Goal: Transaction & Acquisition: Purchase product/service

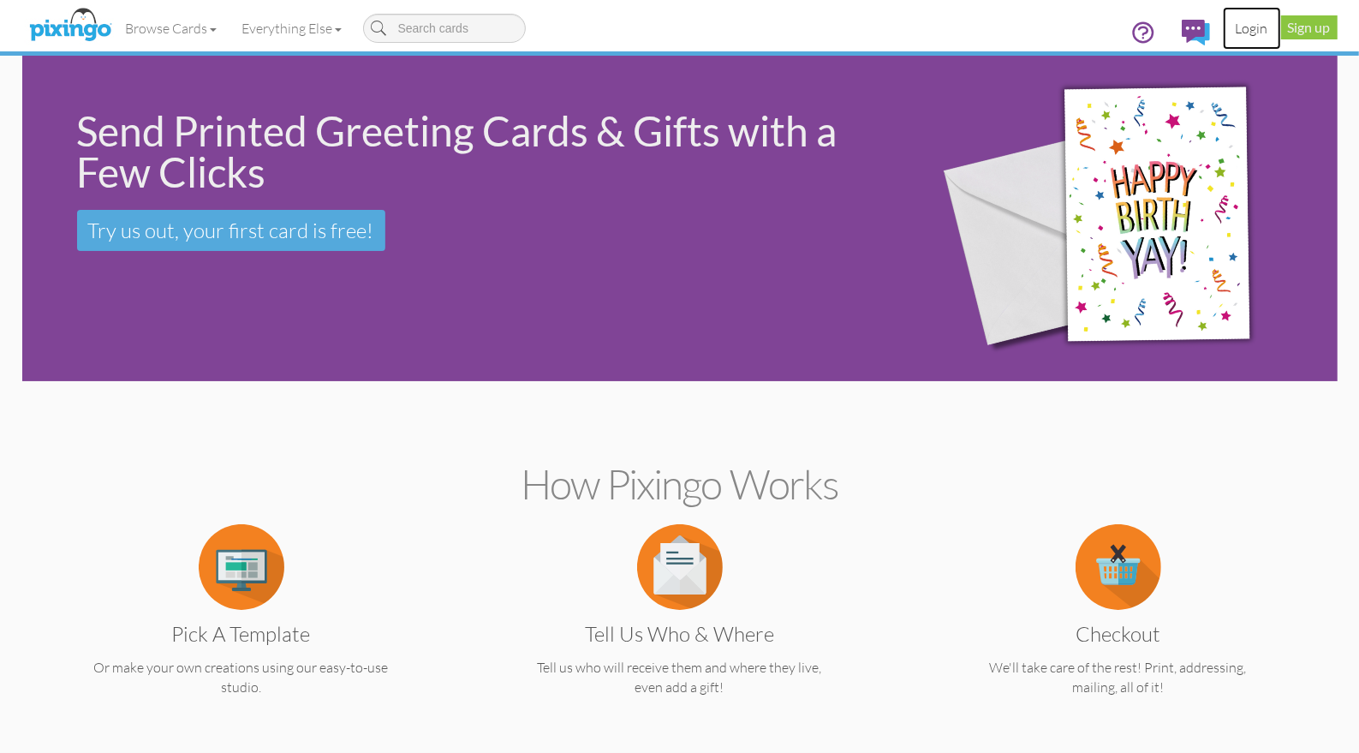
click at [1243, 27] on link "Login" at bounding box center [1252, 28] width 58 height 43
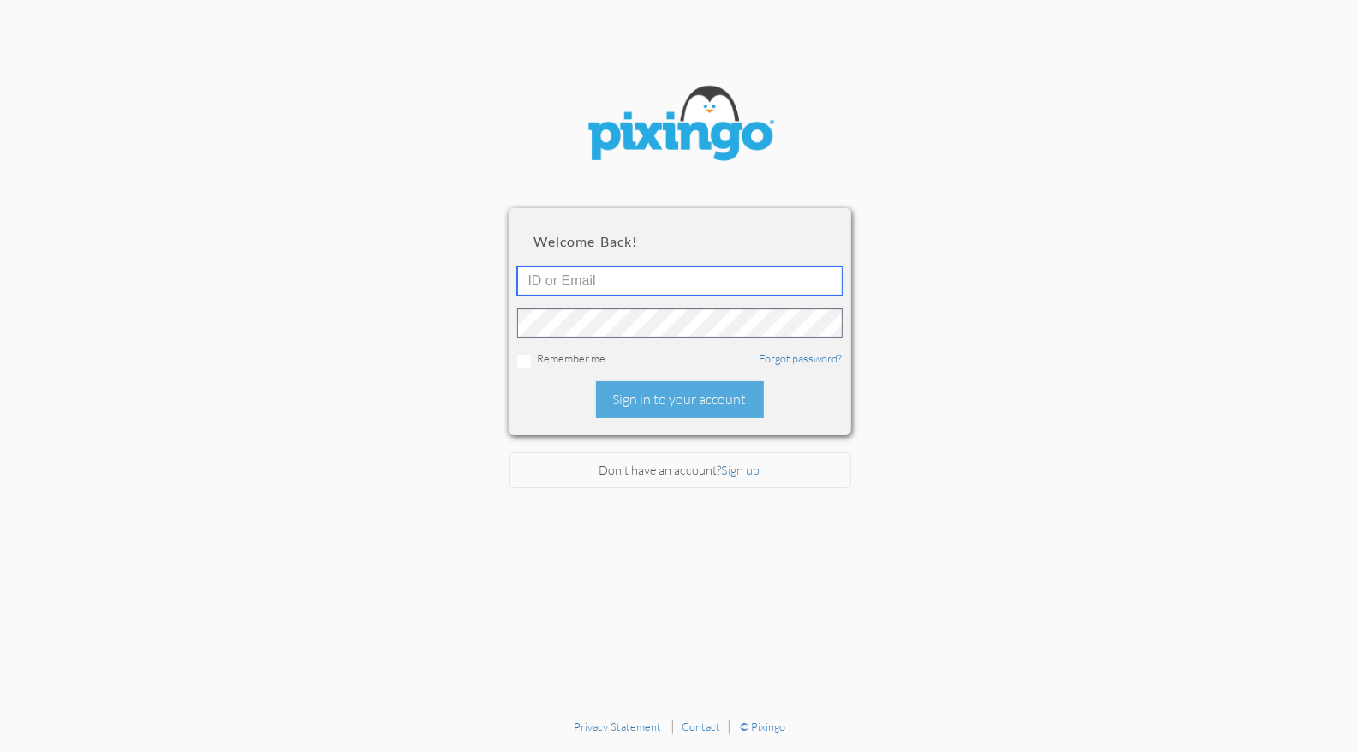
type input "1644"
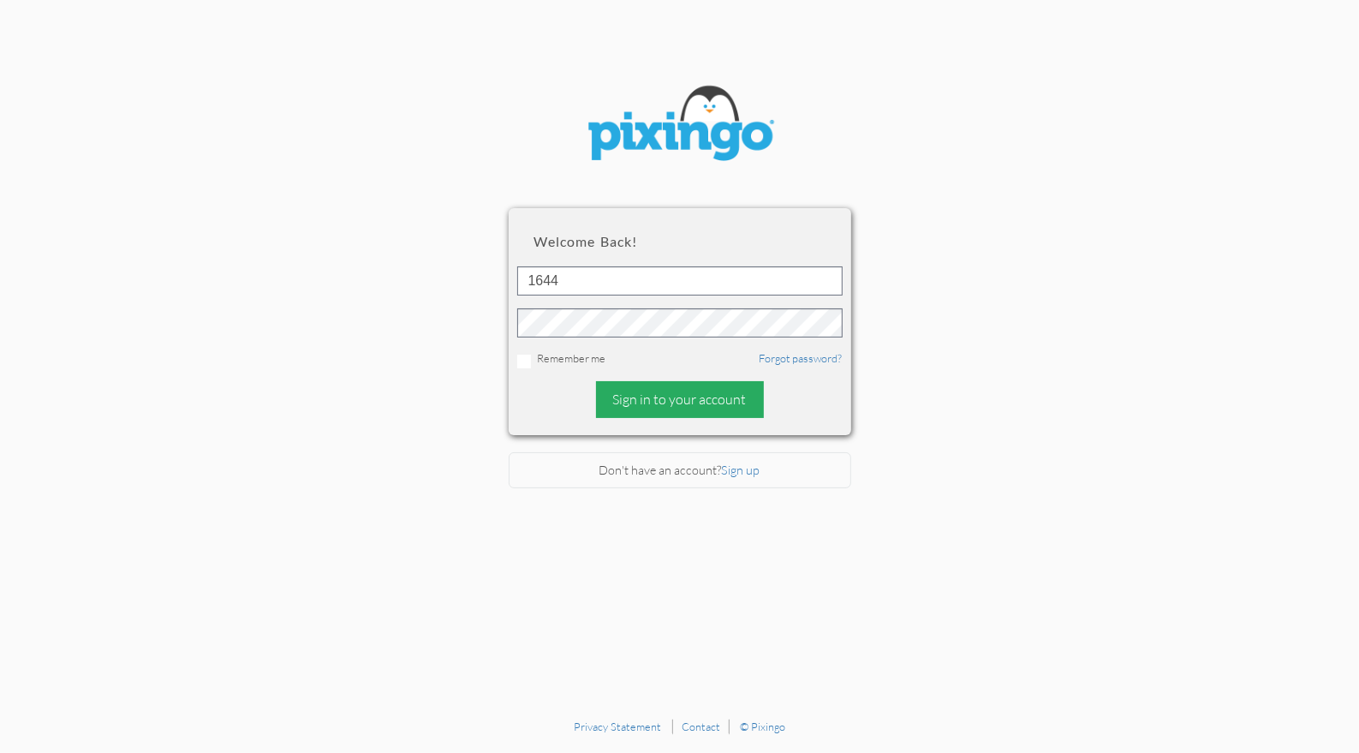
click at [639, 395] on div "Sign in to your account" at bounding box center [680, 399] width 168 height 37
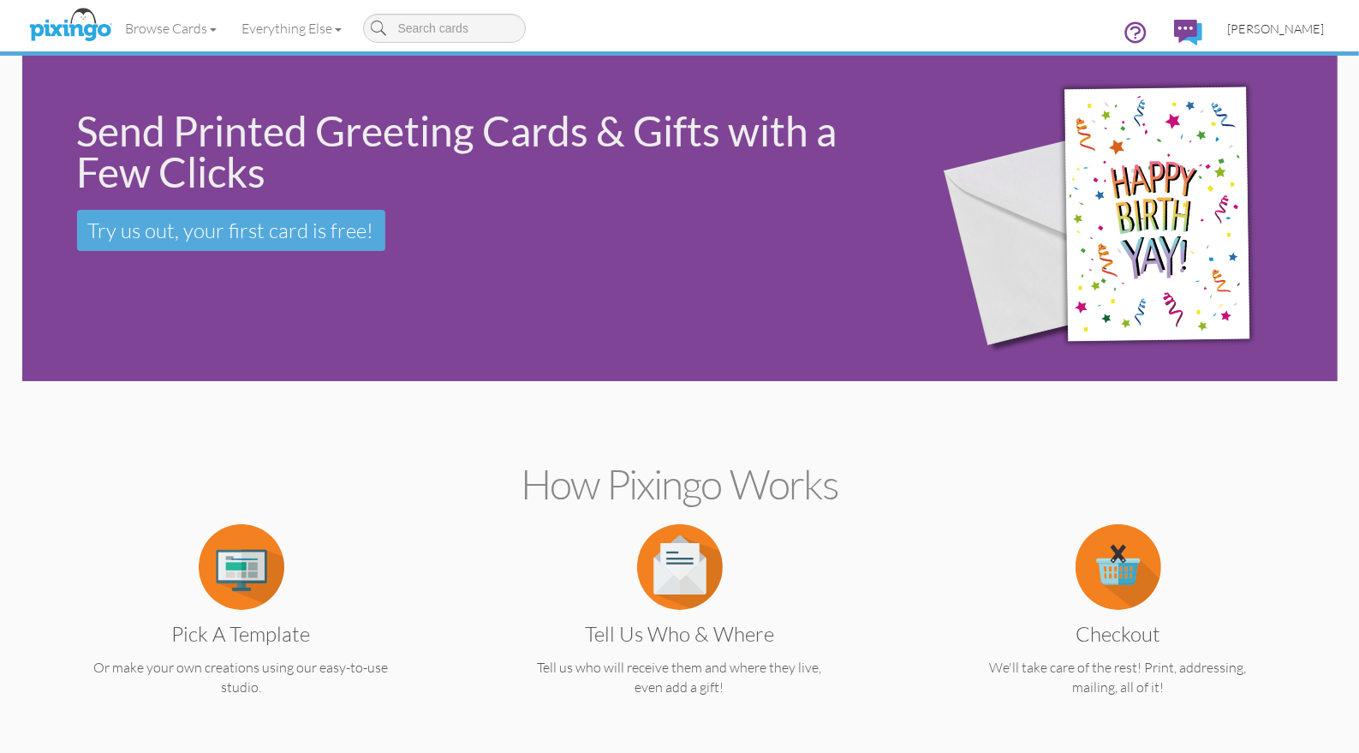
click at [1274, 32] on span "[PERSON_NAME]" at bounding box center [1276, 28] width 97 height 15
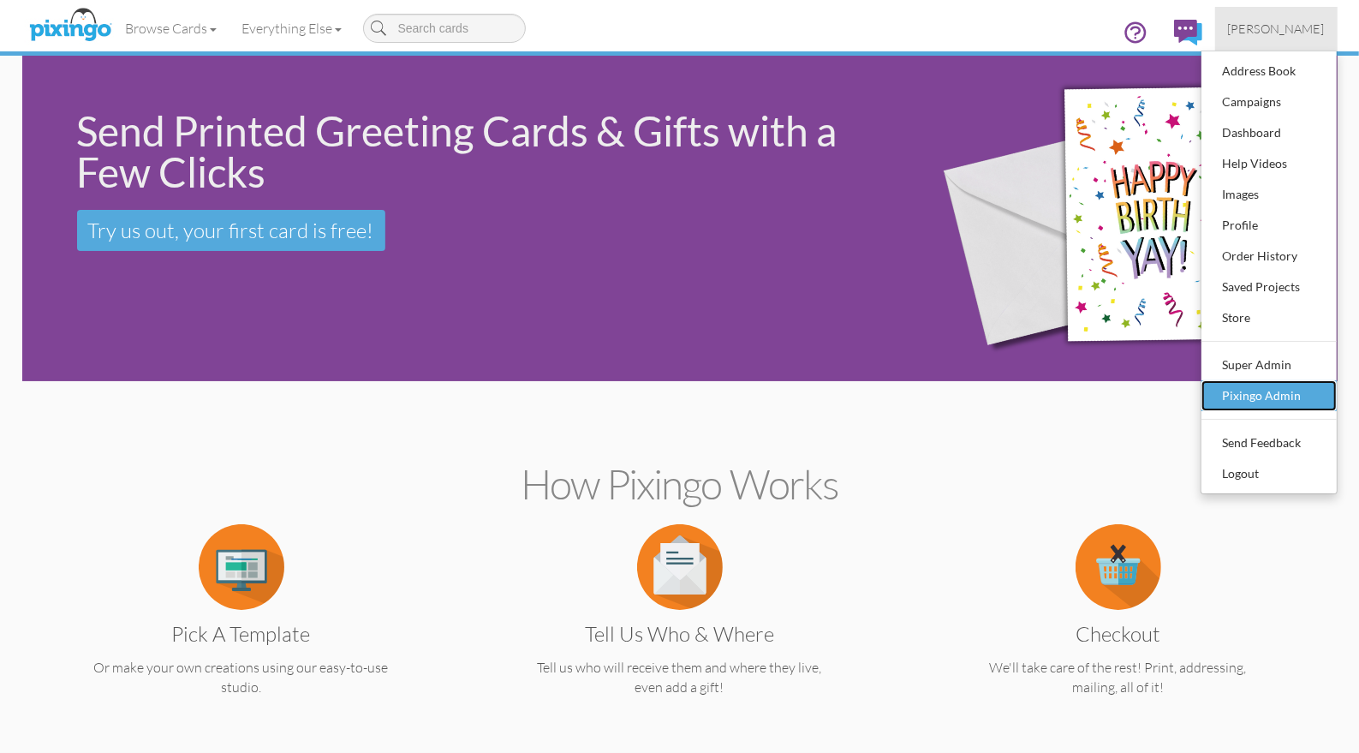
click at [1251, 399] on div "Pixingo Admin" at bounding box center [1269, 396] width 101 height 26
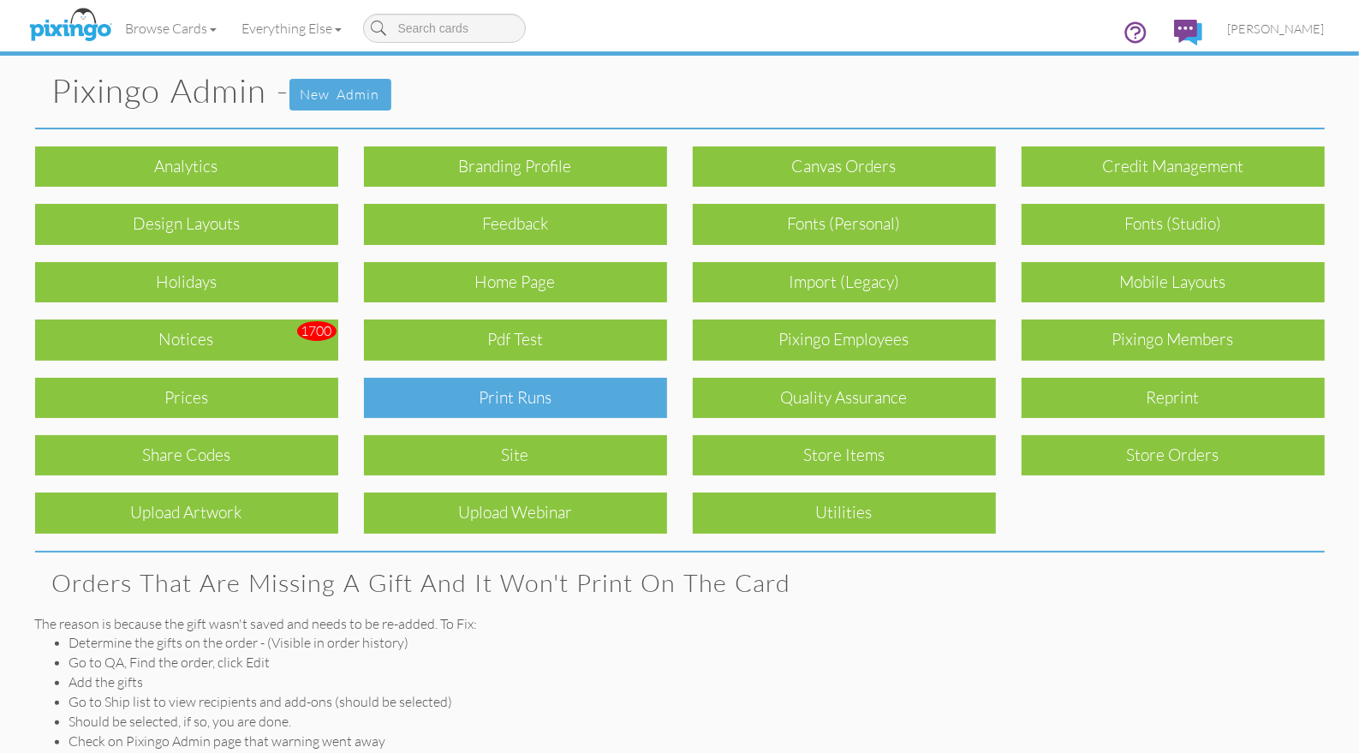
click at [563, 401] on div "Print Runs" at bounding box center [515, 398] width 303 height 40
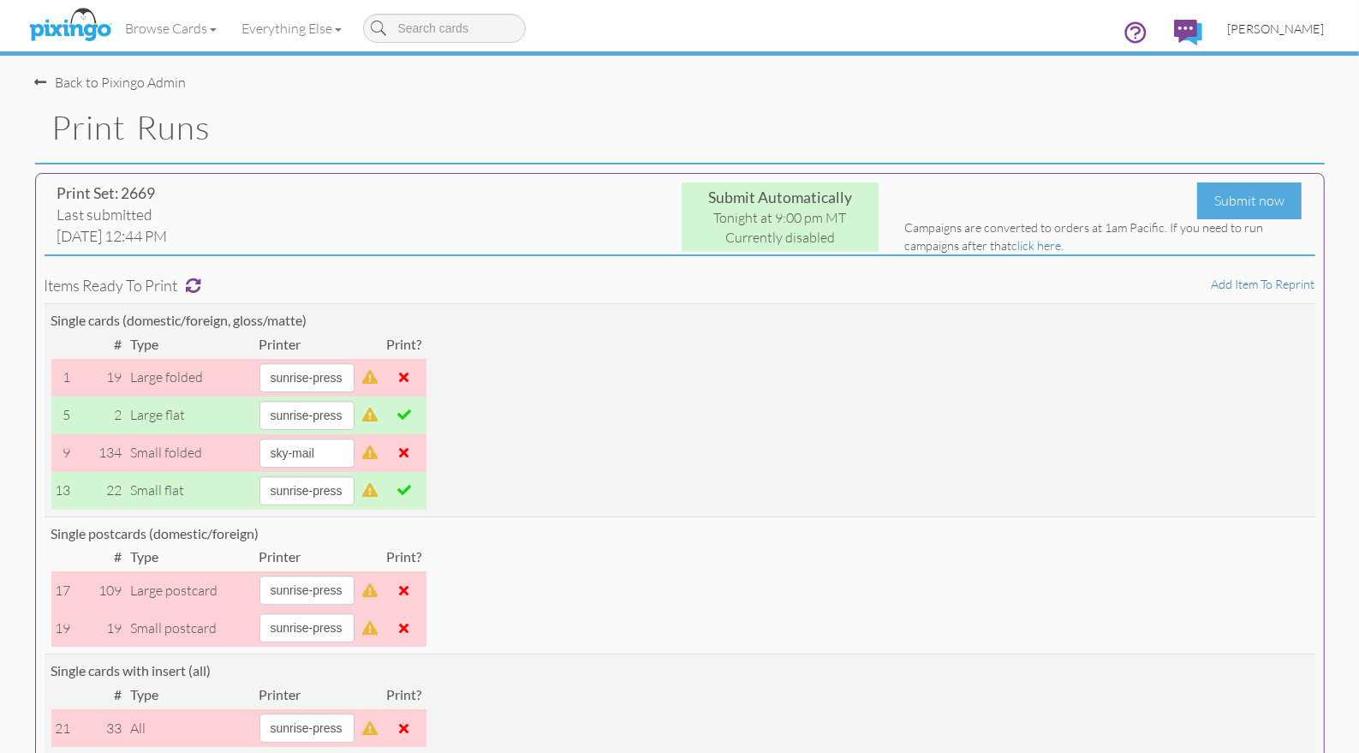
click at [1293, 29] on span "[PERSON_NAME]" at bounding box center [1276, 28] width 97 height 15
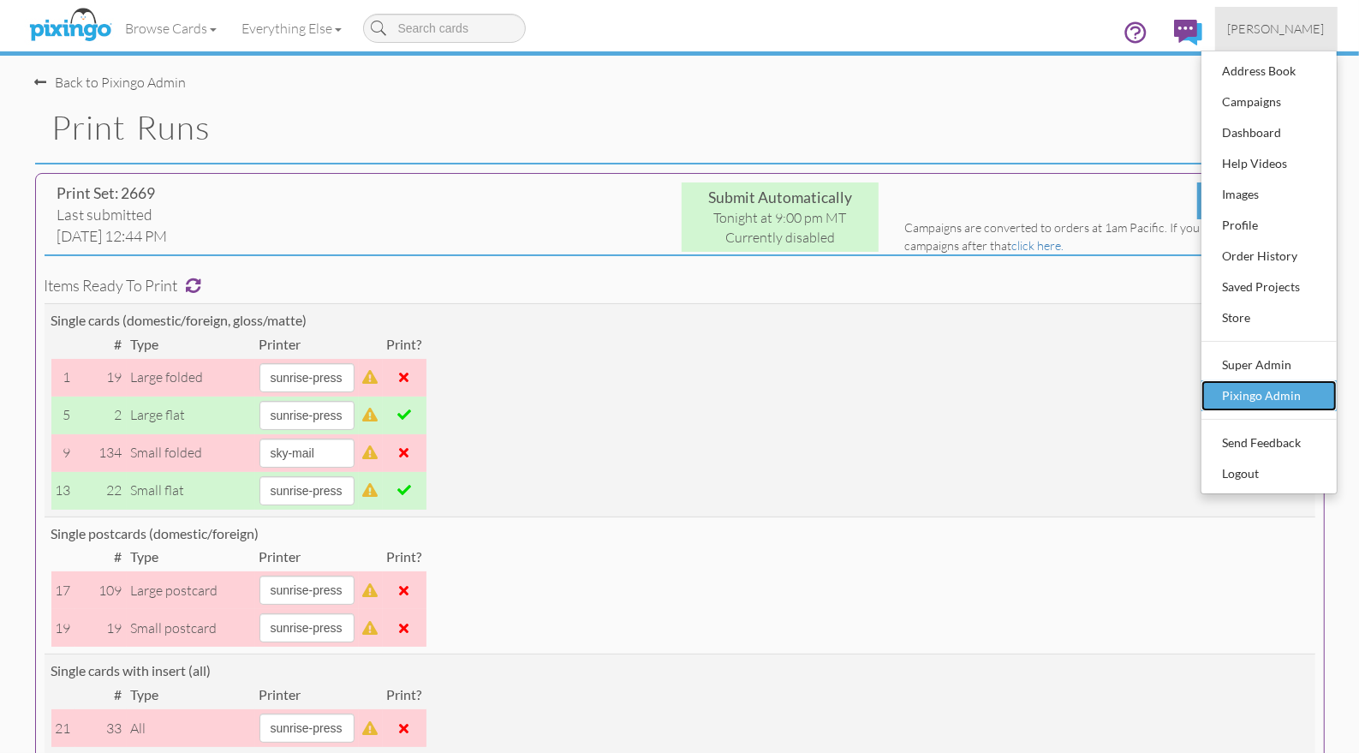
click at [1249, 389] on div "Pixingo Admin" at bounding box center [1269, 396] width 101 height 26
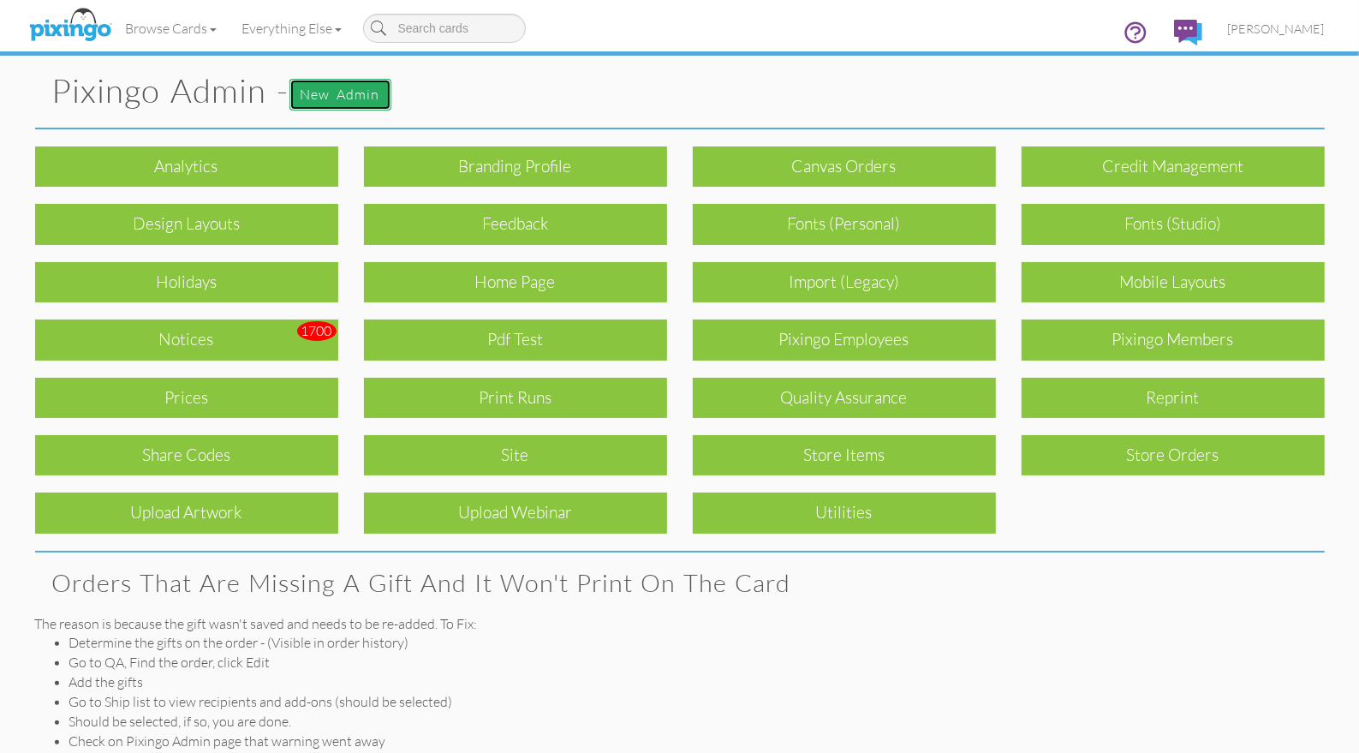
click at [348, 98] on link "New admin" at bounding box center [340, 95] width 102 height 32
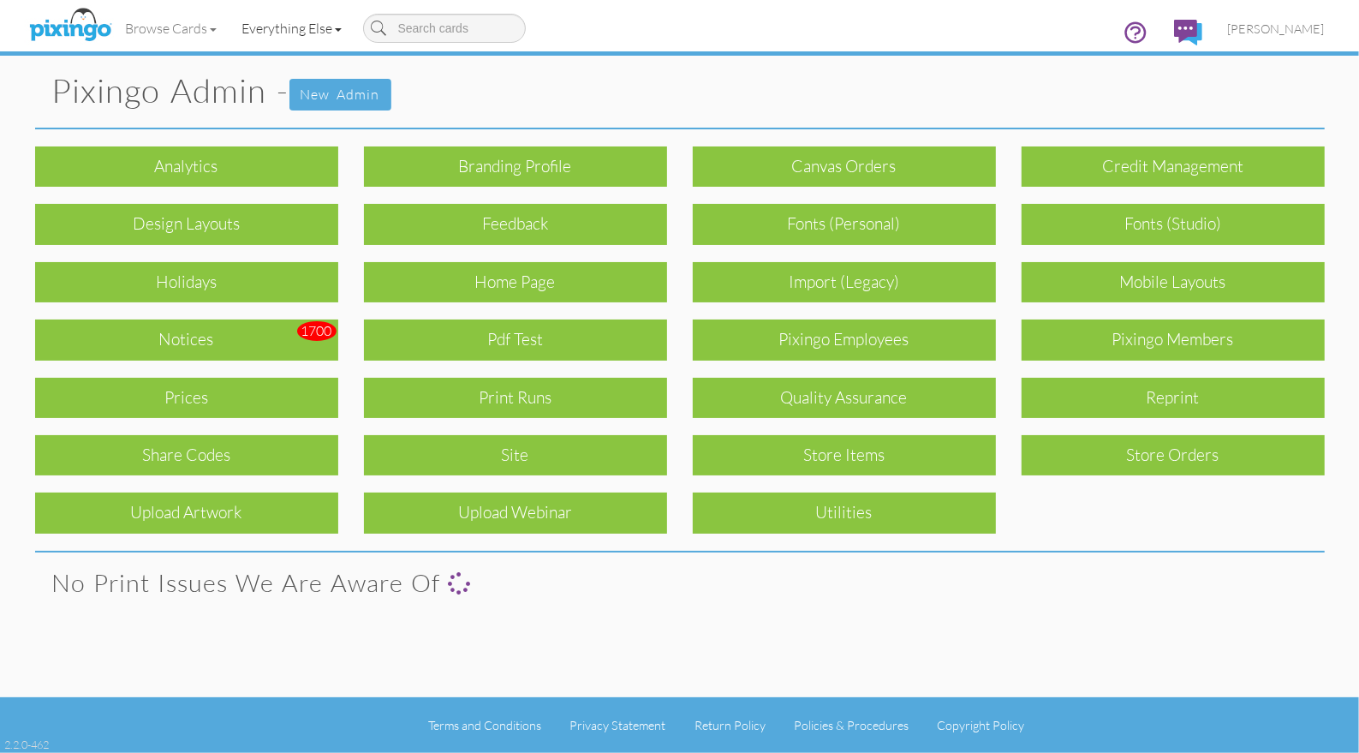
click at [314, 24] on link "Everything Else" at bounding box center [291, 28] width 125 height 43
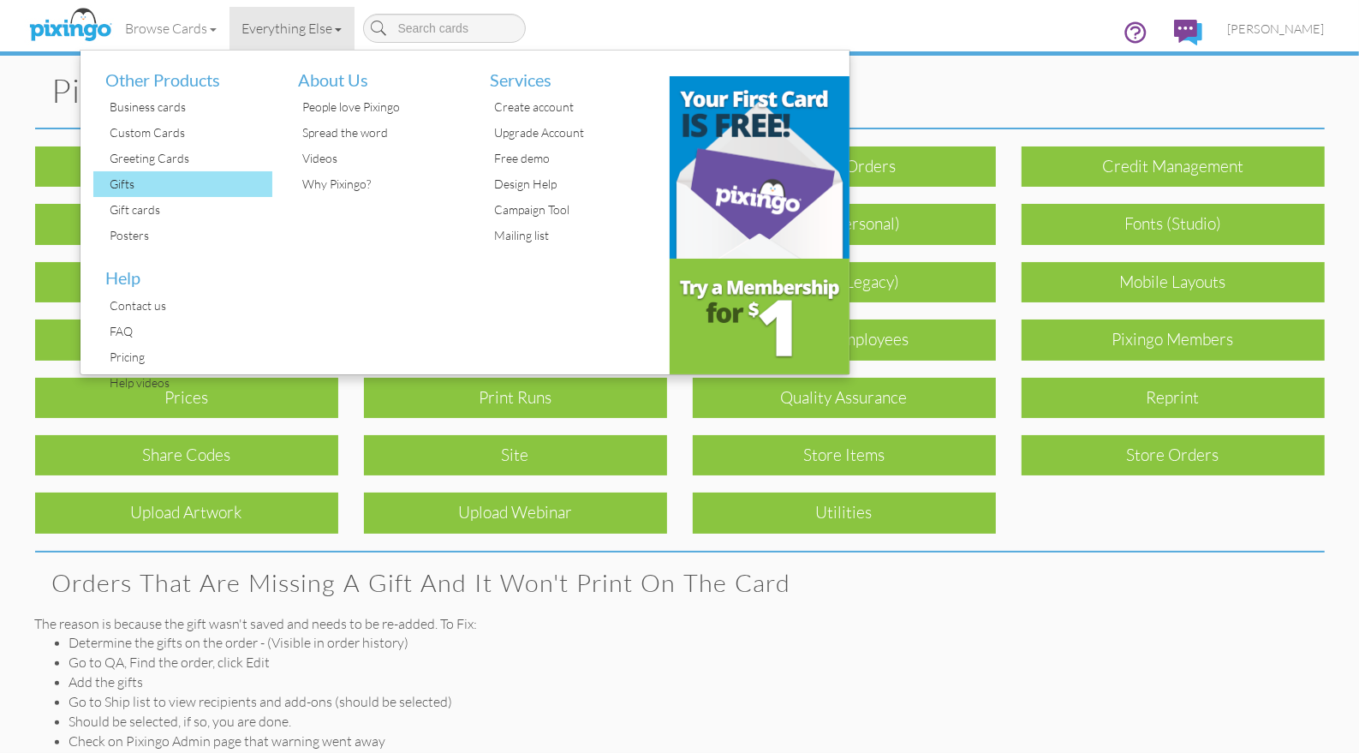
click at [134, 183] on div "Gifts" at bounding box center [189, 184] width 167 height 26
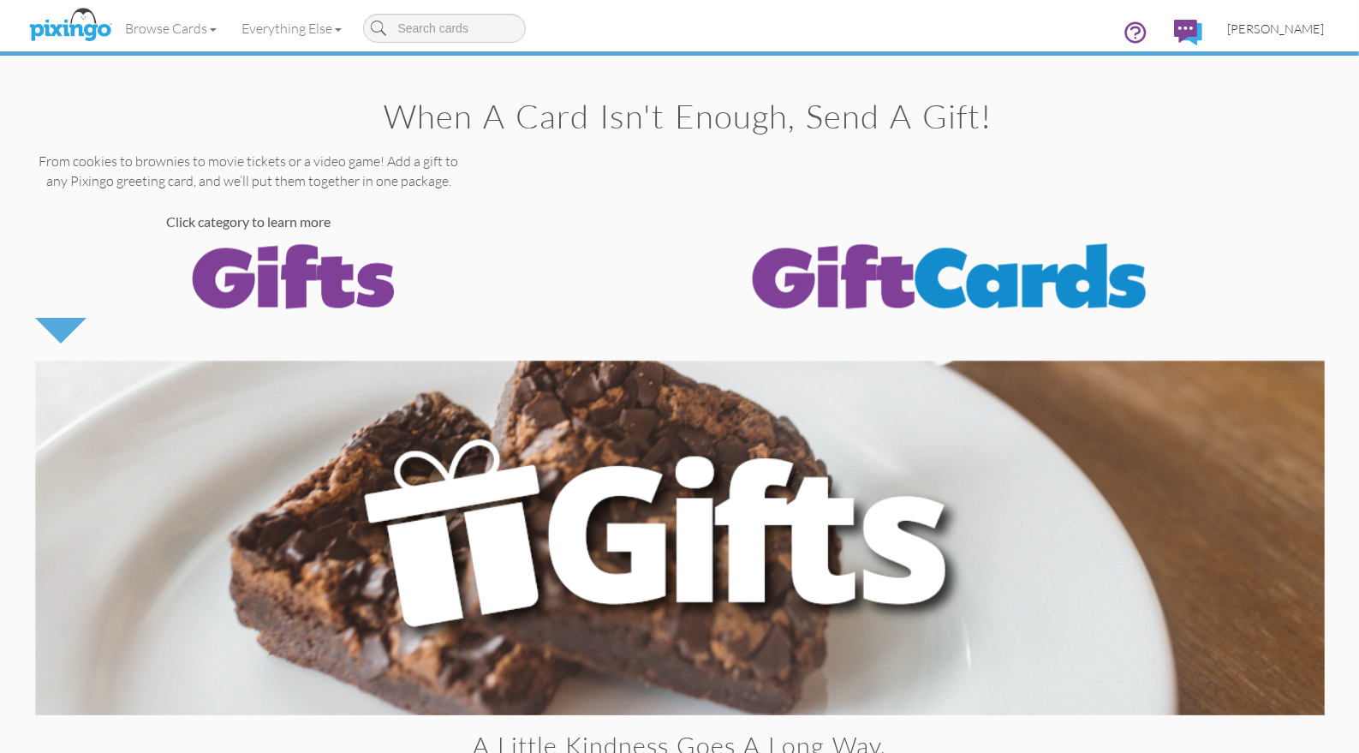
click at [1270, 27] on span "[PERSON_NAME]" at bounding box center [1276, 28] width 97 height 15
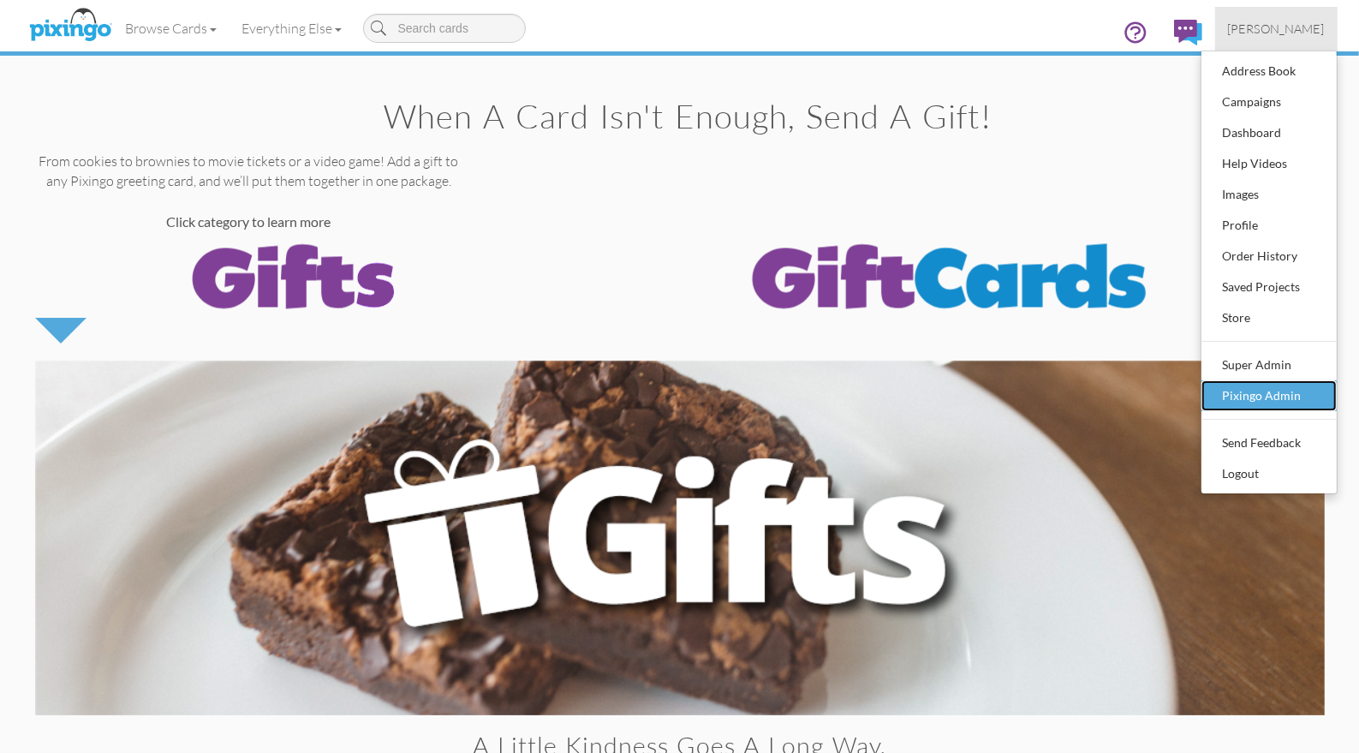
click at [1241, 390] on div "Pixingo Admin" at bounding box center [1269, 396] width 101 height 26
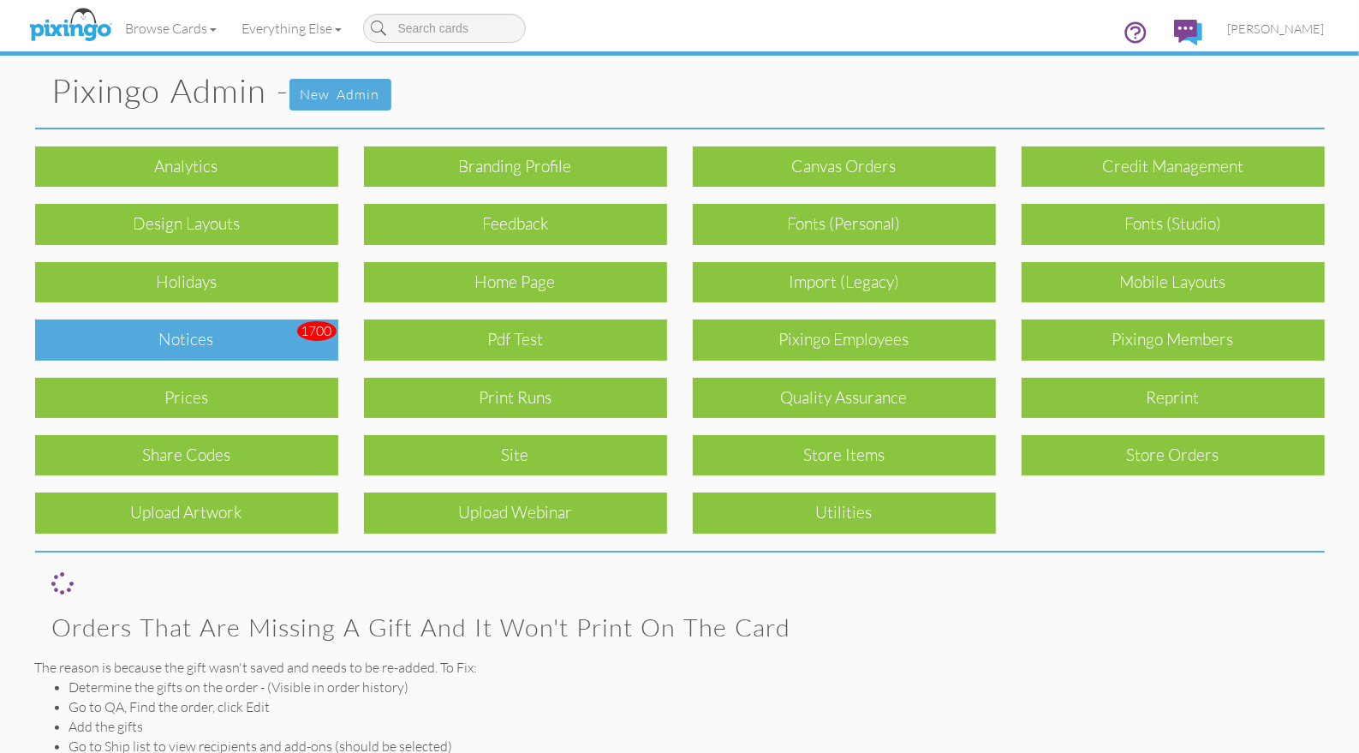
click at [228, 335] on div "Notices" at bounding box center [186, 339] width 303 height 40
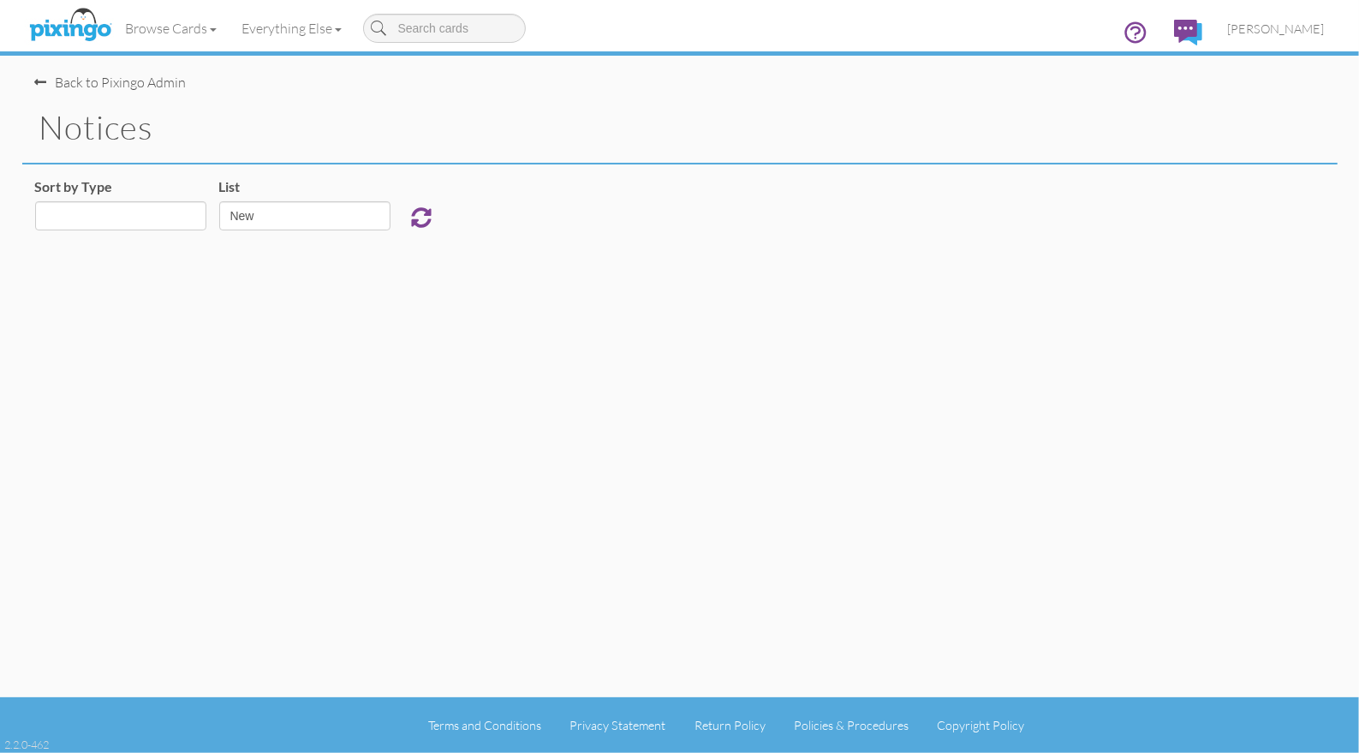
select select "object:820"
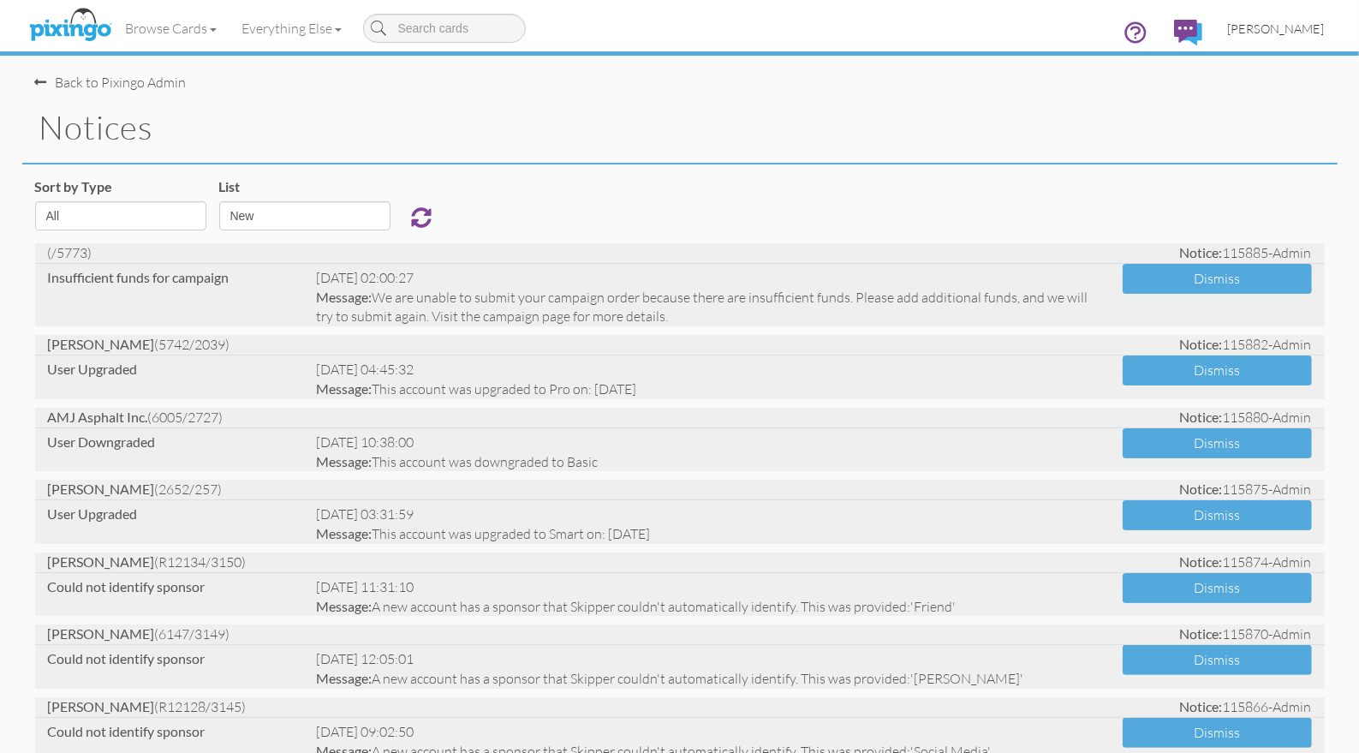
click at [1284, 28] on span "[PERSON_NAME]" at bounding box center [1276, 28] width 97 height 15
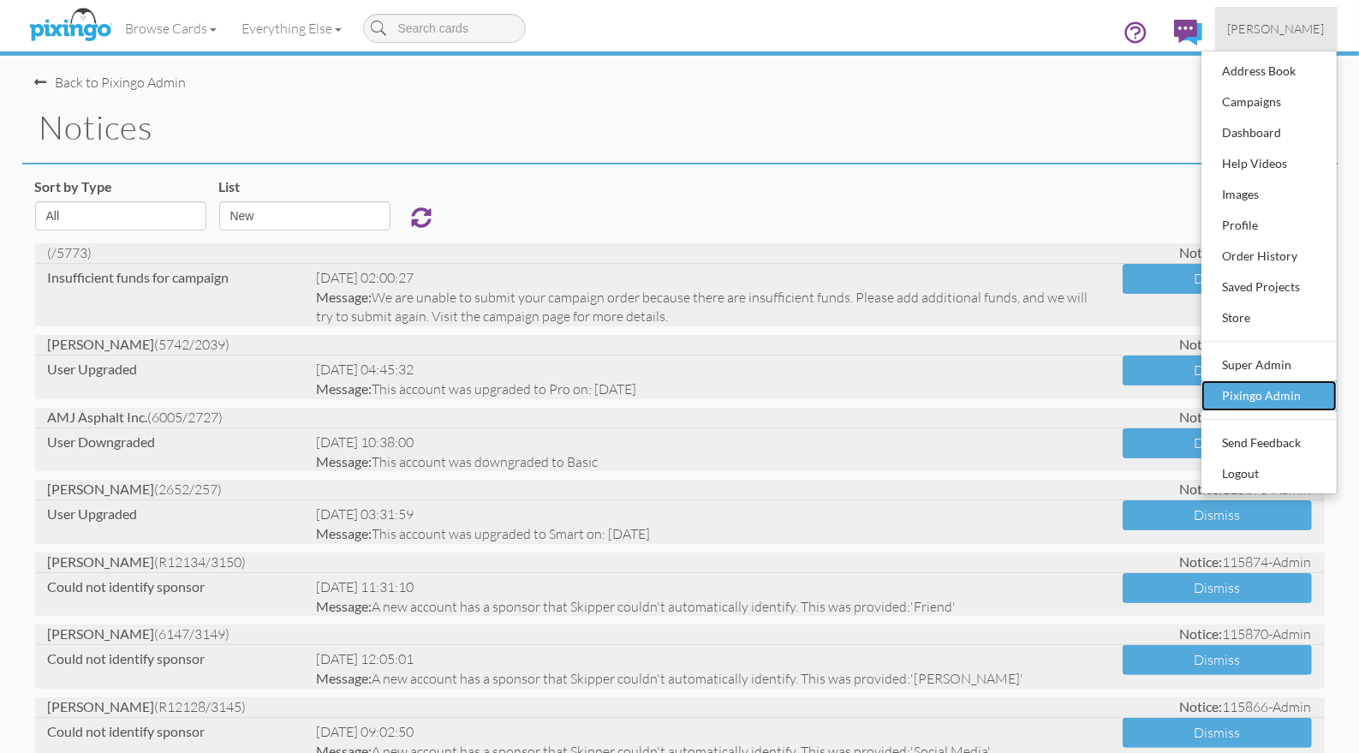
click at [1229, 390] on div "Pixingo Admin" at bounding box center [1269, 396] width 101 height 26
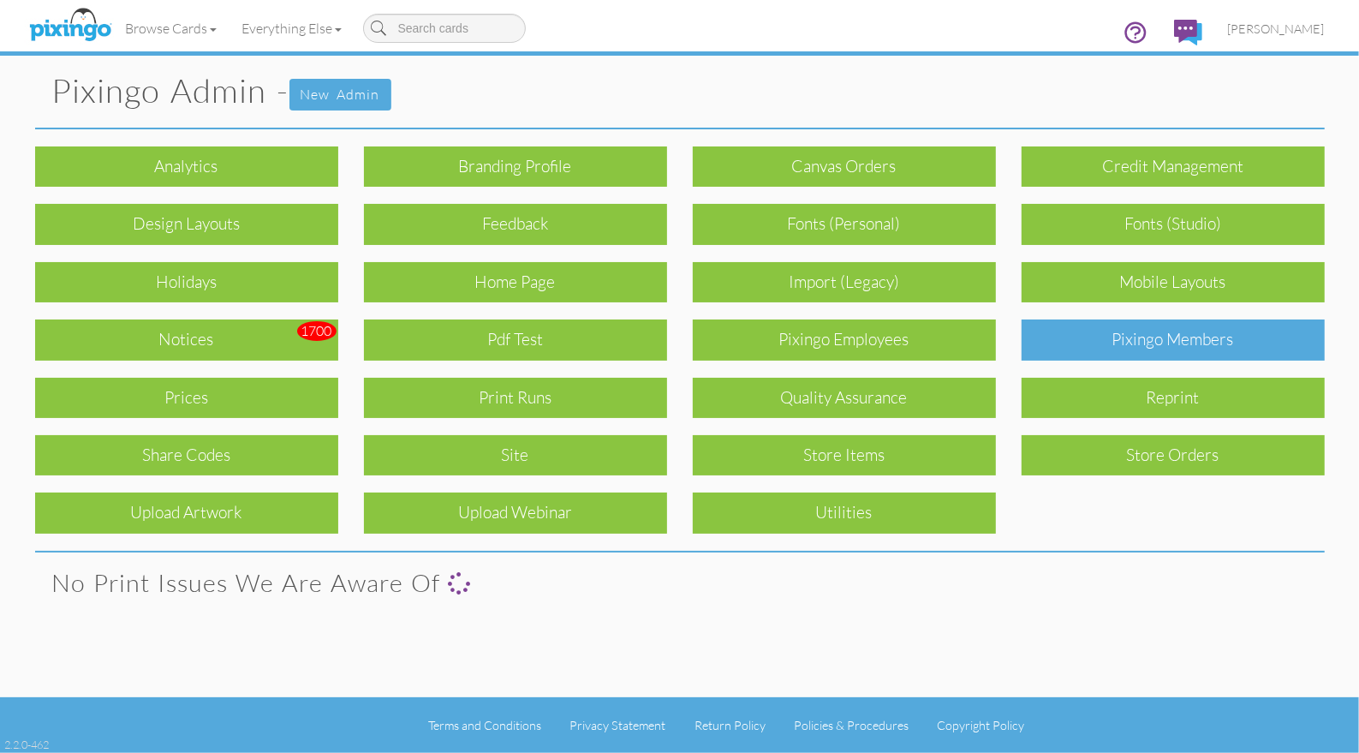
click at [1174, 345] on div "Pixingo Members" at bounding box center [1173, 339] width 303 height 40
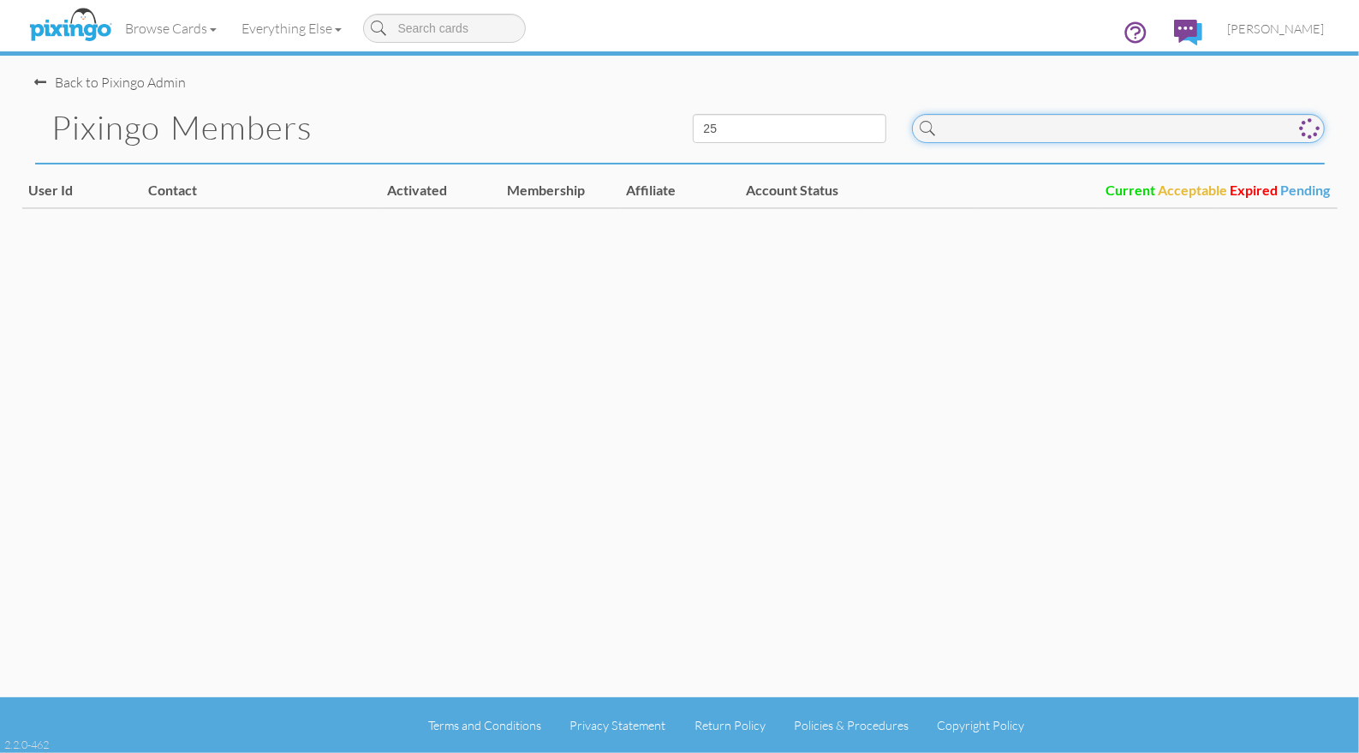
click at [1050, 138] on input at bounding box center [1118, 128] width 413 height 29
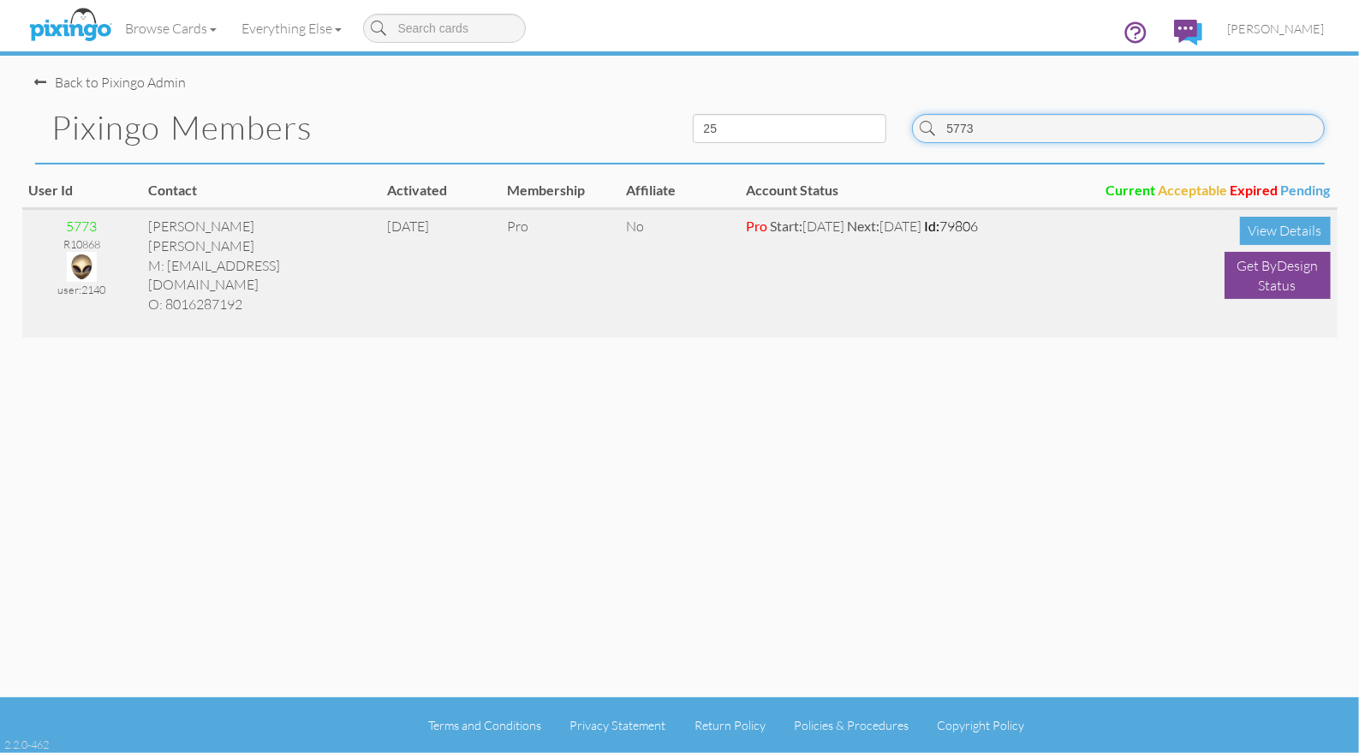
type input "5773"
click at [81, 264] on img at bounding box center [82, 267] width 30 height 30
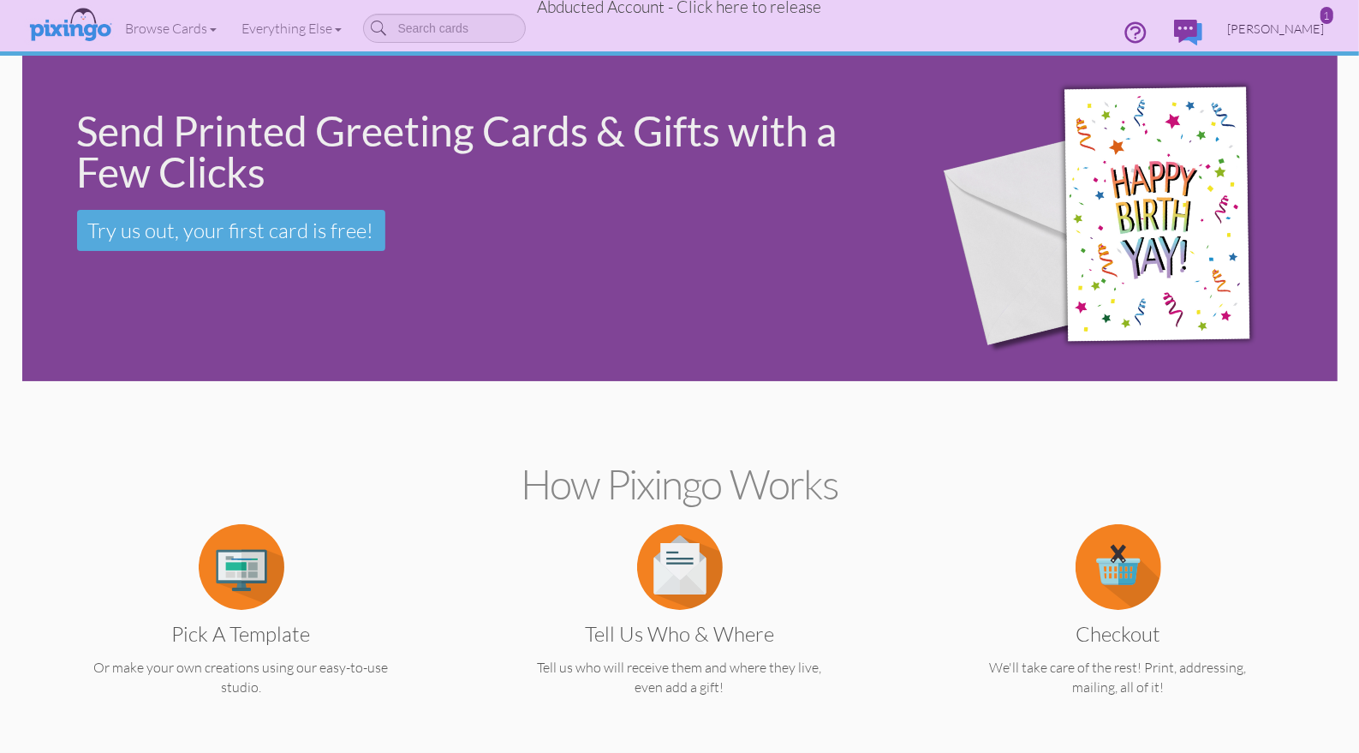
click at [1264, 26] on span "Thomas Lambert" at bounding box center [1276, 28] width 97 height 15
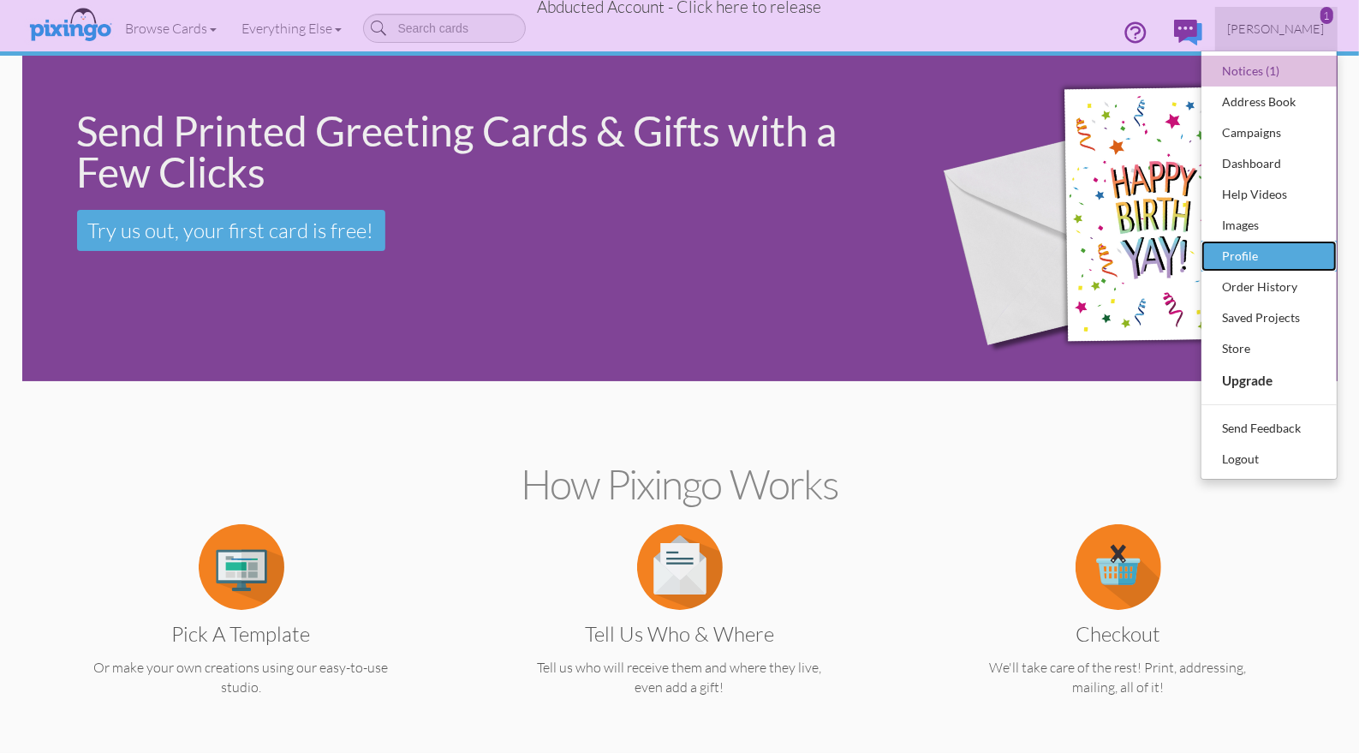
click at [1261, 258] on div "Profile" at bounding box center [1269, 256] width 101 height 26
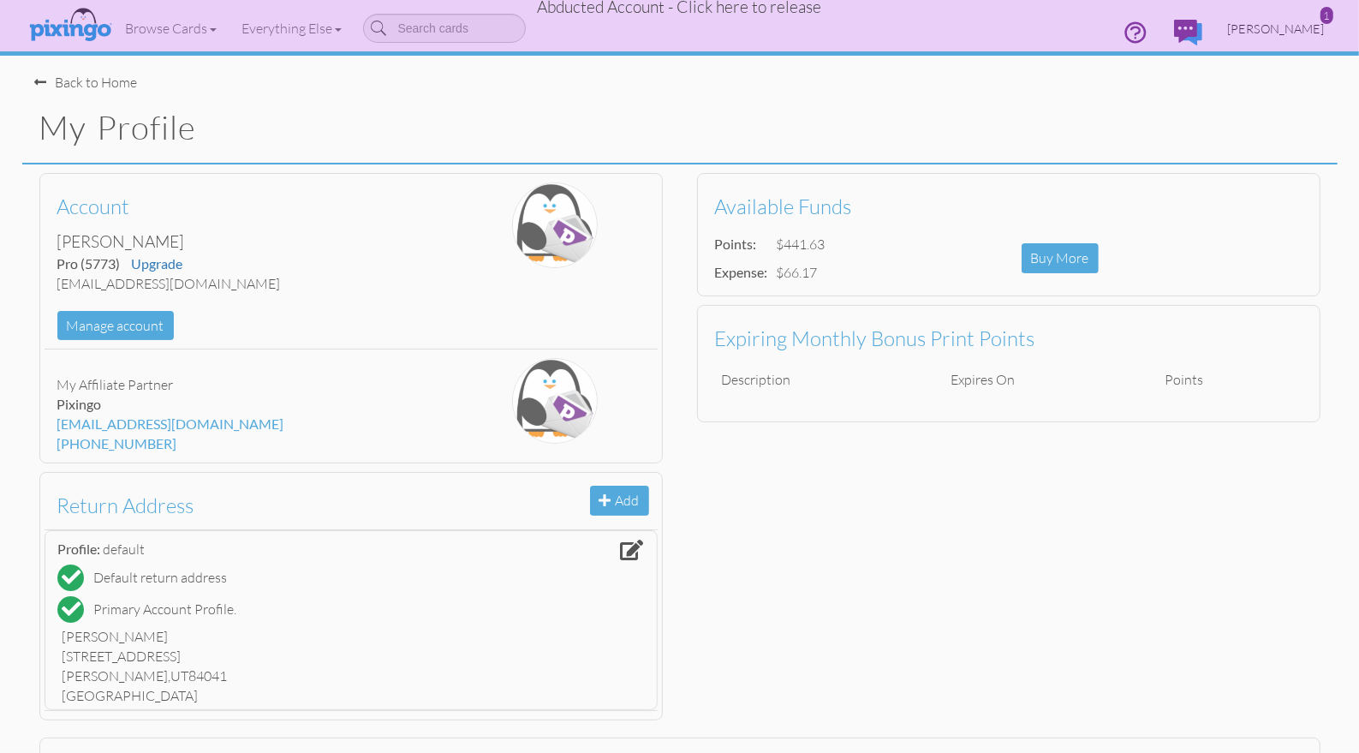
click at [1275, 27] on span "Thomas Lambert" at bounding box center [1276, 28] width 97 height 15
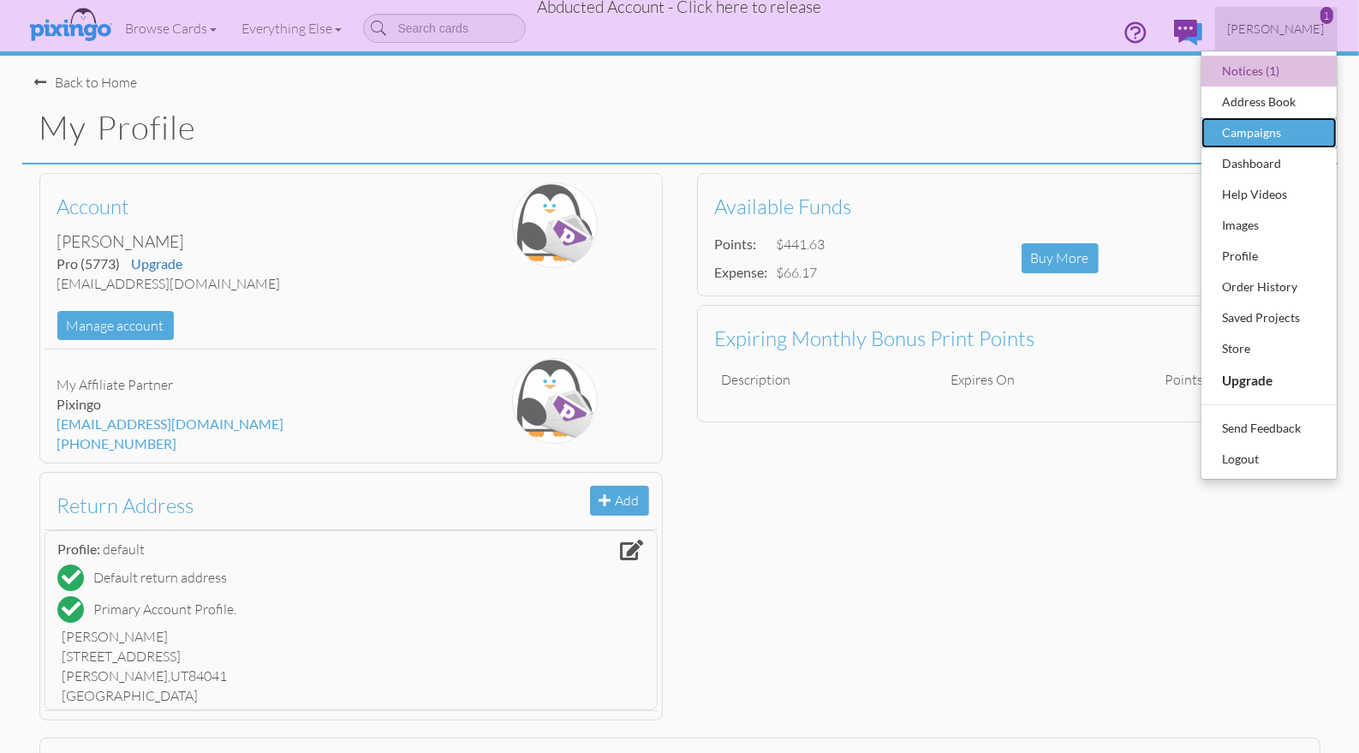
click at [1255, 129] on div "Campaigns" at bounding box center [1269, 133] width 101 height 26
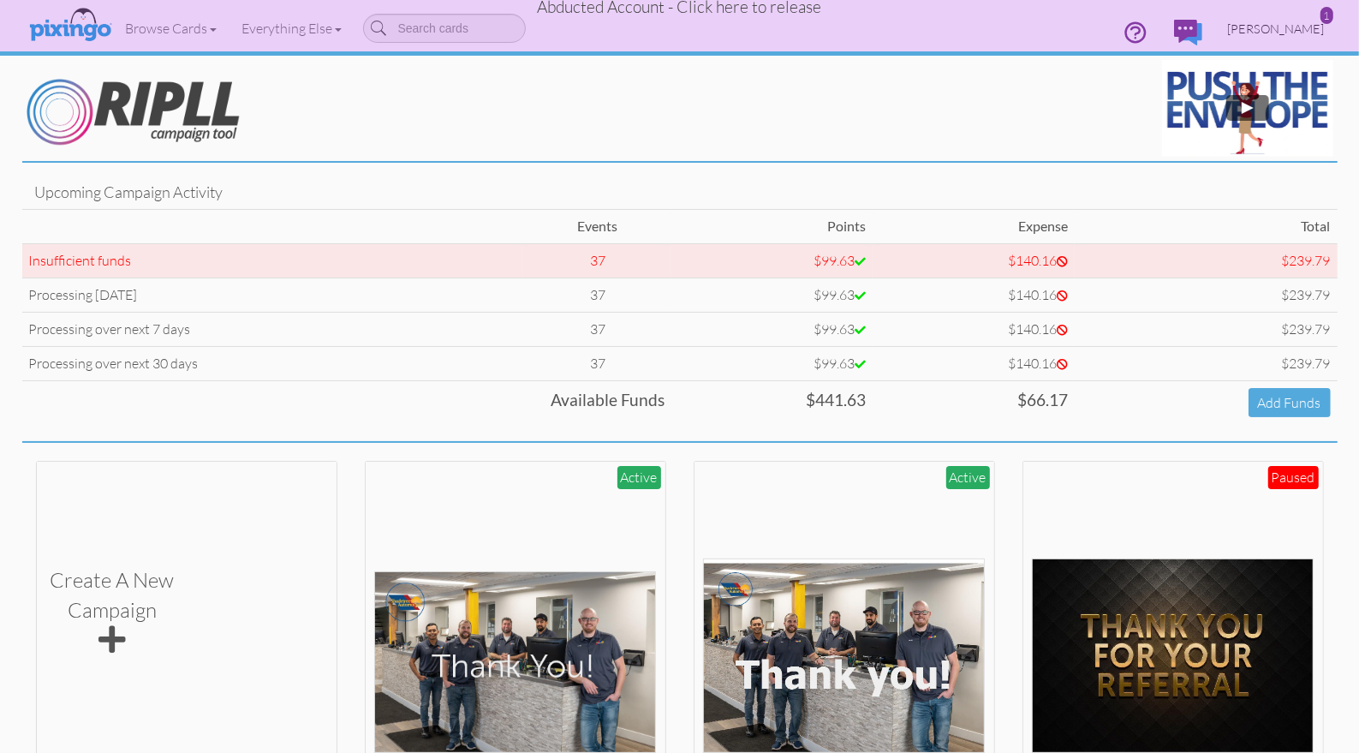
click at [1270, 33] on span "Thomas Lambert" at bounding box center [1276, 28] width 97 height 15
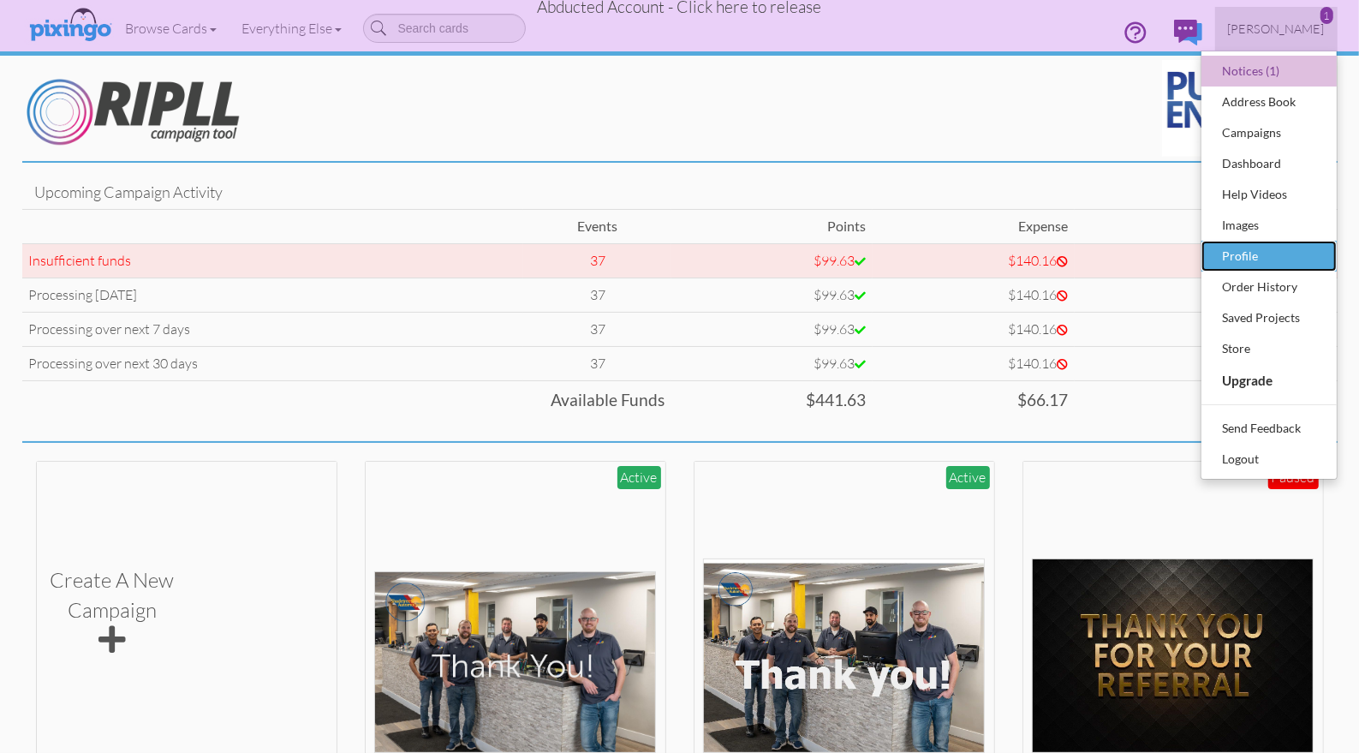
click at [1242, 258] on div "Profile" at bounding box center [1269, 256] width 101 height 26
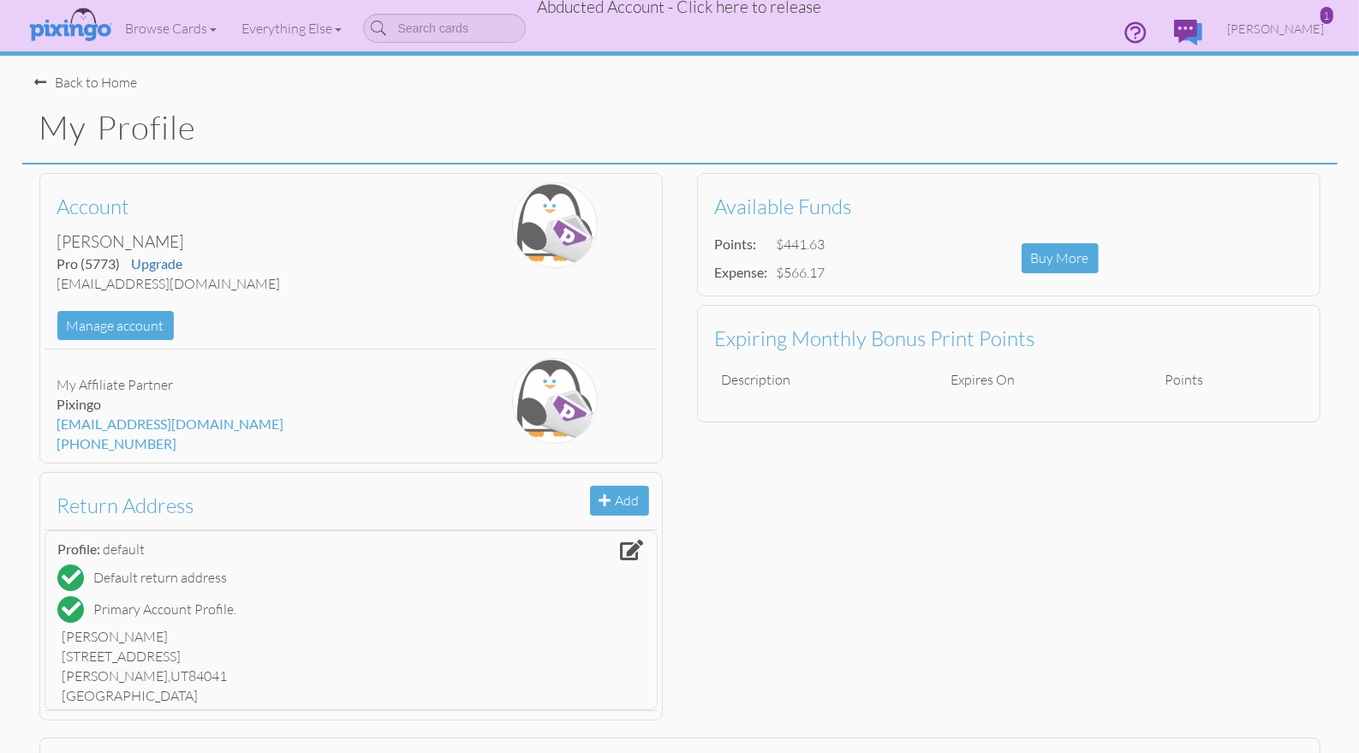
click at [706, 13] on span "Abducted Account - Click here to release" at bounding box center [680, 7] width 284 height 21
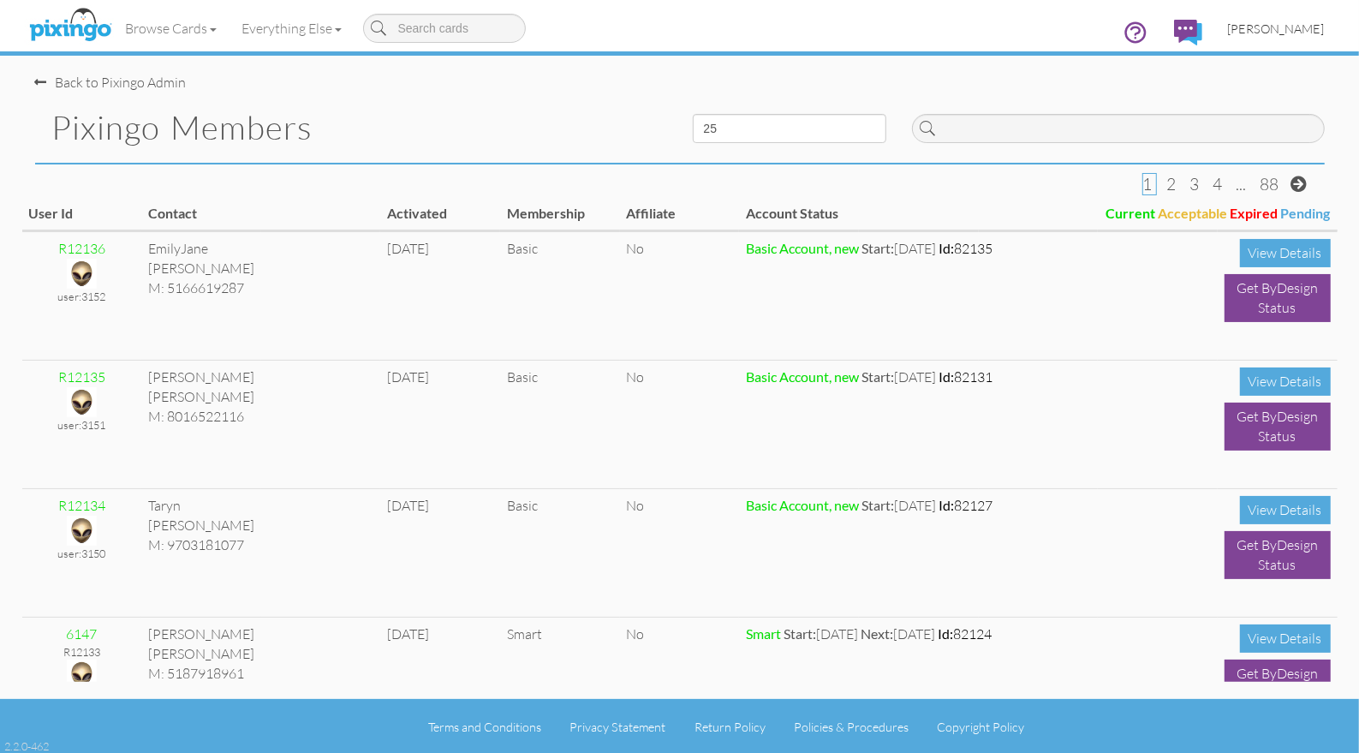
click at [1264, 27] on span "[PERSON_NAME]" at bounding box center [1276, 28] width 97 height 15
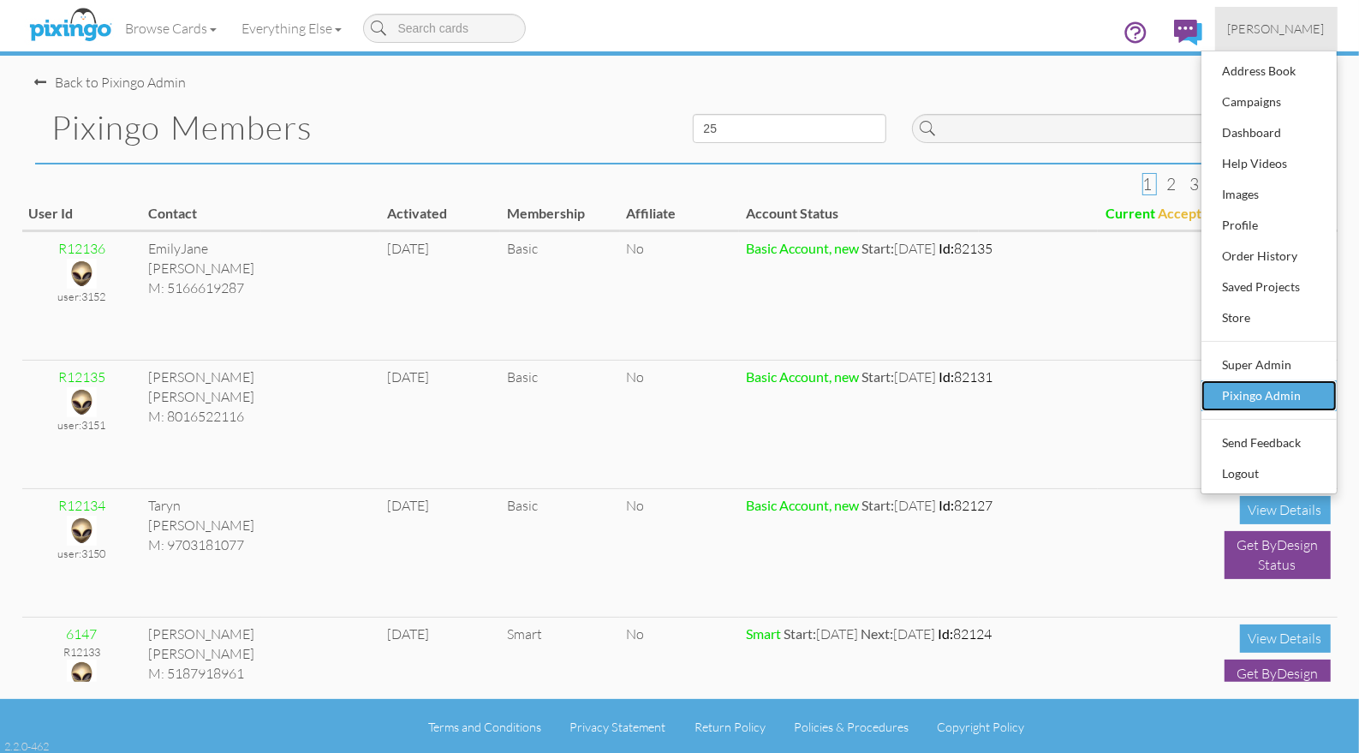
click at [1276, 386] on div "Pixingo Admin" at bounding box center [1269, 396] width 101 height 26
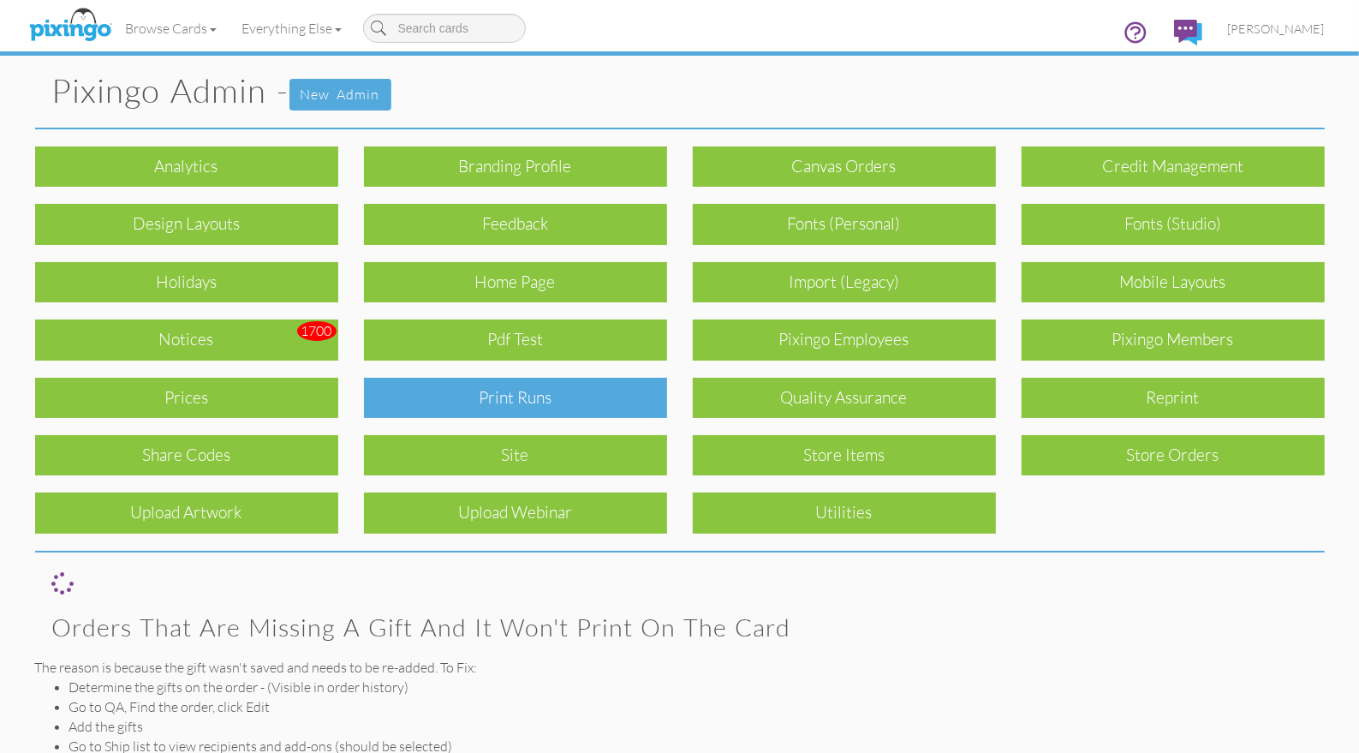
click at [585, 401] on div "Print Runs" at bounding box center [515, 398] width 303 height 40
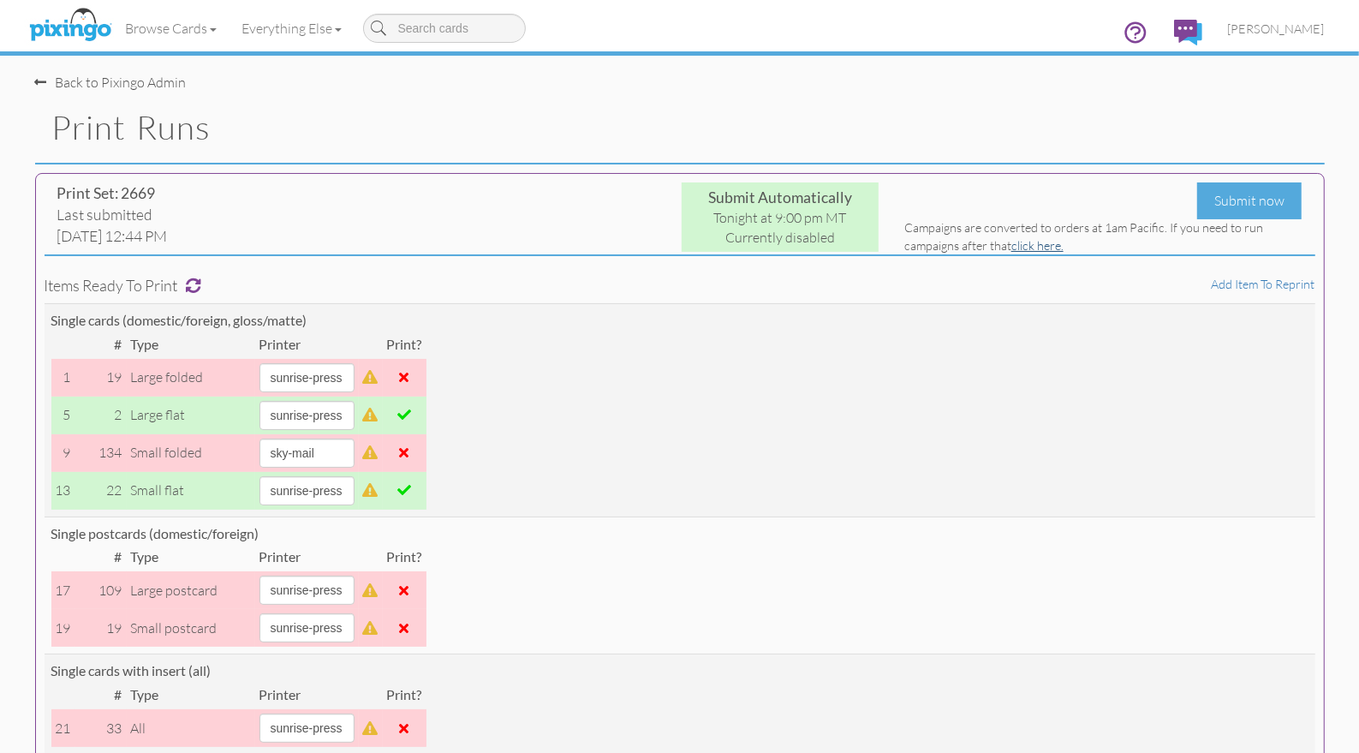
click at [1042, 246] on link "click here." at bounding box center [1037, 245] width 52 height 15
click at [601, 118] on h1 "Print Runs" at bounding box center [688, 128] width 1273 height 36
click at [1273, 32] on span "[PERSON_NAME]" at bounding box center [1276, 28] width 97 height 15
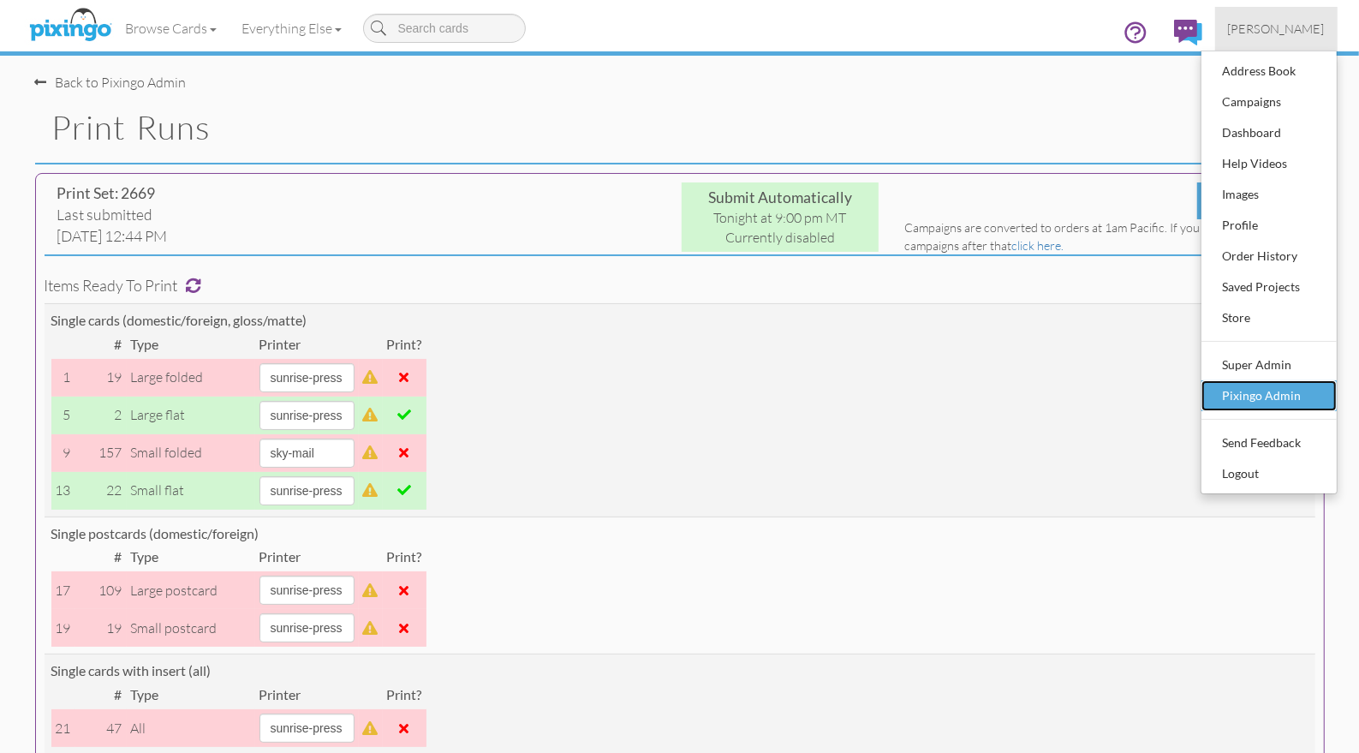
click at [1256, 390] on div "Pixingo Admin" at bounding box center [1269, 396] width 101 height 26
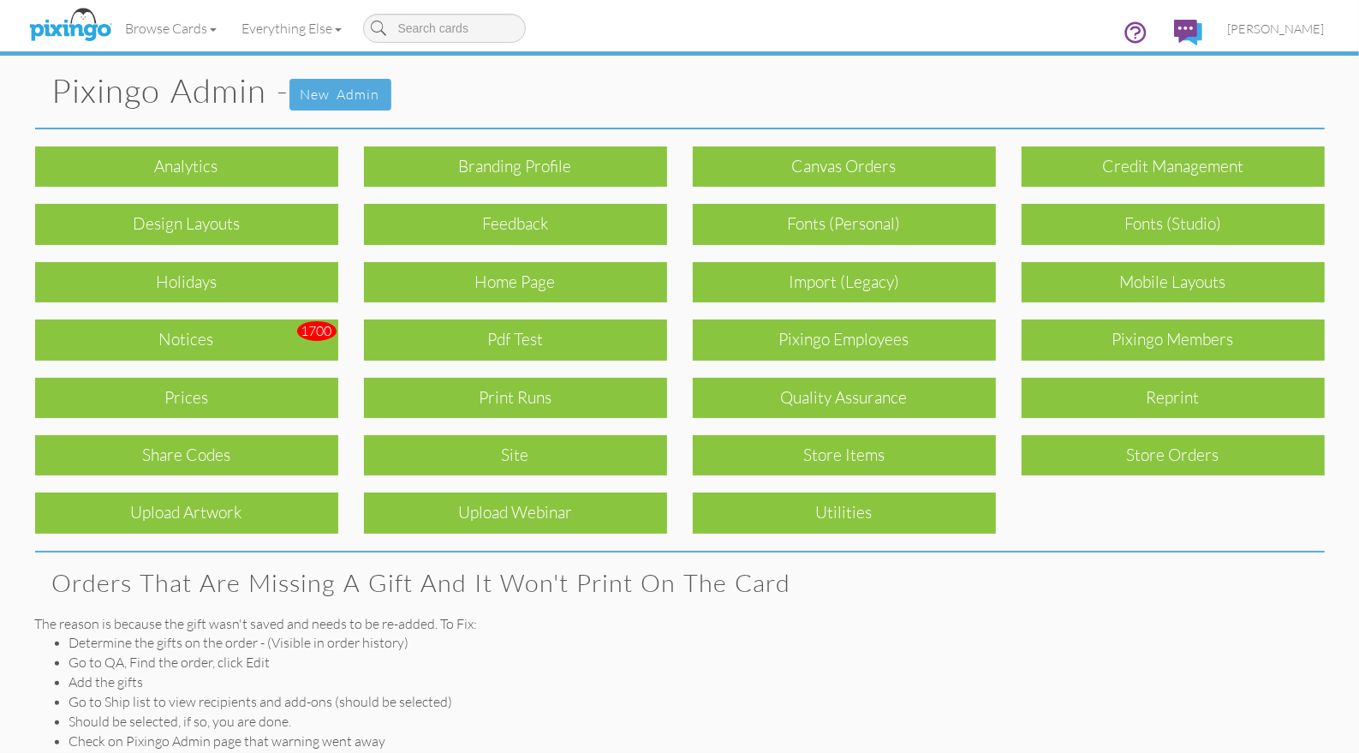
click at [826, 405] on div "Quality Assurance" at bounding box center [844, 398] width 303 height 40
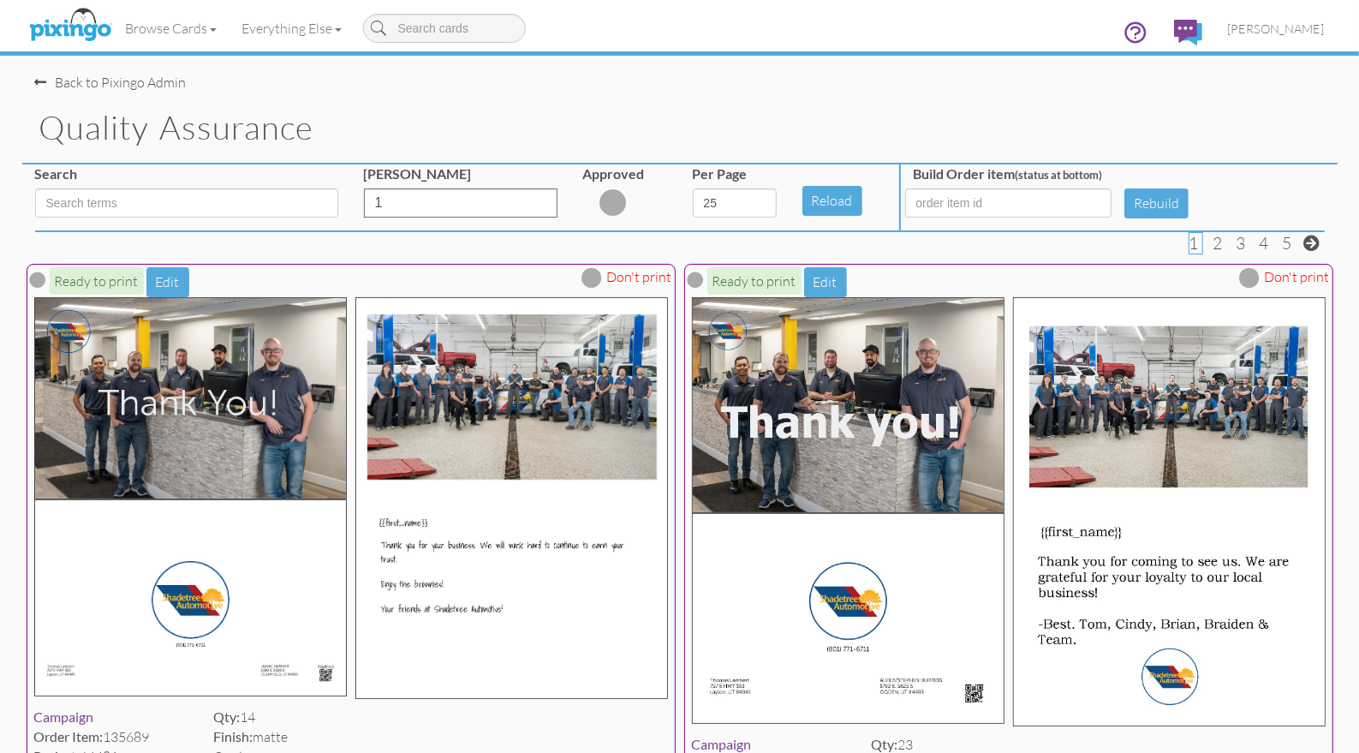
click at [601, 75] on div "Back to Pixingo Admin" at bounding box center [686, 74] width 1302 height 37
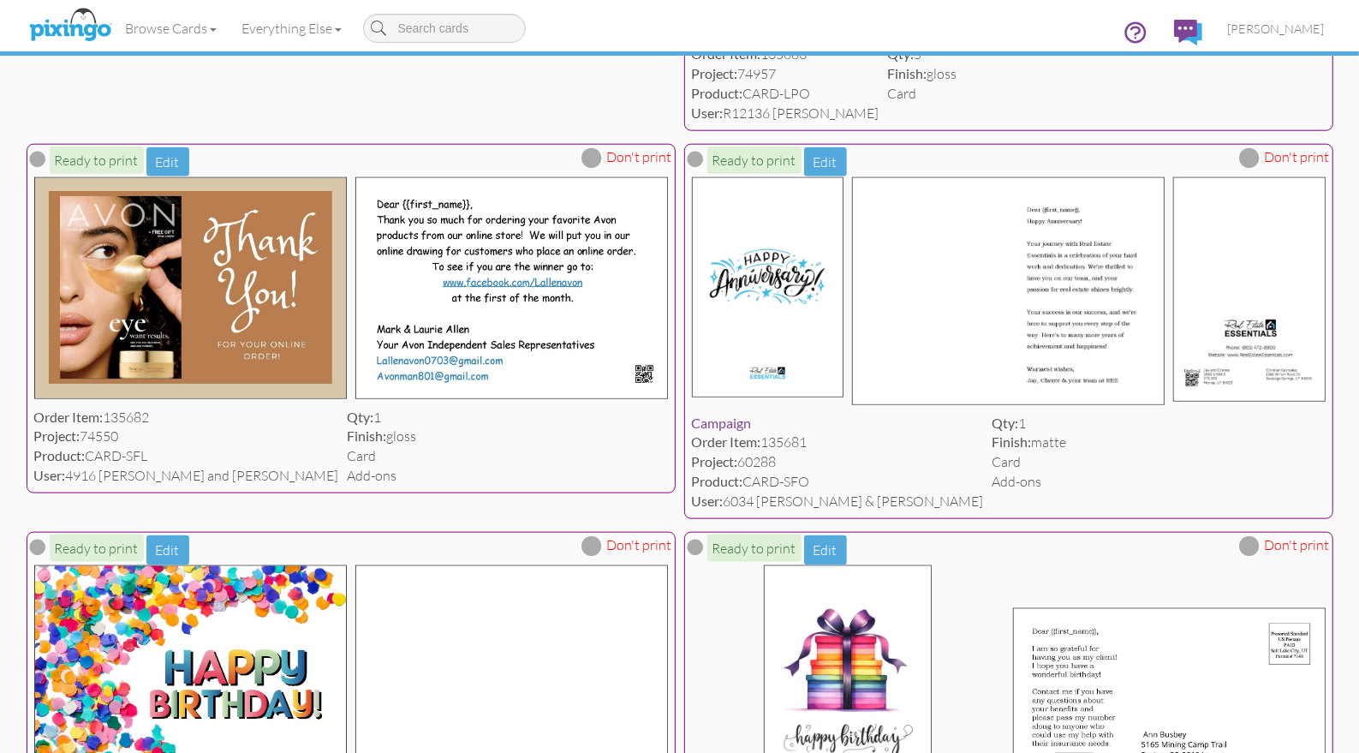
scroll to position [1406, 0]
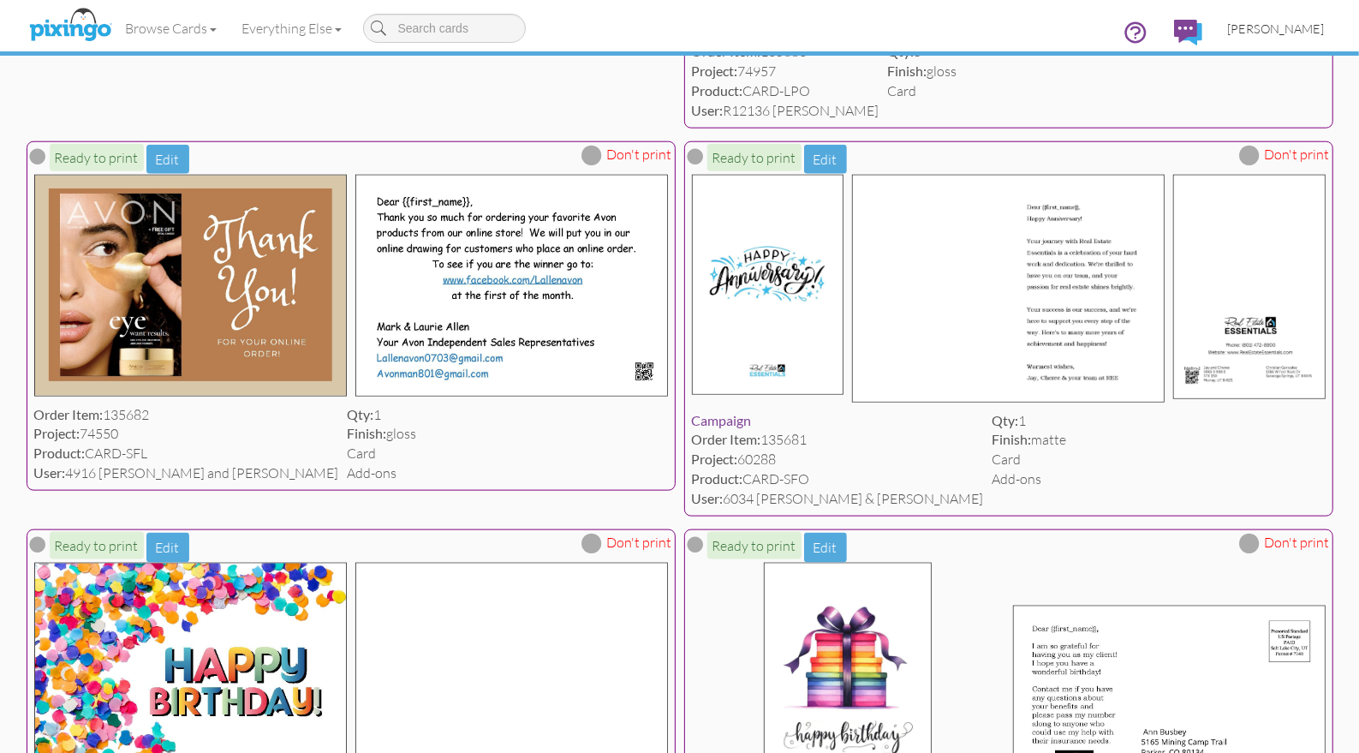
click at [1248, 27] on link "[PERSON_NAME]" at bounding box center [1276, 29] width 122 height 44
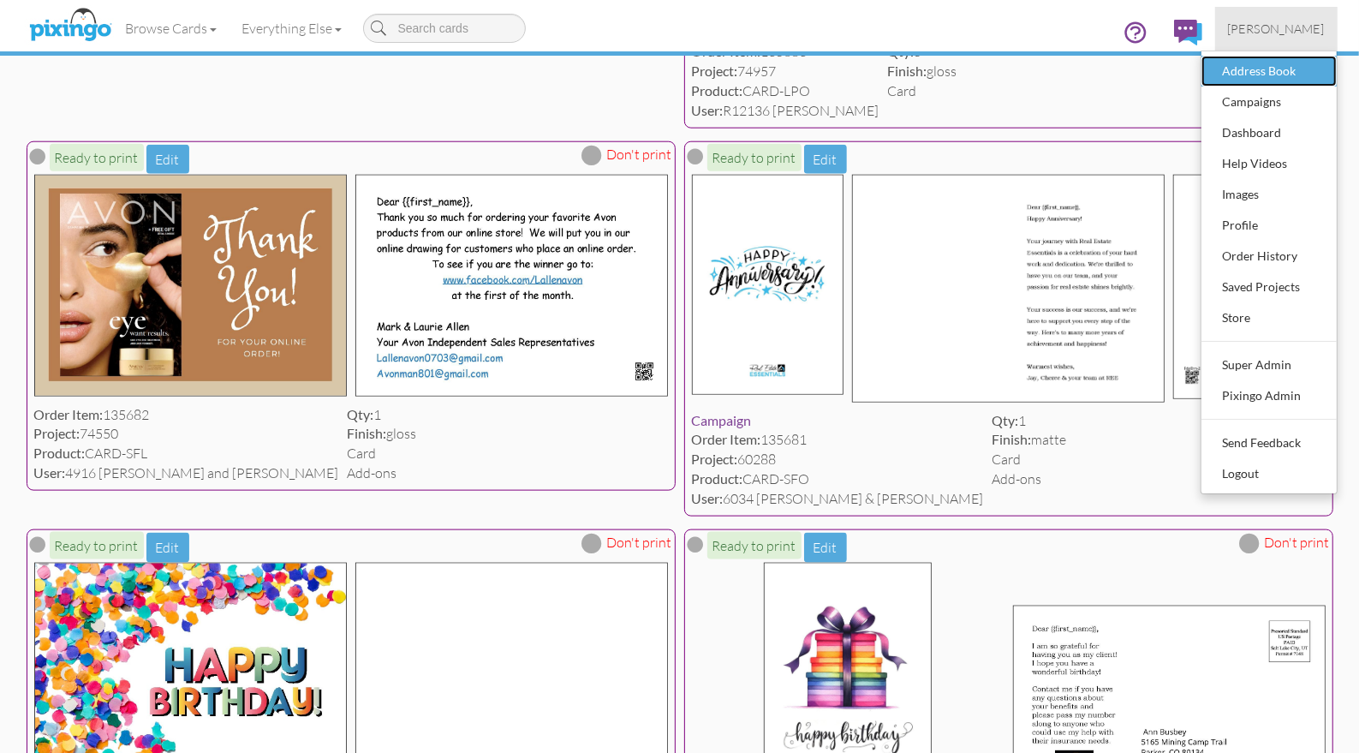
click at [1267, 71] on div "Address Book" at bounding box center [1269, 71] width 101 height 26
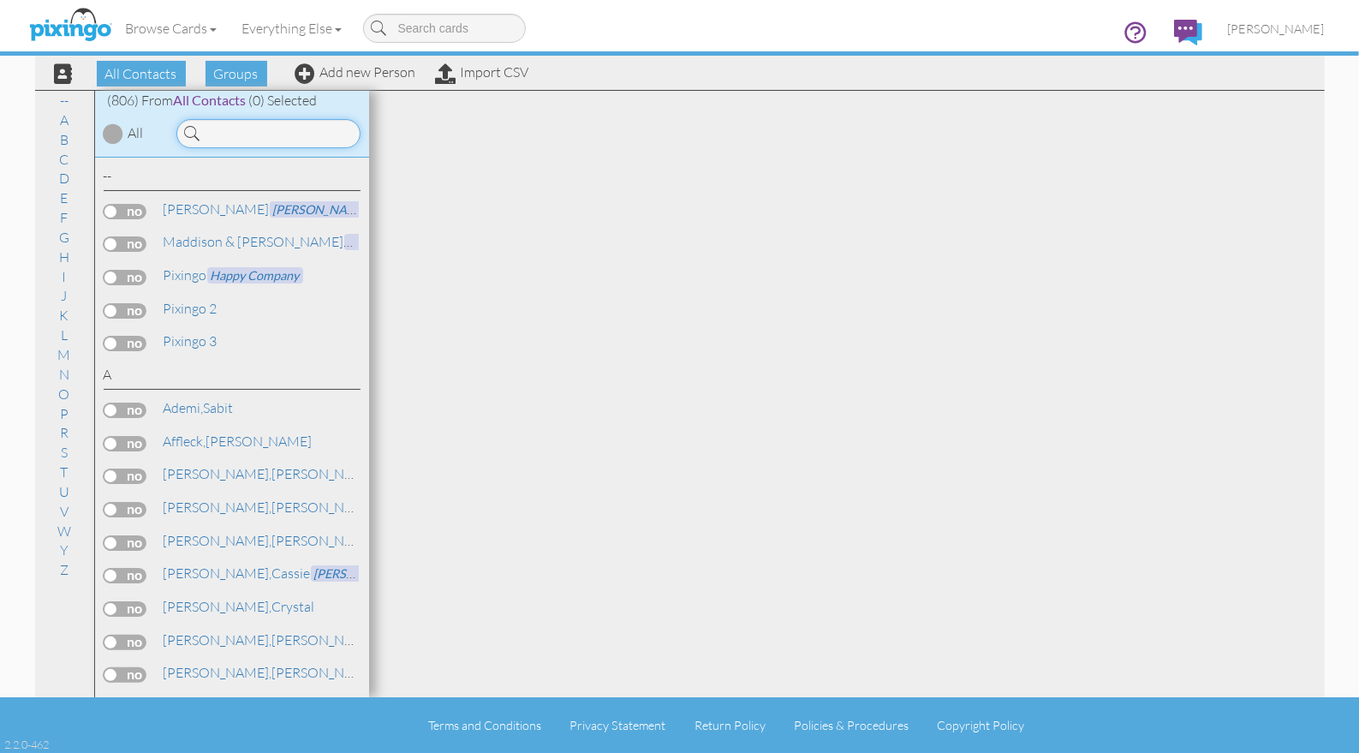
click at [283, 140] on input at bounding box center [268, 133] width 184 height 29
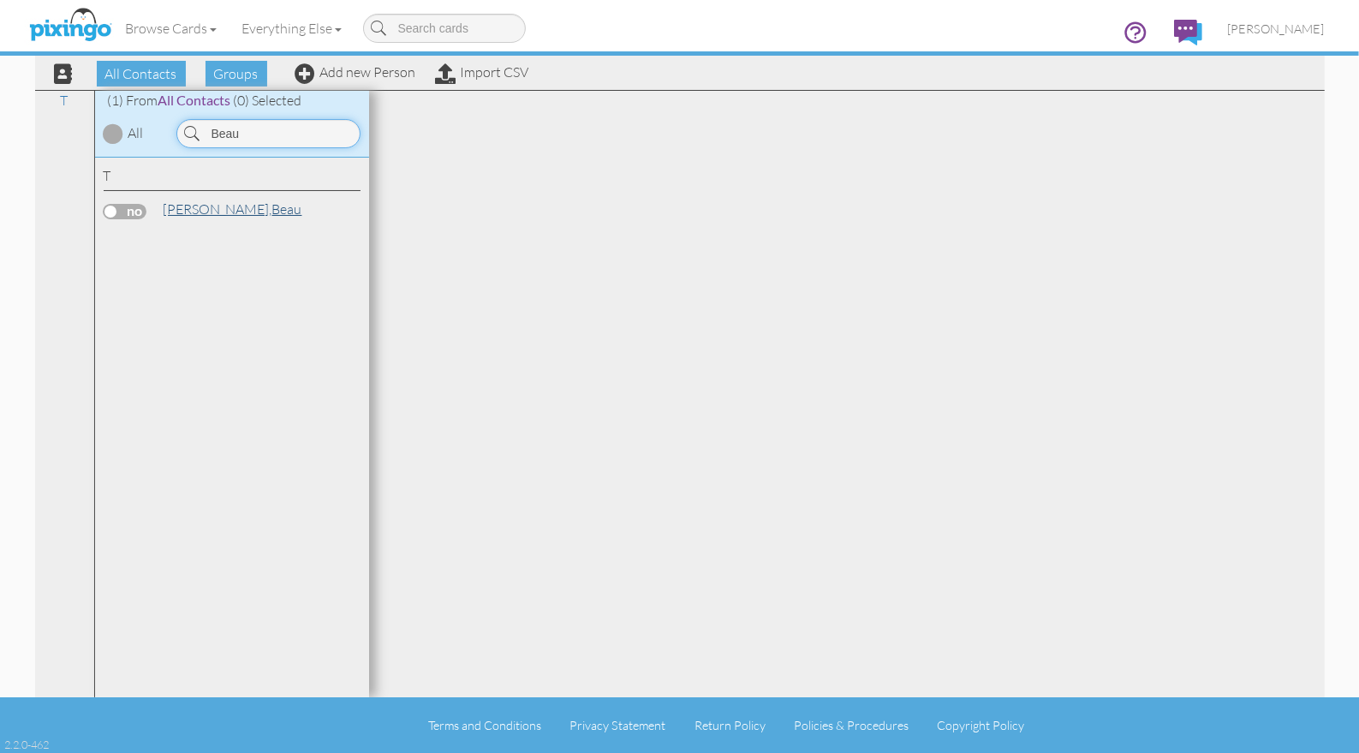
type input "Beau"
click at [206, 205] on span "Tolman," at bounding box center [218, 208] width 109 height 17
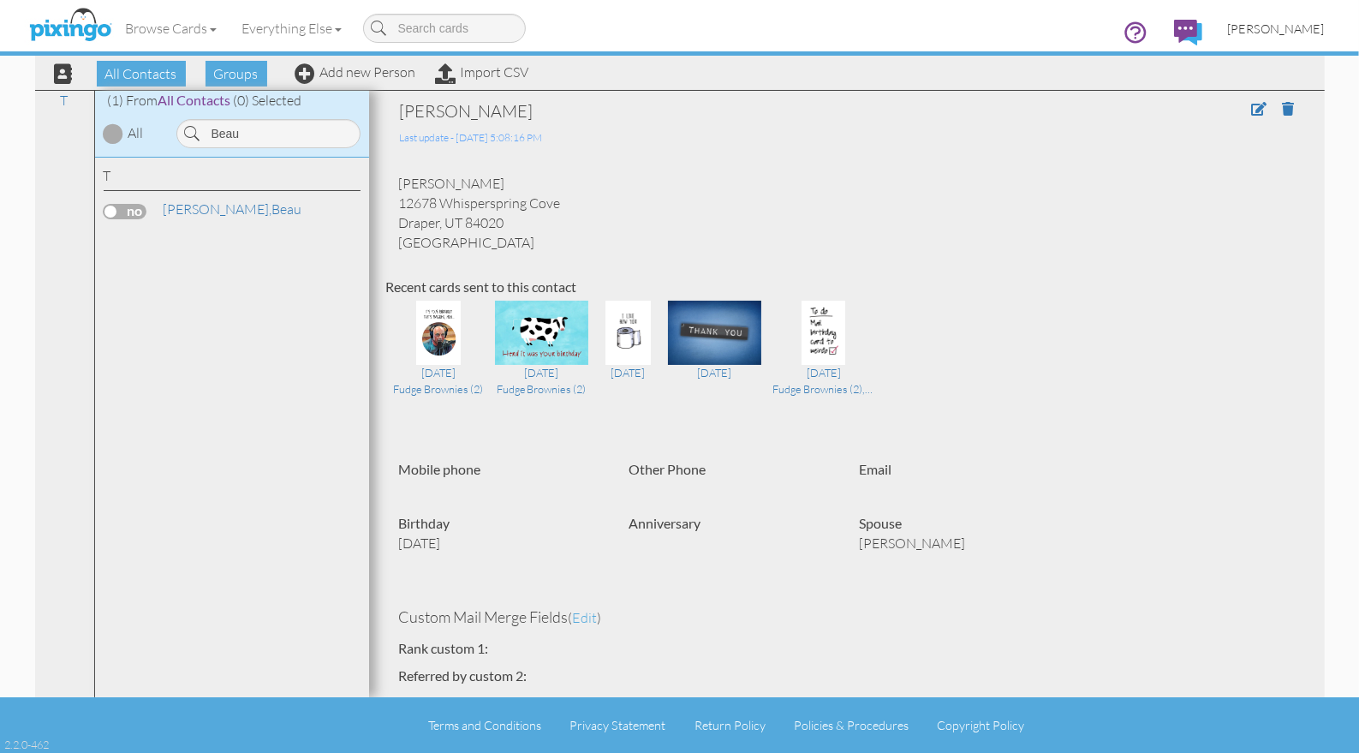
click at [1283, 29] on span "[PERSON_NAME]" at bounding box center [1276, 28] width 97 height 15
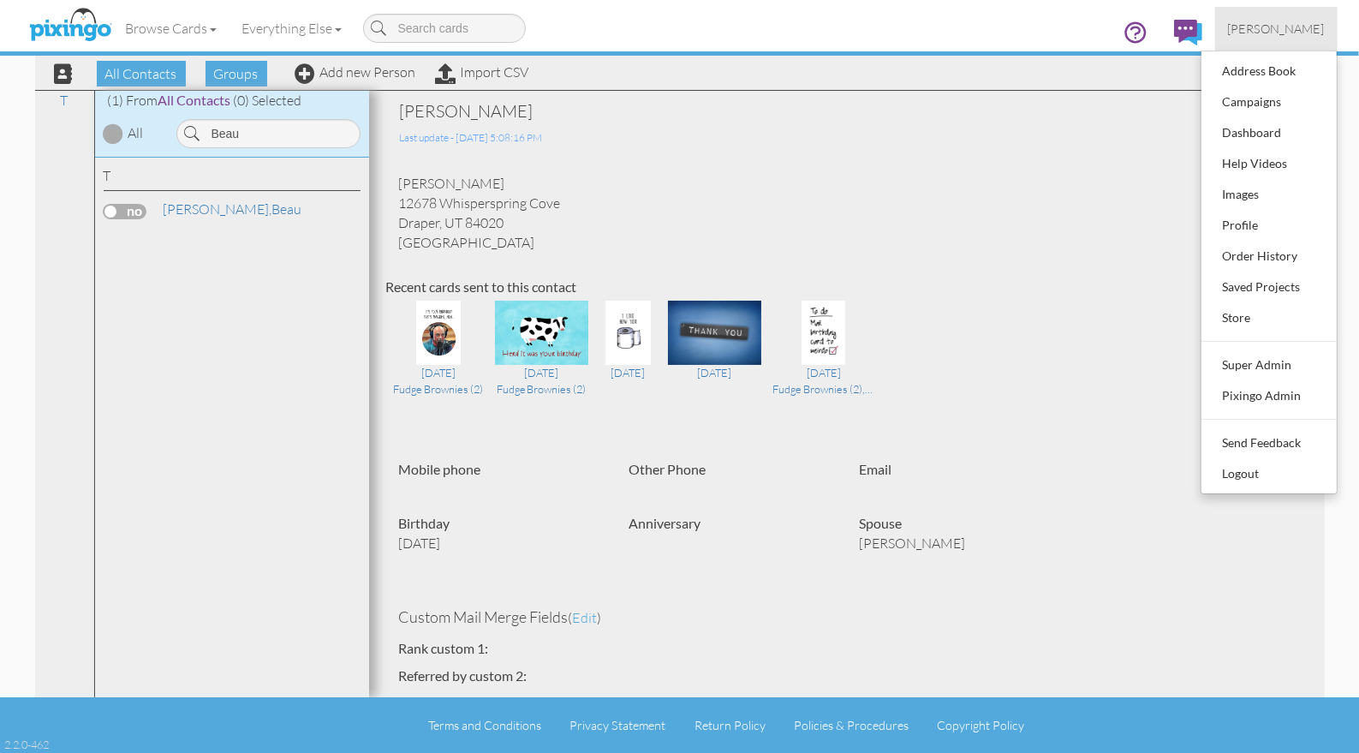
drag, startPoint x: 858, startPoint y: 121, endPoint x: 527, endPoint y: 86, distance: 333.2
click at [857, 122] on div "Beau Tolman" at bounding box center [755, 111] width 710 height 24
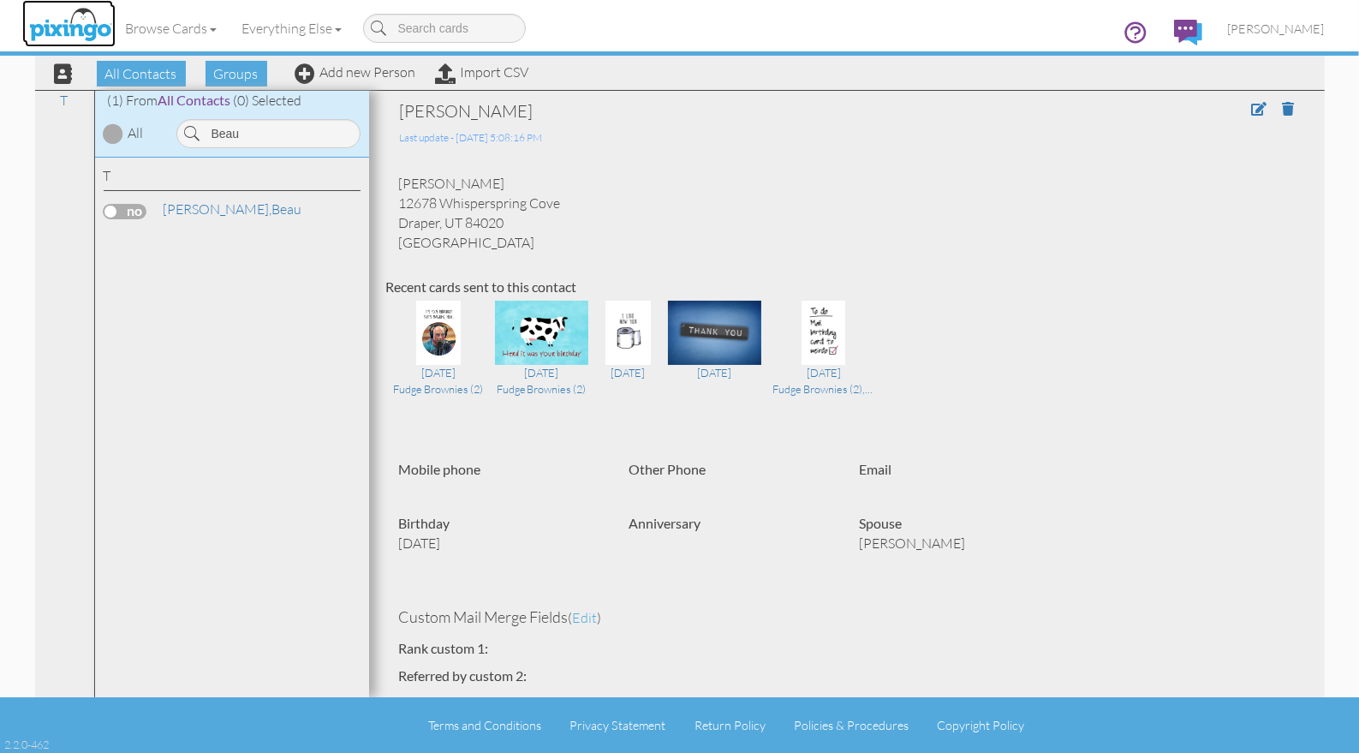
click at [76, 33] on img at bounding box center [70, 25] width 91 height 43
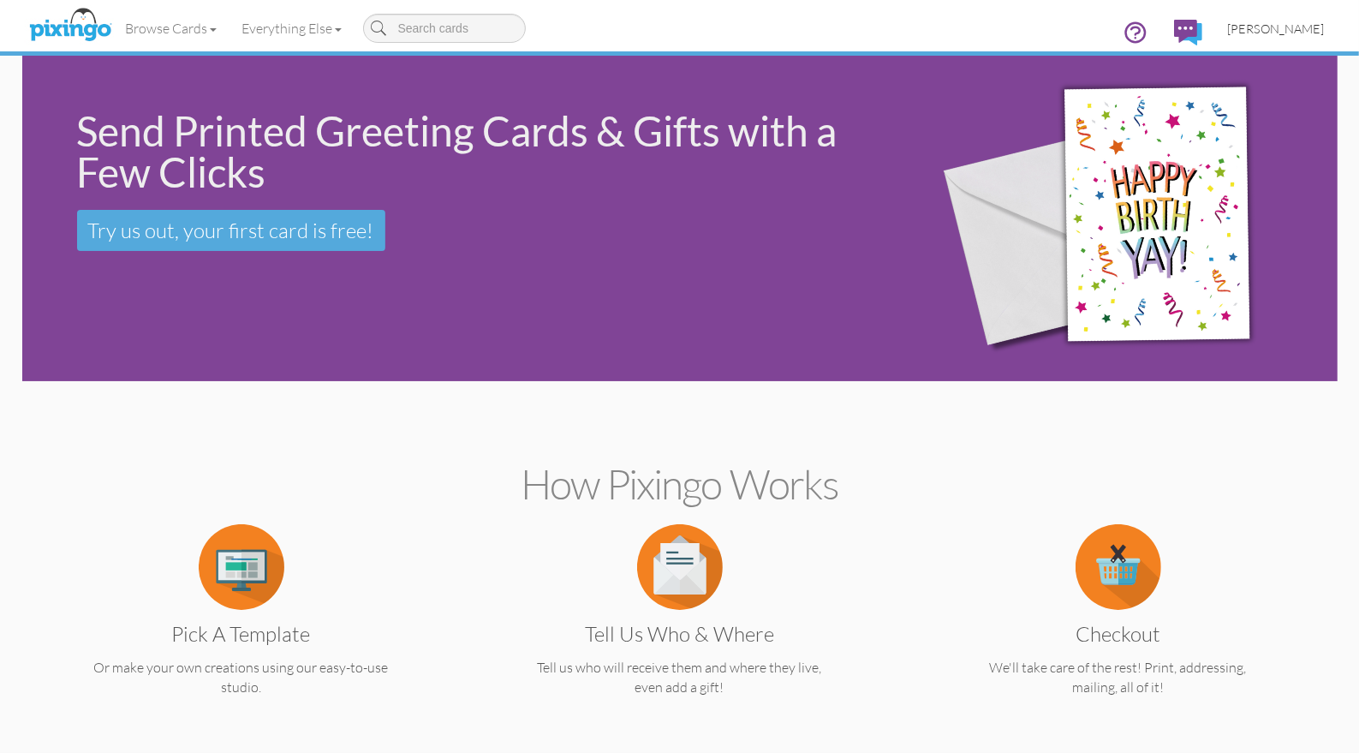
click at [1269, 29] on span "[PERSON_NAME]" at bounding box center [1276, 28] width 97 height 15
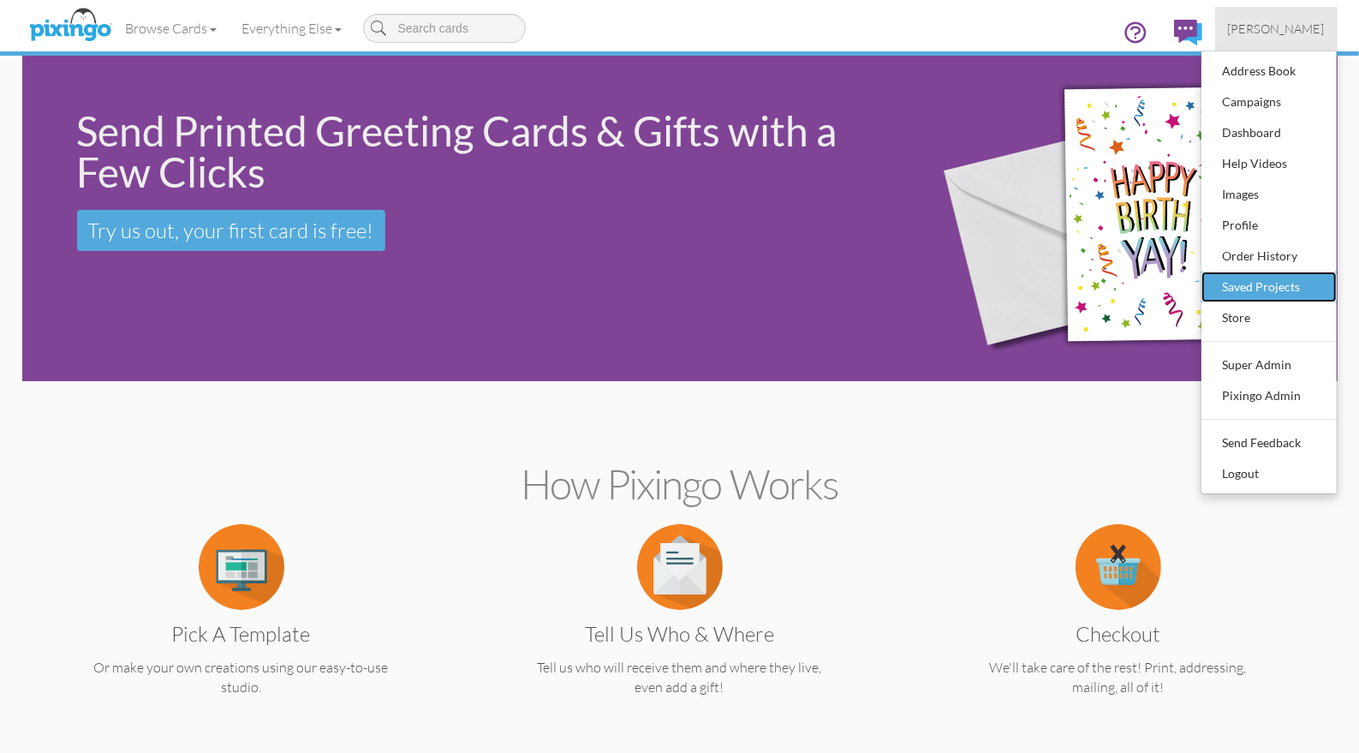
click at [1249, 286] on div "Saved Projects" at bounding box center [1269, 287] width 101 height 26
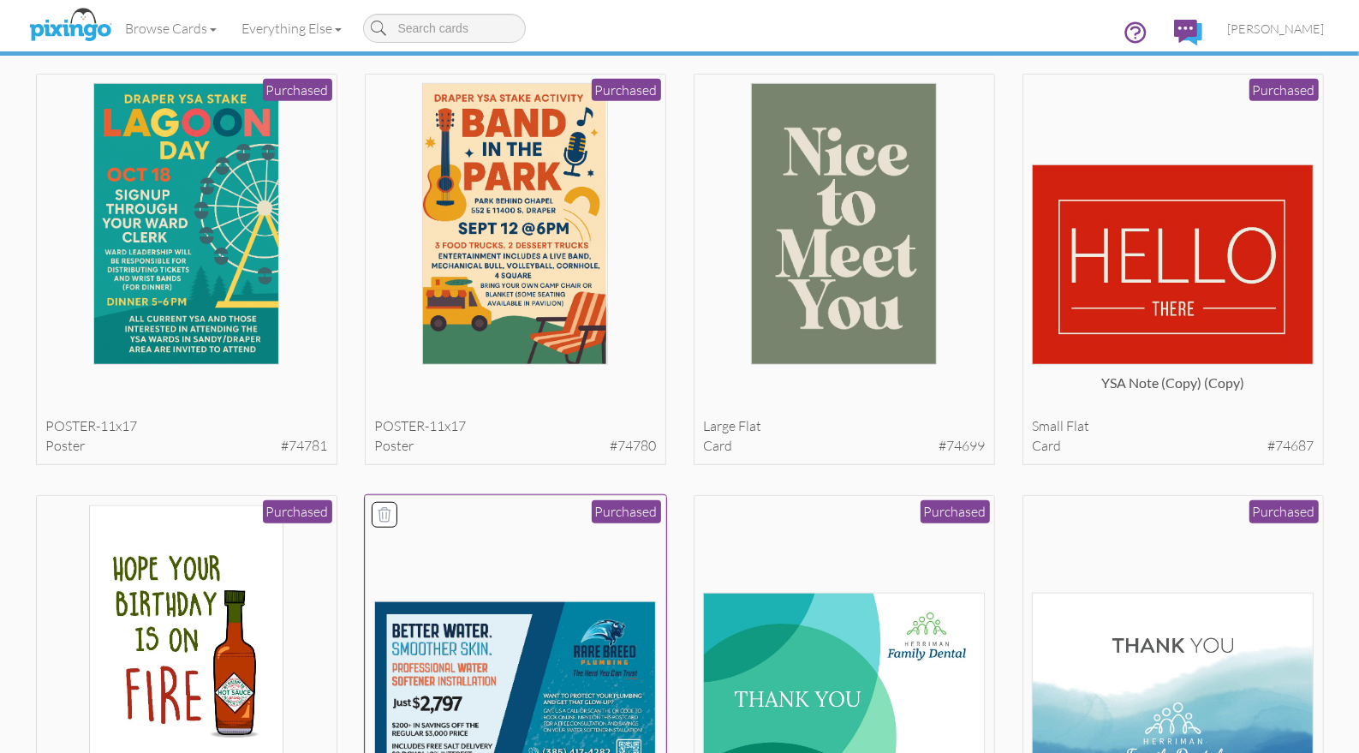
scroll to position [941, 0]
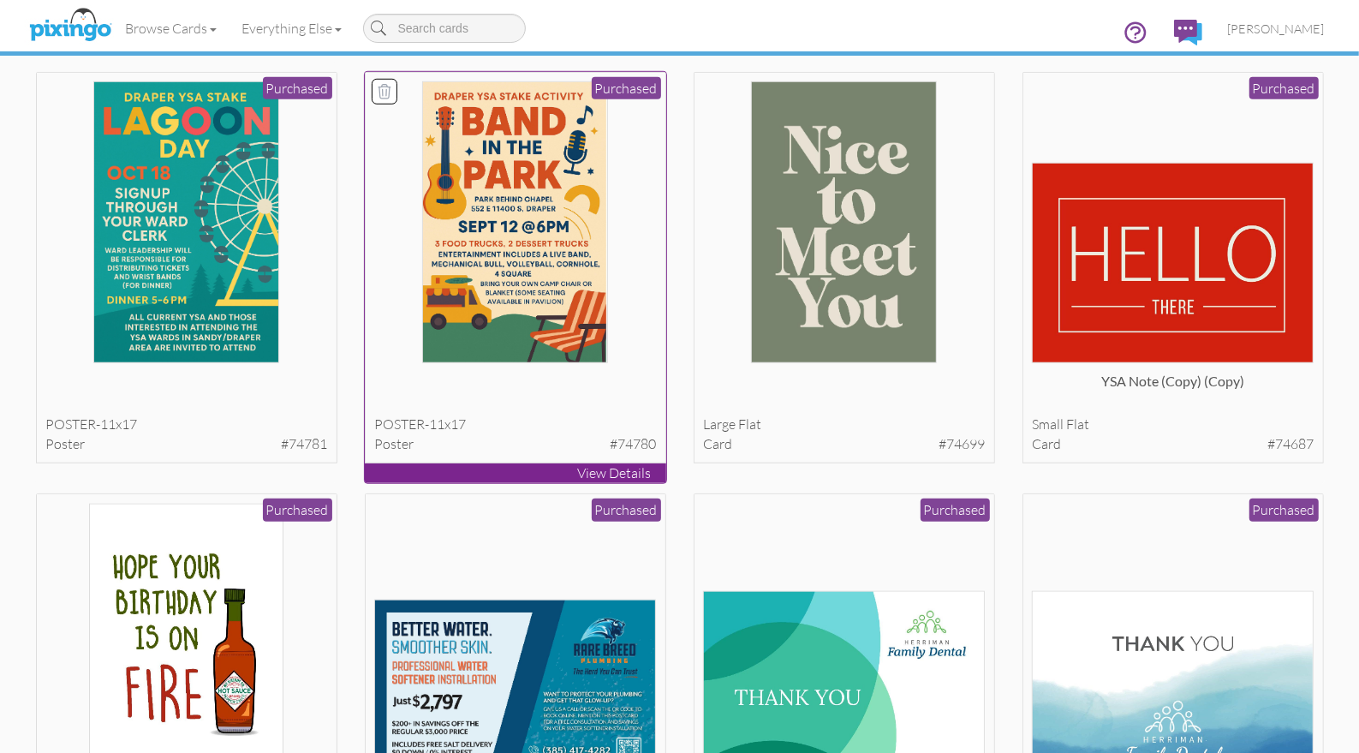
click at [617, 307] on div at bounding box center [515, 222] width 282 height 282
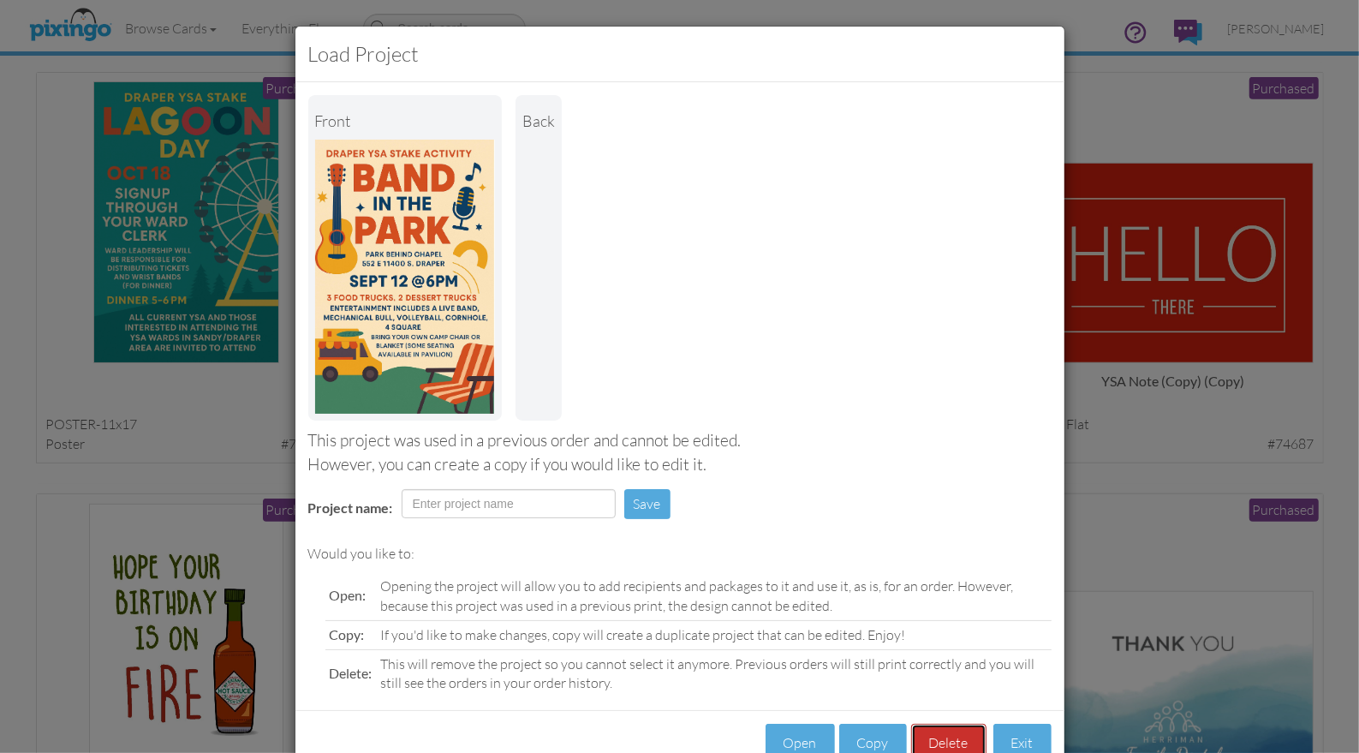
click at [956, 738] on button "Delete" at bounding box center [948, 743] width 75 height 39
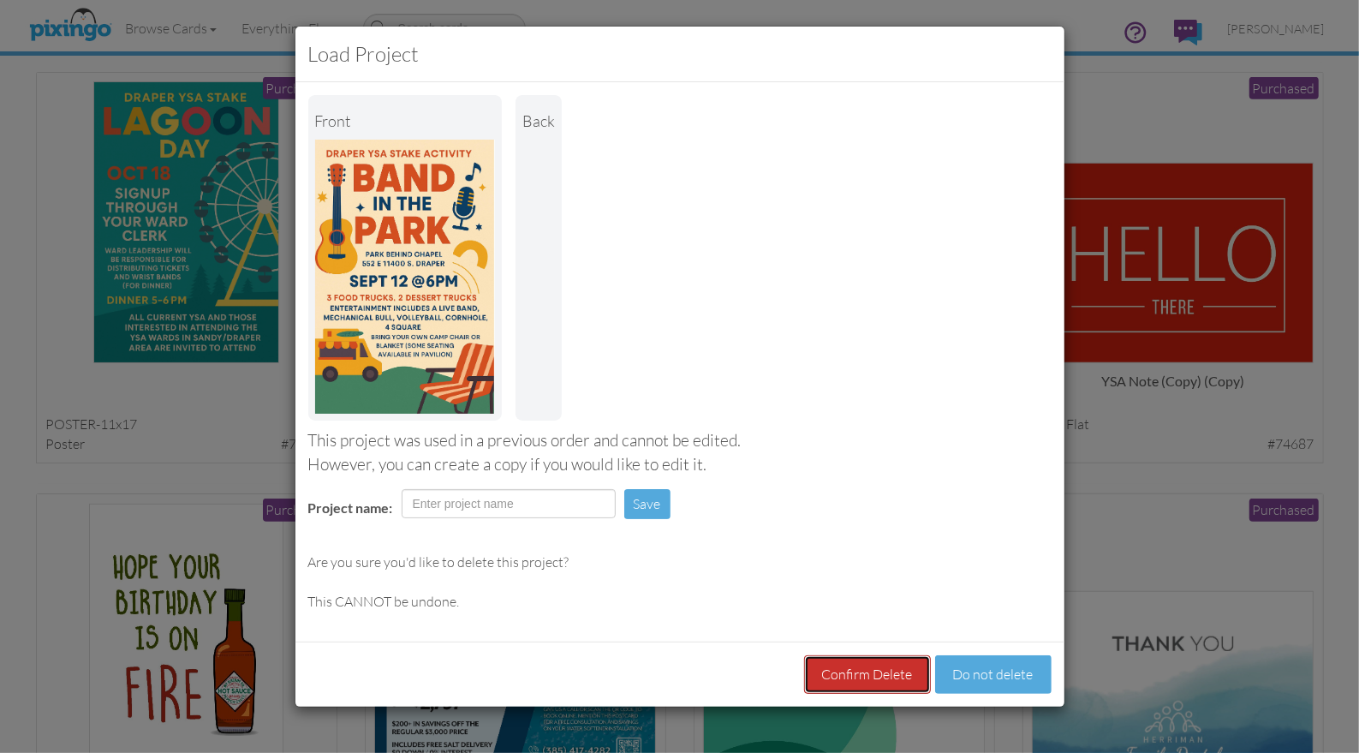
click at [862, 678] on button "Confirm Delete" at bounding box center [867, 674] width 127 height 39
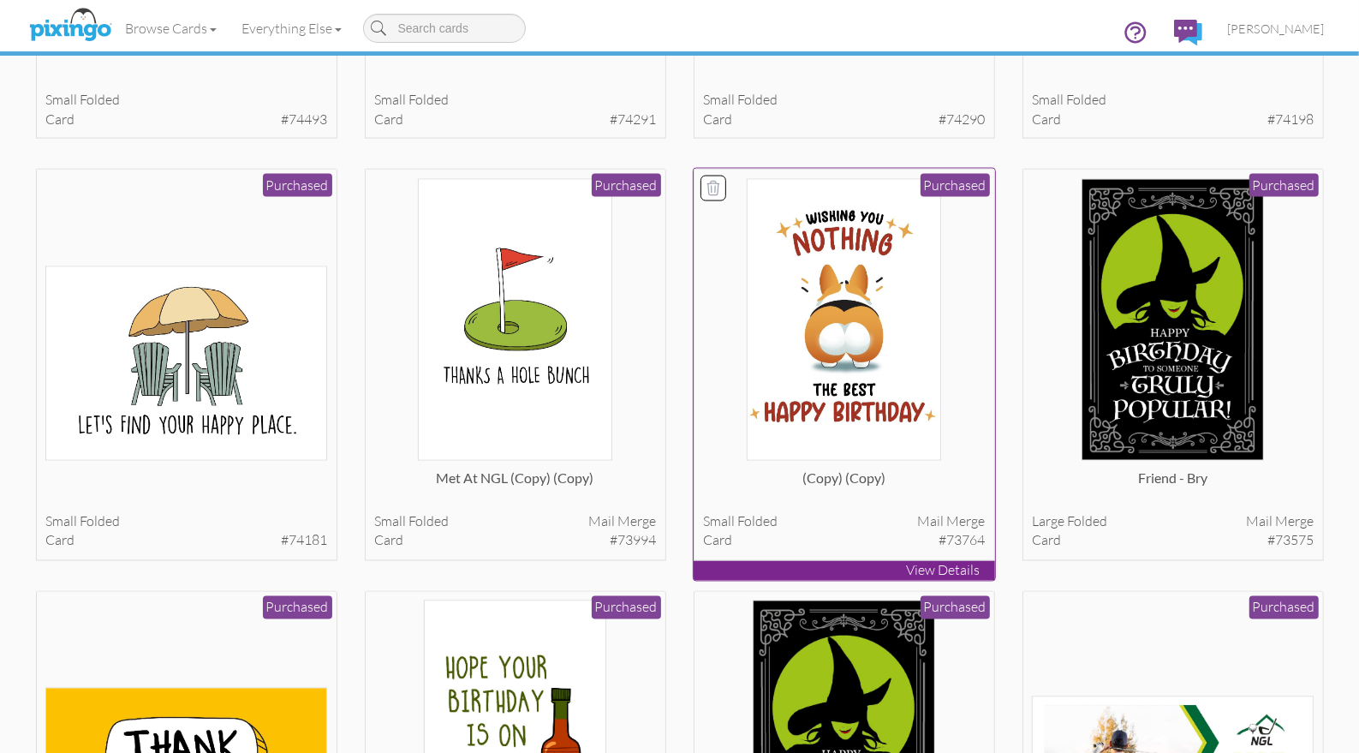
scroll to position [2127, 0]
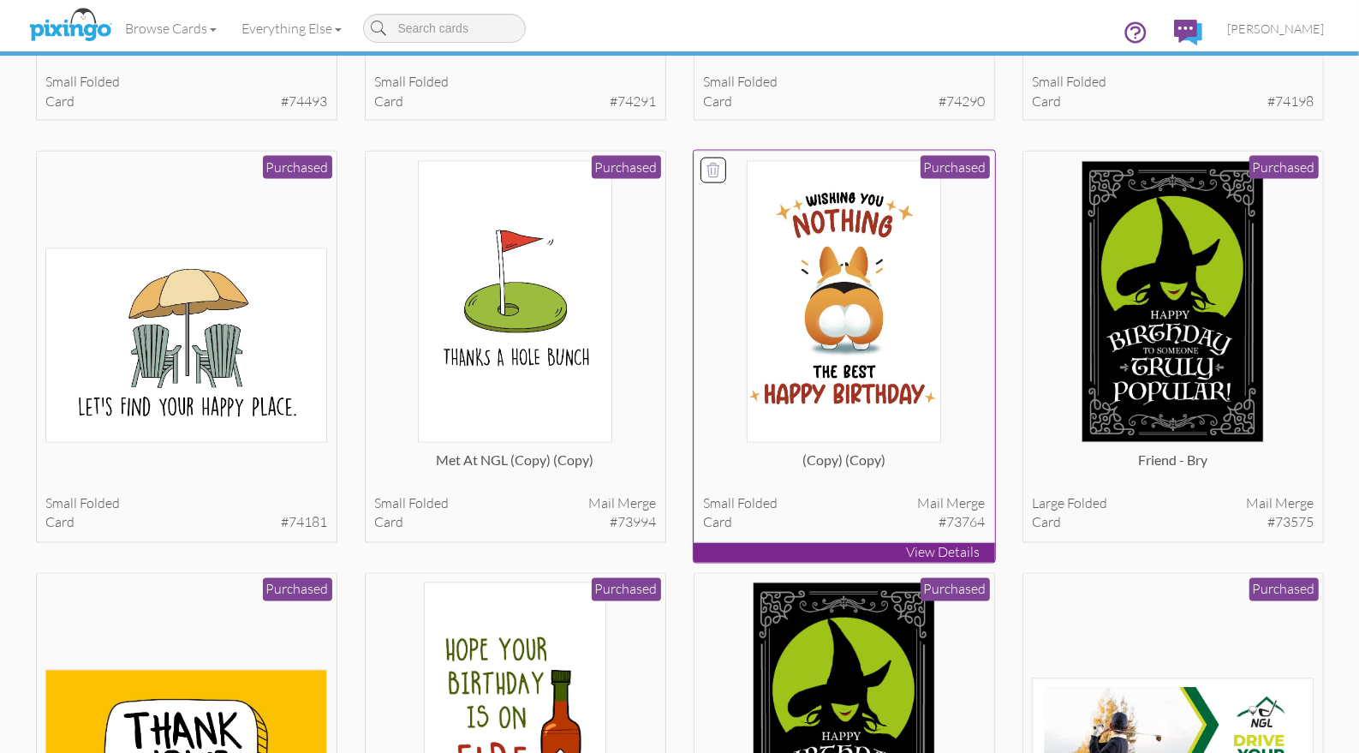
click at [780, 389] on img at bounding box center [844, 302] width 194 height 282
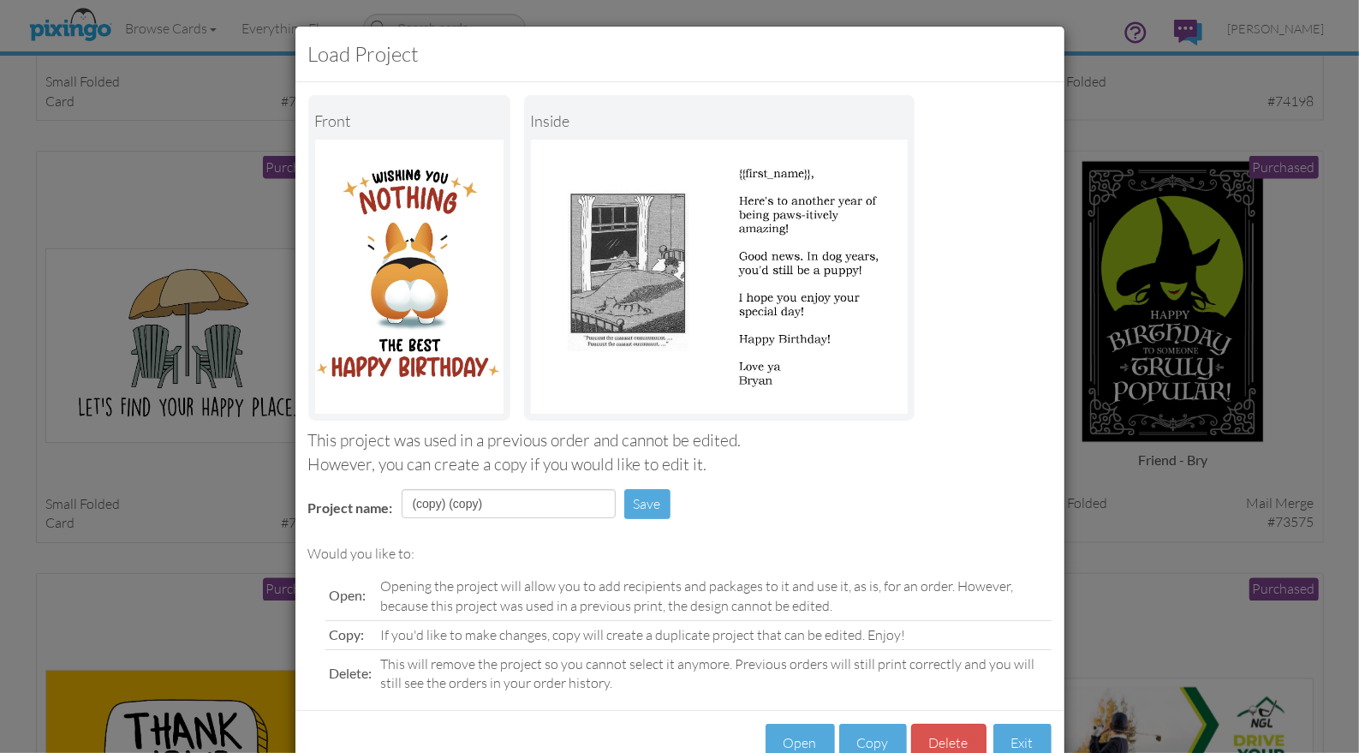
scroll to position [48, 0]
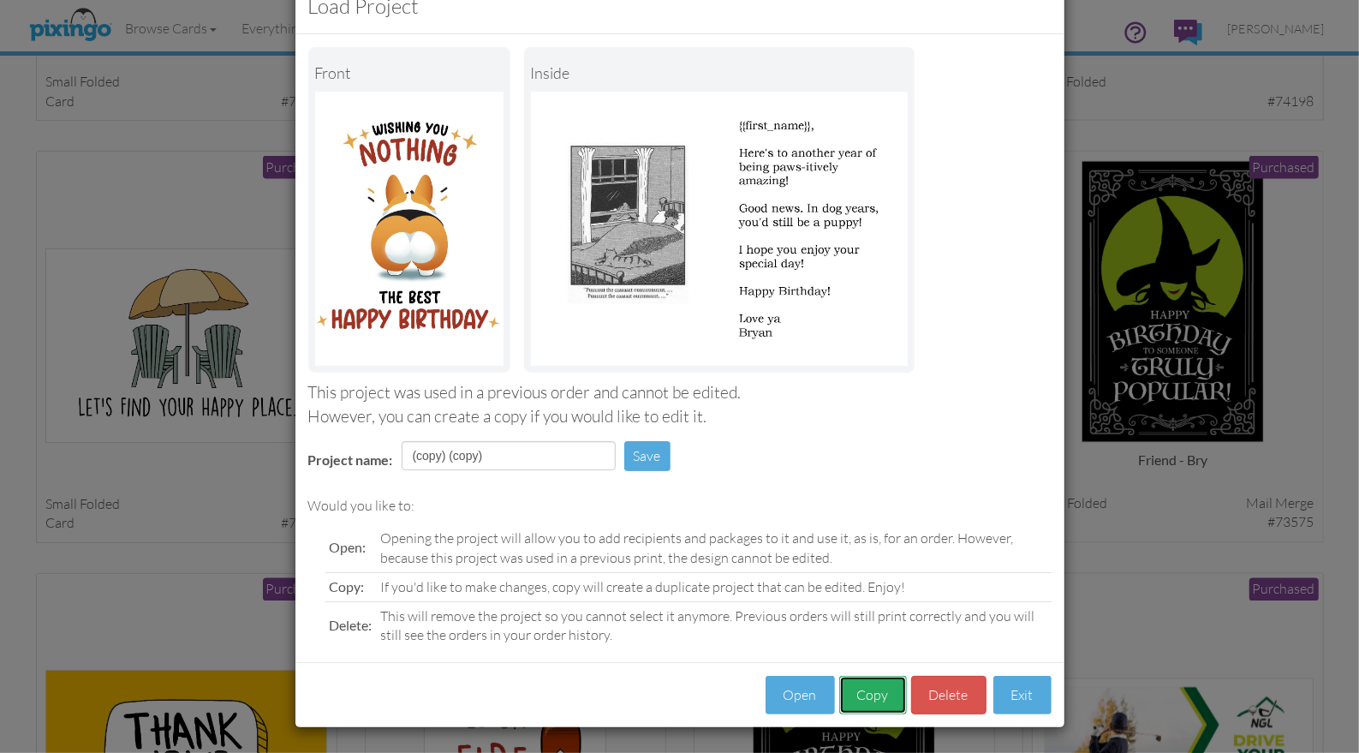
click at [876, 695] on button "Copy" at bounding box center [873, 695] width 68 height 39
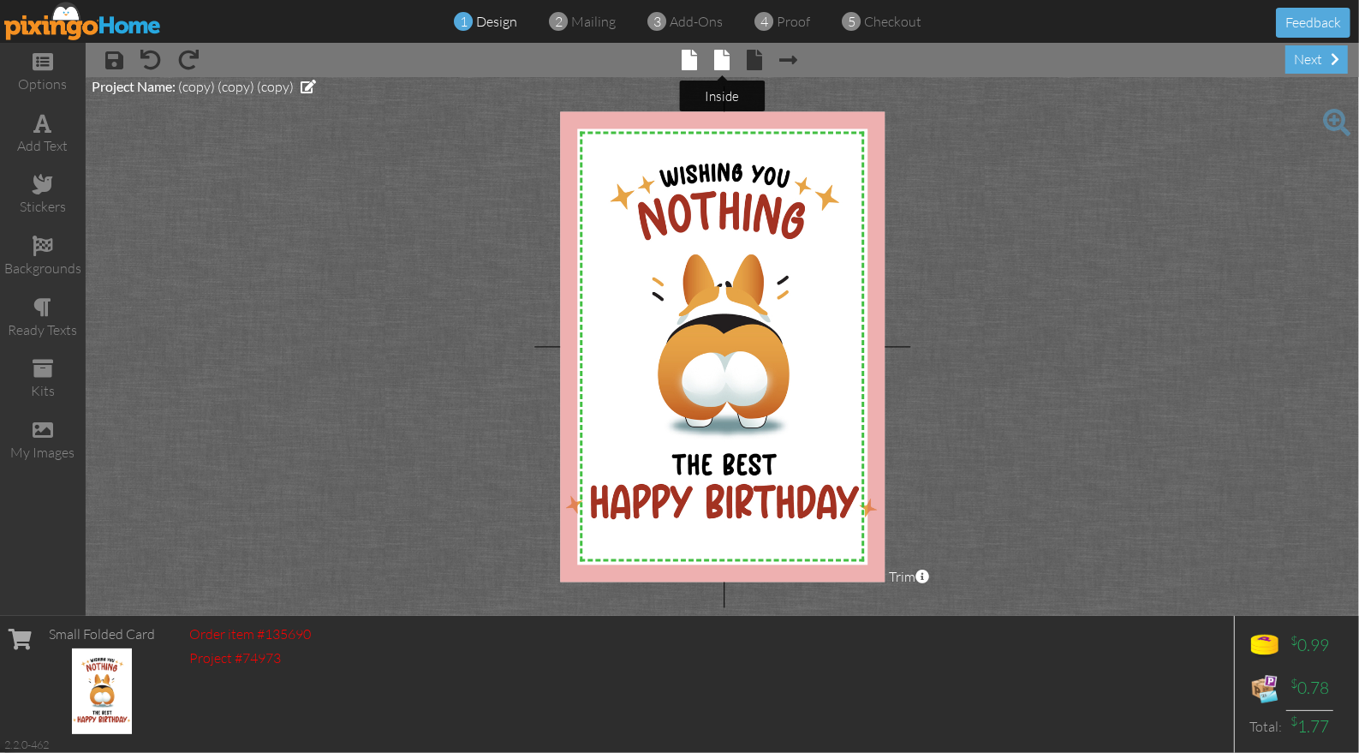
click at [718, 60] on span at bounding box center [721, 60] width 15 height 21
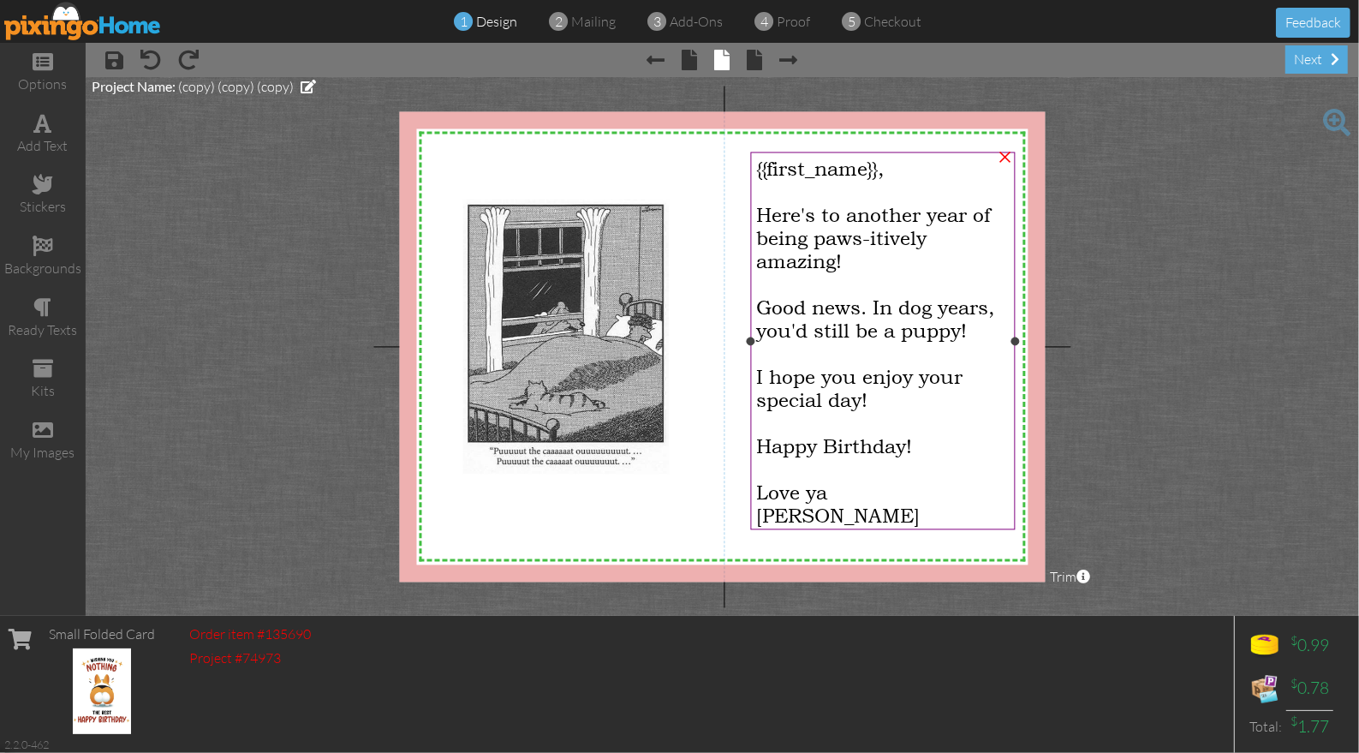
click at [890, 277] on div at bounding box center [882, 283] width 253 height 23
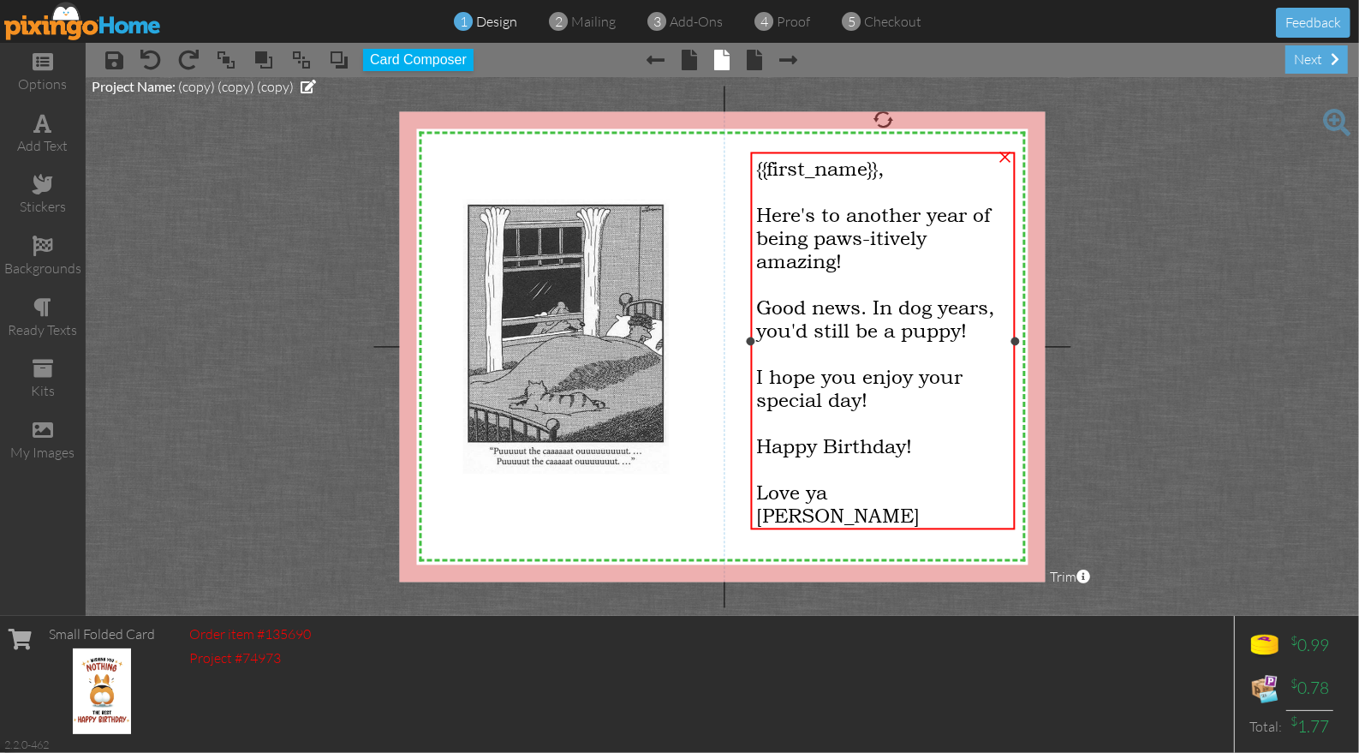
click at [890, 277] on div at bounding box center [882, 283] width 253 height 23
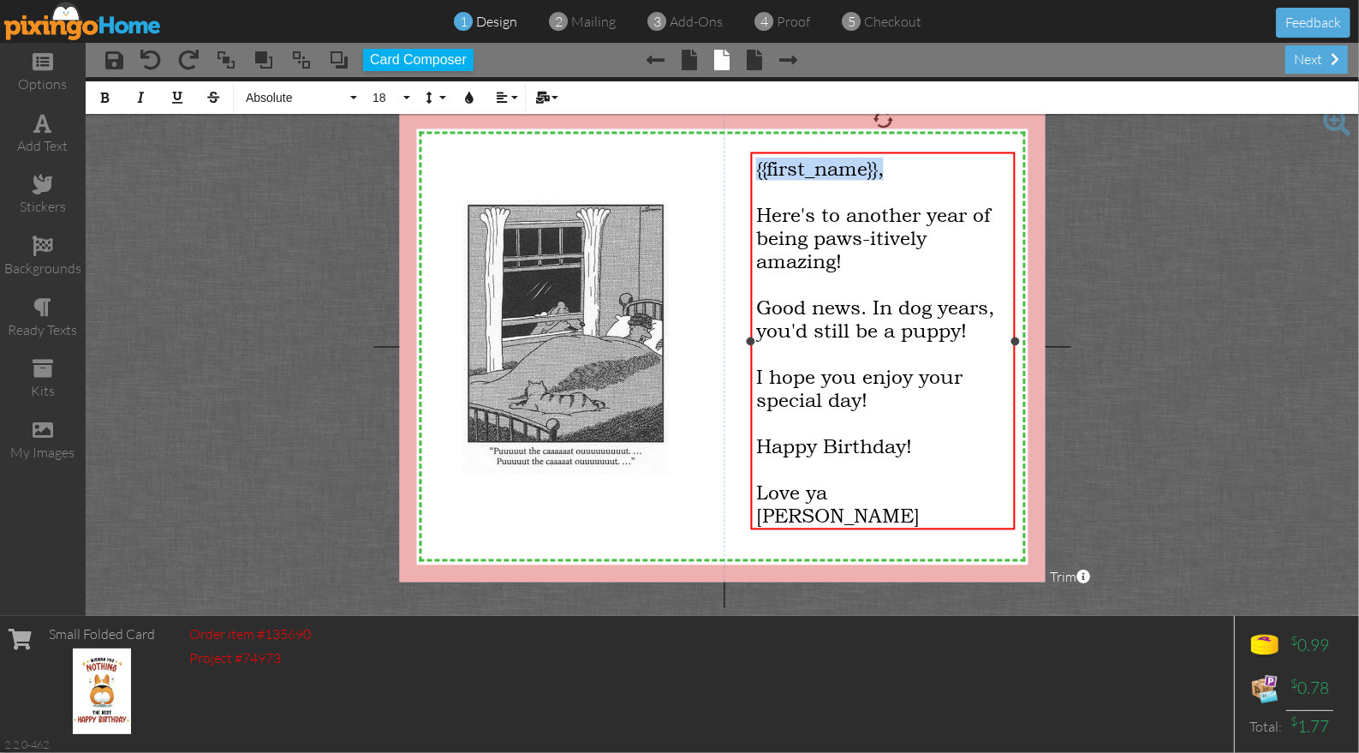
drag, startPoint x: 897, startPoint y: 174, endPoint x: 754, endPoint y: 166, distance: 144.1
click at [754, 166] on div "{{first_name}}, Here's to another year of being paws-itively amazing! Good news…" at bounding box center [882, 342] width 265 height 381
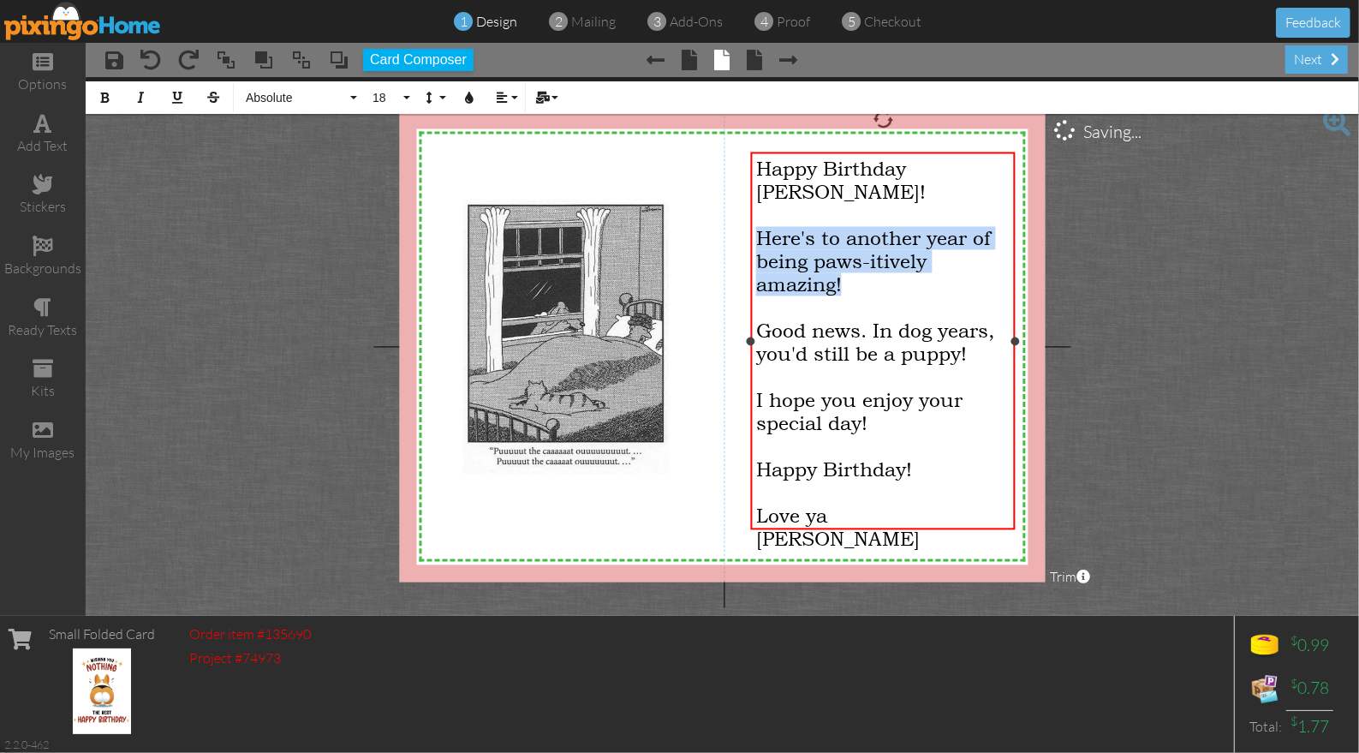
drag, startPoint x: 858, startPoint y: 260, endPoint x: 761, endPoint y: 212, distance: 108.0
click at [761, 226] on div "Here's to another year of being paws-itively amazing!" at bounding box center [882, 260] width 253 height 69
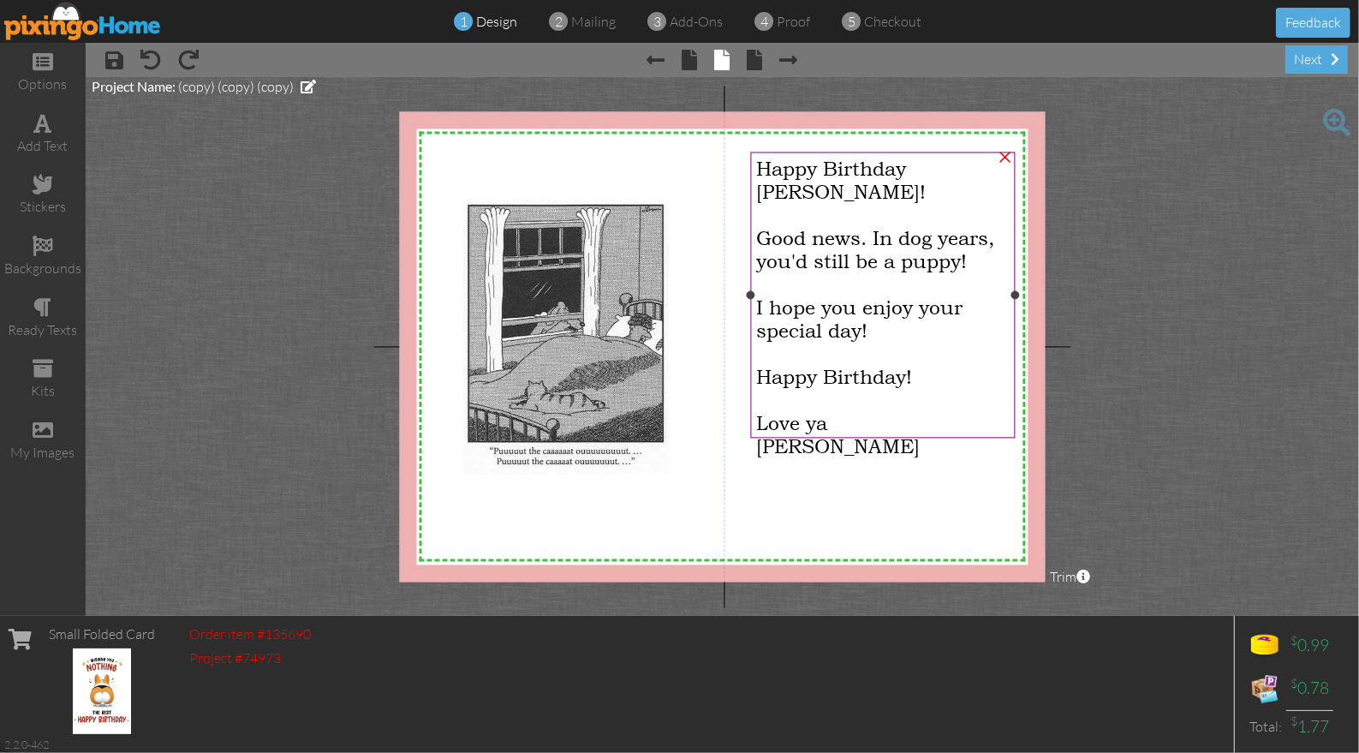
click at [975, 342] on div at bounding box center [882, 353] width 253 height 23
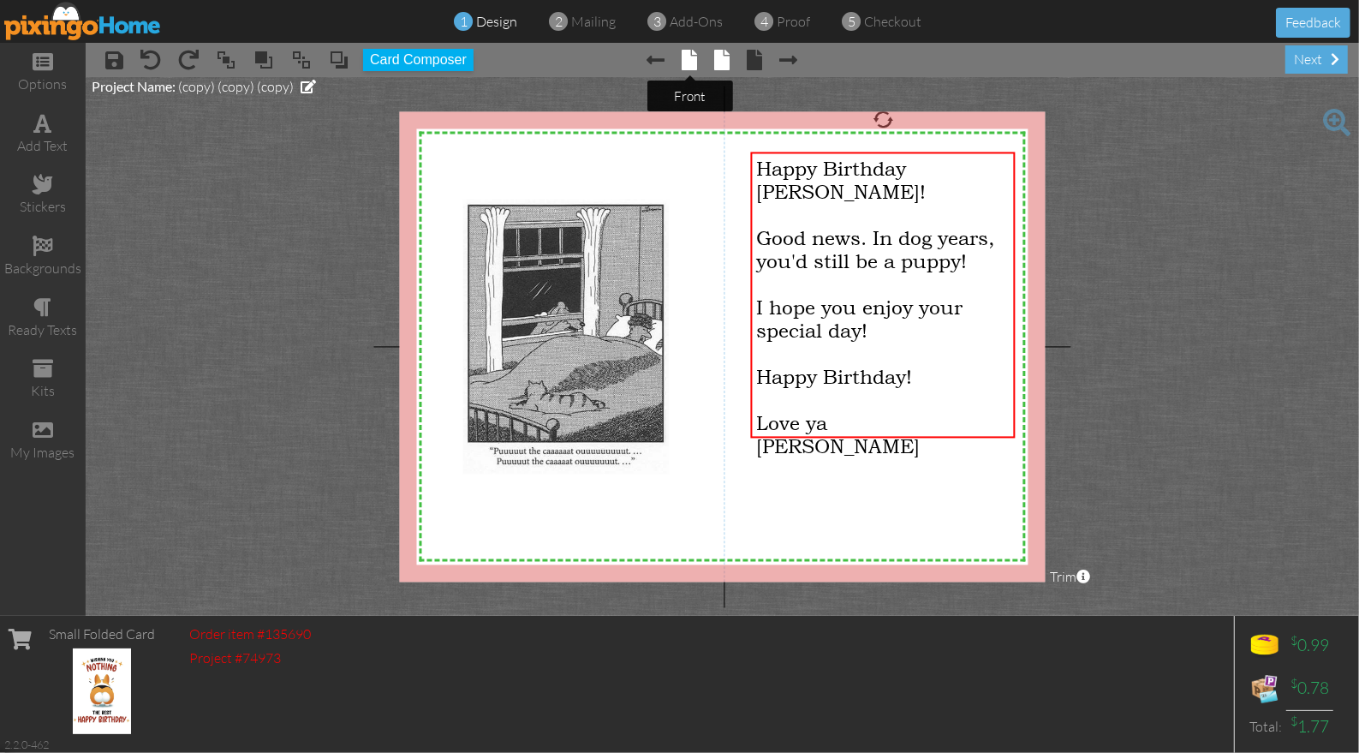
click at [689, 62] on span at bounding box center [689, 60] width 15 height 21
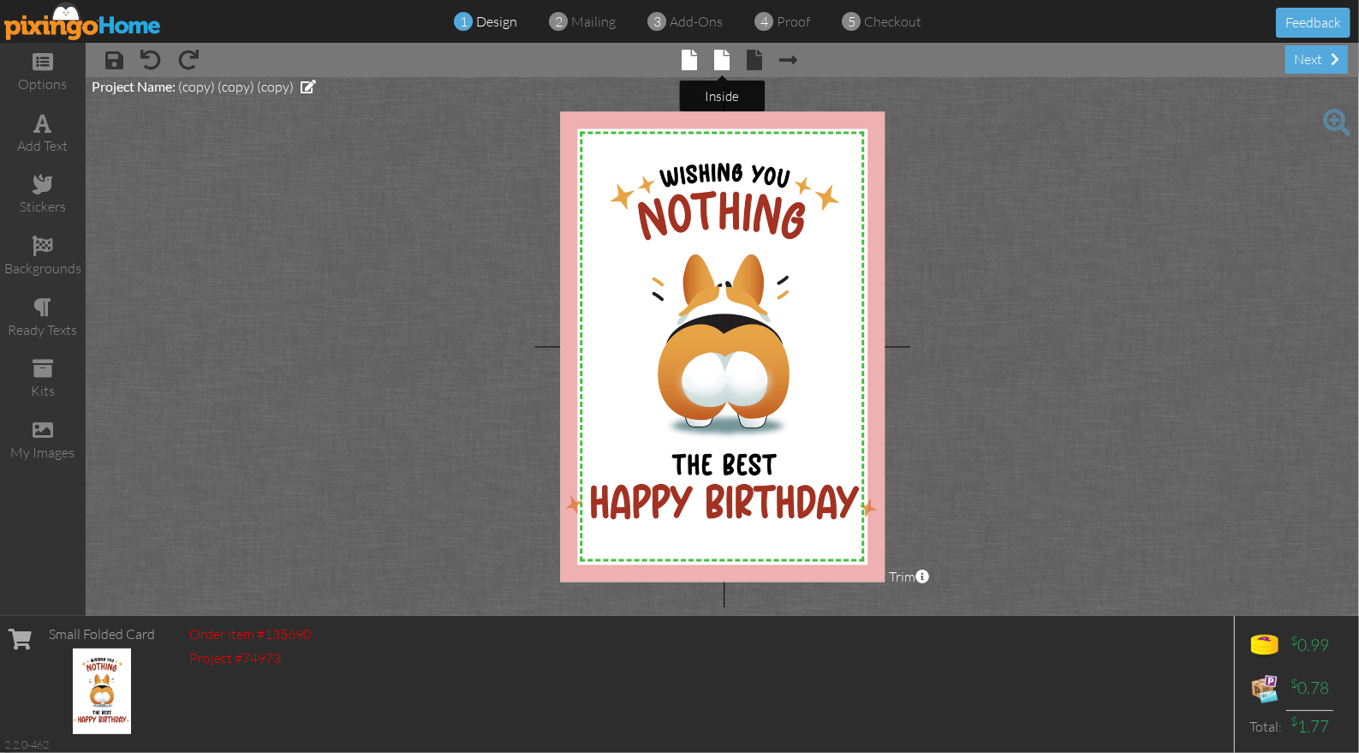
click at [720, 58] on span at bounding box center [721, 60] width 15 height 21
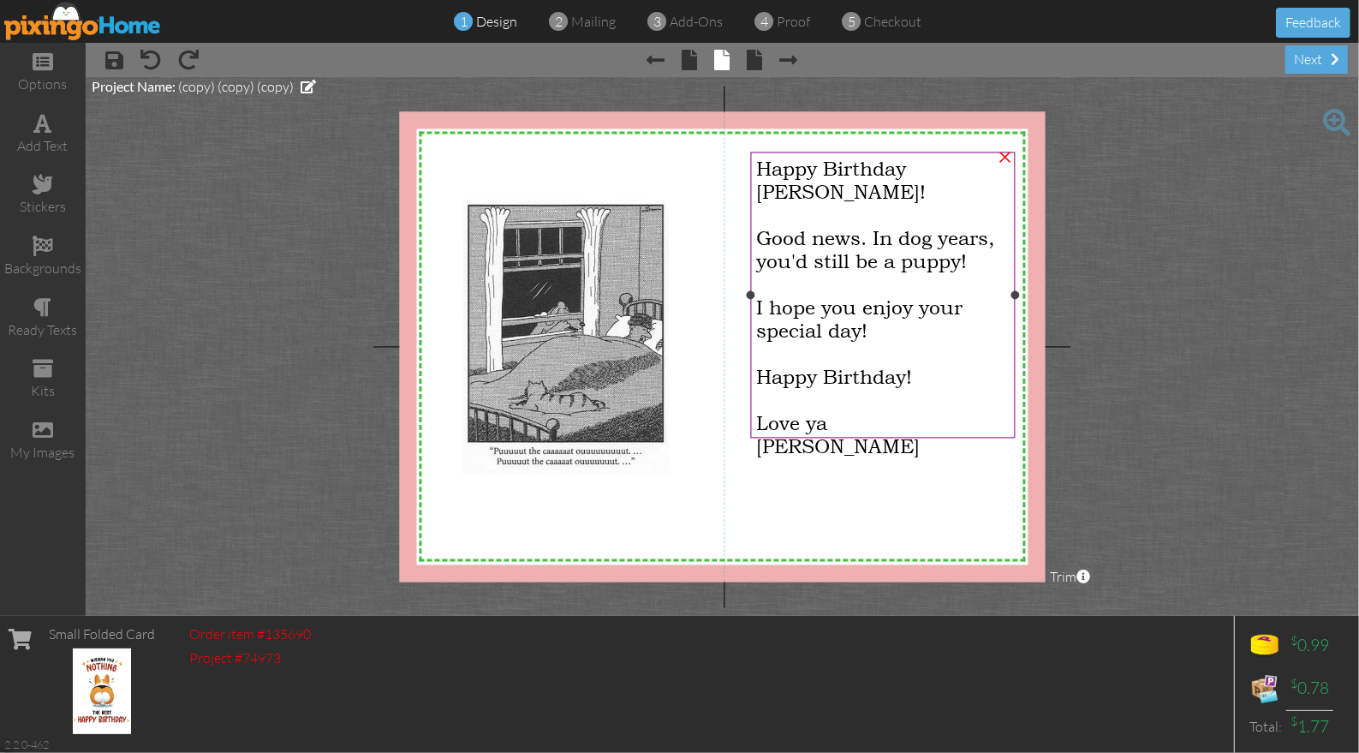
drag, startPoint x: 807, startPoint y: 232, endPoint x: 793, endPoint y: 232, distance: 13.7
click at [807, 232] on span "Good news. In dog years, you'd still be a puppy!" at bounding box center [875, 249] width 238 height 46
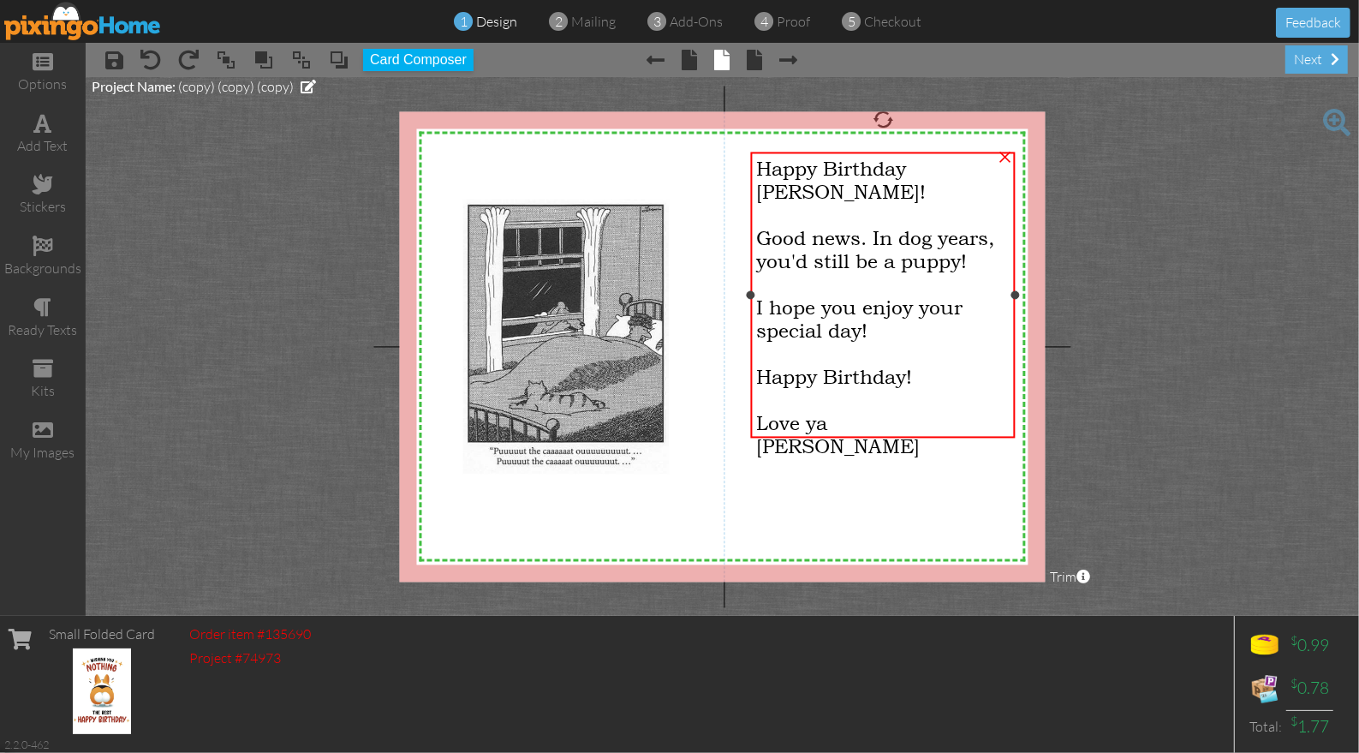
click at [764, 226] on span "Good news. In dog years, you'd still be a puppy!" at bounding box center [875, 249] width 238 height 46
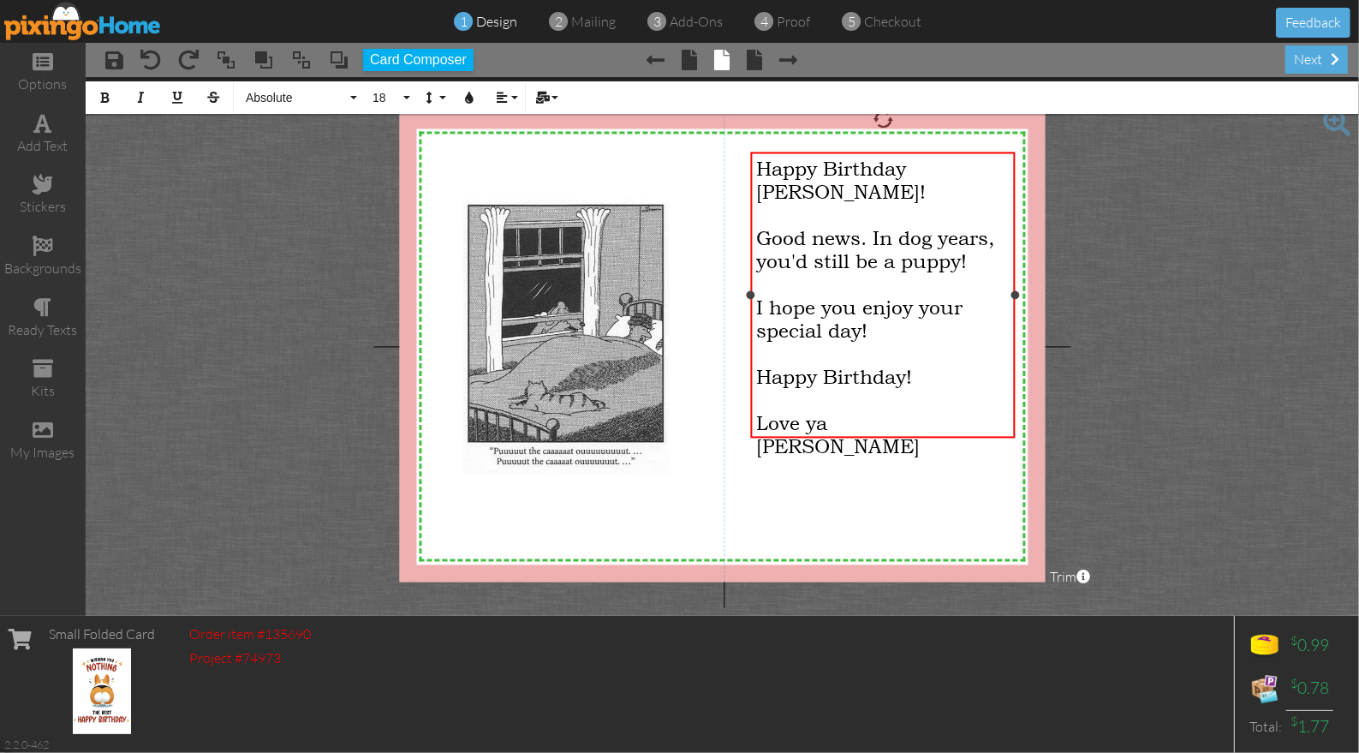
drag, startPoint x: 757, startPoint y: 213, endPoint x: 972, endPoint y: 241, distance: 216.7
click at [972, 241] on span "Good news. In dog years, you'd still be a puppy!" at bounding box center [875, 249] width 238 height 46
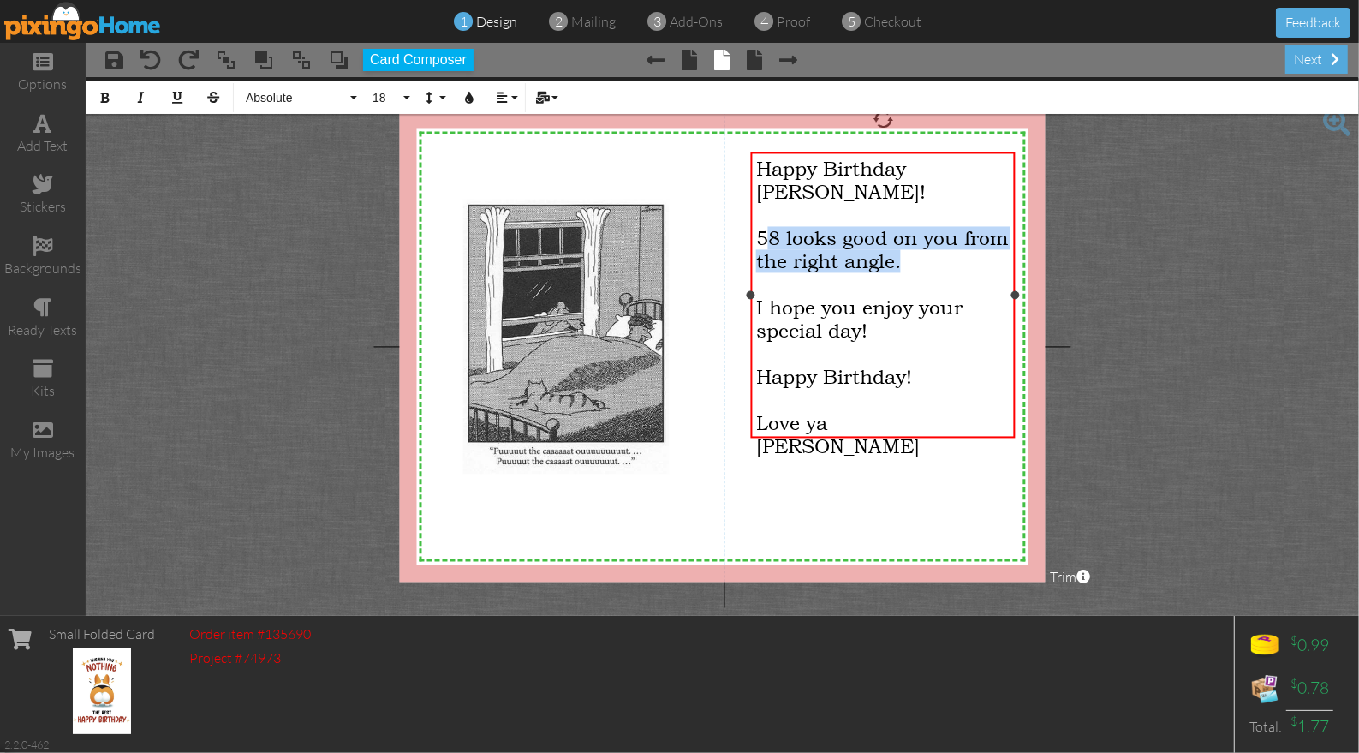
drag, startPoint x: 909, startPoint y: 241, endPoint x: 768, endPoint y: 218, distance: 143.2
click at [764, 226] on div "58 looks good on you from the right angle." at bounding box center [882, 249] width 253 height 46
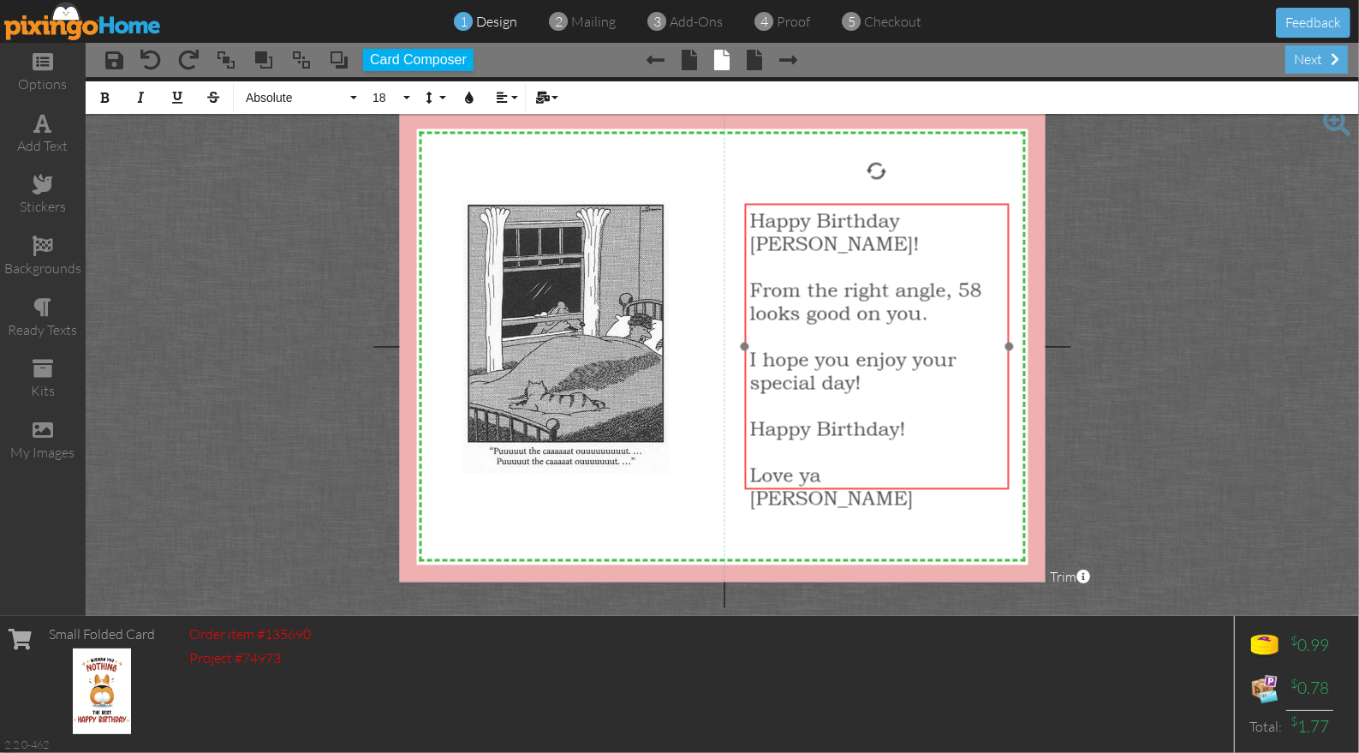
drag, startPoint x: 872, startPoint y: 449, endPoint x: 867, endPoint y: 490, distance: 41.4
click at [867, 490] on div at bounding box center [876, 346] width 273 height 295
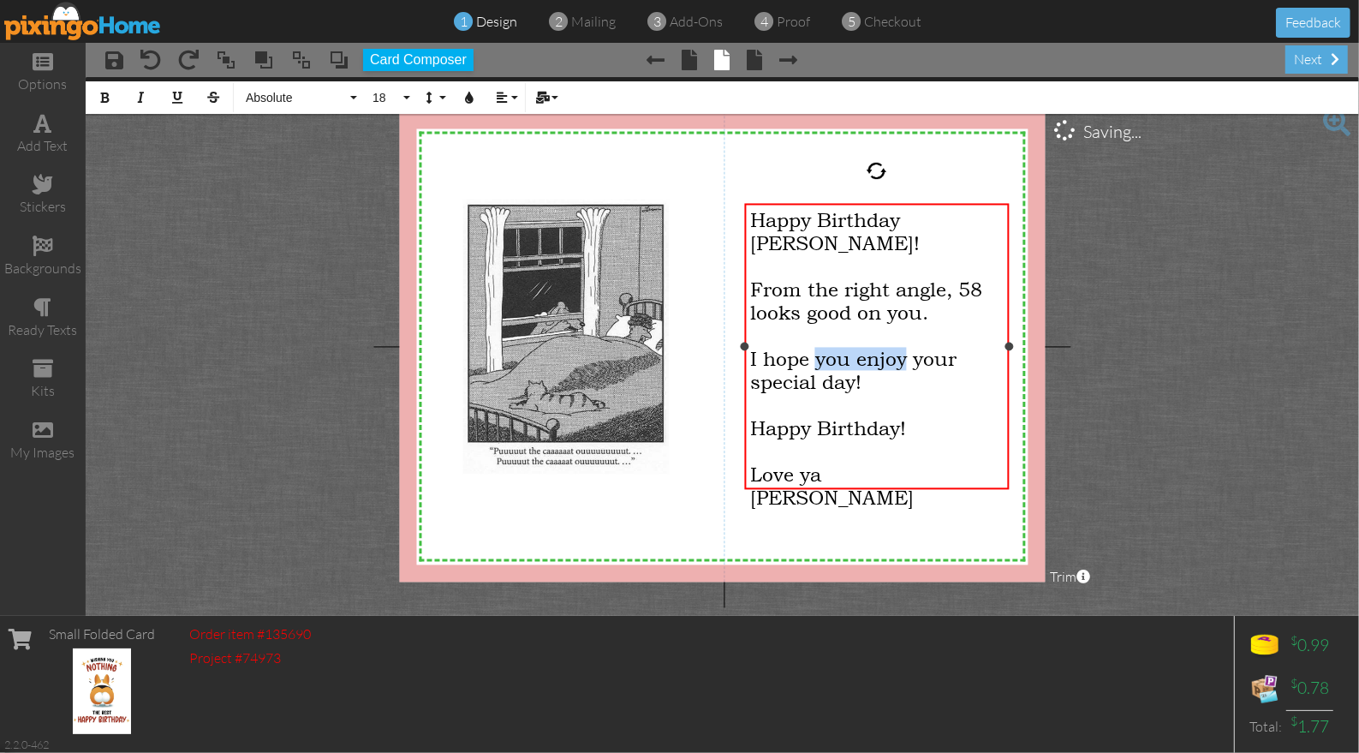
drag, startPoint x: 815, startPoint y: 337, endPoint x: 905, endPoint y: 337, distance: 89.9
click at [905, 347] on span "I hope you enjoy your special day!" at bounding box center [853, 370] width 206 height 46
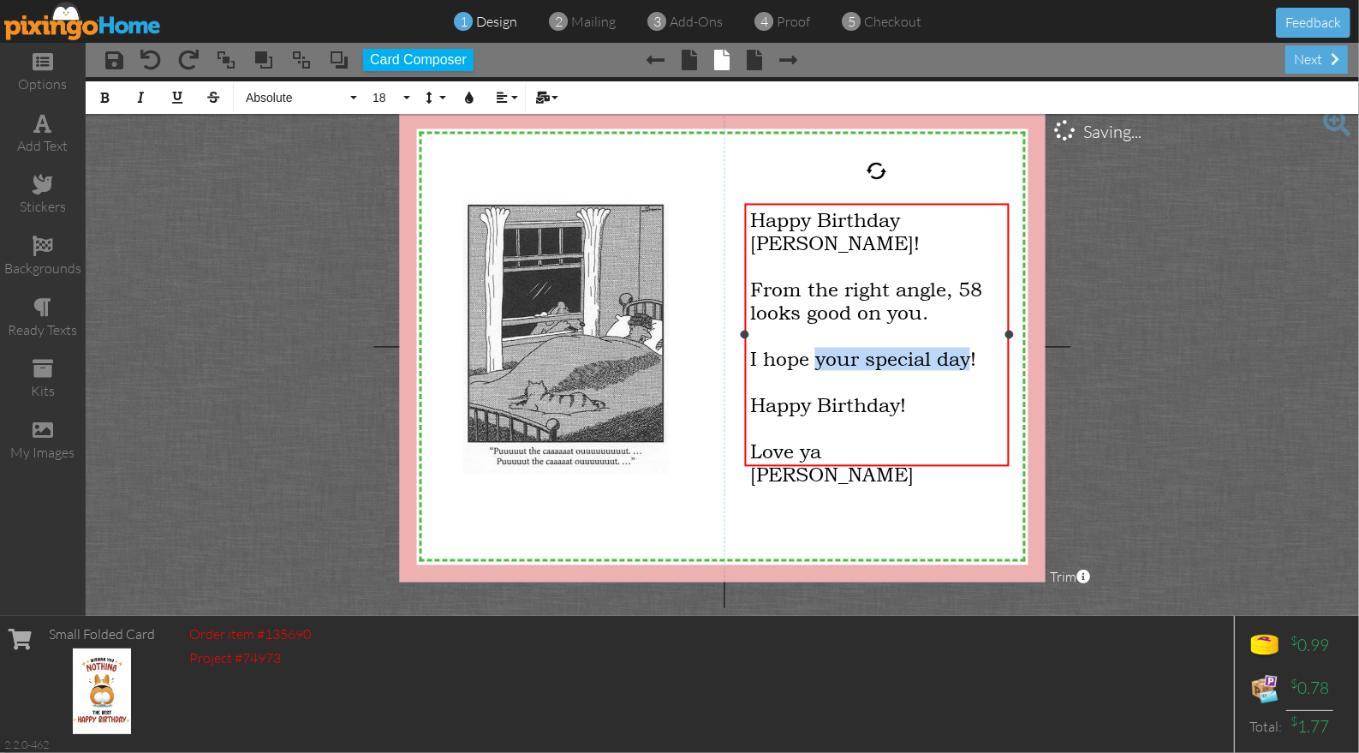
drag, startPoint x: 818, startPoint y: 337, endPoint x: 968, endPoint y: 331, distance: 150.0
click at [968, 347] on span "I hope your special day!" at bounding box center [863, 358] width 226 height 23
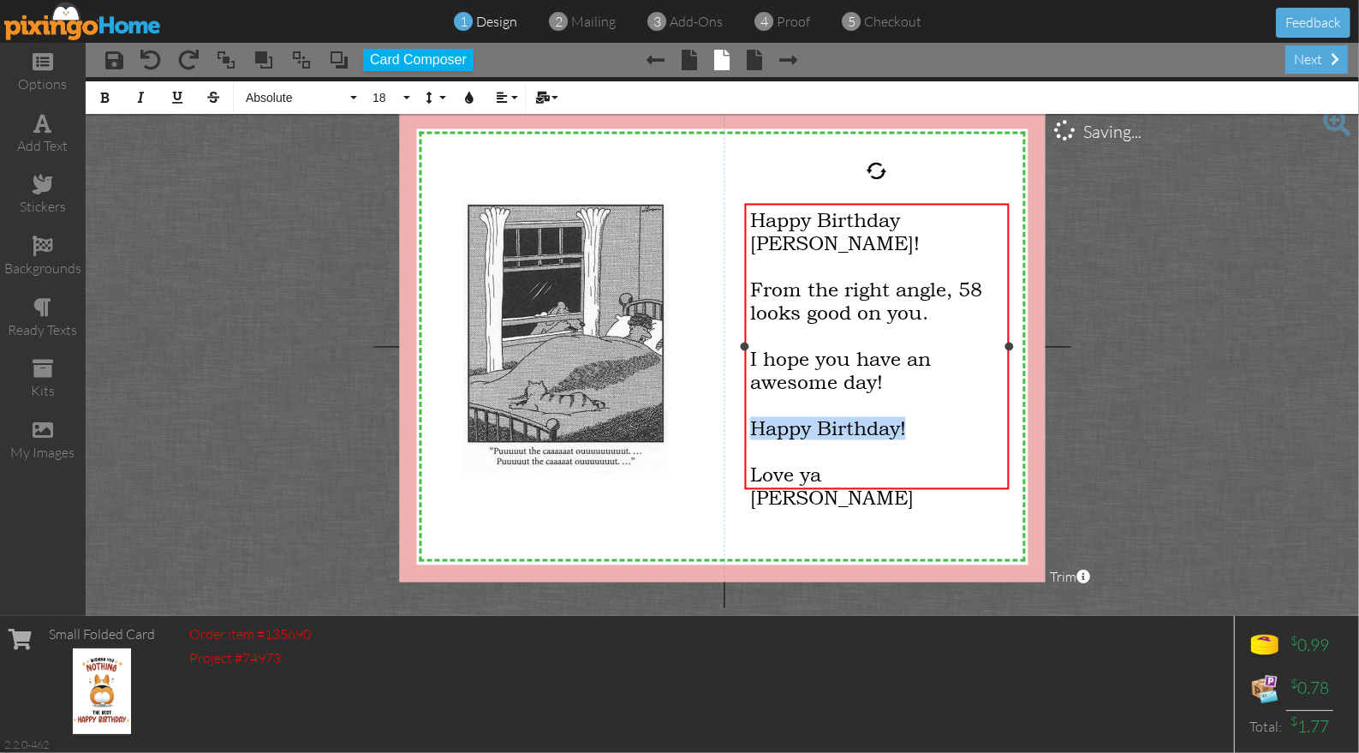
drag, startPoint x: 914, startPoint y: 402, endPoint x: 751, endPoint y: 402, distance: 162.7
click at [751, 416] on div "Happy Birthday!" at bounding box center [876, 427] width 253 height 23
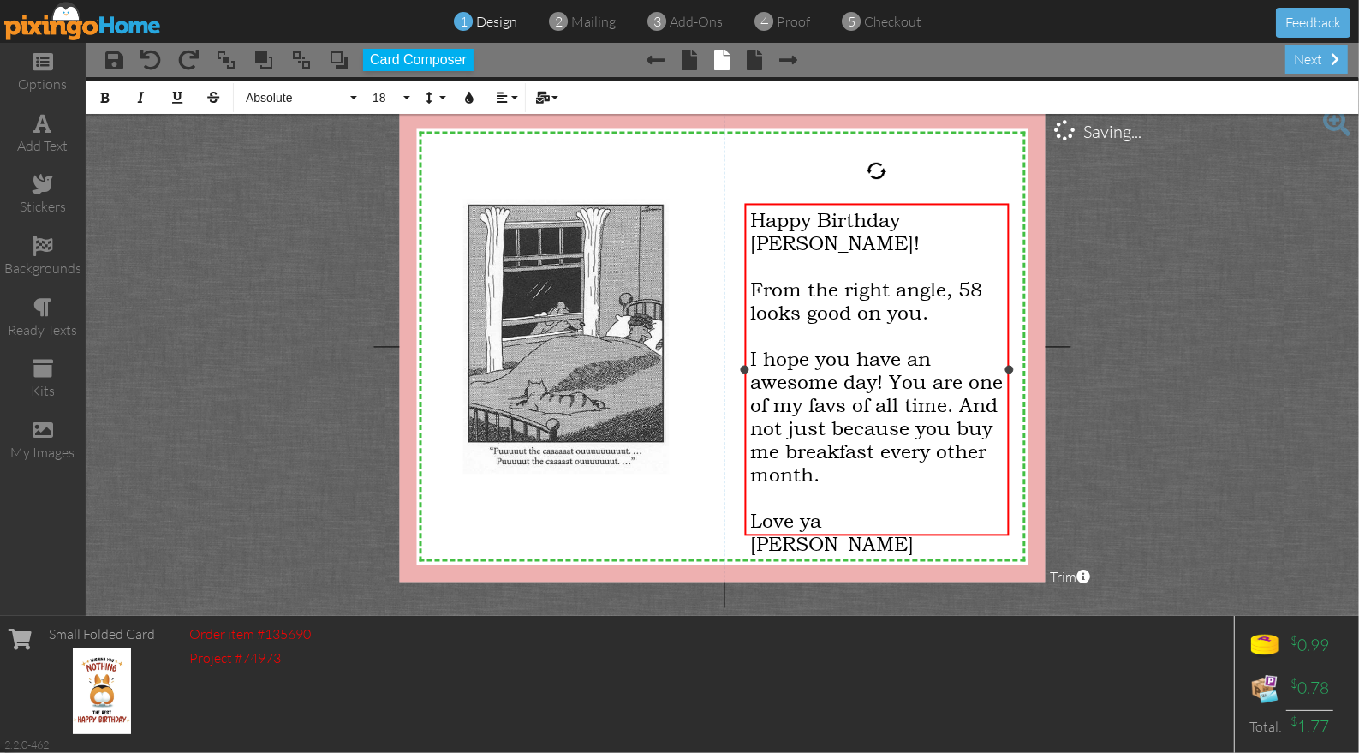
click at [916, 458] on div "I hope you have an awesome day! You are one of my favs of all time. And not jus…" at bounding box center [876, 416] width 253 height 139
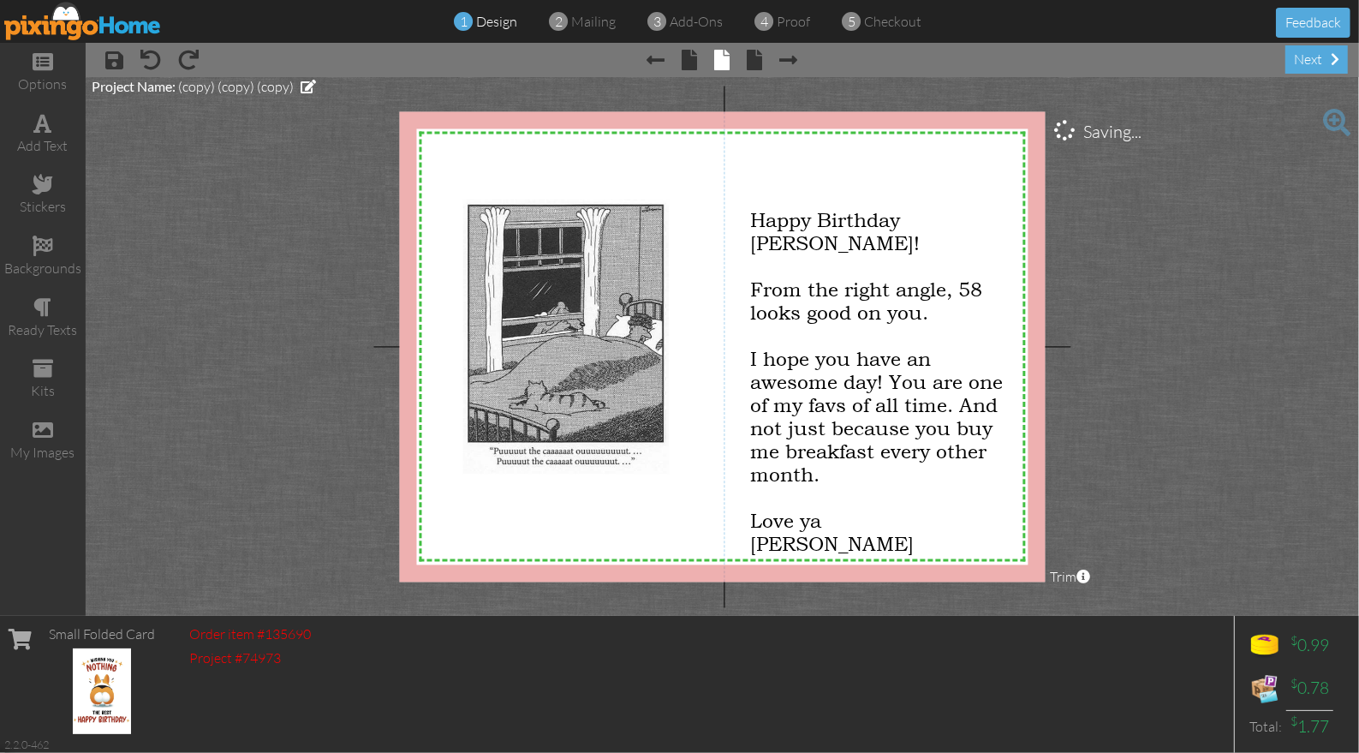
click at [1164, 417] on project-studio-wrapper "X X X X X X X X X X X X X X X X X X X X X X X X X X X X X X X X X X X X X X X X…" at bounding box center [722, 346] width 1273 height 539
click at [587, 23] on span "mailing" at bounding box center [594, 21] width 45 height 17
click at [600, 21] on span "mailing" at bounding box center [594, 21] width 45 height 17
click at [1088, 124] on project-studio-wrapper "X X X X X X X X X X X X X X X X X X X X X X X X X X X X X X X X X X X X X X X X…" at bounding box center [722, 346] width 1273 height 539
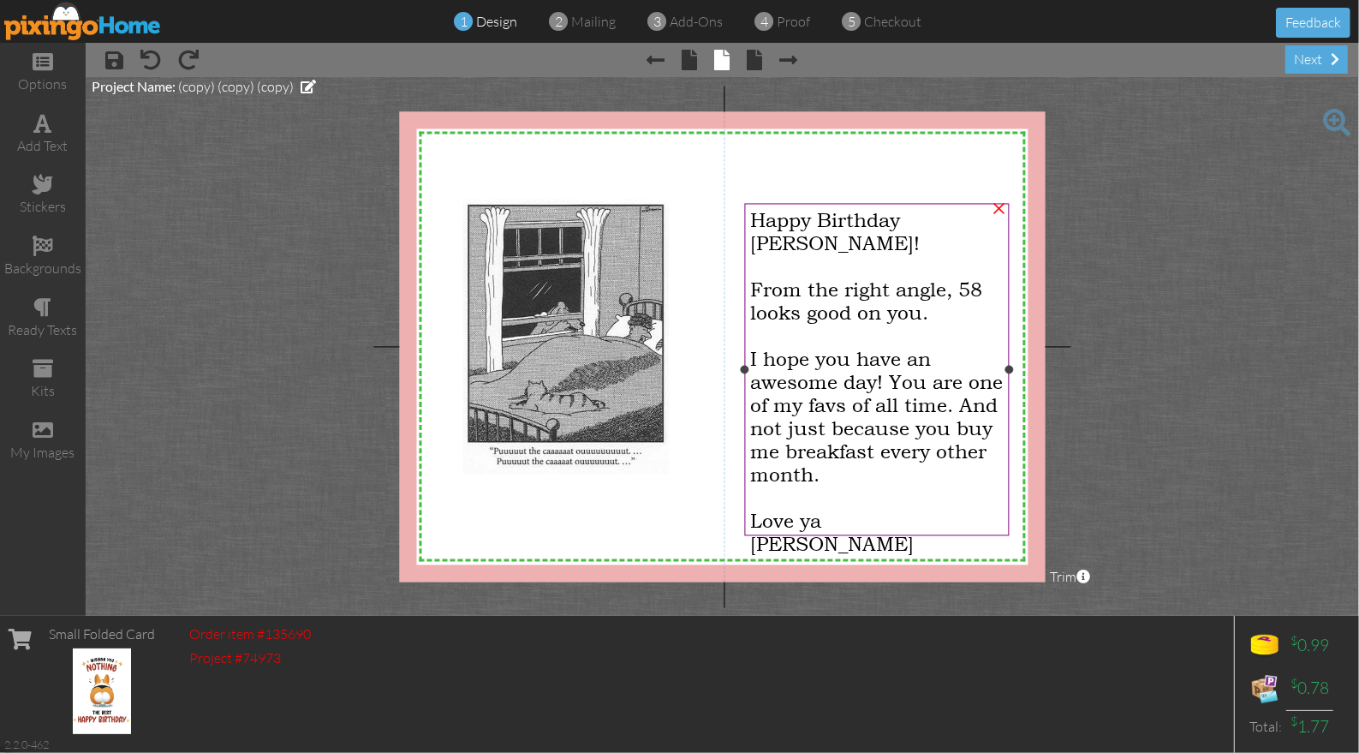
click at [868, 289] on span "From the right angle, 58 looks good on you." at bounding box center [866, 300] width 232 height 46
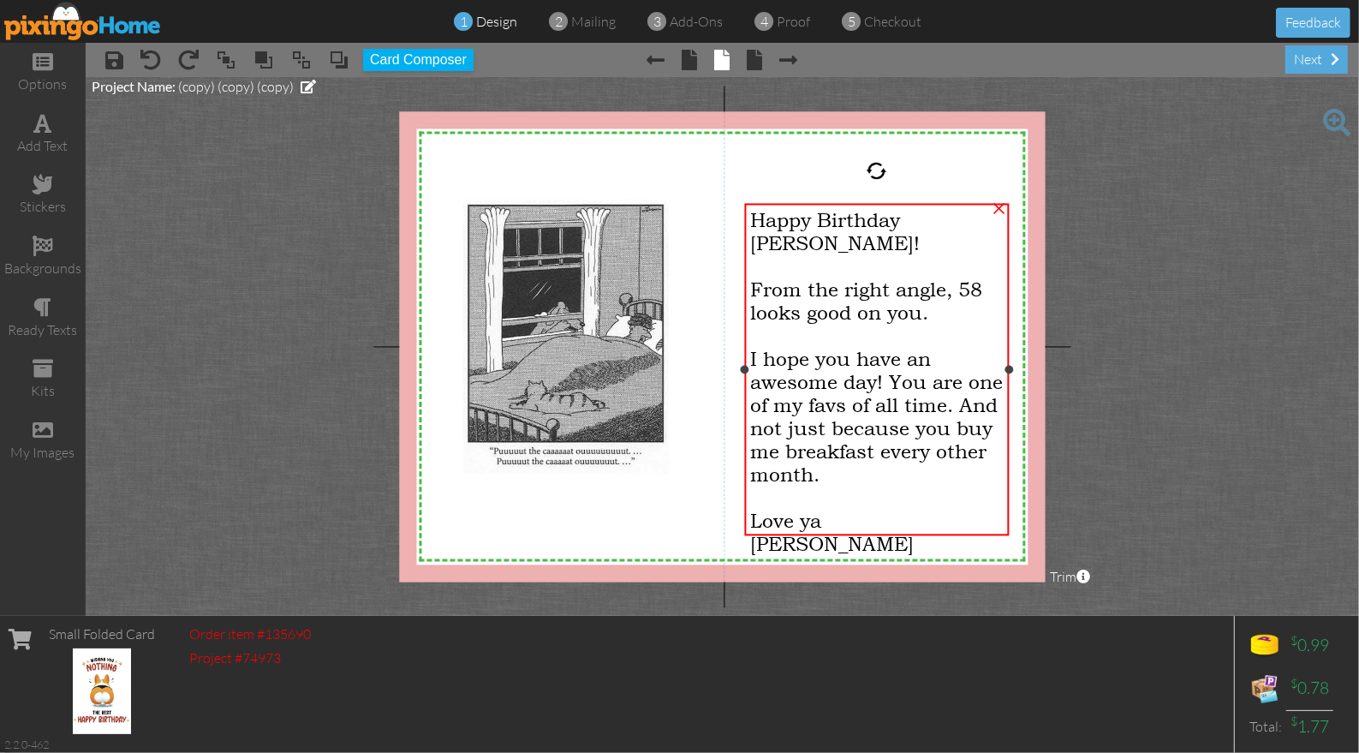
click at [811, 295] on span "From the right angle, 58 looks good on you." at bounding box center [866, 300] width 232 height 46
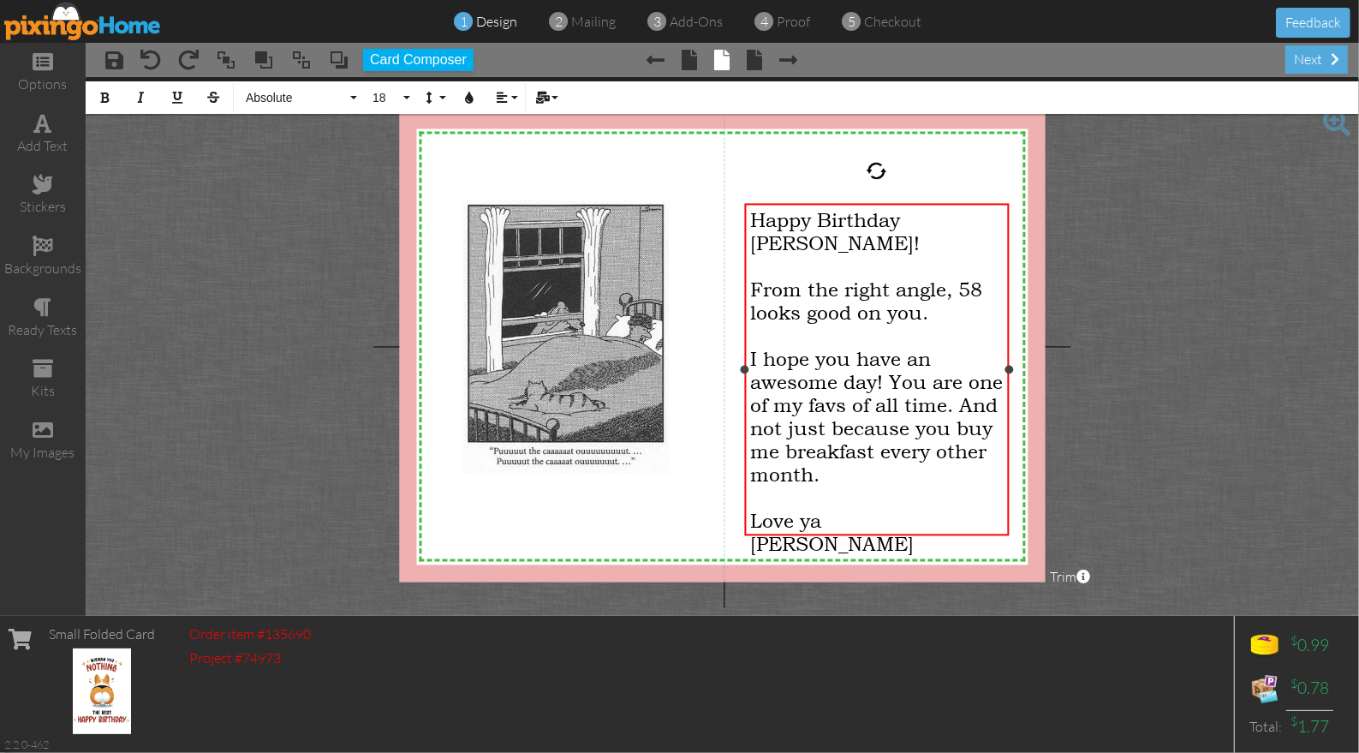
drag, startPoint x: 808, startPoint y: 290, endPoint x: 824, endPoint y: 306, distance: 22.4
click at [808, 291] on span "From the right angle, 58 looks good on you." at bounding box center [866, 300] width 232 height 46
click at [887, 441] on div "I hope you have an awesome day! You are one of my favs of all time. And not jus…" at bounding box center [876, 416] width 253 height 139
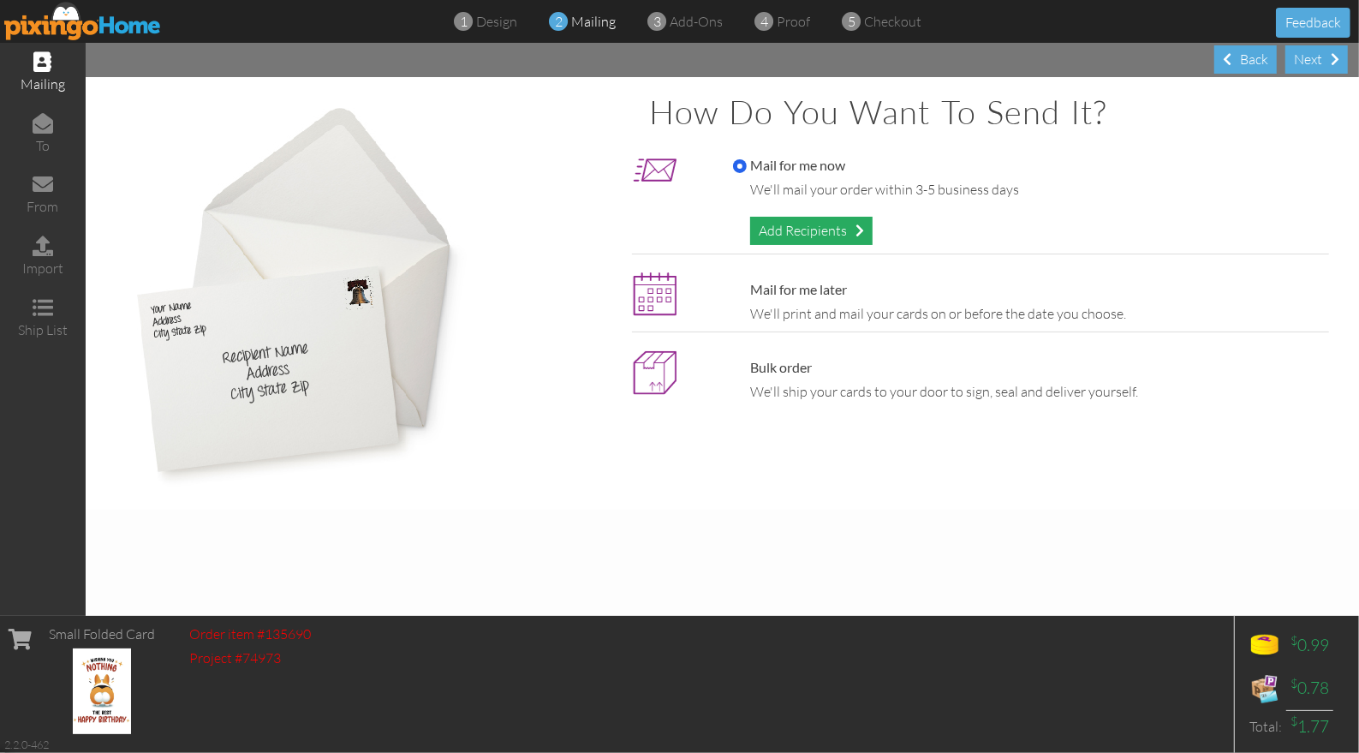
click at [787, 237] on div "Add Recipients" at bounding box center [811, 231] width 122 height 28
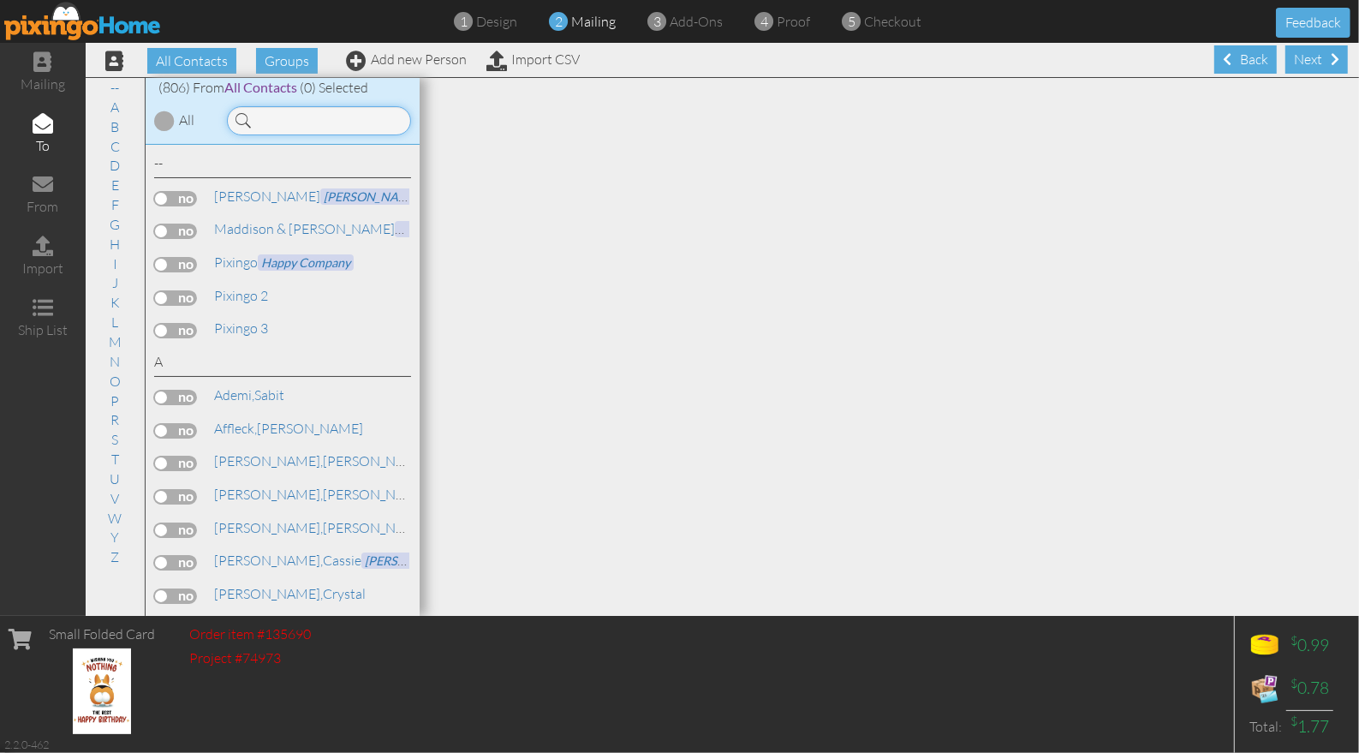
click at [295, 120] on input at bounding box center [319, 120] width 184 height 29
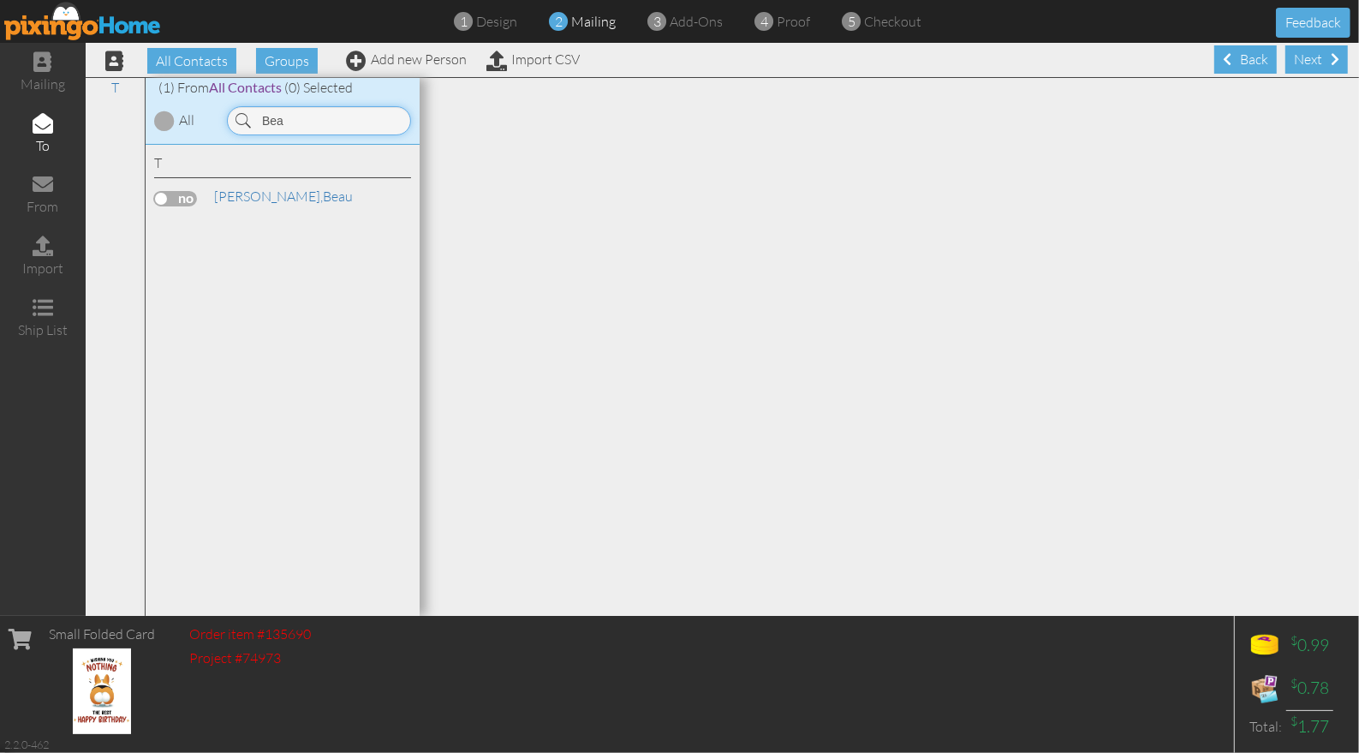
type input "Bea"
click at [176, 194] on label at bounding box center [175, 198] width 43 height 15
click at [0, 0] on input "checkbox" at bounding box center [0, 0] width 0 height 0
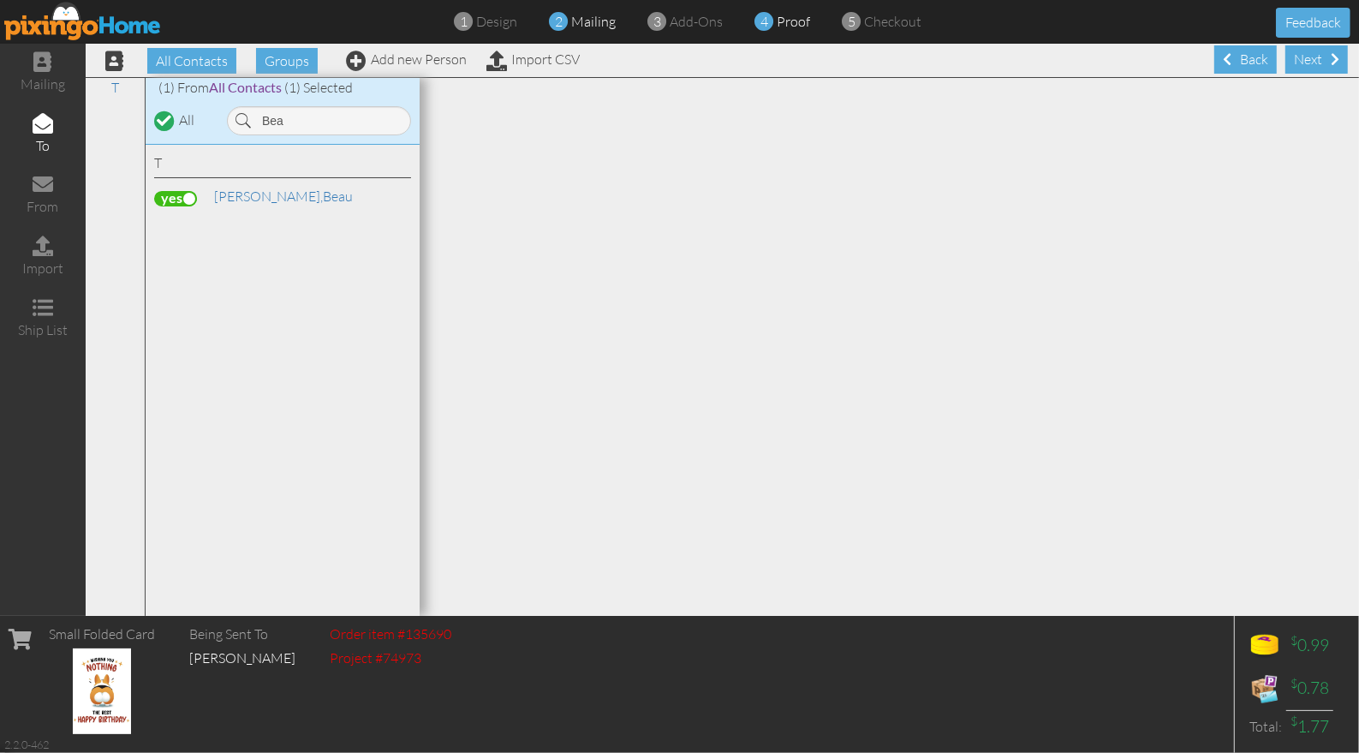
click at [785, 23] on span "proof" at bounding box center [794, 21] width 33 height 17
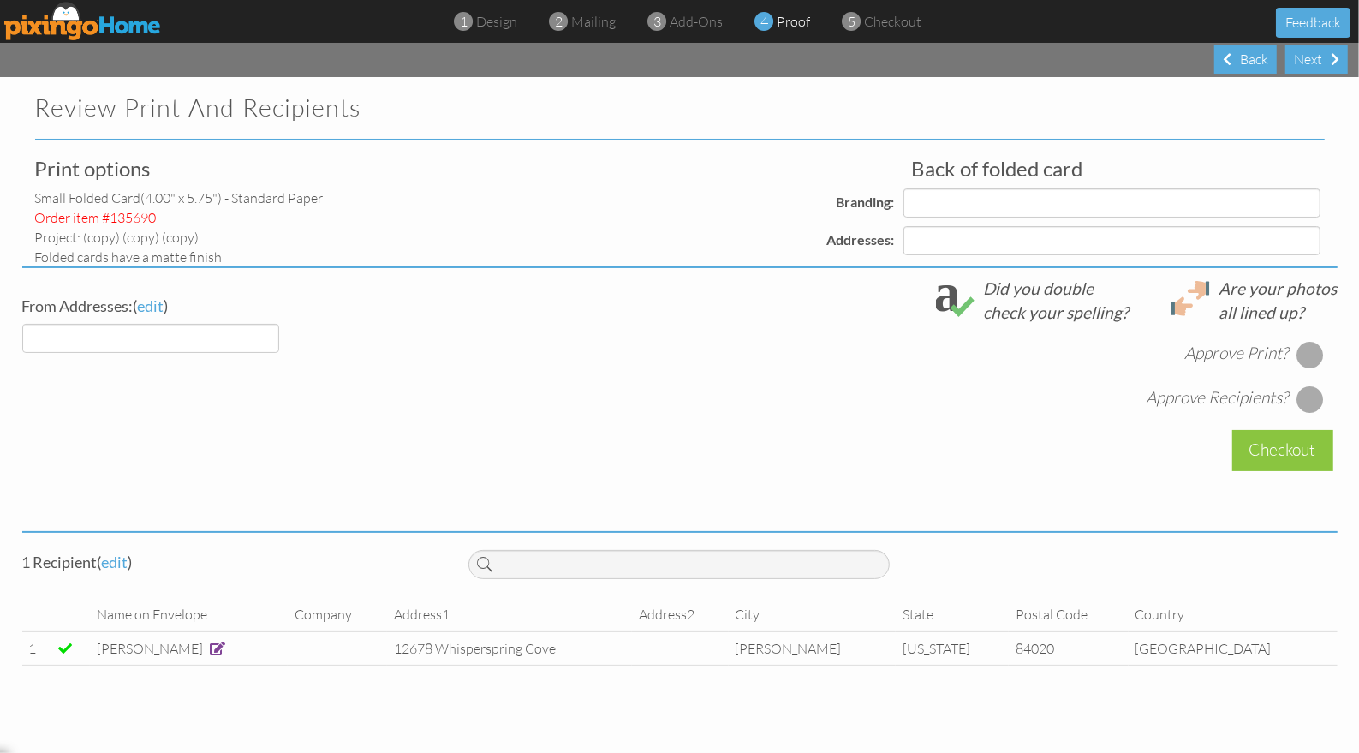
select select "object:52065"
select select "object:52069"
select select "object:52077"
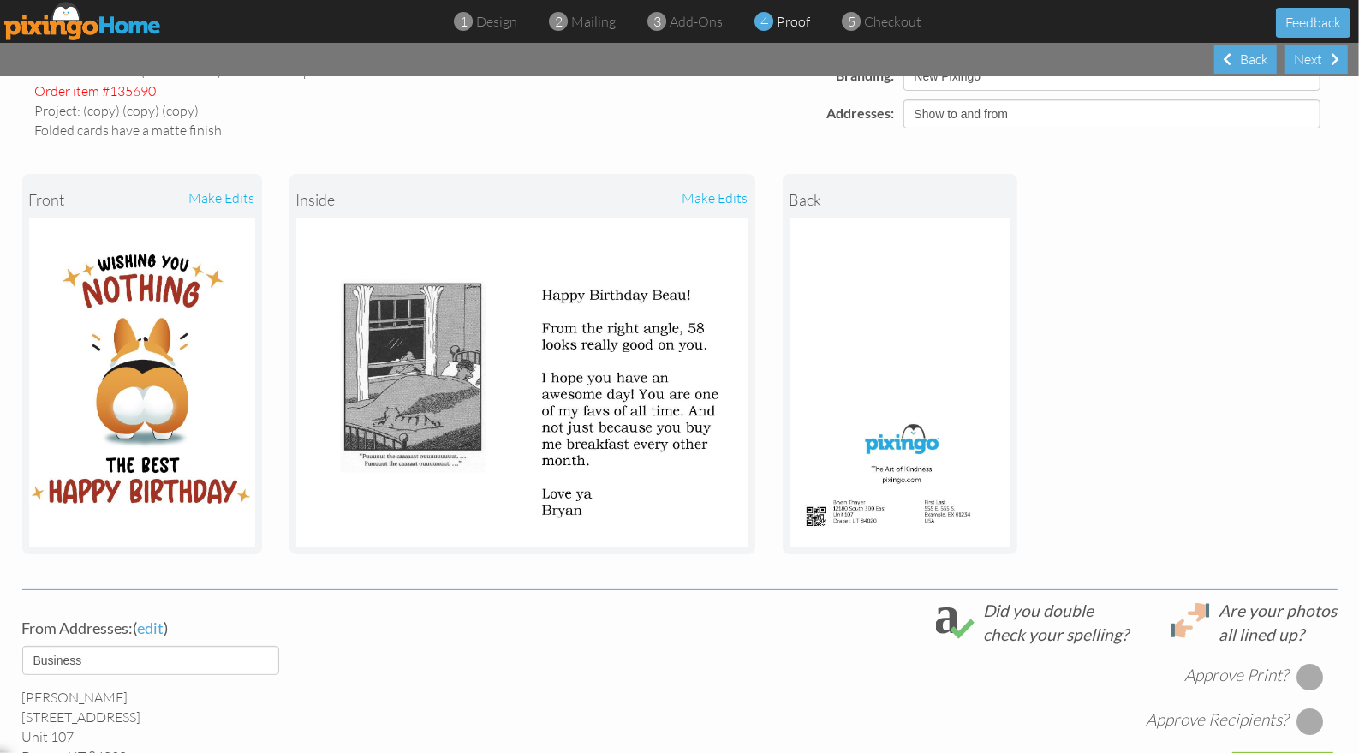
scroll to position [129, 0]
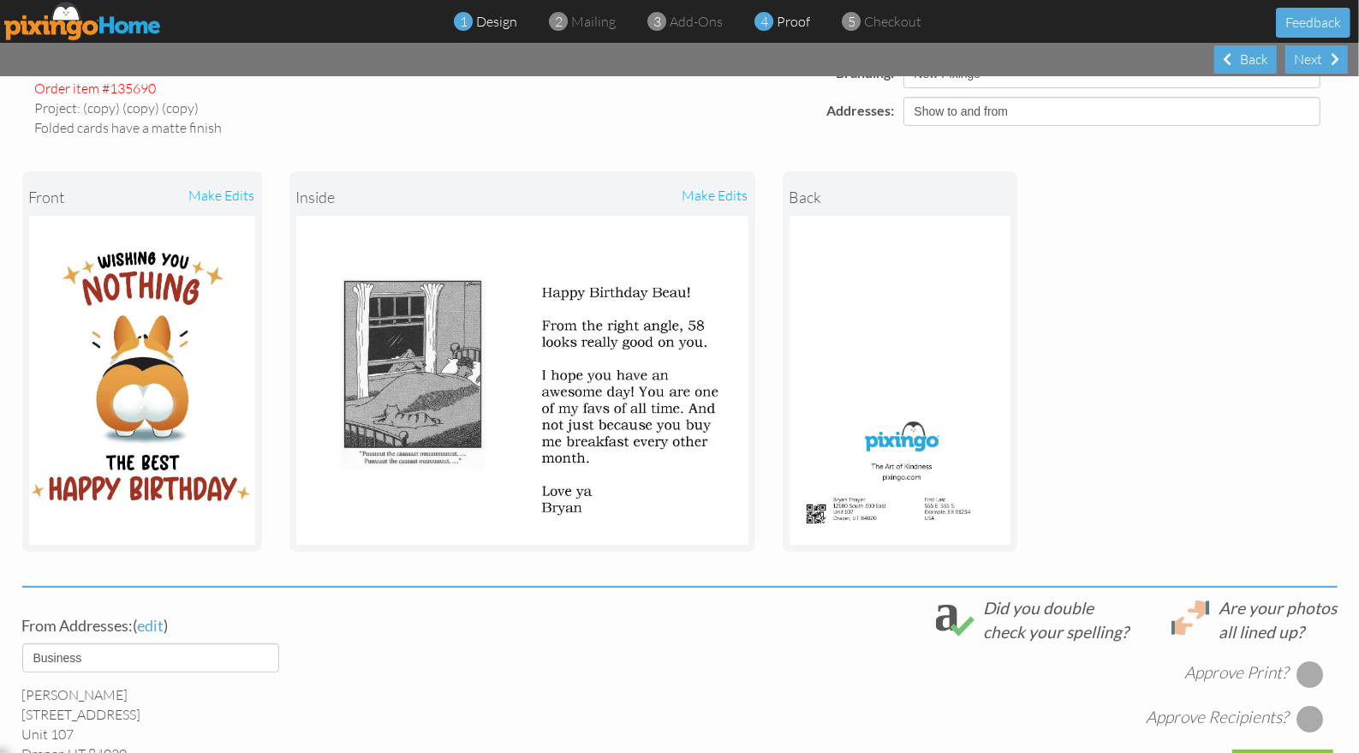
click at [498, 19] on span "design" at bounding box center [497, 21] width 41 height 17
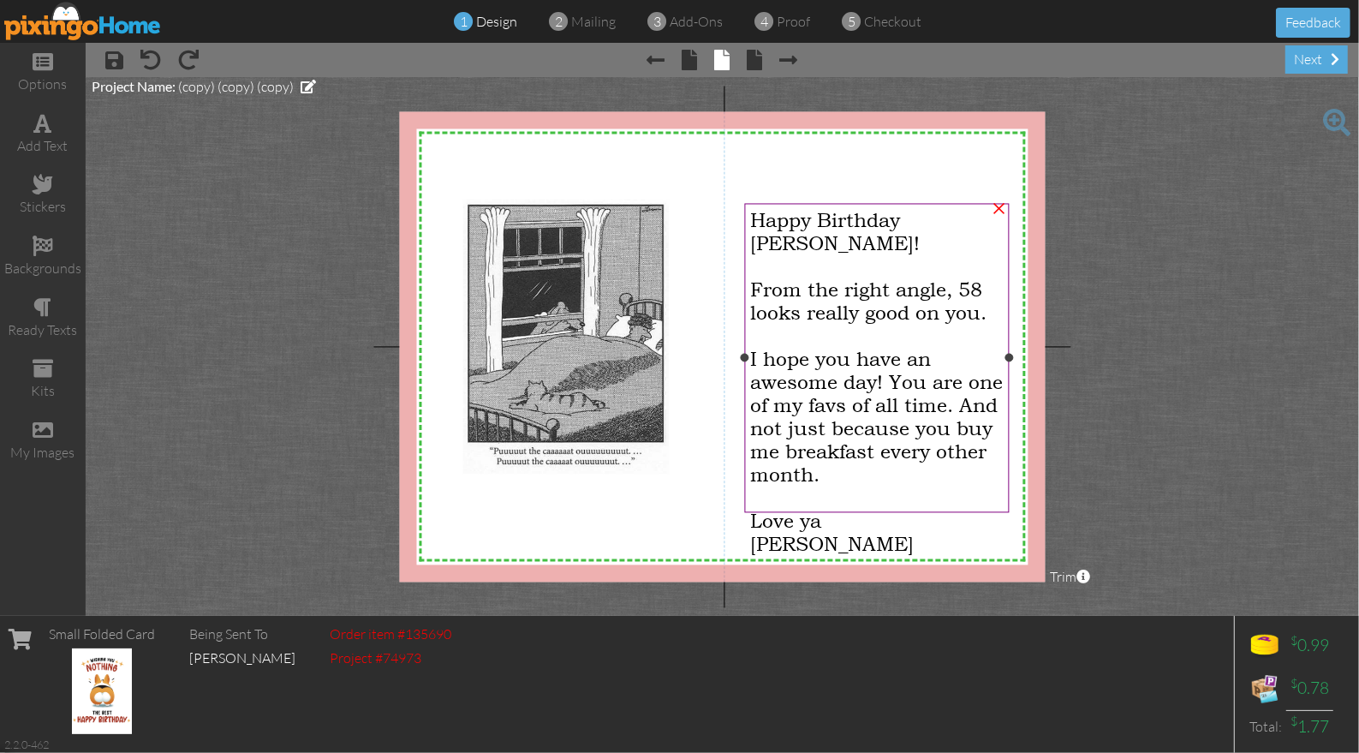
click at [911, 381] on span "I hope you have an awesome day! You are one of my favs of all time. And not jus…" at bounding box center [876, 416] width 253 height 139
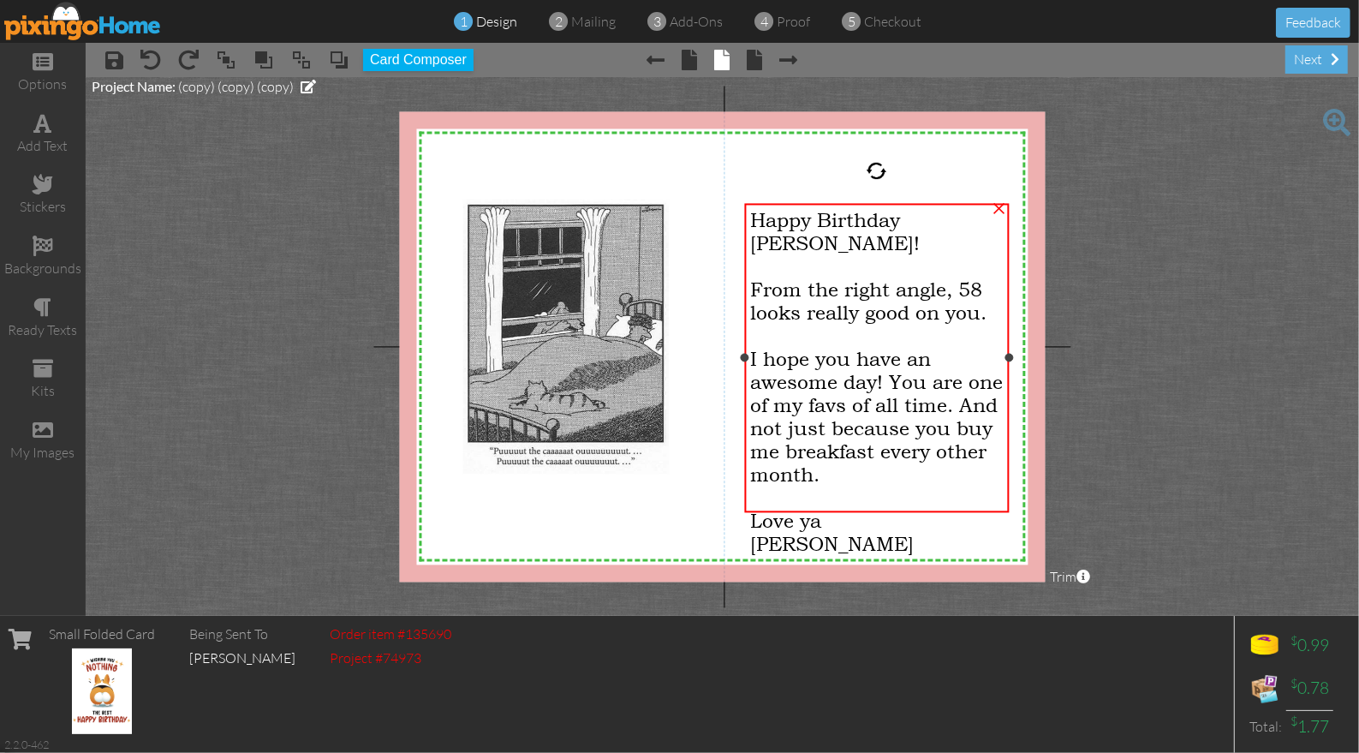
click at [911, 381] on span "I hope you have an awesome day! You are one of my favs of all time. And not jus…" at bounding box center [876, 416] width 253 height 139
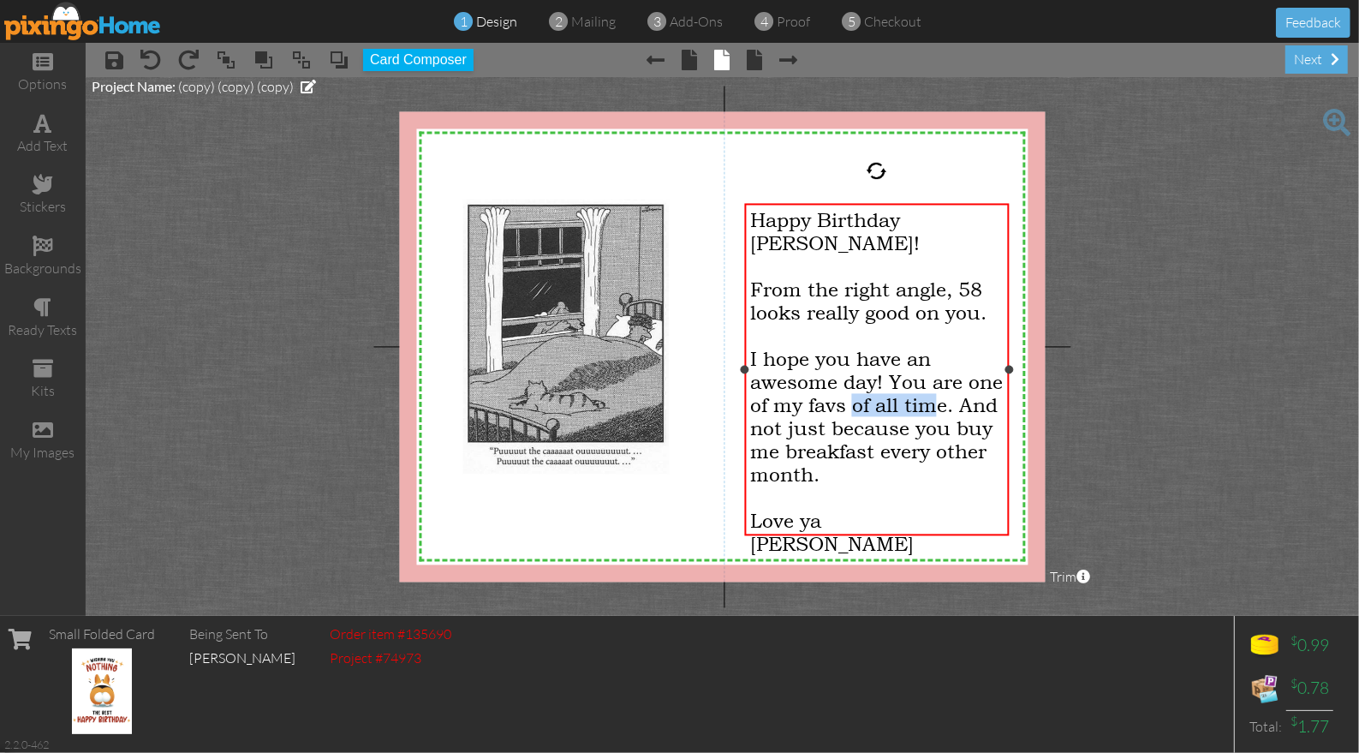
drag, startPoint x: 873, startPoint y: 381, endPoint x: 978, endPoint y: 394, distance: 105.3
click at [942, 375] on span "I hope you have an awesome day! You are one of my favs of all time. And not jus…" at bounding box center [876, 416] width 253 height 139
click at [942, 461] on div "I hope you have an awesome day! You are one of my favs. And not just because yo…" at bounding box center [876, 416] width 253 height 139
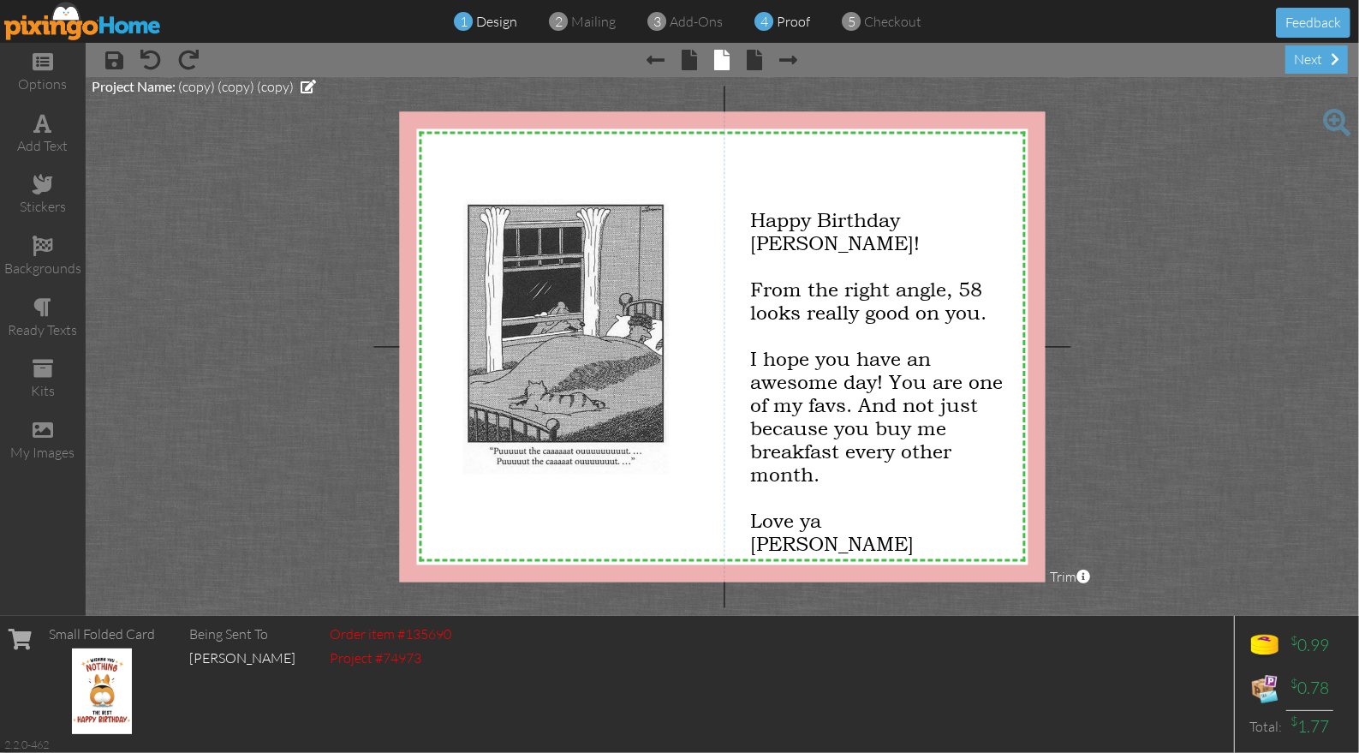
click at [778, 18] on span "proof" at bounding box center [794, 21] width 33 height 17
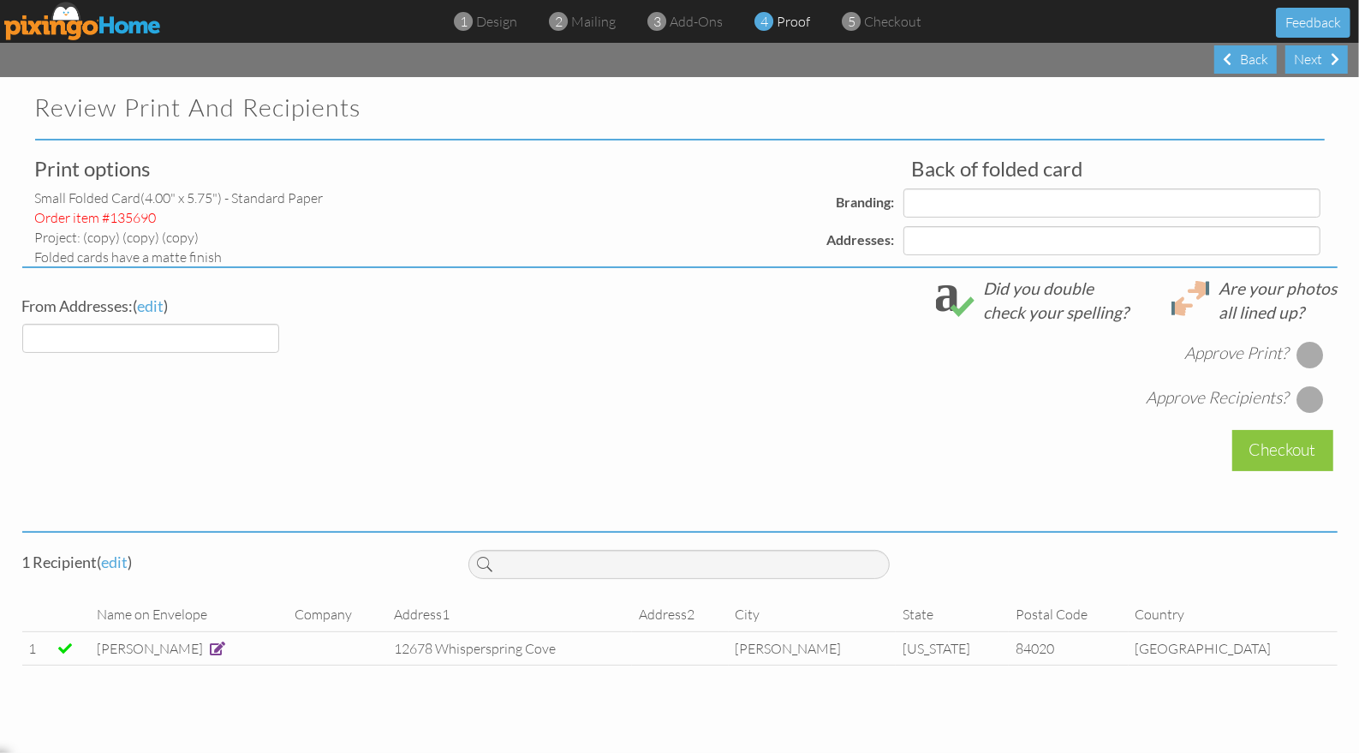
select select "object:52202"
select select "object:52206"
select select "object:52223"
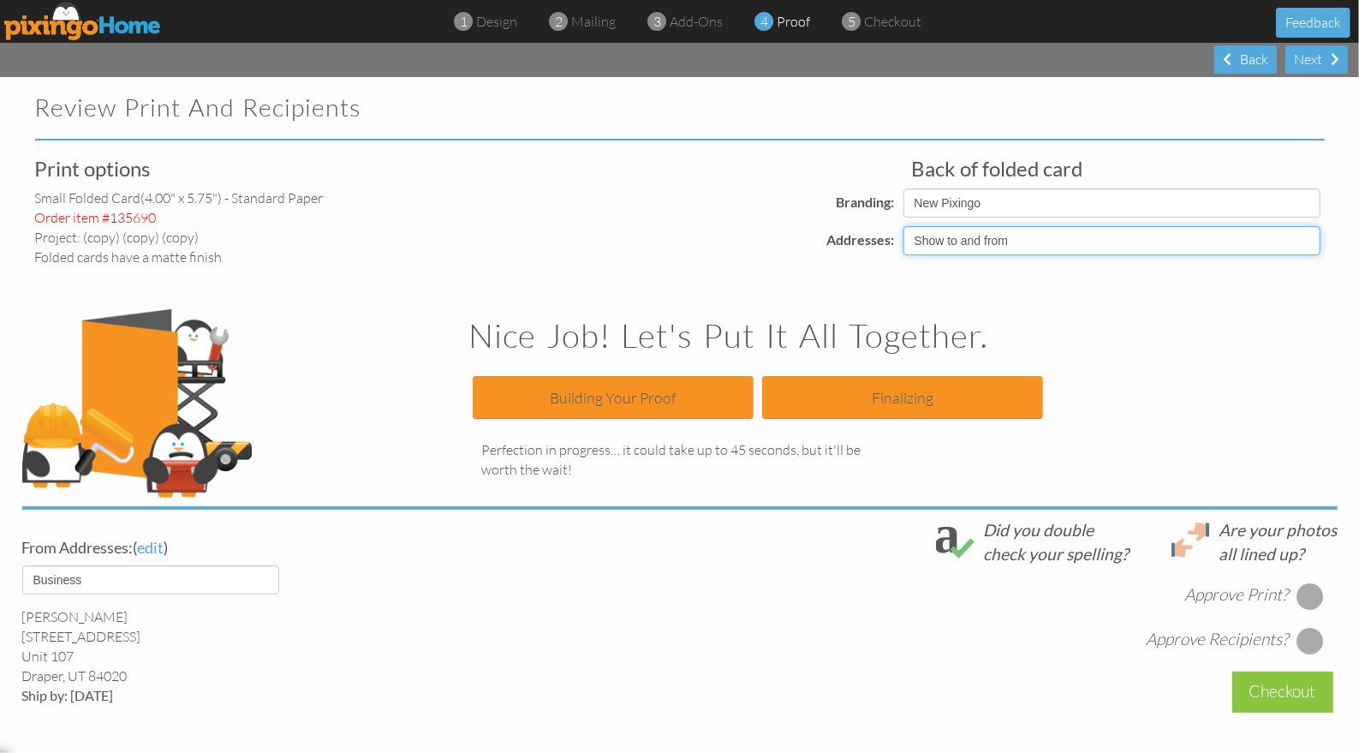
click at [1052, 240] on select "Show to and from Show from only Hide to and from" at bounding box center [1111, 240] width 417 height 29
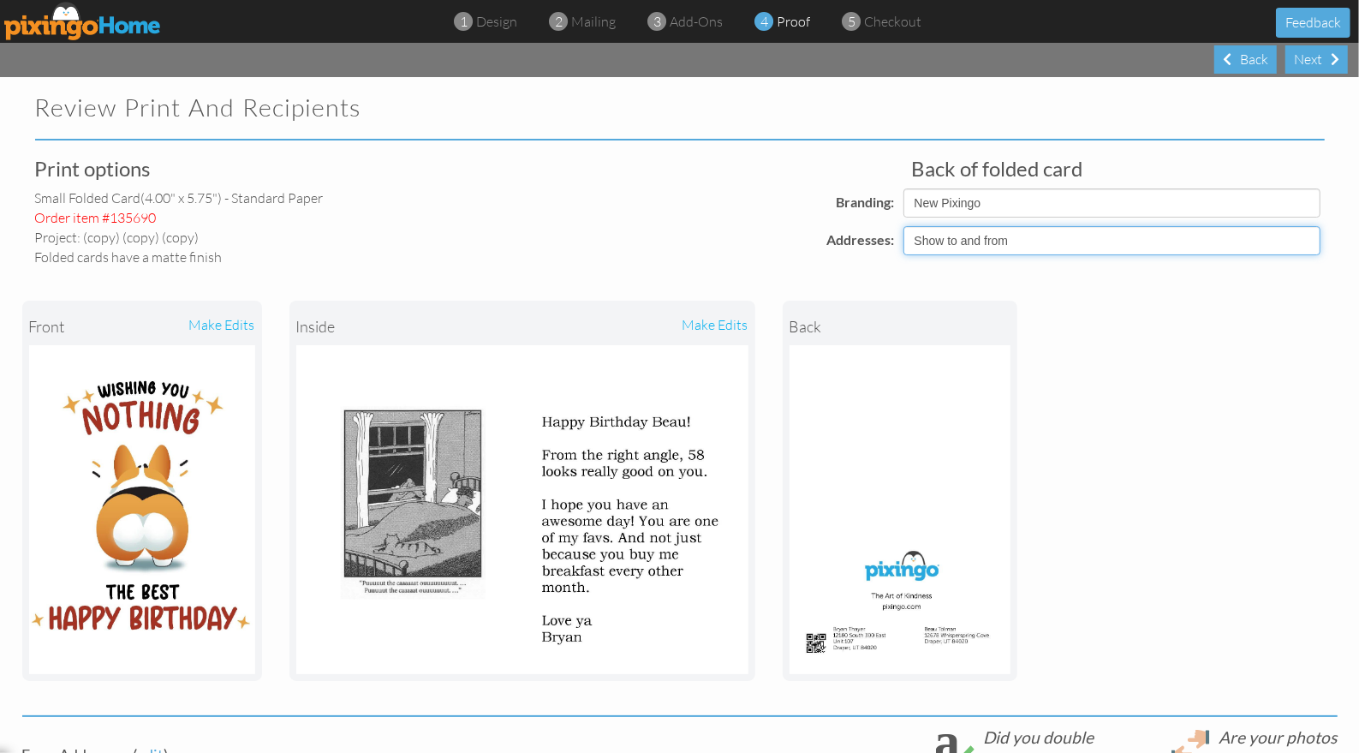
select select "object:52204"
click at [903, 226] on select "Show to and from Show from only Hide to and from" at bounding box center [1111, 240] width 417 height 29
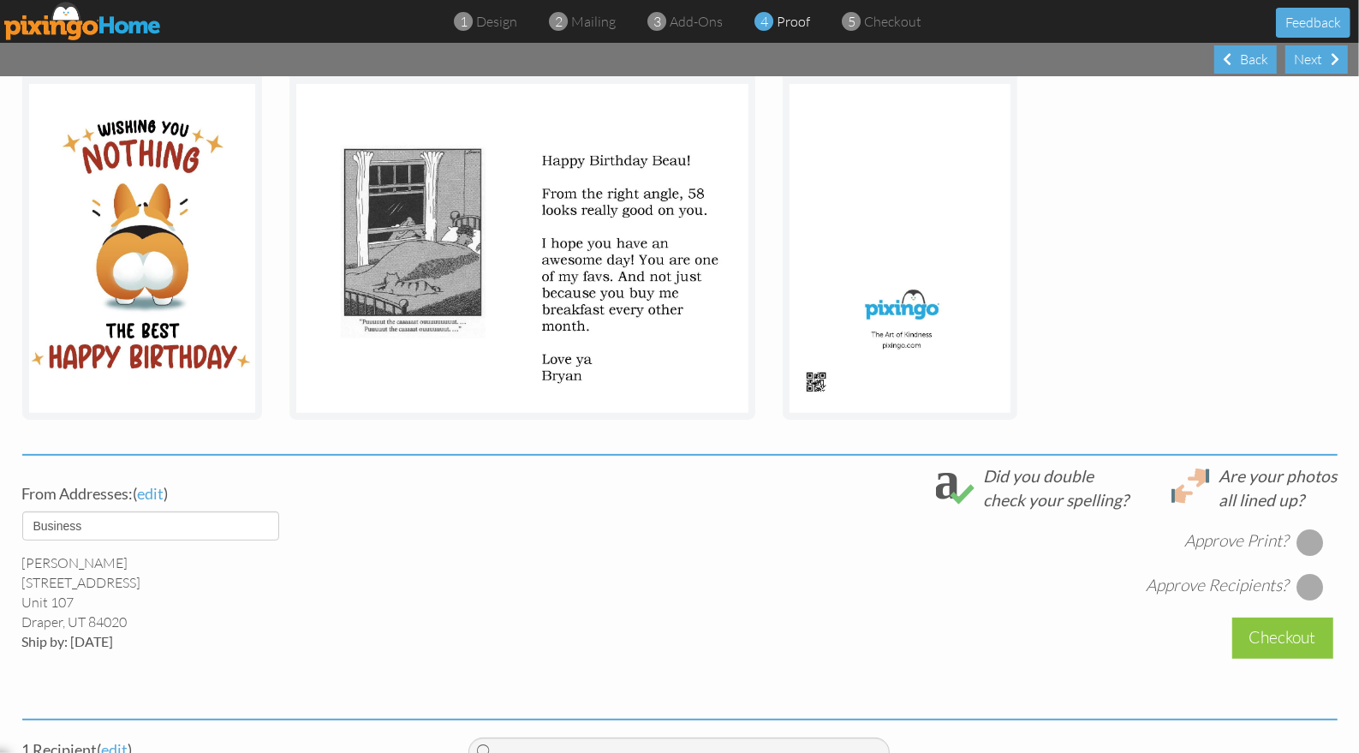
scroll to position [395, 0]
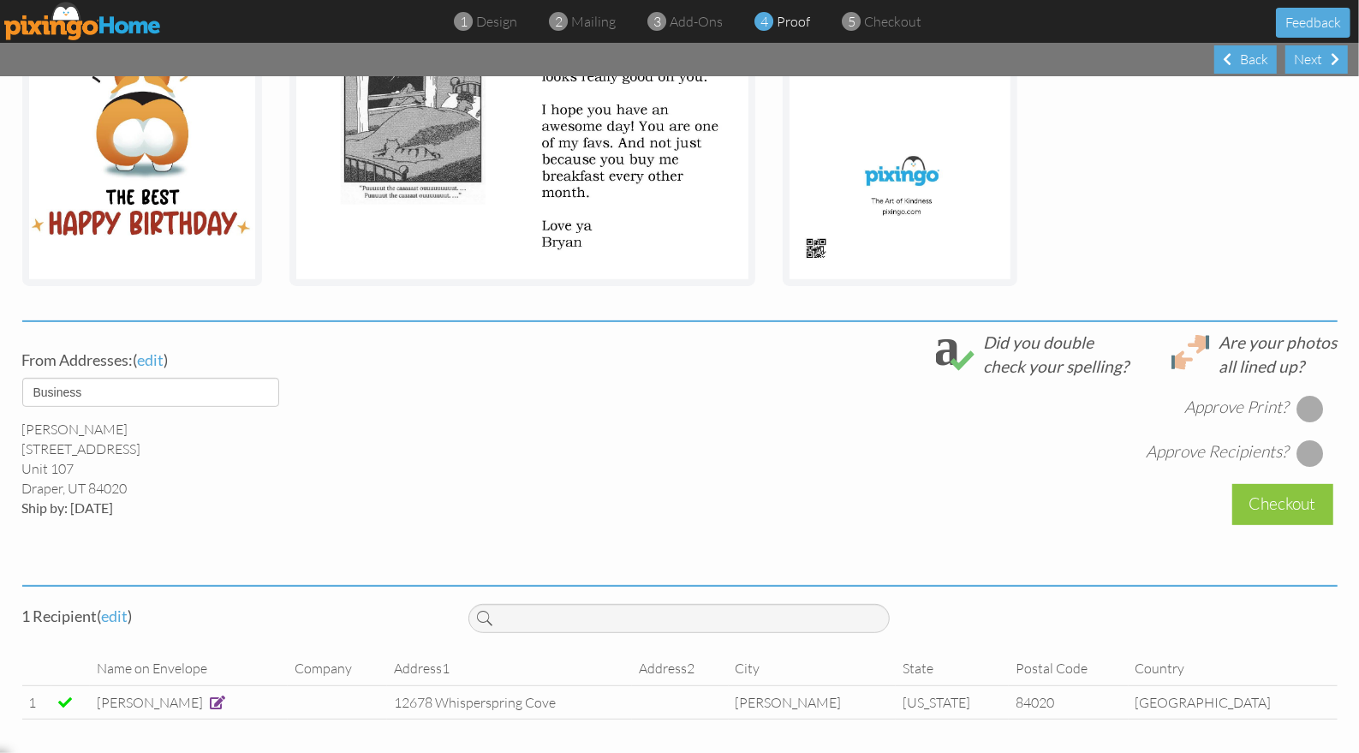
click at [1318, 408] on div at bounding box center [1309, 408] width 27 height 27
click at [1303, 446] on div at bounding box center [1309, 452] width 27 height 27
click at [1290, 497] on div "Checkout" at bounding box center [1282, 504] width 101 height 40
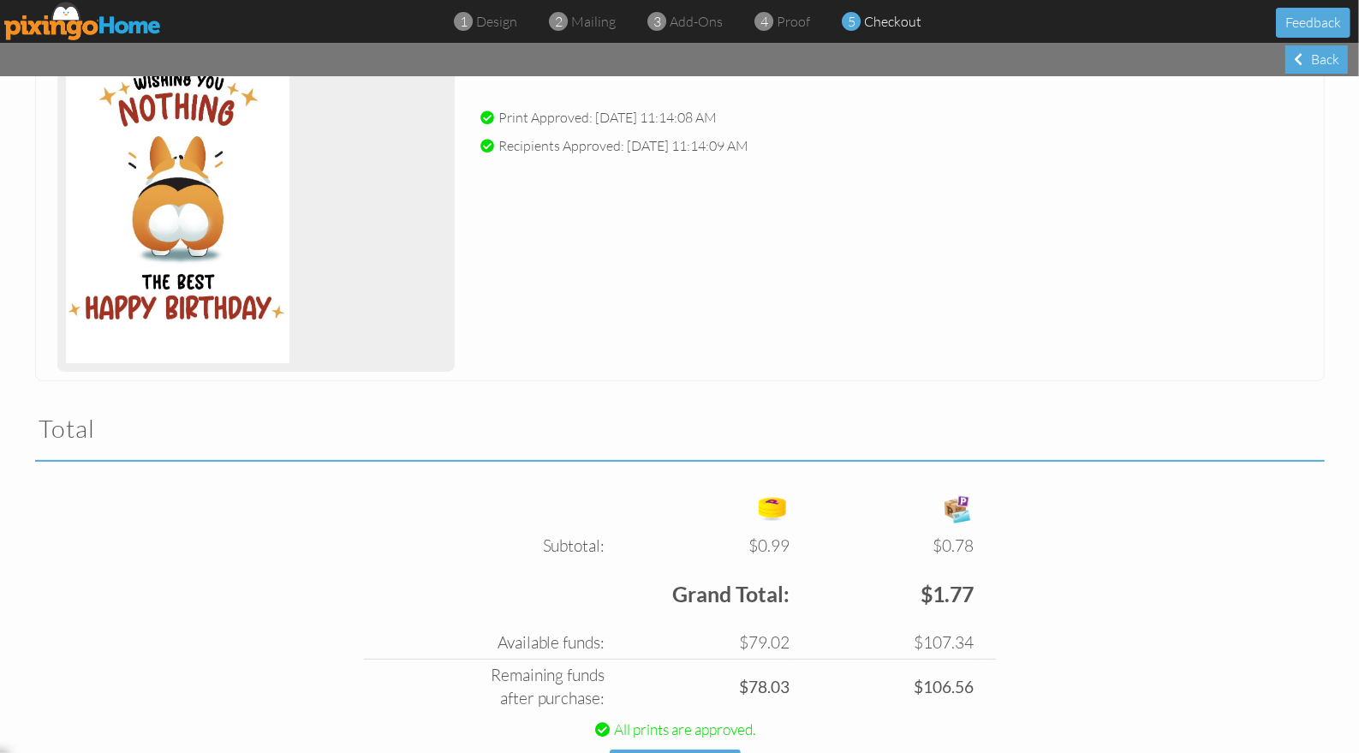
scroll to position [350, 0]
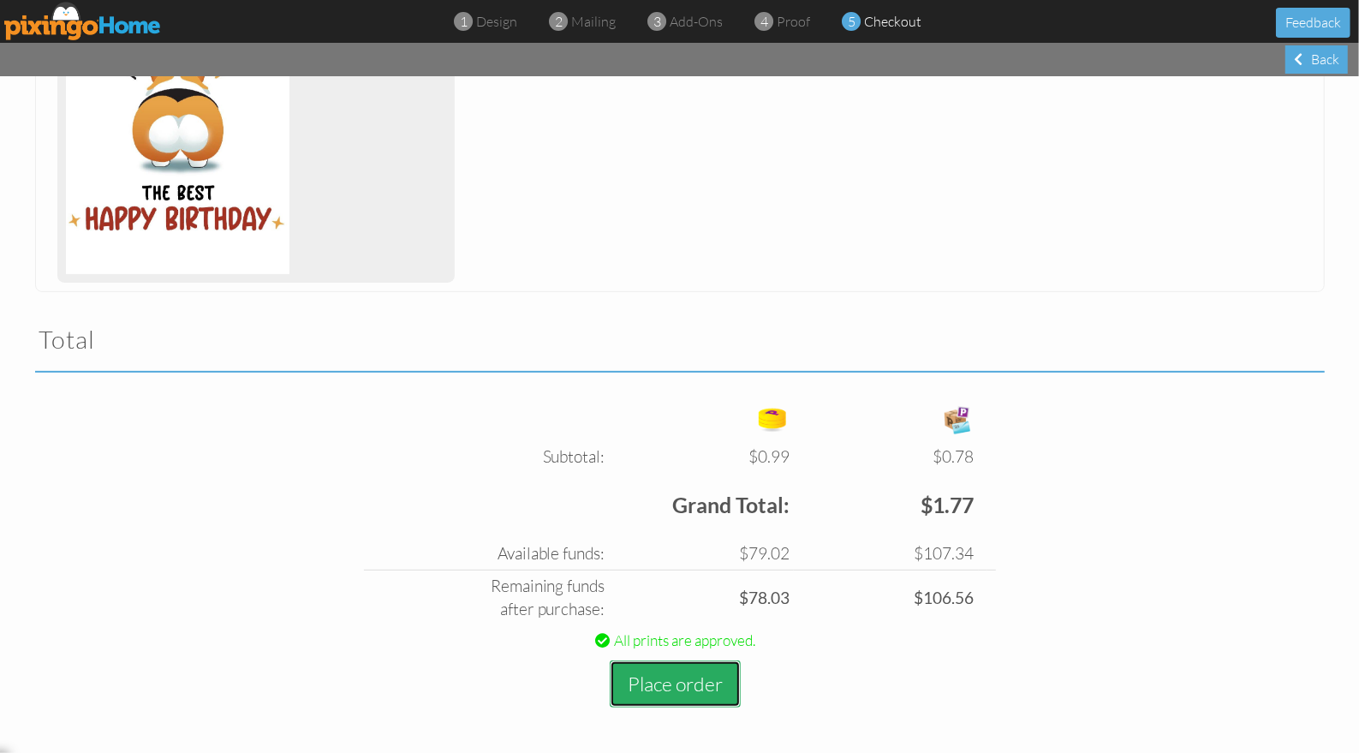
click at [671, 682] on button "Place order" at bounding box center [675, 683] width 131 height 47
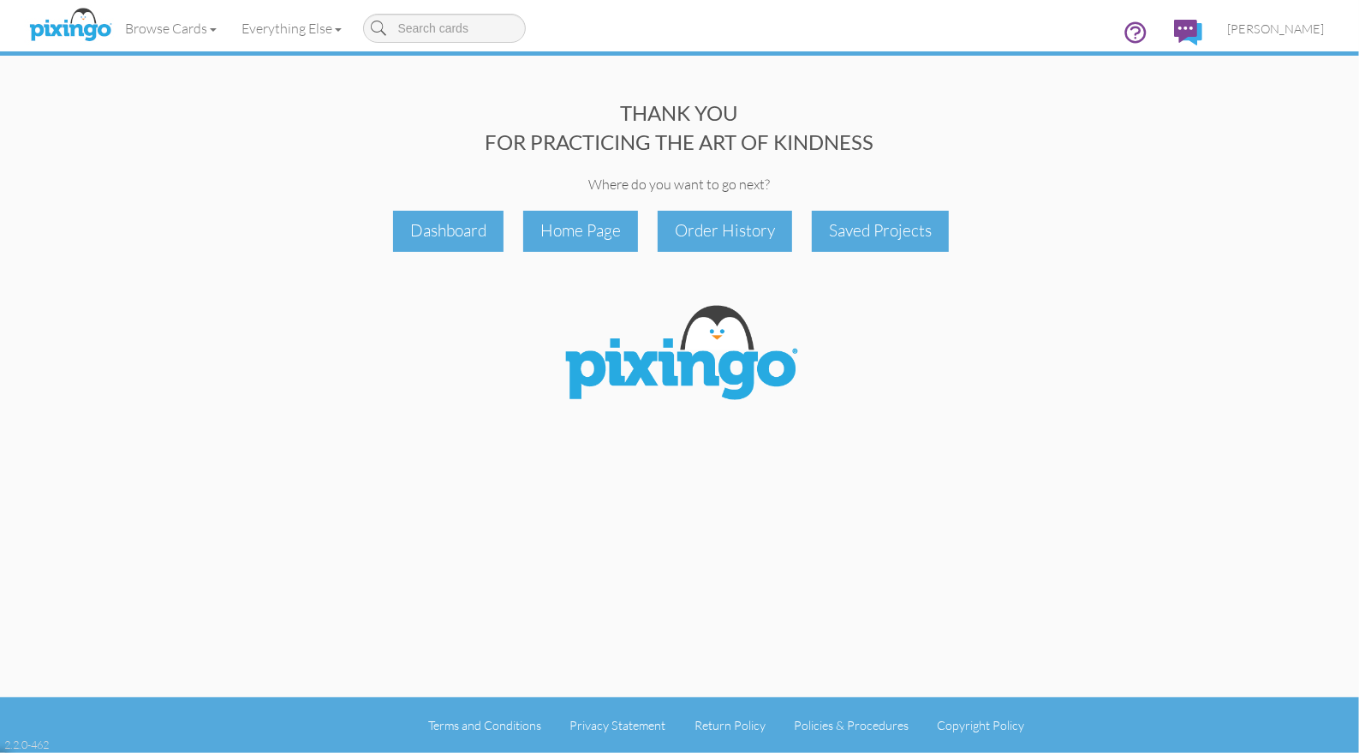
click at [1094, 301] on div at bounding box center [680, 356] width 1290 height 122
click at [1278, 25] on span "[PERSON_NAME]" at bounding box center [1276, 28] width 97 height 15
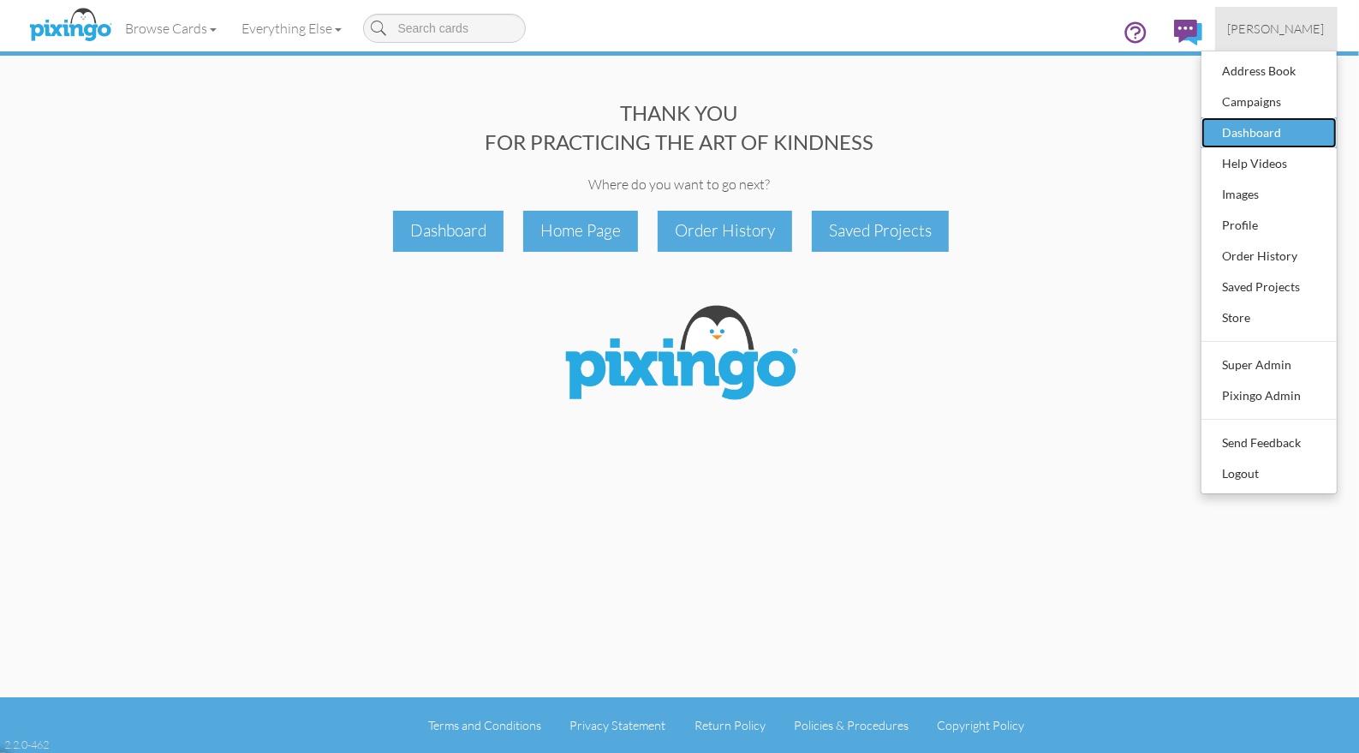
click at [1244, 127] on div "Dashboard" at bounding box center [1269, 133] width 101 height 26
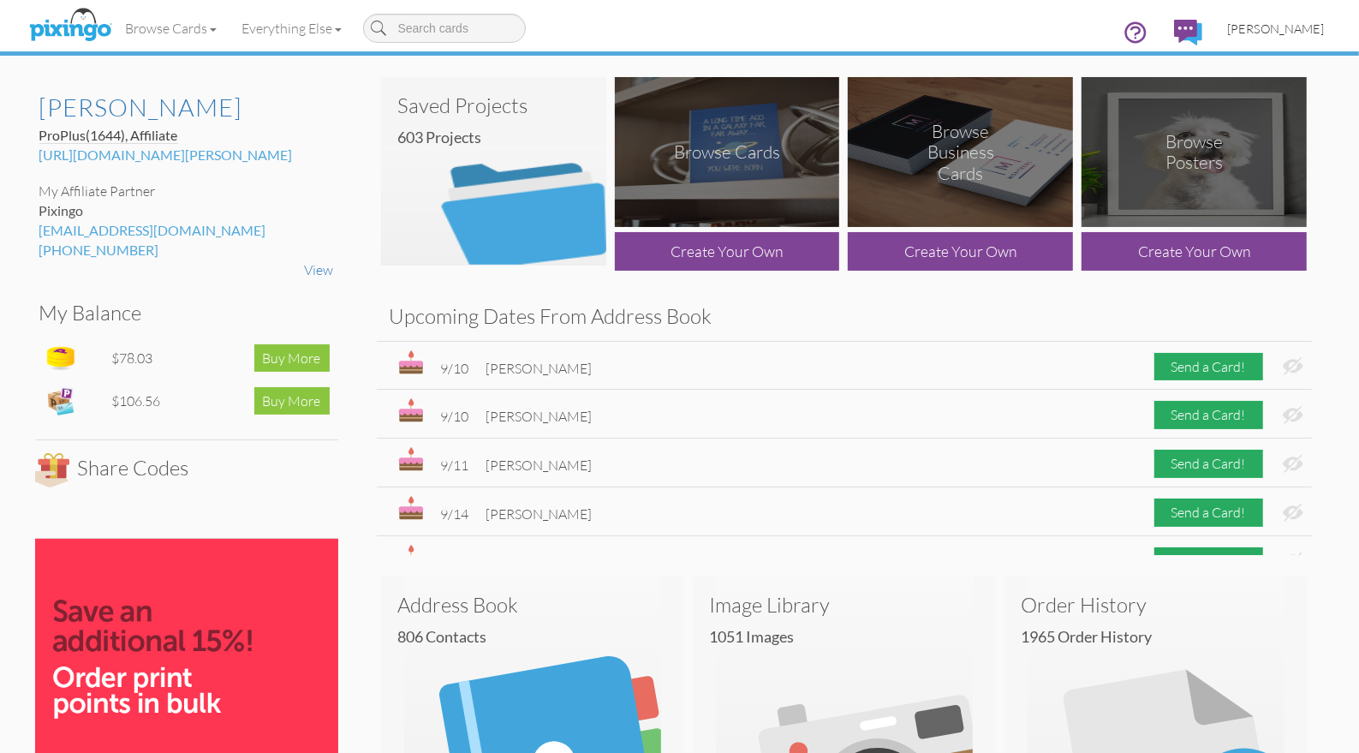
click at [1293, 27] on span "[PERSON_NAME]" at bounding box center [1276, 28] width 97 height 15
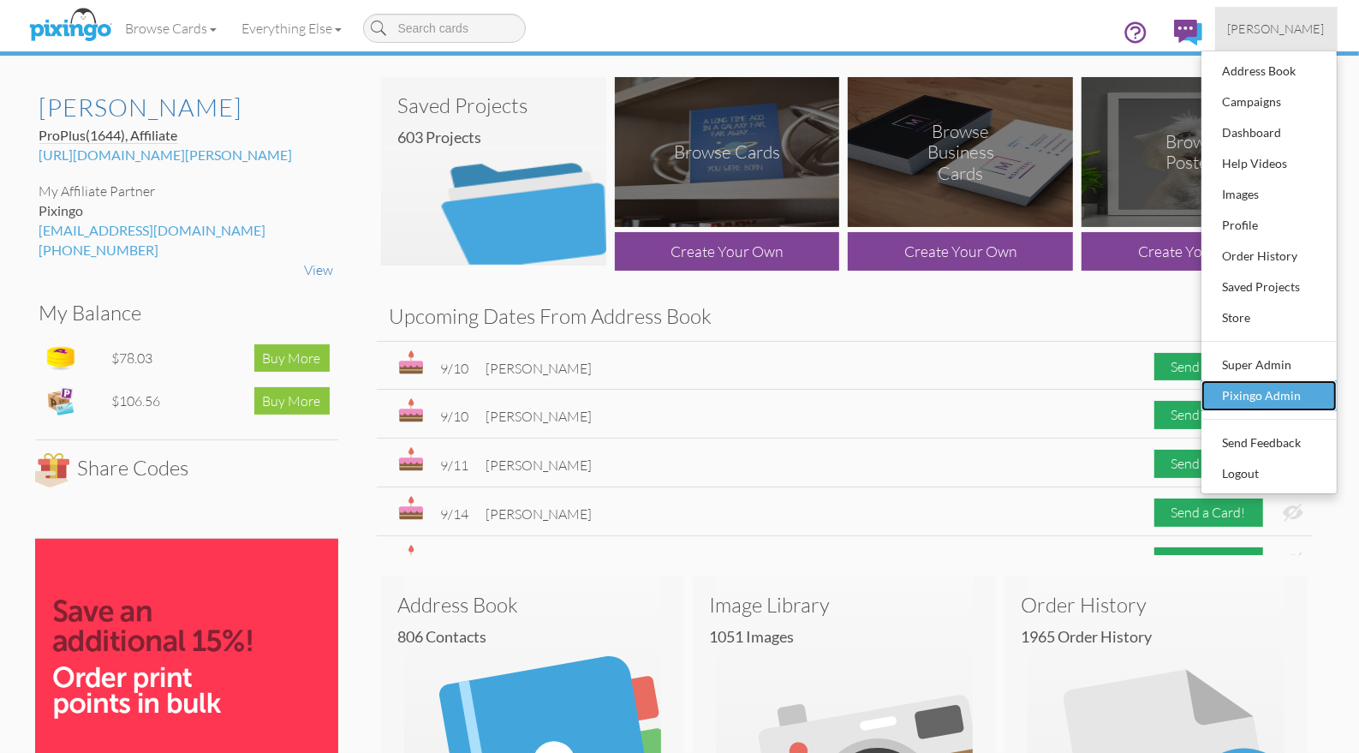
click at [1267, 386] on div "Pixingo Admin" at bounding box center [1269, 396] width 101 height 26
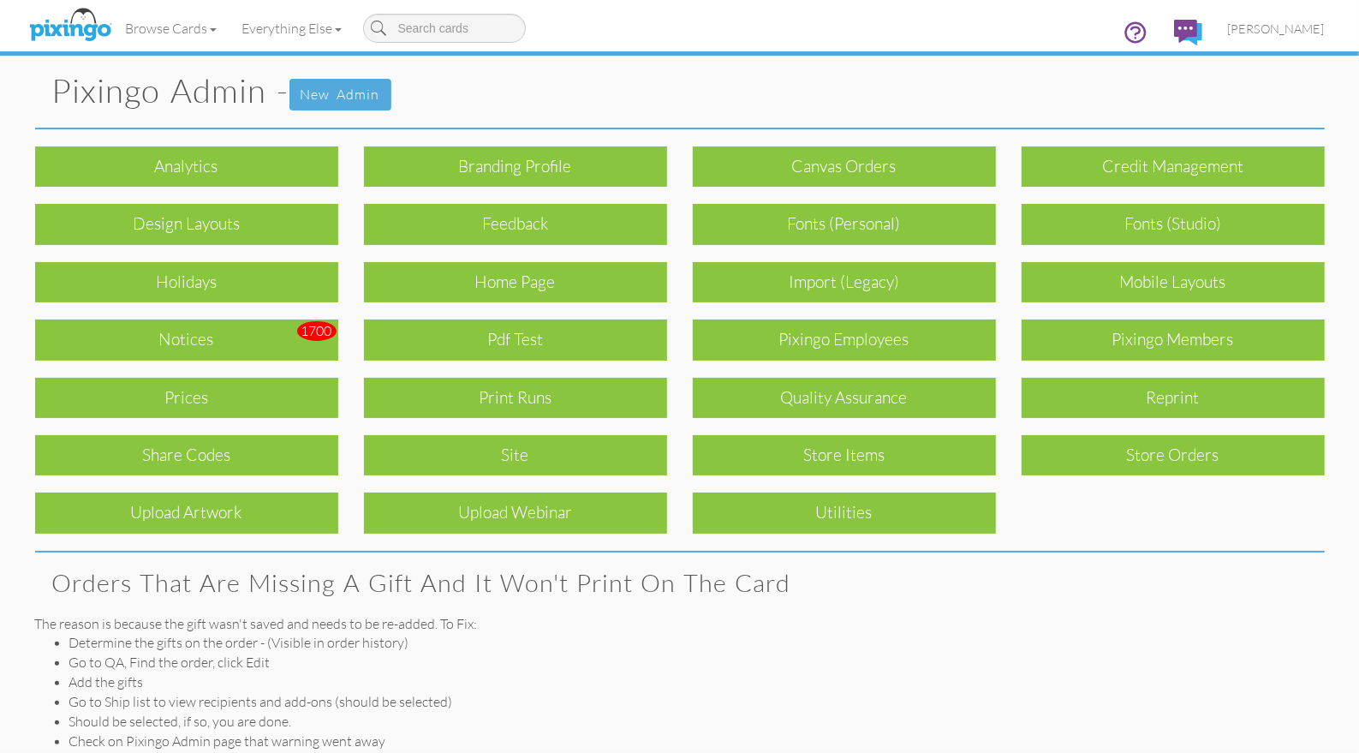
click at [875, 18] on div "Browse Cards Business Accounting Automotive Chiropractor Customer Dental Financ…" at bounding box center [680, 34] width 1290 height 68
click at [1266, 32] on span "[PERSON_NAME]" at bounding box center [1276, 28] width 97 height 15
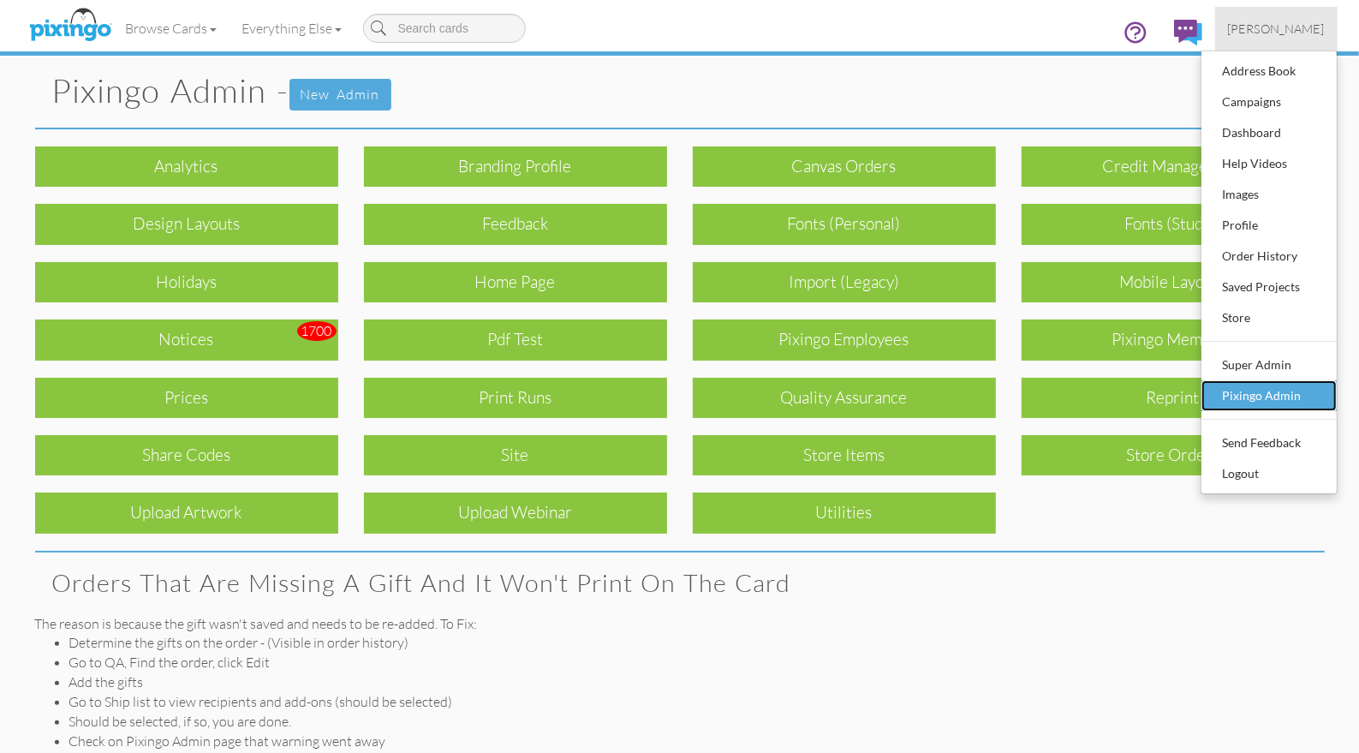
click at [1249, 396] on div "Pixingo Admin" at bounding box center [1269, 396] width 101 height 26
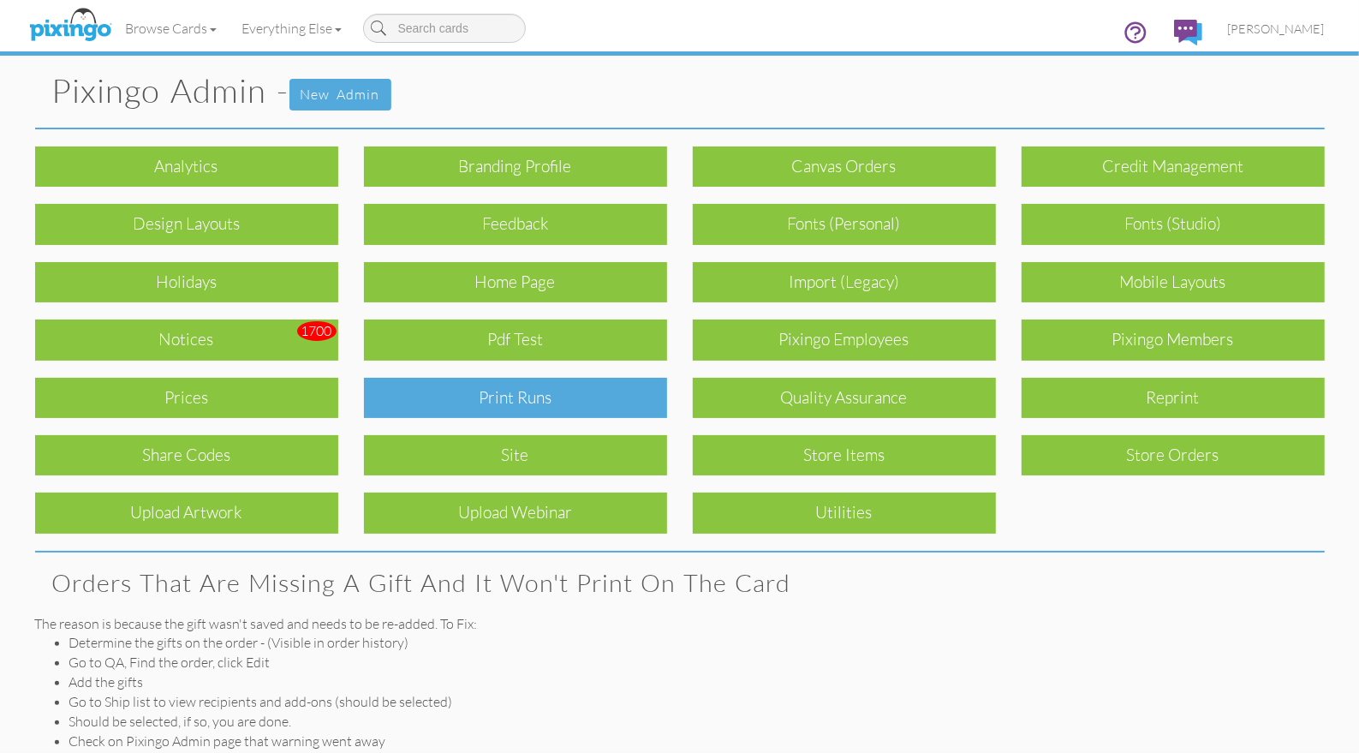
click at [515, 388] on div "Print Runs" at bounding box center [515, 398] width 303 height 40
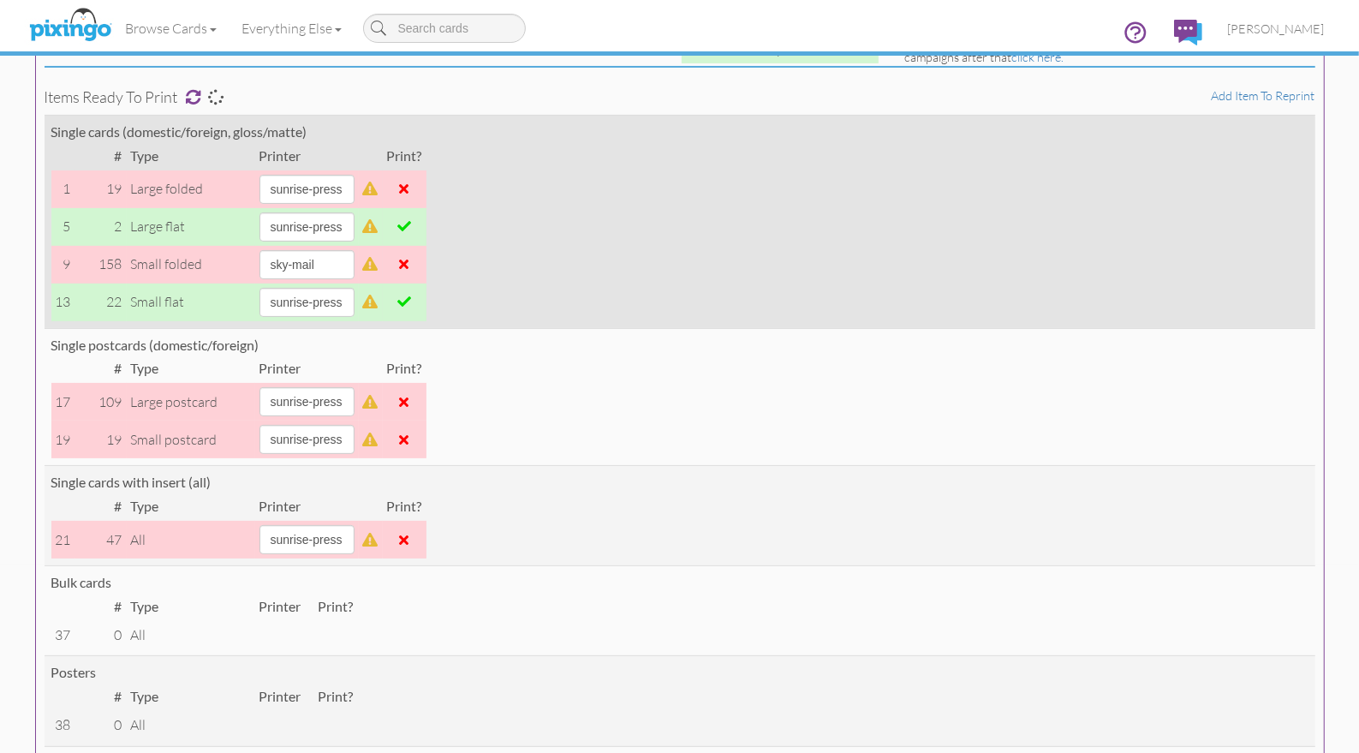
scroll to position [146, 0]
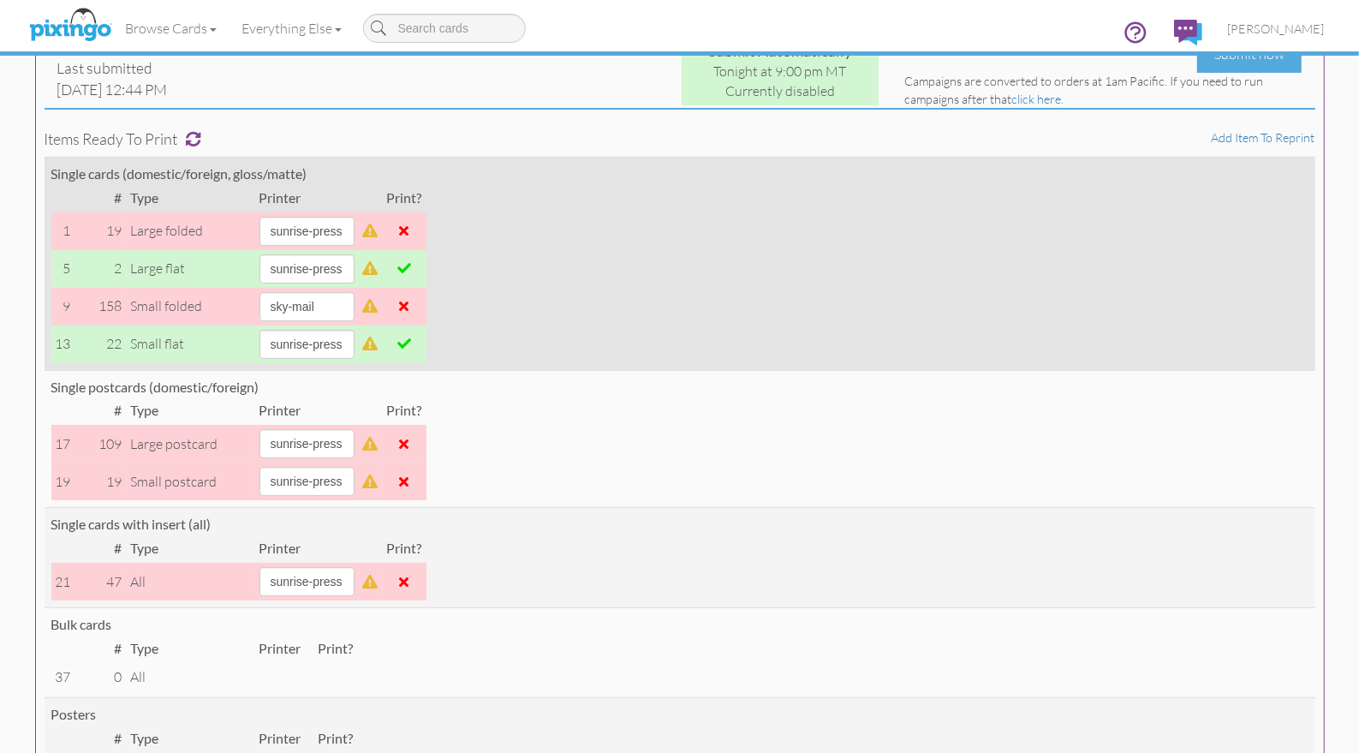
click at [413, 264] on td at bounding box center [405, 269] width 44 height 38
click at [411, 266] on span at bounding box center [404, 268] width 14 height 14
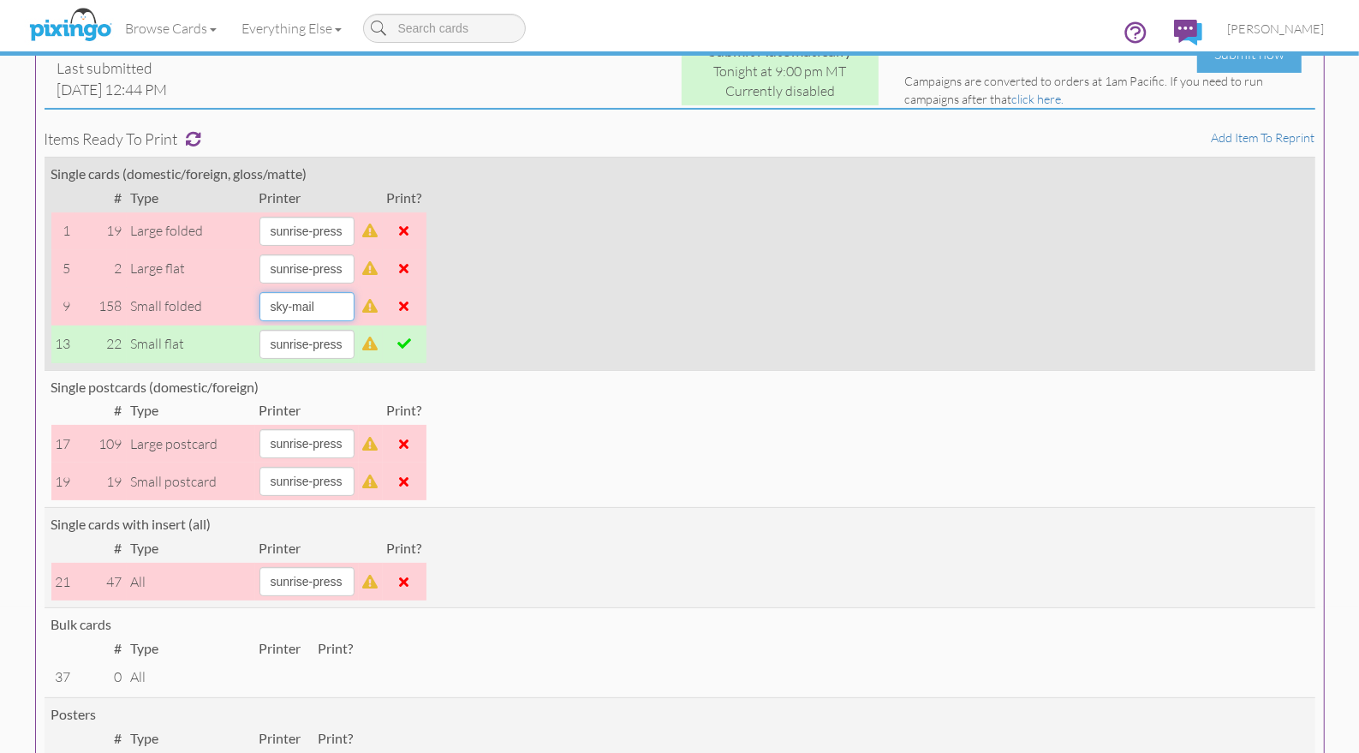
click at [355, 305] on select "alexanders sky-mail sunrise-press" at bounding box center [306, 306] width 95 height 29
select select "string:sunrise-press"
click at [259, 292] on select "alexanders sky-mail sunrise-press" at bounding box center [306, 306] width 95 height 29
click at [411, 343] on span at bounding box center [404, 344] width 14 height 14
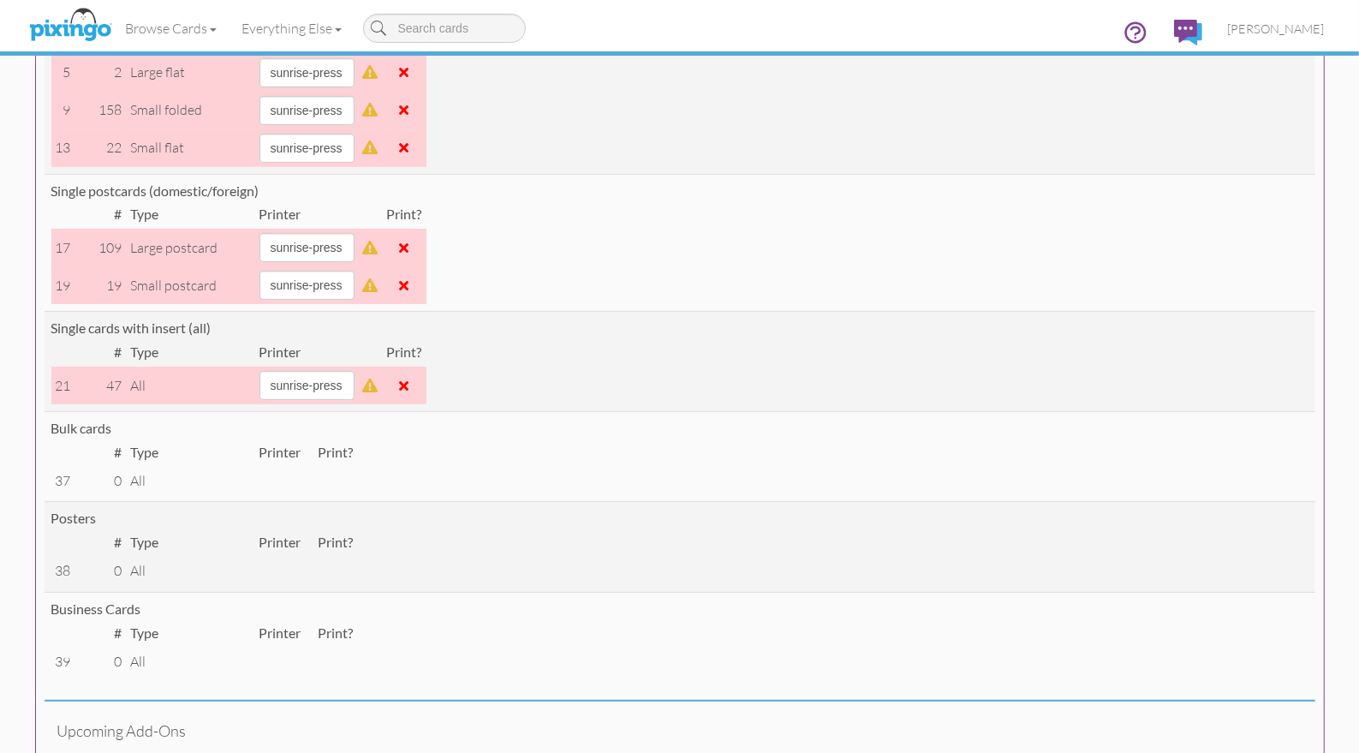
scroll to position [432, 0]
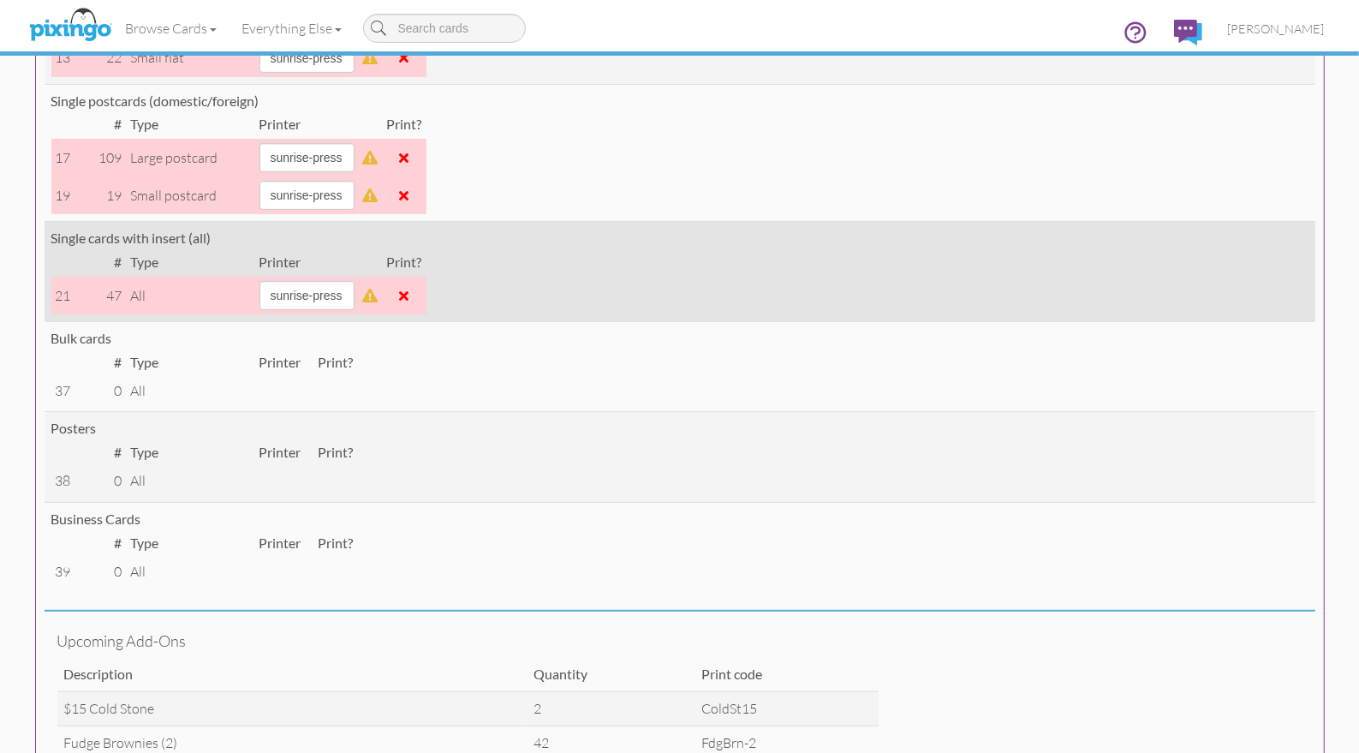
click at [409, 294] on span at bounding box center [404, 296] width 9 height 14
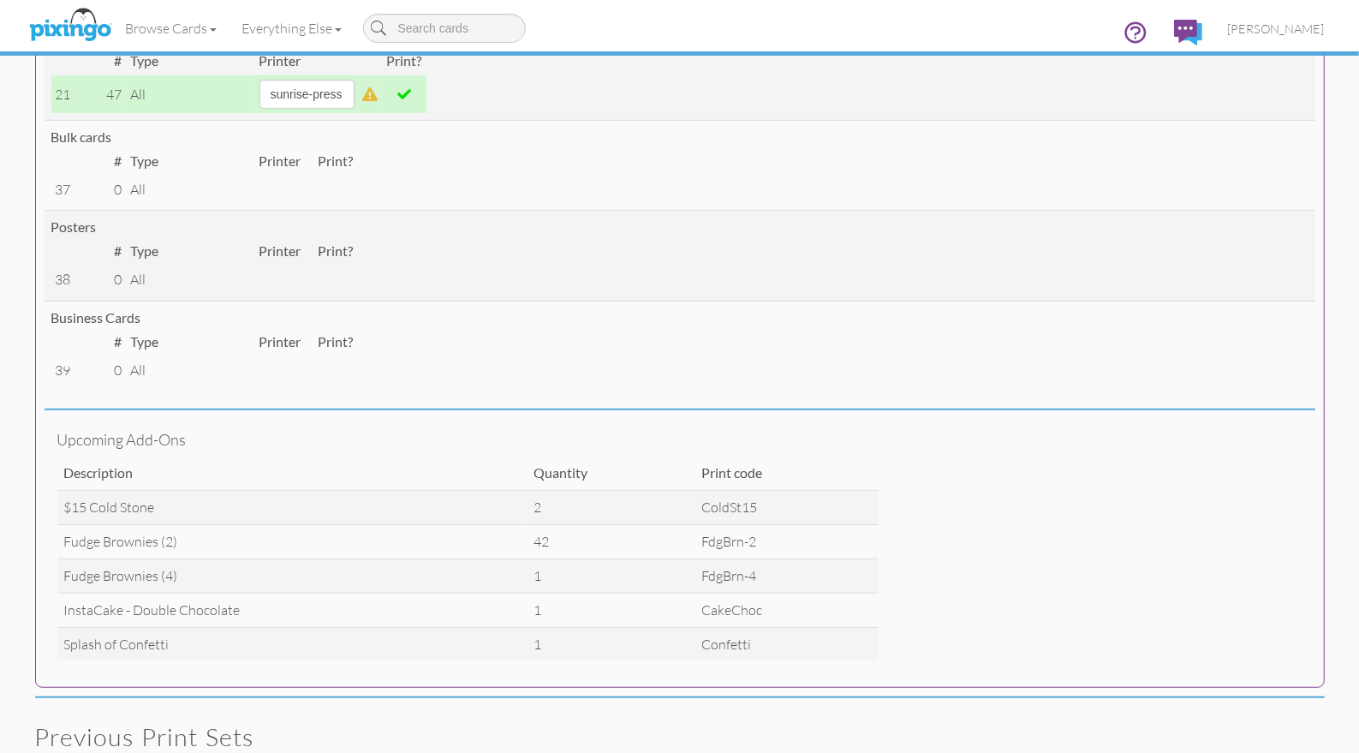
scroll to position [0, 0]
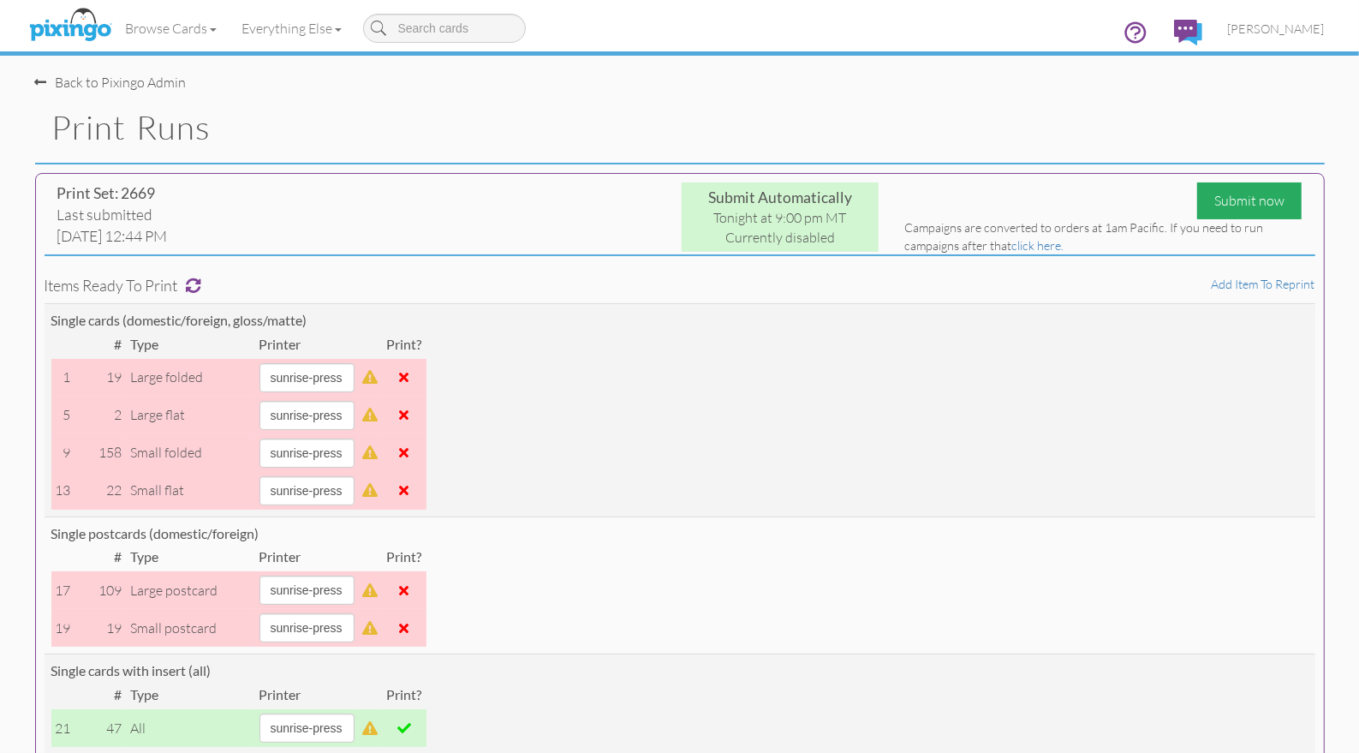
click at [1254, 196] on div "Submit now" at bounding box center [1249, 200] width 104 height 37
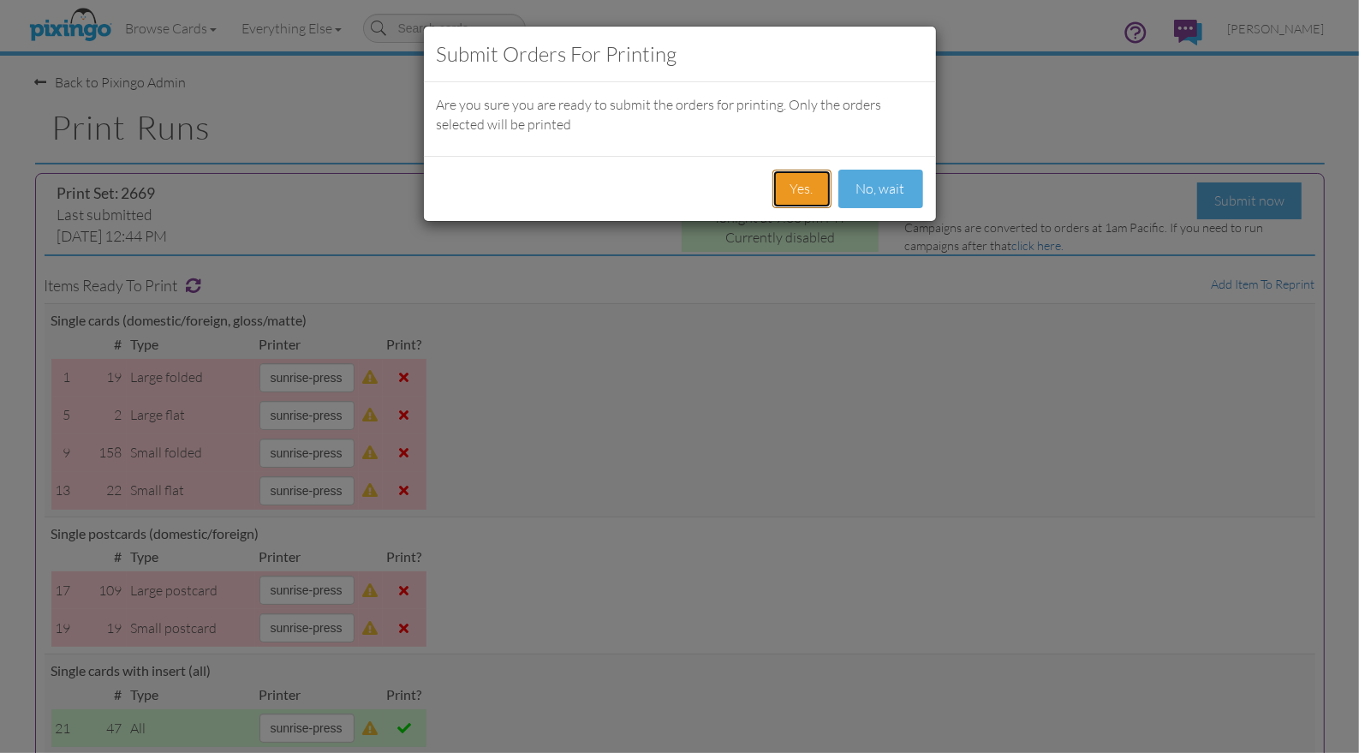
drag, startPoint x: 807, startPoint y: 188, endPoint x: 845, endPoint y: 208, distance: 43.3
click at [807, 188] on button "Yes." at bounding box center [801, 189] width 59 height 39
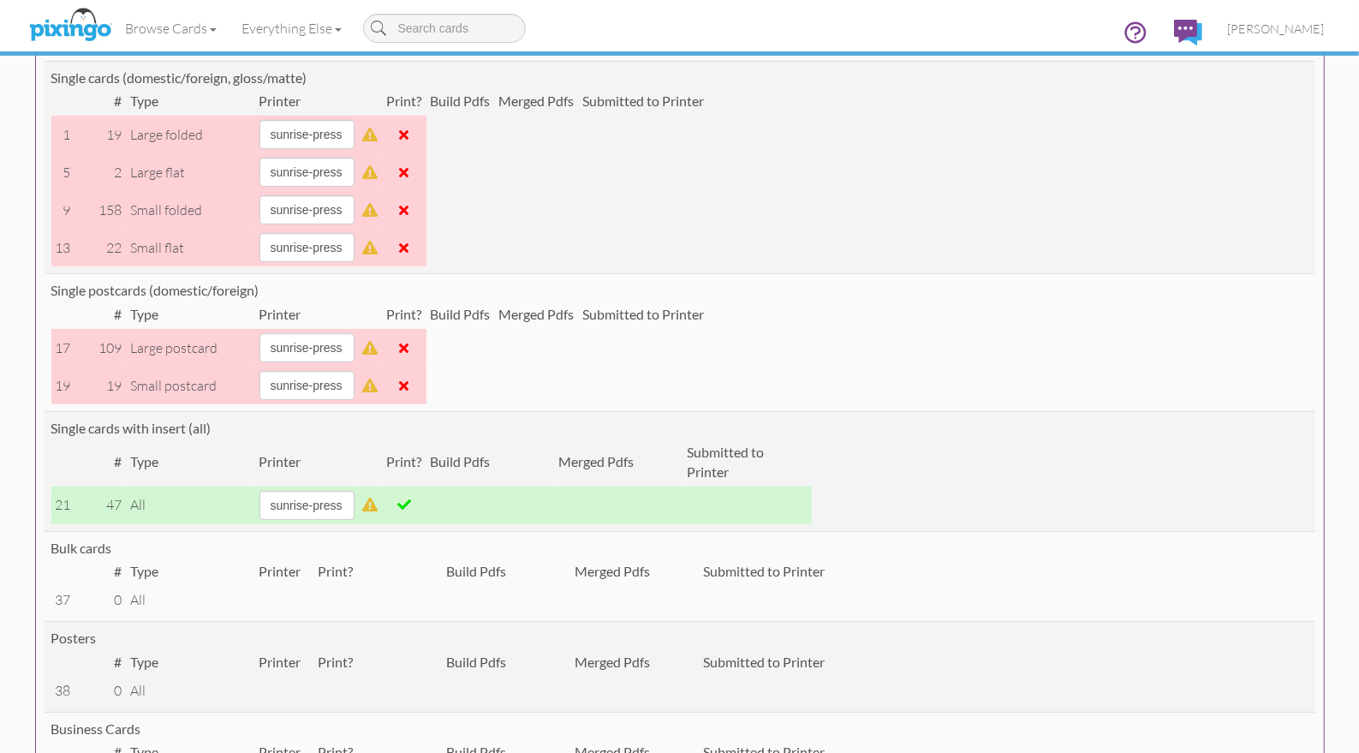
scroll to position [373, 0]
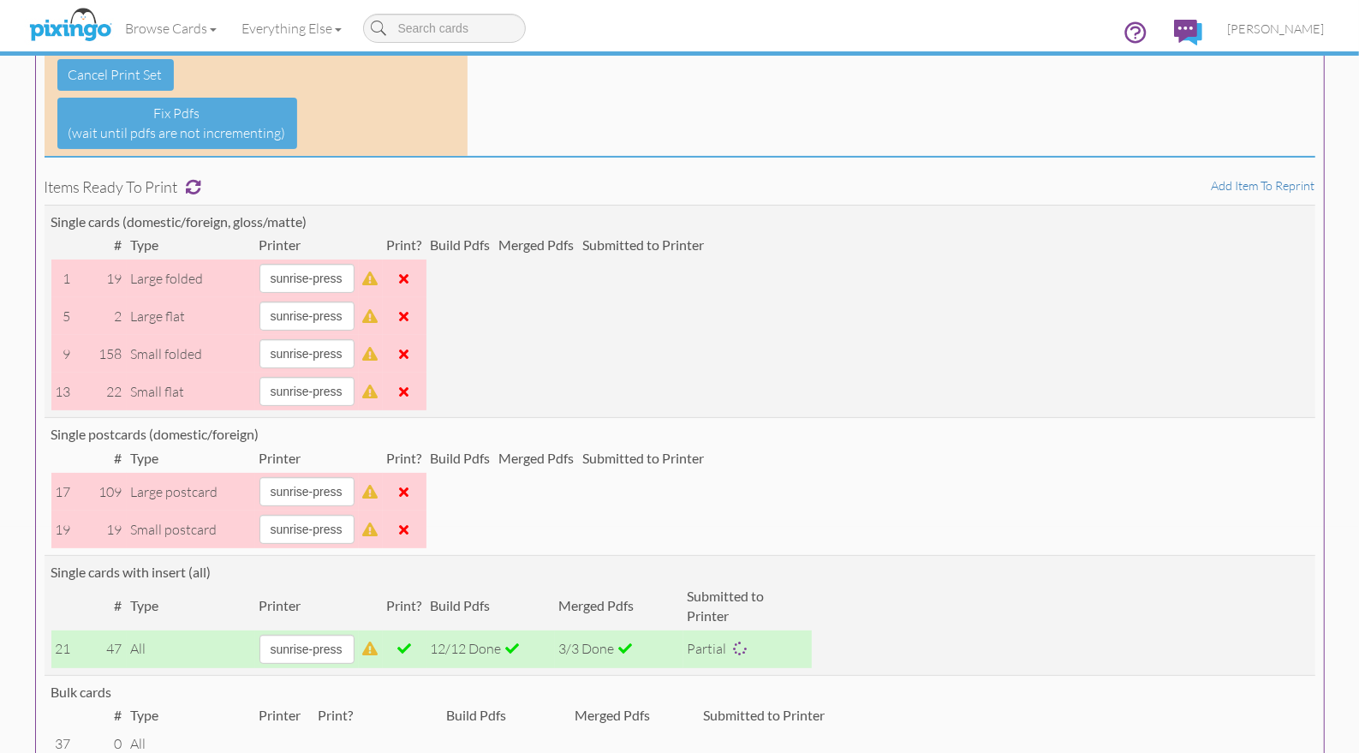
scroll to position [229, 0]
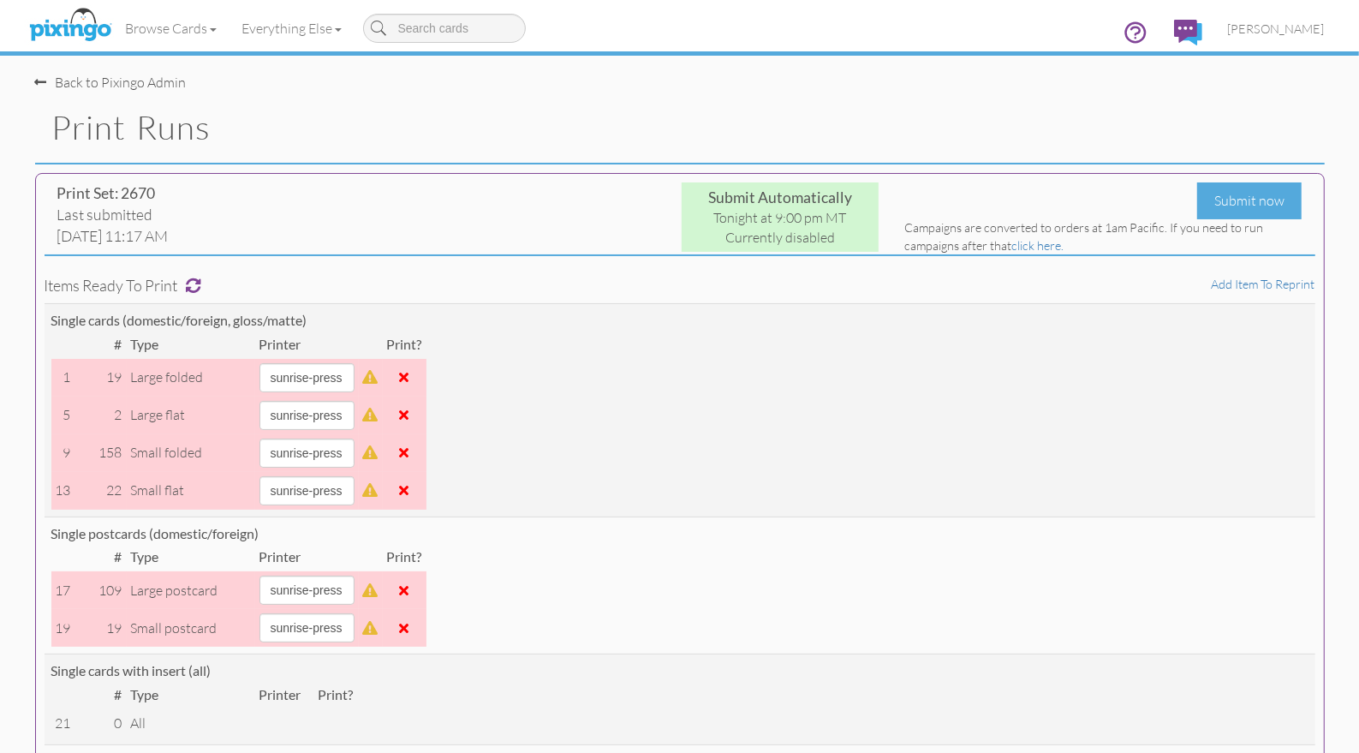
click at [1236, 284] on link "Add item to reprint" at bounding box center [1264, 284] width 104 height 15
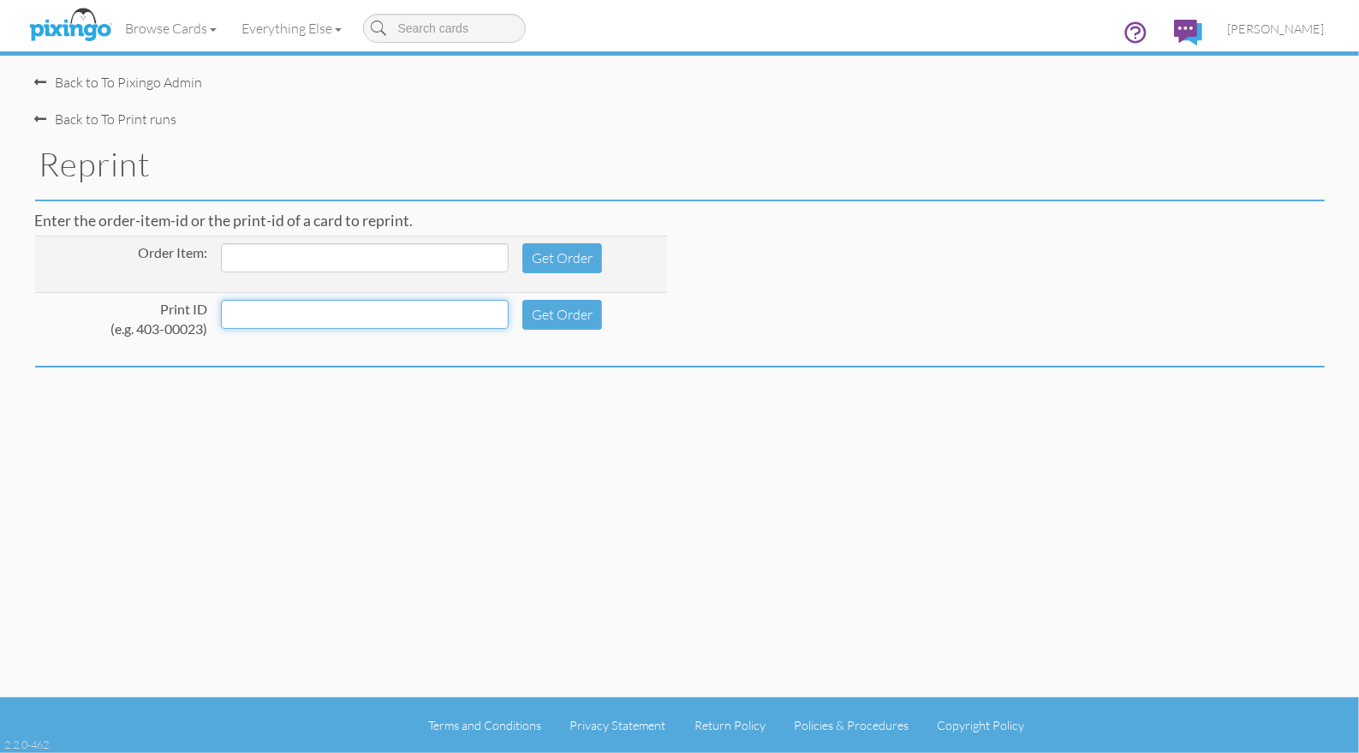
click at [329, 321] on input at bounding box center [365, 314] width 288 height 29
type input "279-00004"
click at [561, 312] on button "Get Order" at bounding box center [562, 315] width 80 height 30
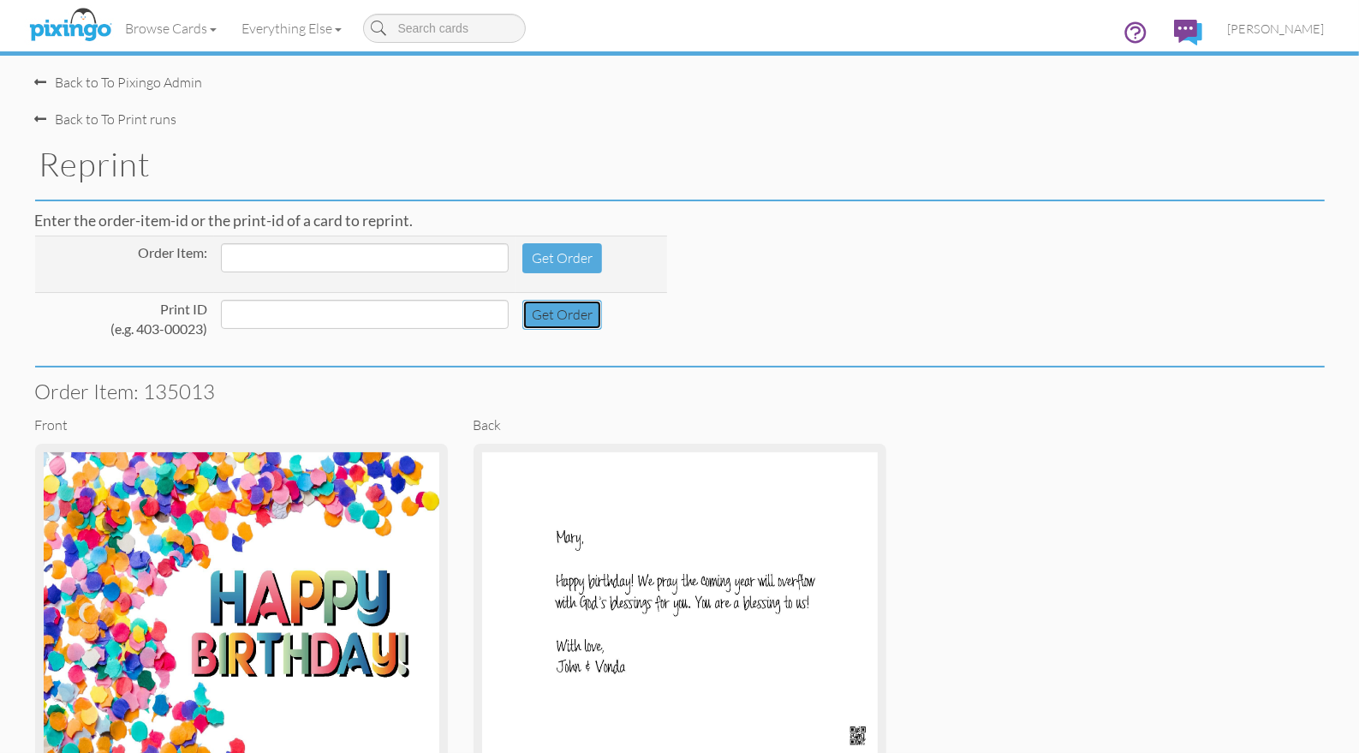
scroll to position [185, 0]
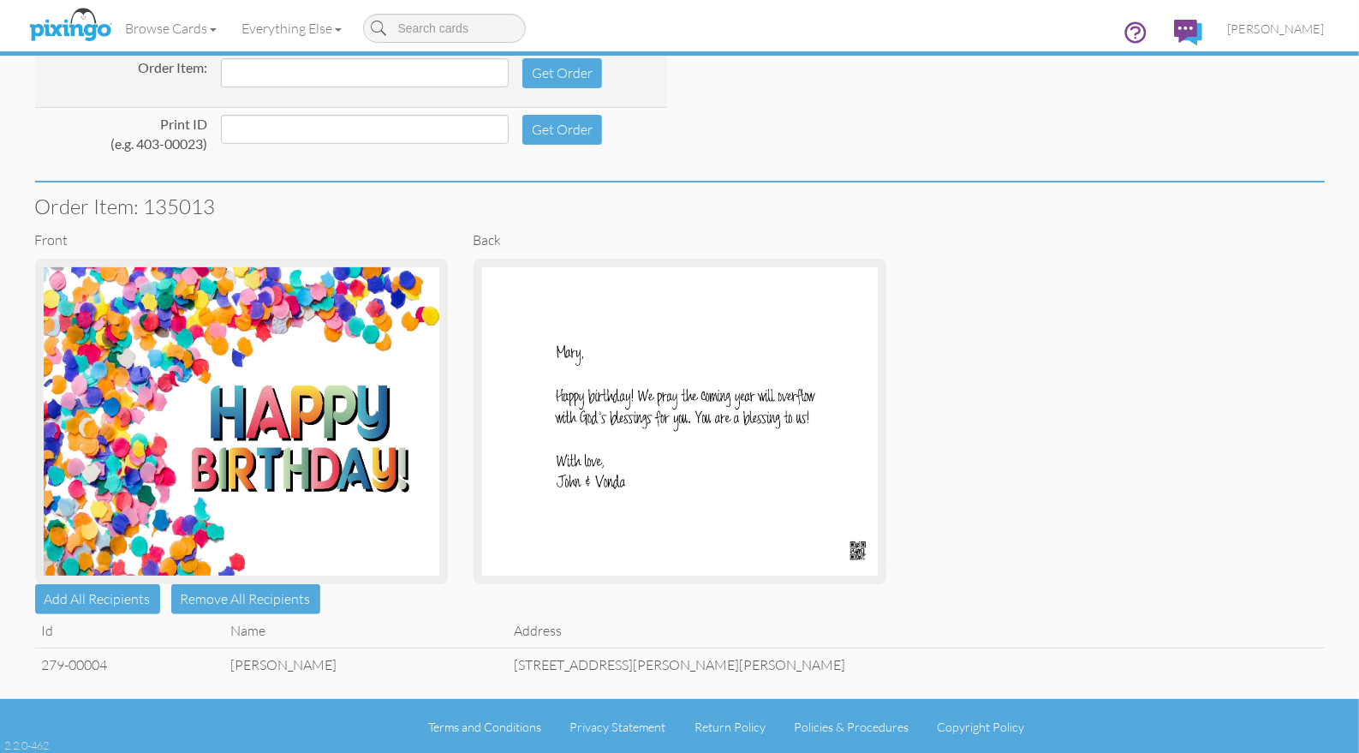
click at [327, 665] on td "Mary Ciapciak" at bounding box center [366, 663] width 284 height 33
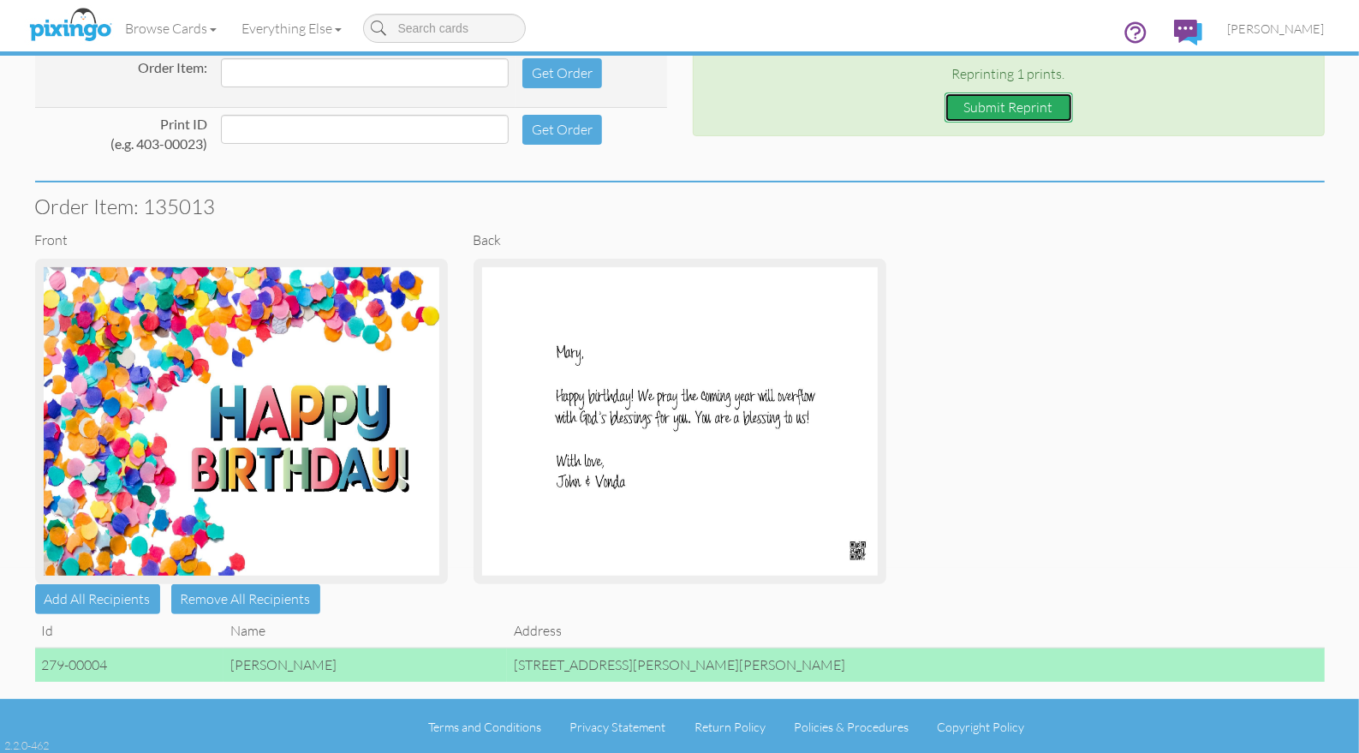
click at [992, 110] on button "Submit Reprint" at bounding box center [1009, 107] width 128 height 30
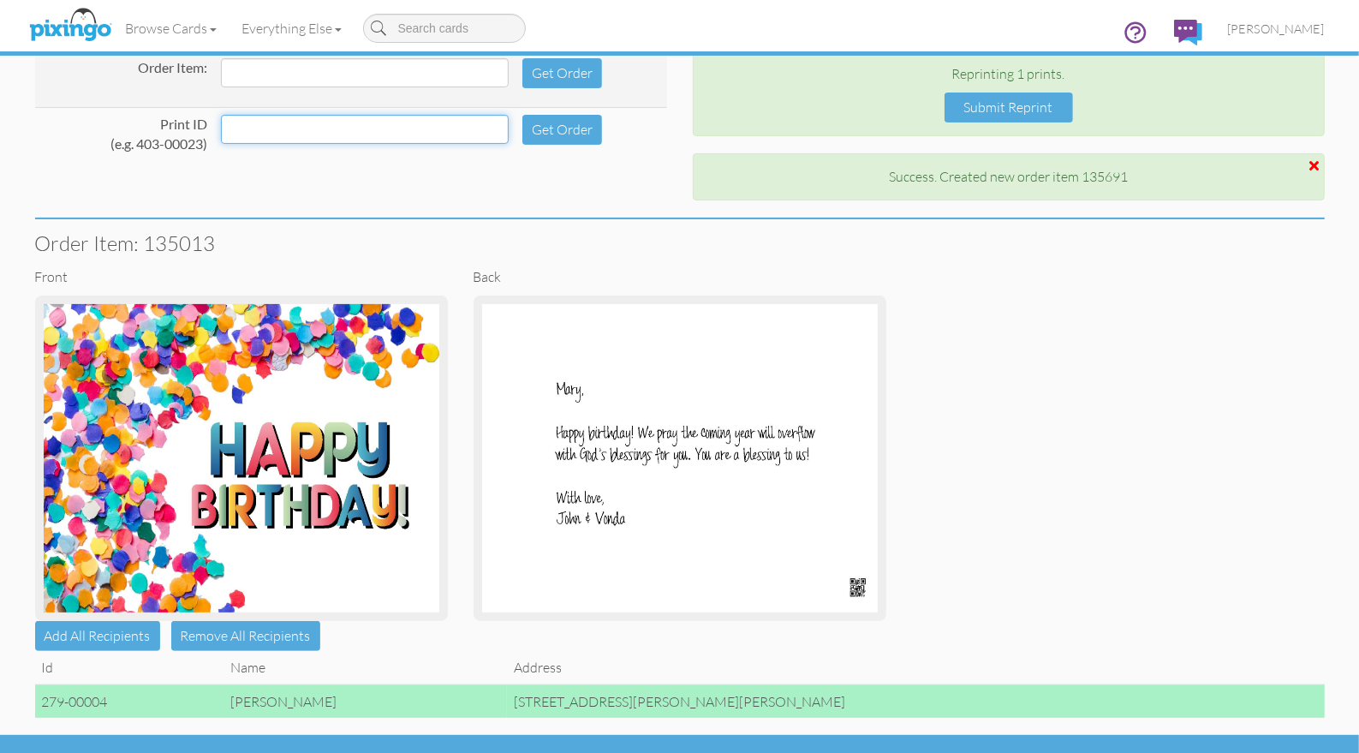
click at [259, 135] on input at bounding box center [365, 129] width 288 height 29
type input "279-00005"
click at [530, 128] on button "Get Order" at bounding box center [562, 130] width 80 height 30
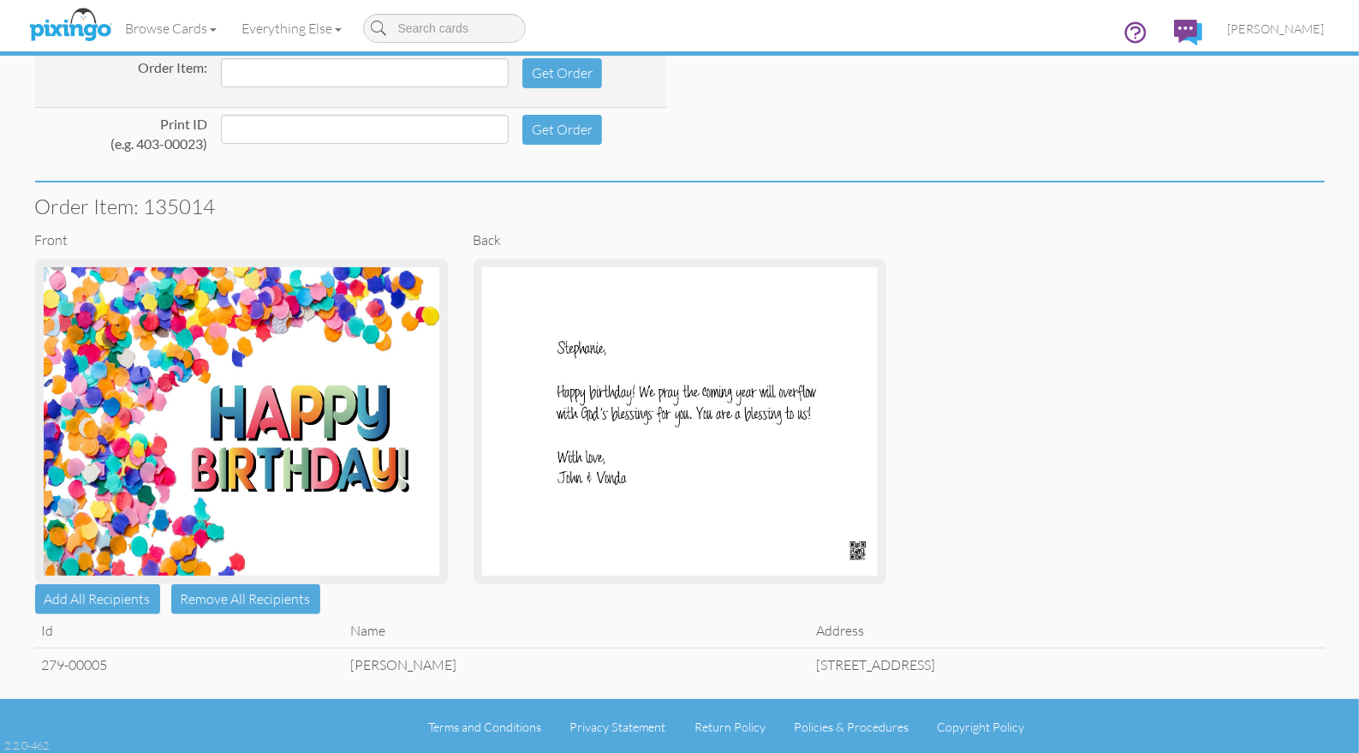
click at [343, 669] on td "Stephanie Froelich" at bounding box center [575, 663] width 465 height 33
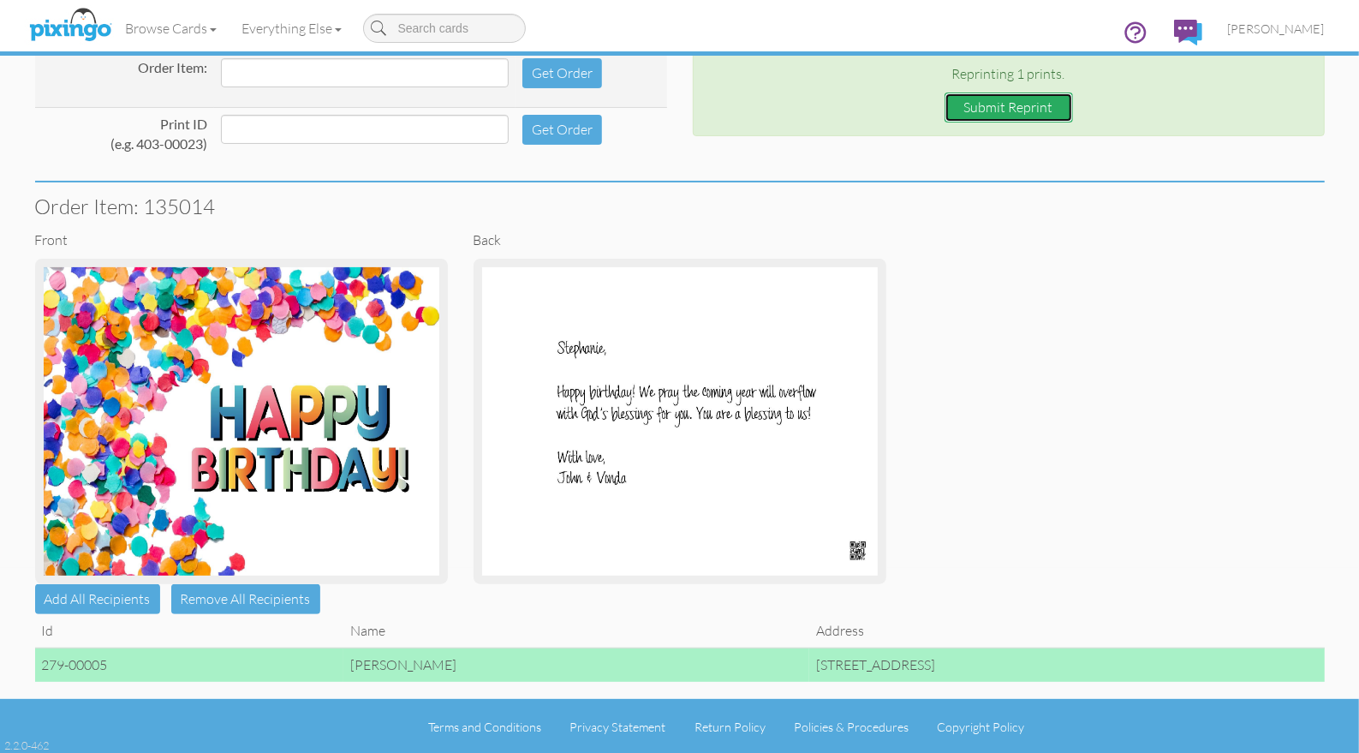
click at [990, 110] on button "Submit Reprint" at bounding box center [1009, 107] width 128 height 30
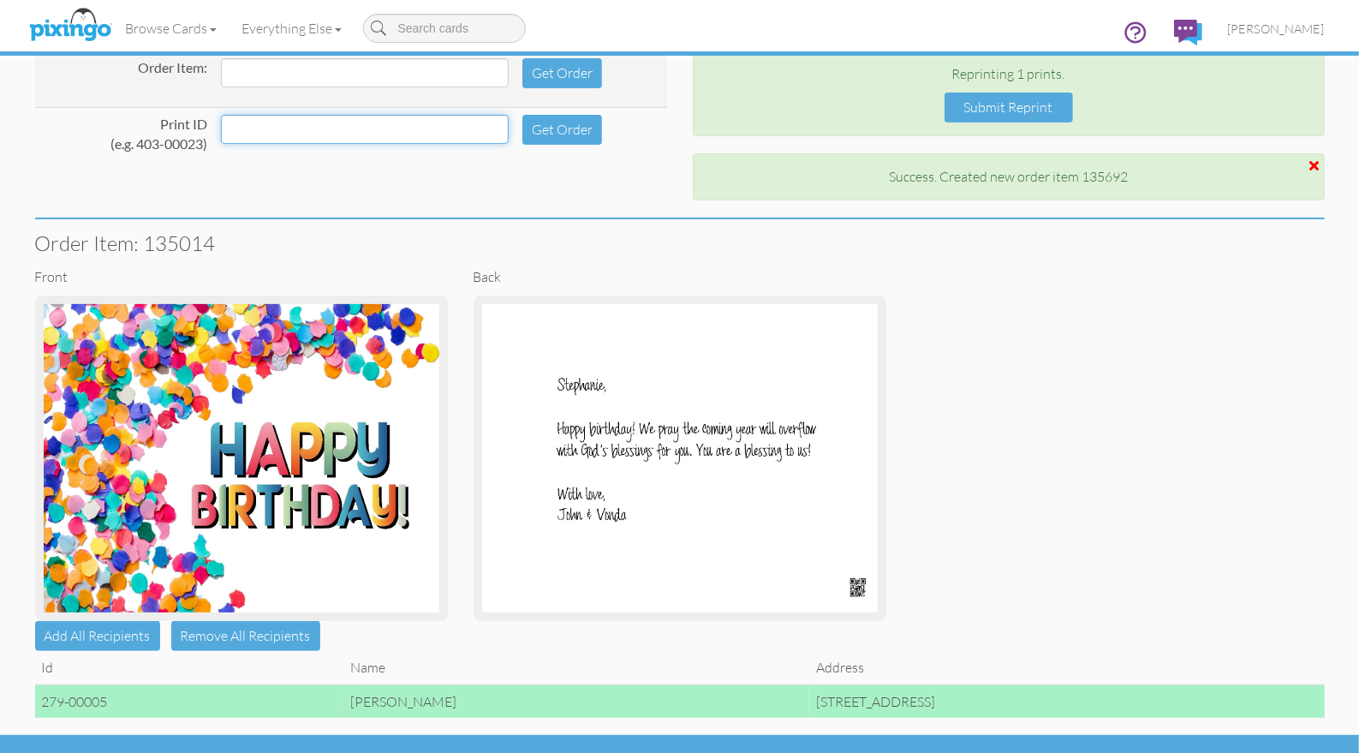
click at [332, 132] on input at bounding box center [365, 129] width 288 height 29
type input "279-00006"
click at [544, 131] on button "Get Order" at bounding box center [562, 130] width 80 height 30
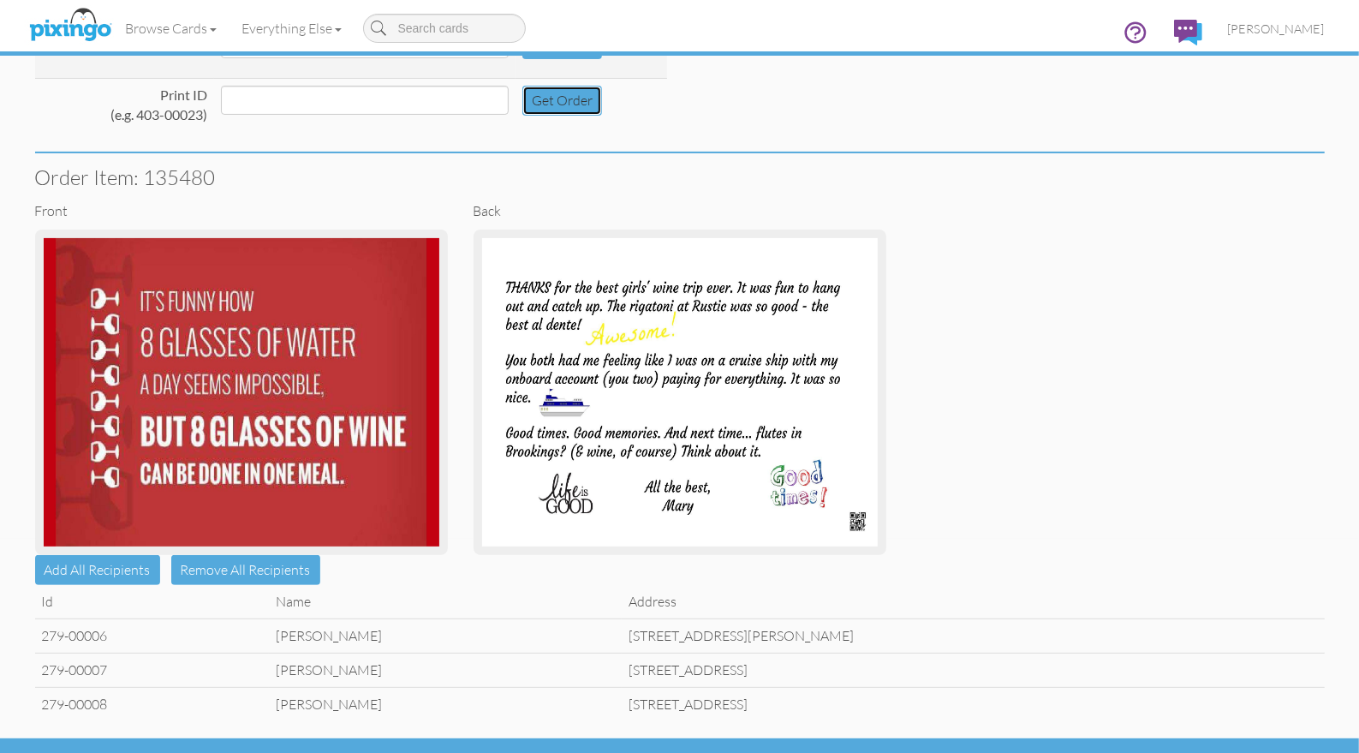
scroll to position [253, 0]
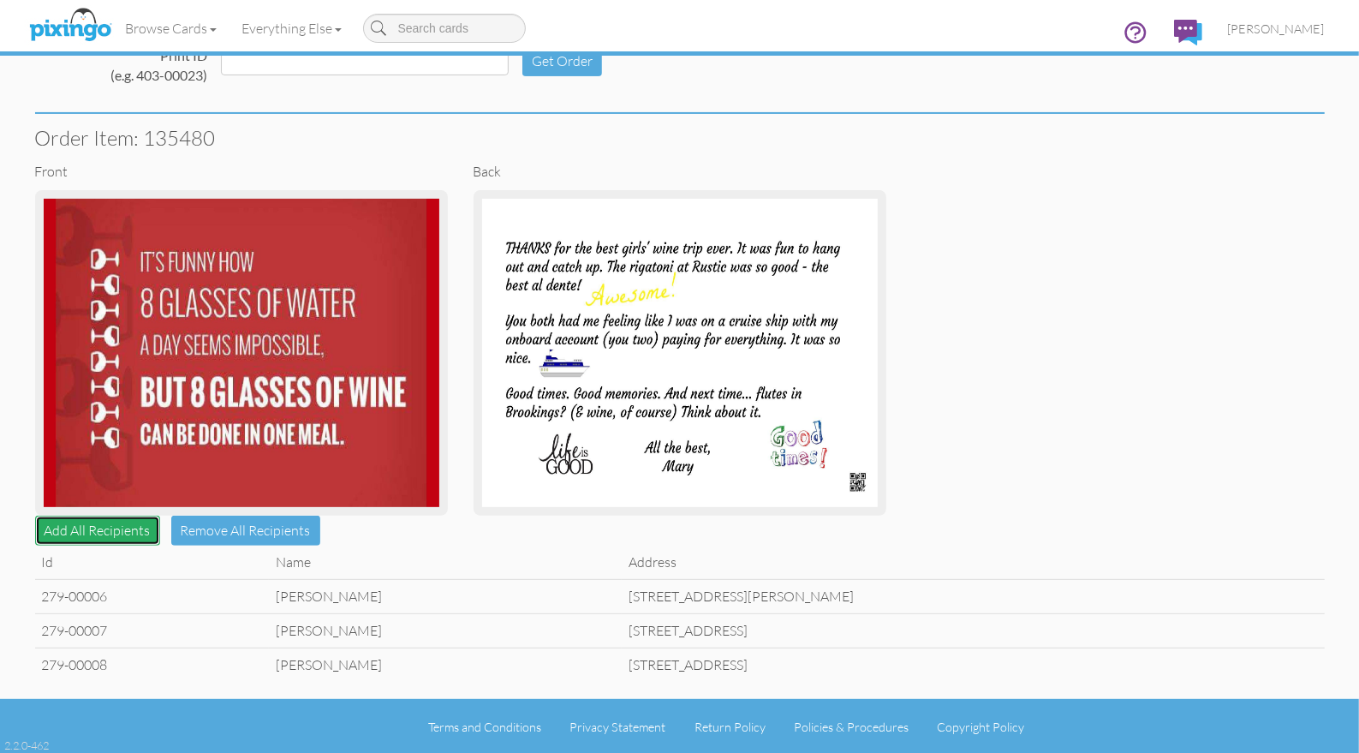
click at [108, 527] on button "Add All Recipients" at bounding box center [97, 531] width 125 height 30
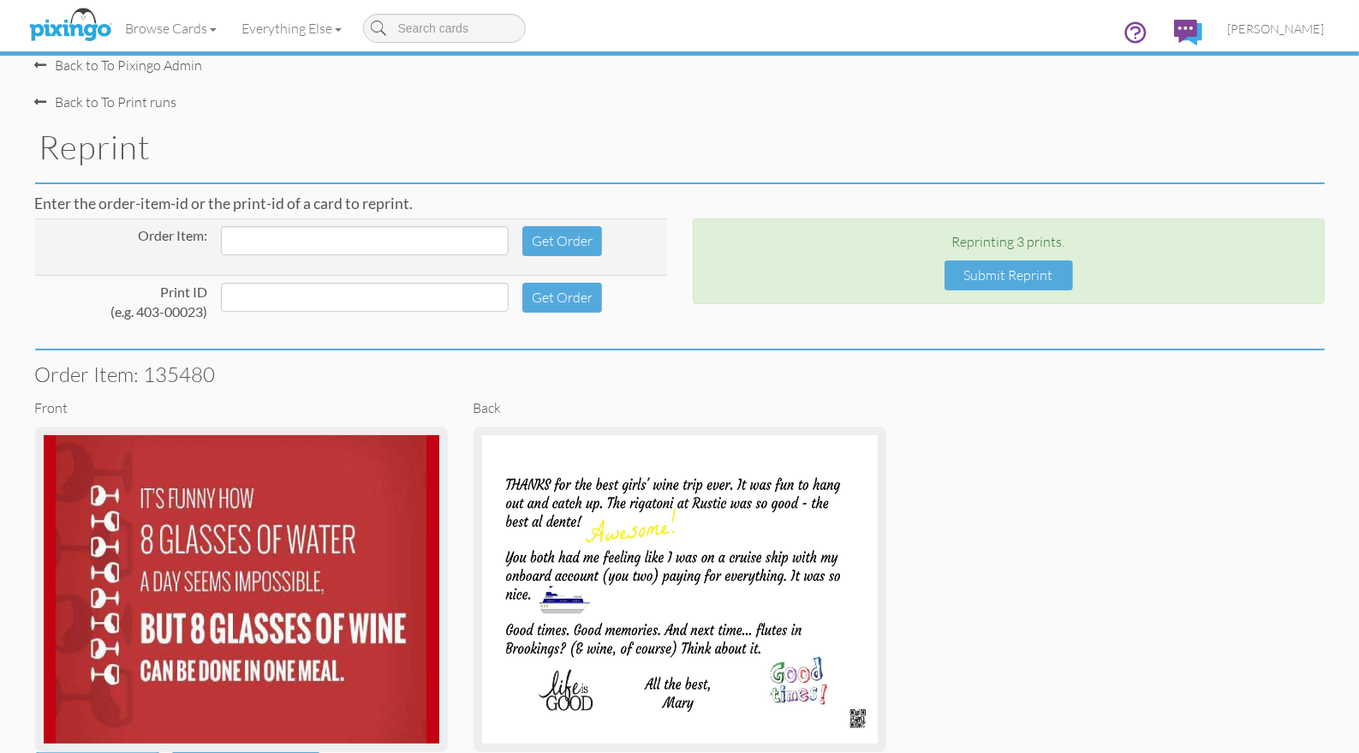
scroll to position [0, 0]
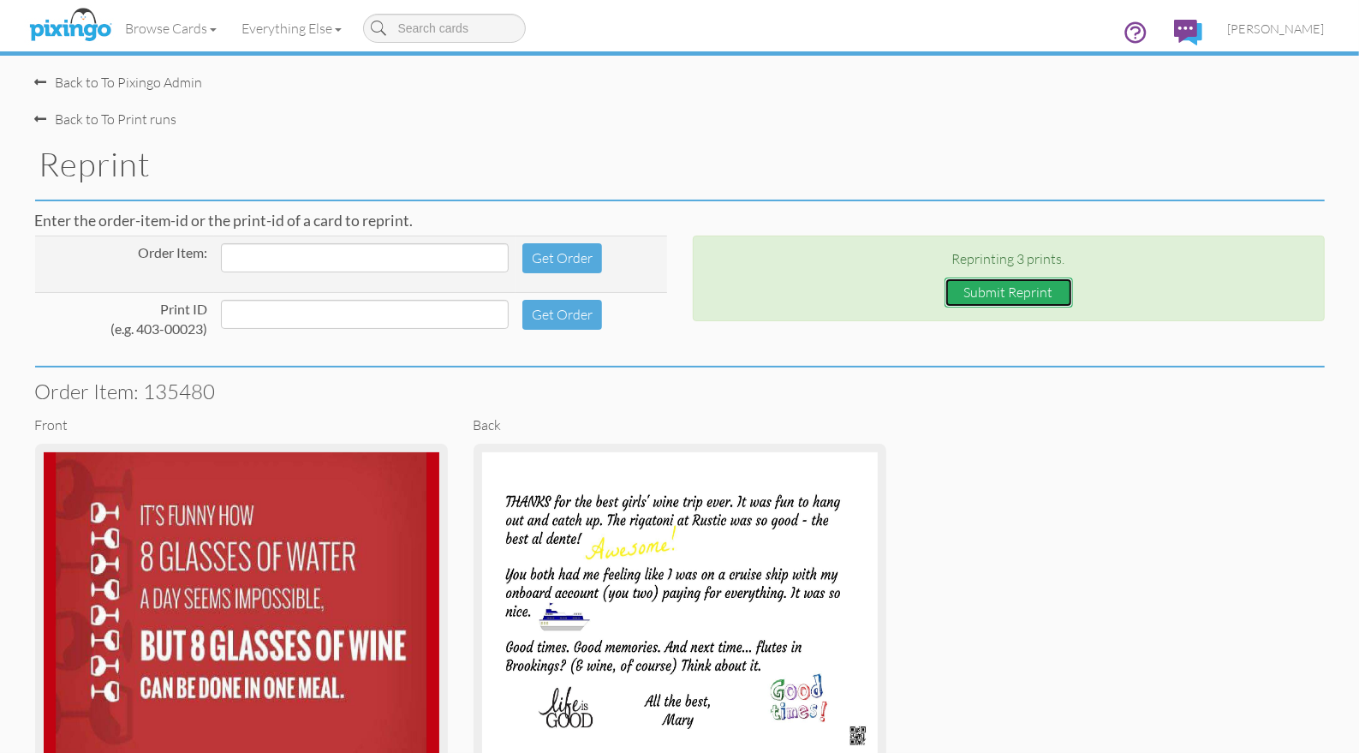
click at [1047, 294] on button "Submit Reprint" at bounding box center [1009, 292] width 128 height 30
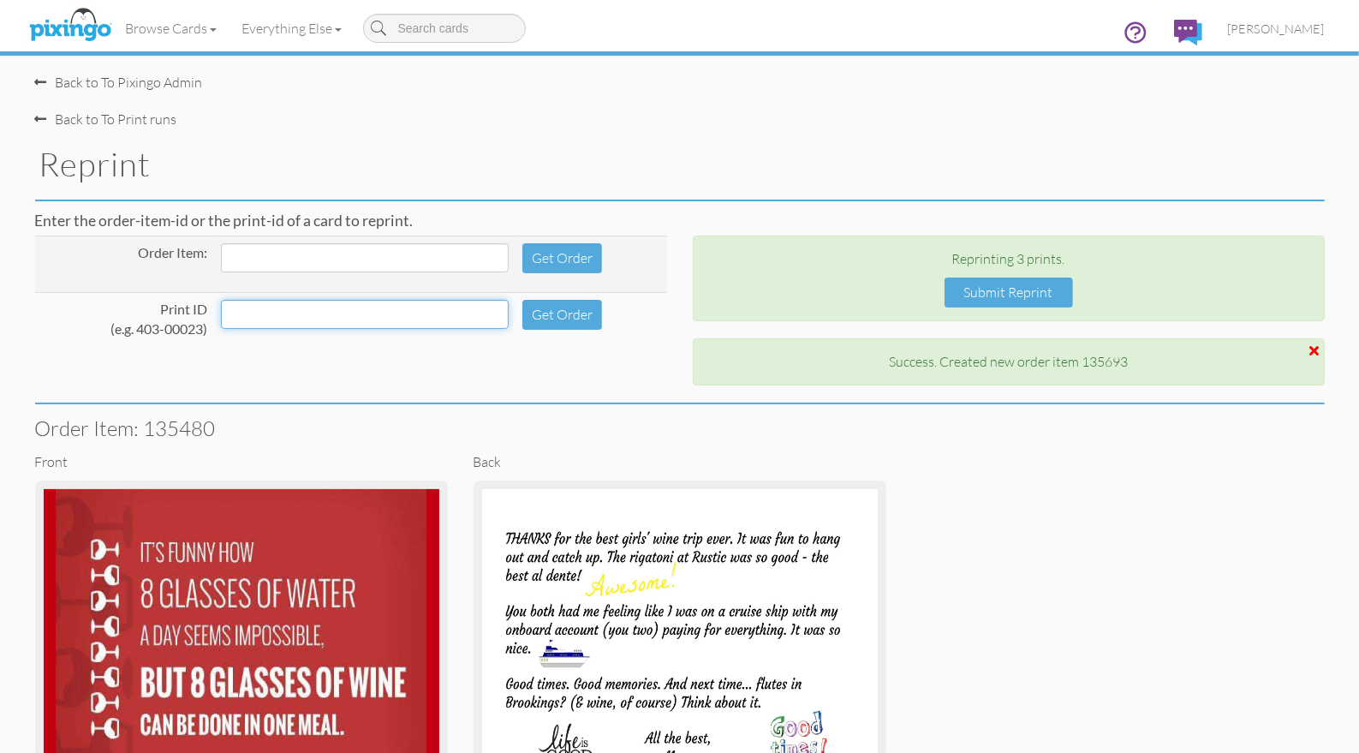
click at [256, 316] on input at bounding box center [365, 314] width 288 height 29
type input "279-00009"
click at [570, 312] on button "Get Order" at bounding box center [562, 315] width 80 height 30
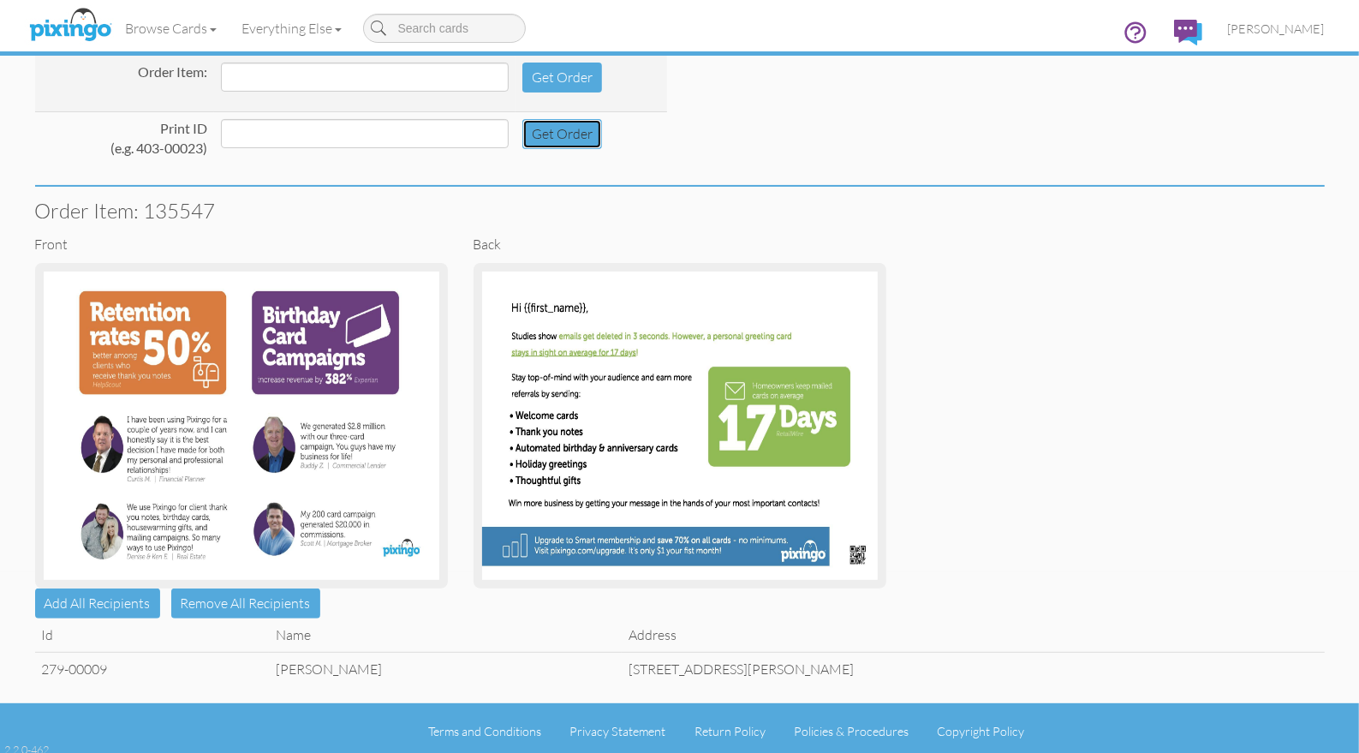
scroll to position [185, 0]
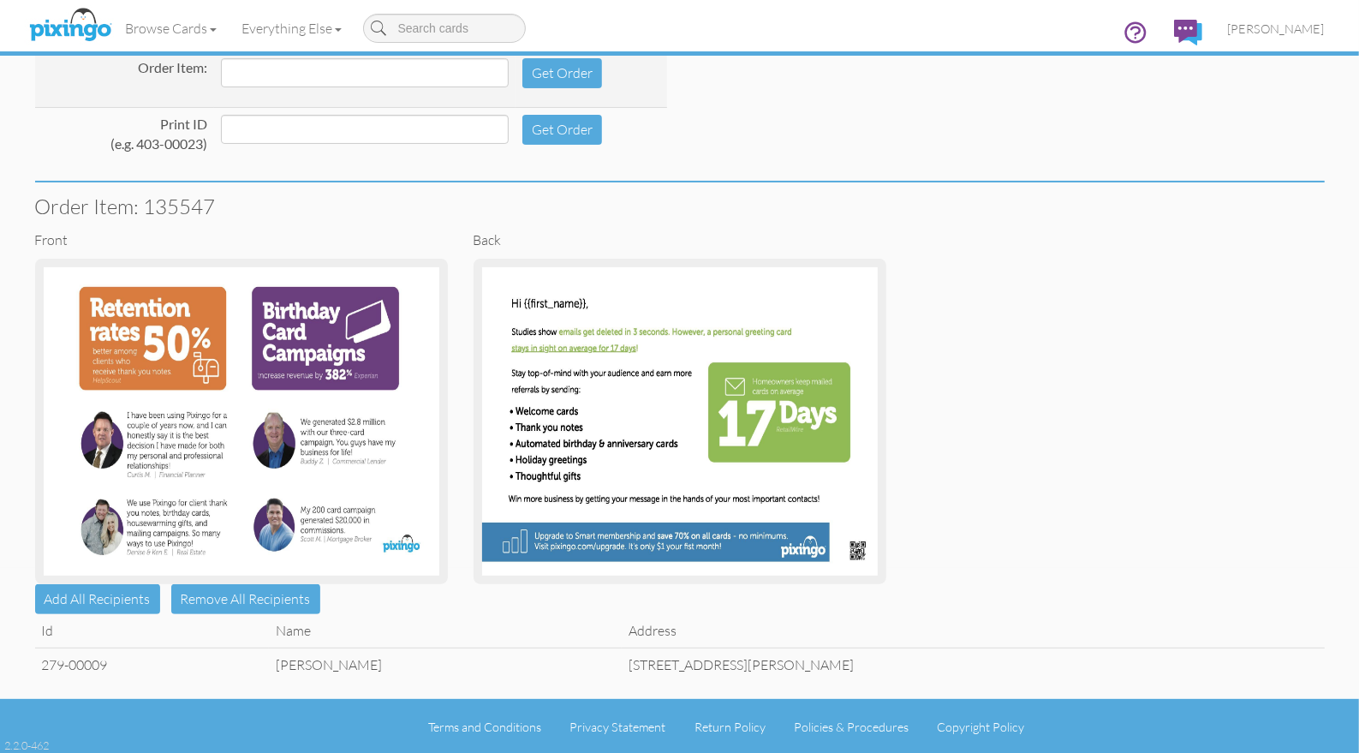
click at [342, 665] on td "Jeremy Brand" at bounding box center [445, 663] width 353 height 33
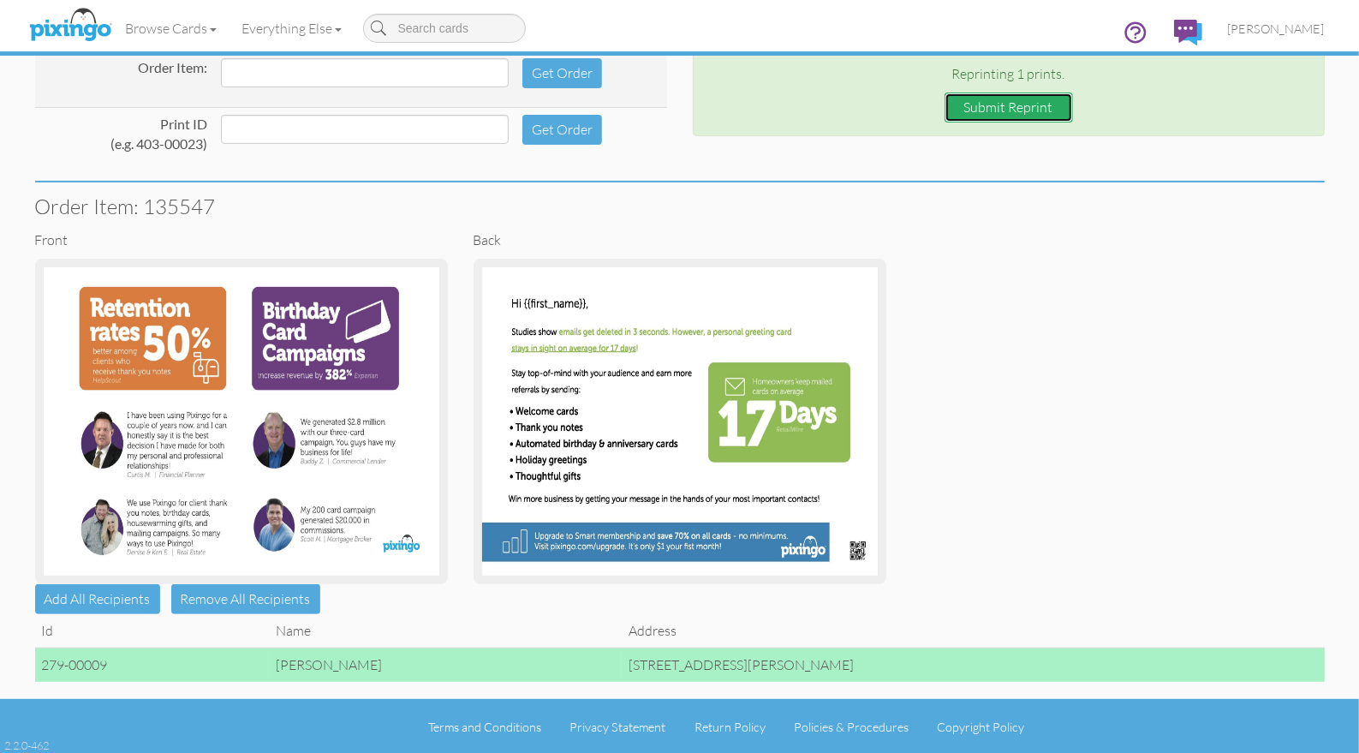
click at [1023, 110] on button "Submit Reprint" at bounding box center [1009, 107] width 128 height 30
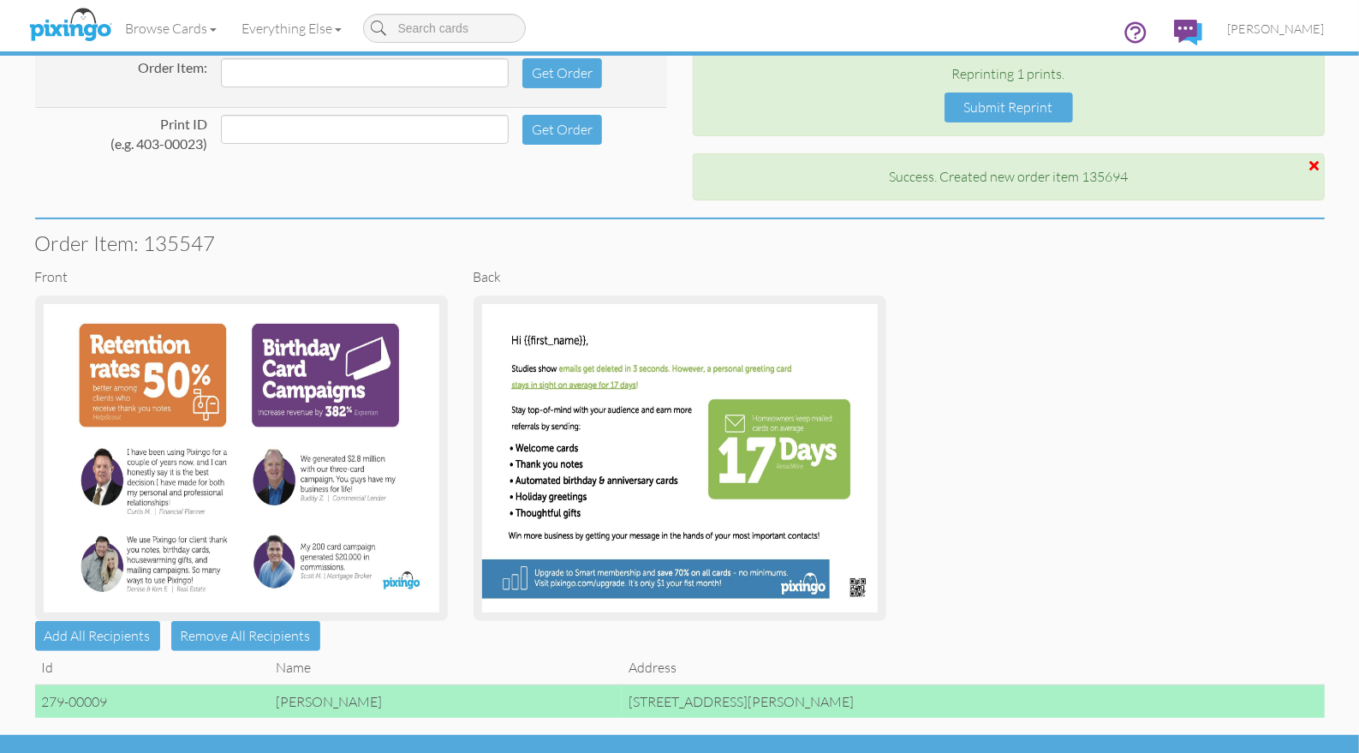
scroll to position [0, 0]
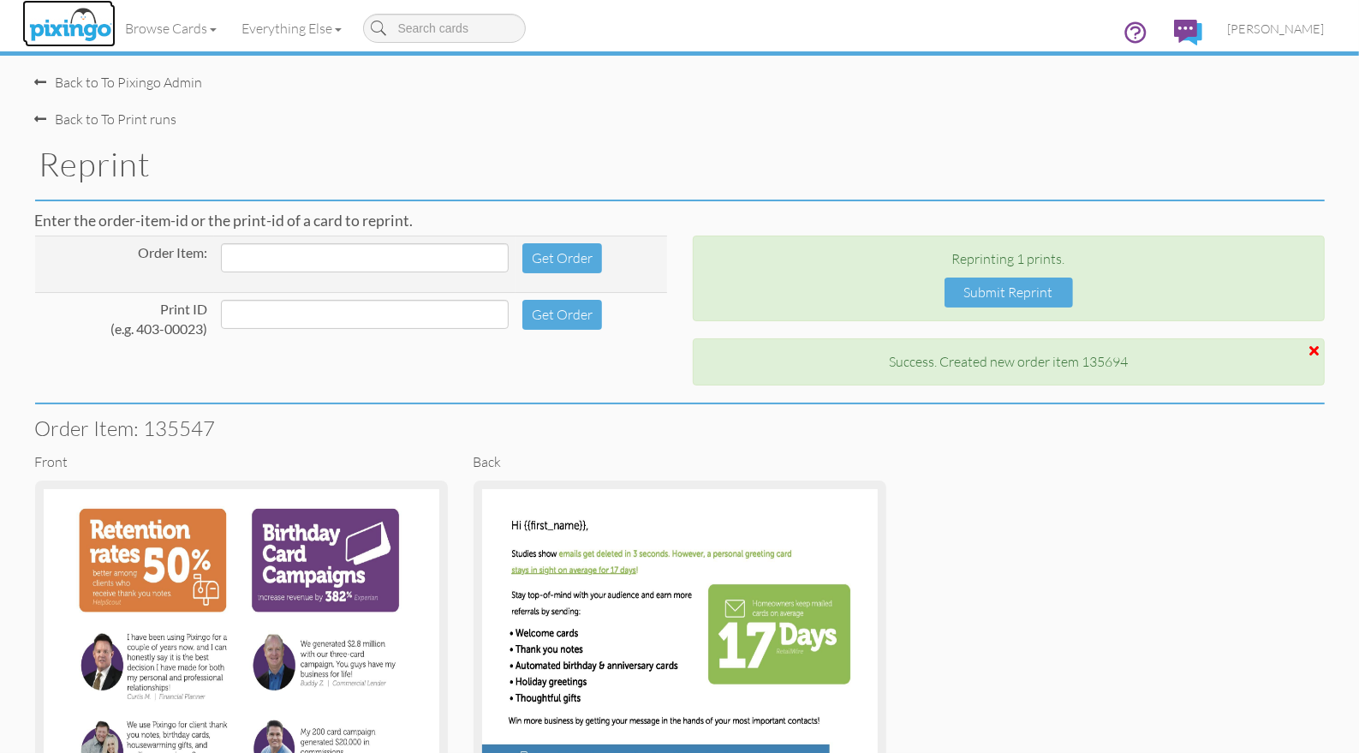
click at [77, 31] on img at bounding box center [70, 25] width 91 height 43
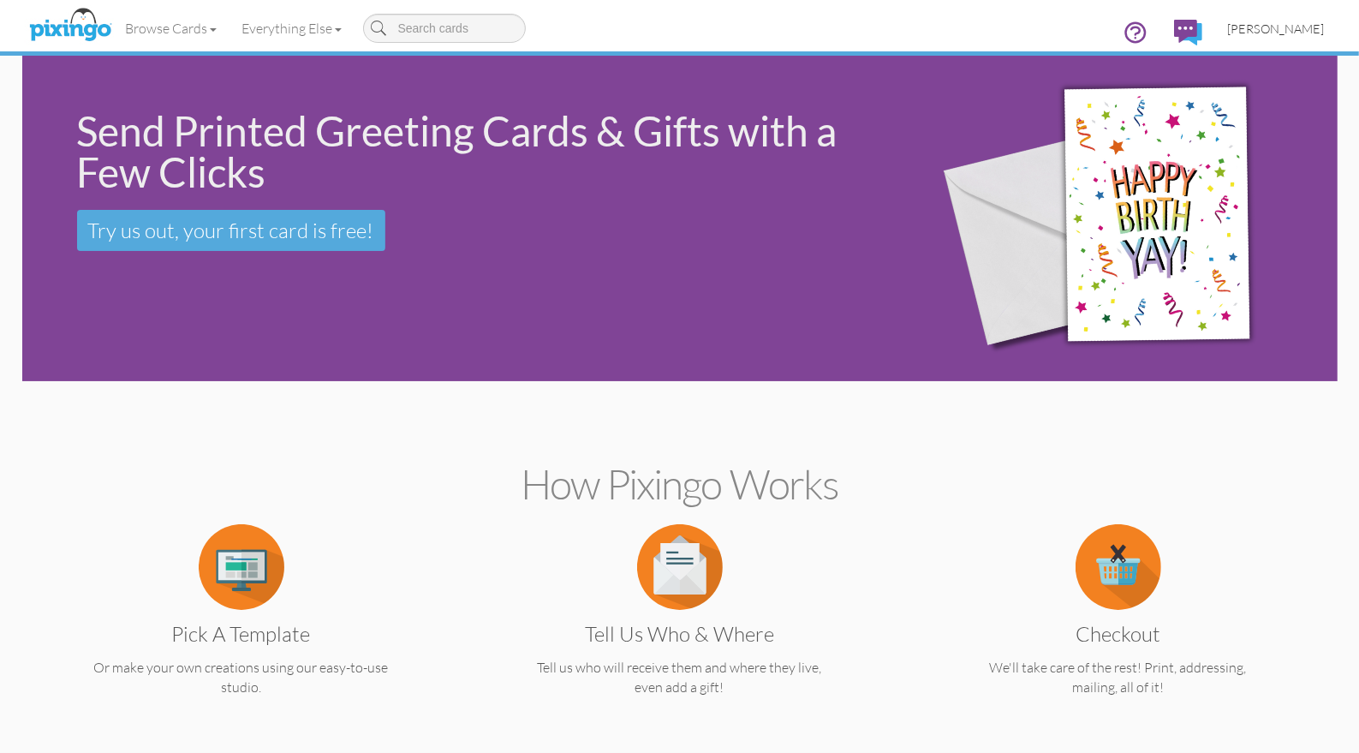
click at [1281, 28] on span "[PERSON_NAME]" at bounding box center [1276, 28] width 97 height 15
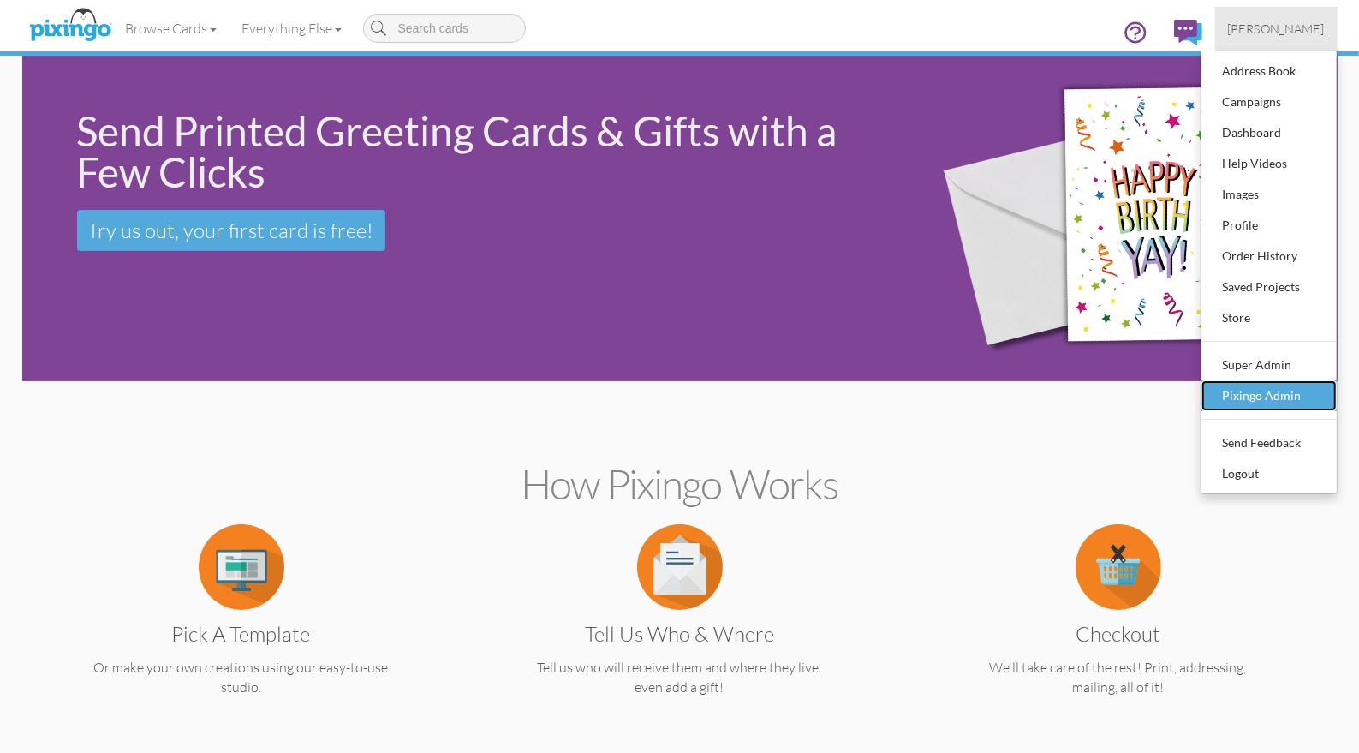
click at [1303, 392] on div "Pixingo Admin" at bounding box center [1269, 396] width 101 height 26
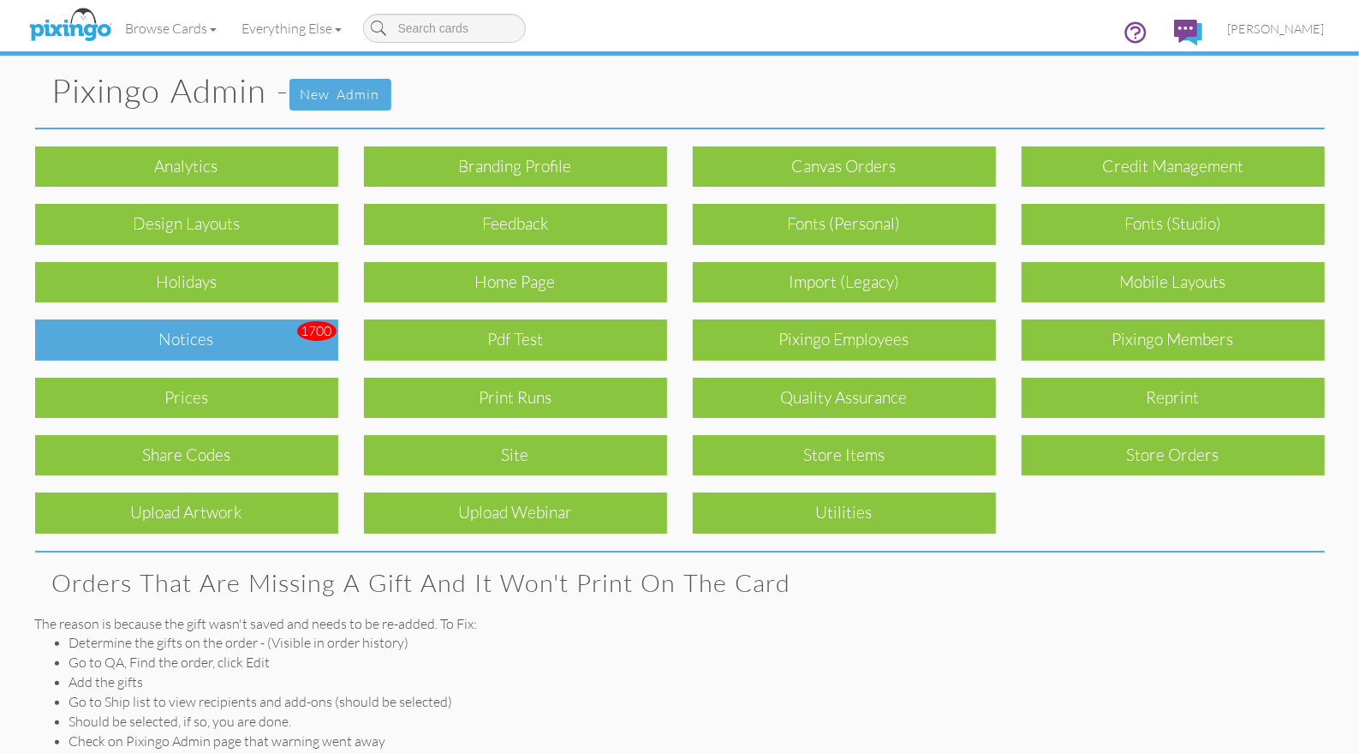
click at [240, 345] on div "Notices" at bounding box center [186, 339] width 303 height 40
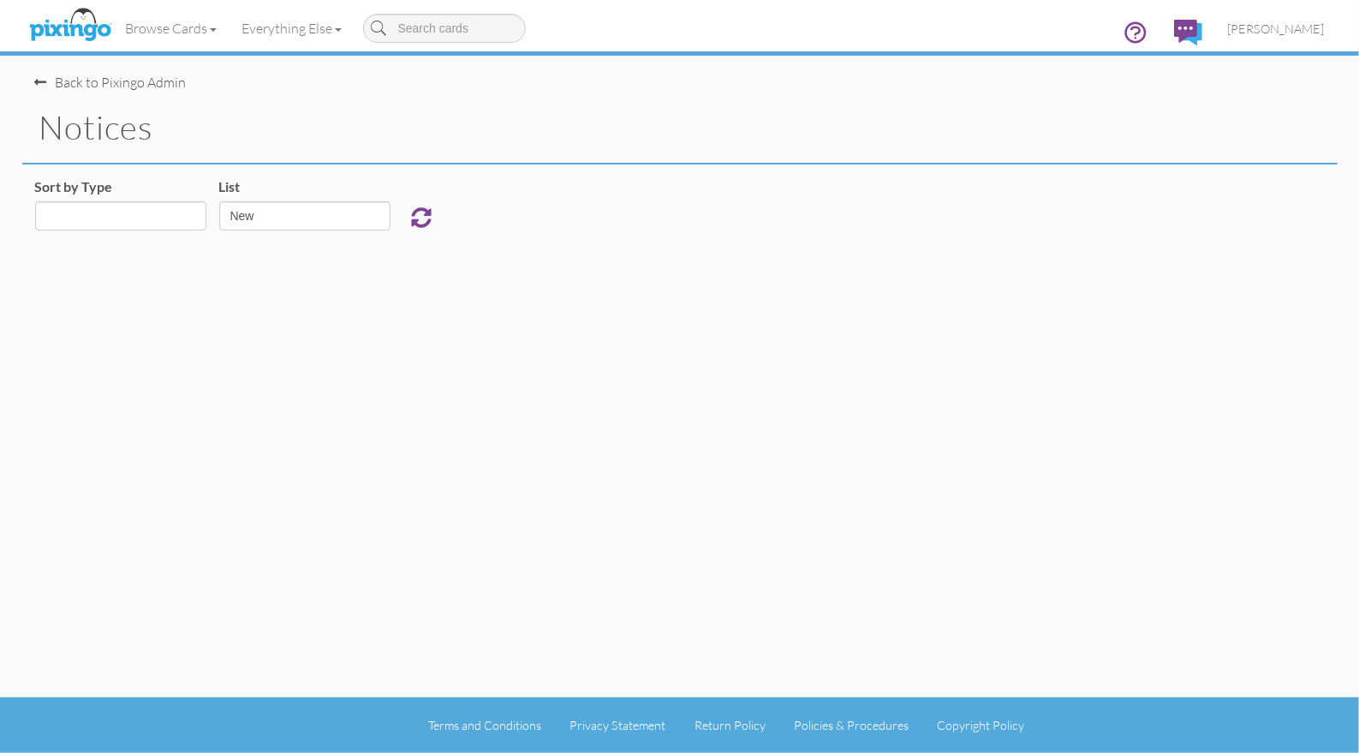
select select "object:4187"
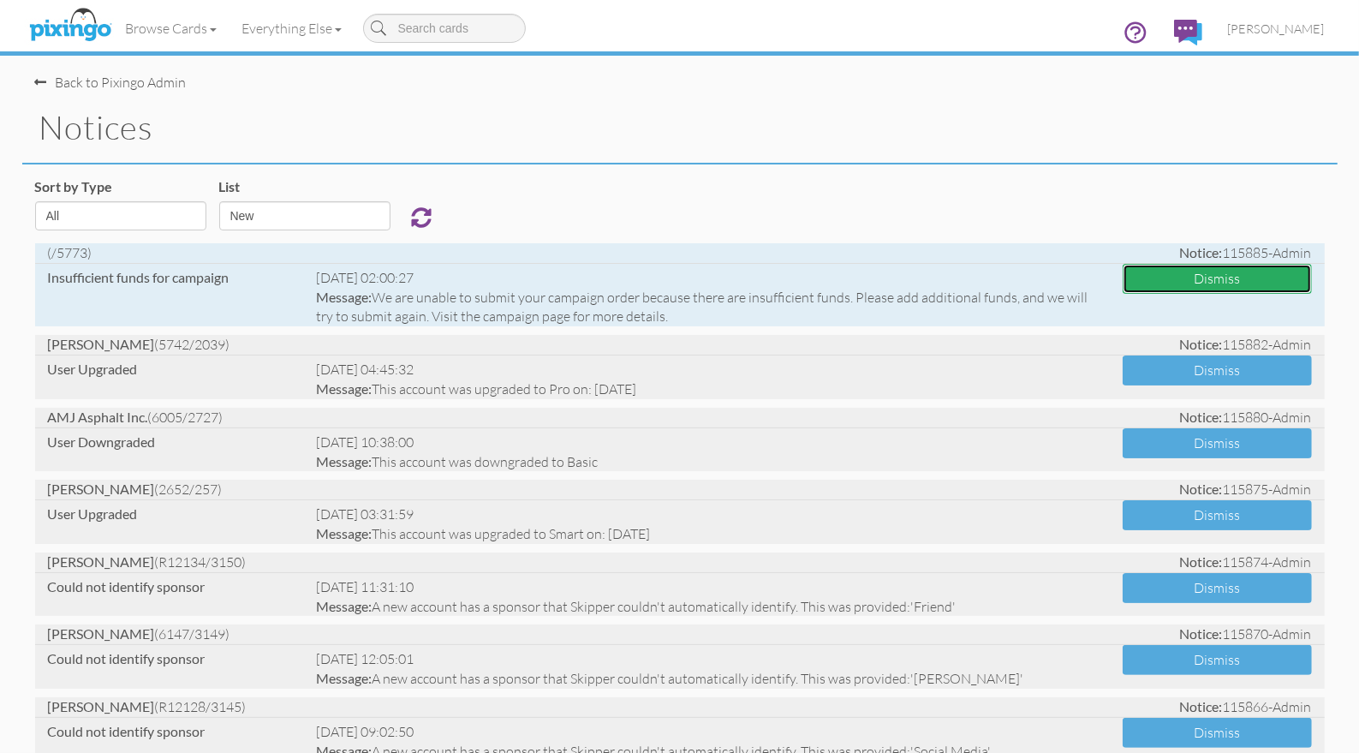
click at [1213, 278] on button "Dismiss" at bounding box center [1217, 279] width 189 height 30
click at [1291, 26] on span "[PERSON_NAME]" at bounding box center [1276, 28] width 97 height 15
click at [1285, 33] on span "[PERSON_NAME]" at bounding box center [1276, 28] width 97 height 15
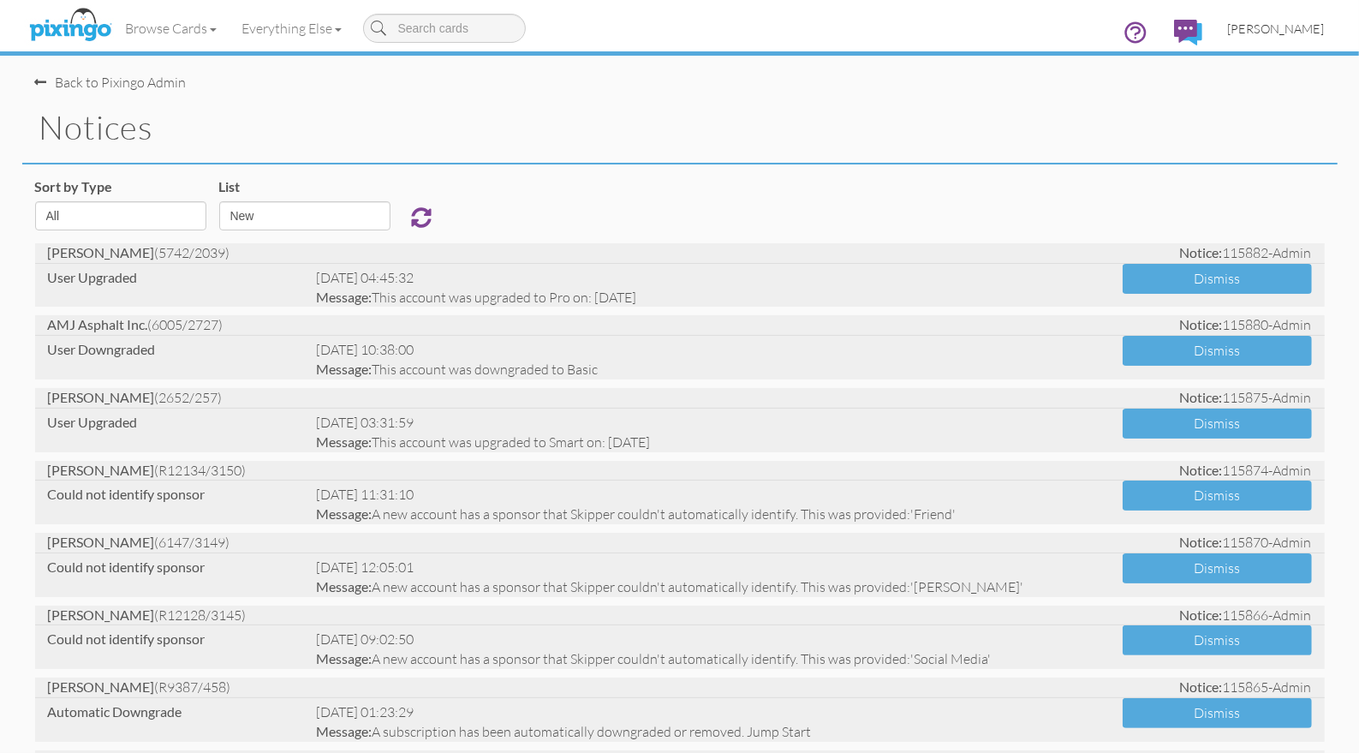
click at [1270, 30] on span "[PERSON_NAME]" at bounding box center [1276, 28] width 97 height 15
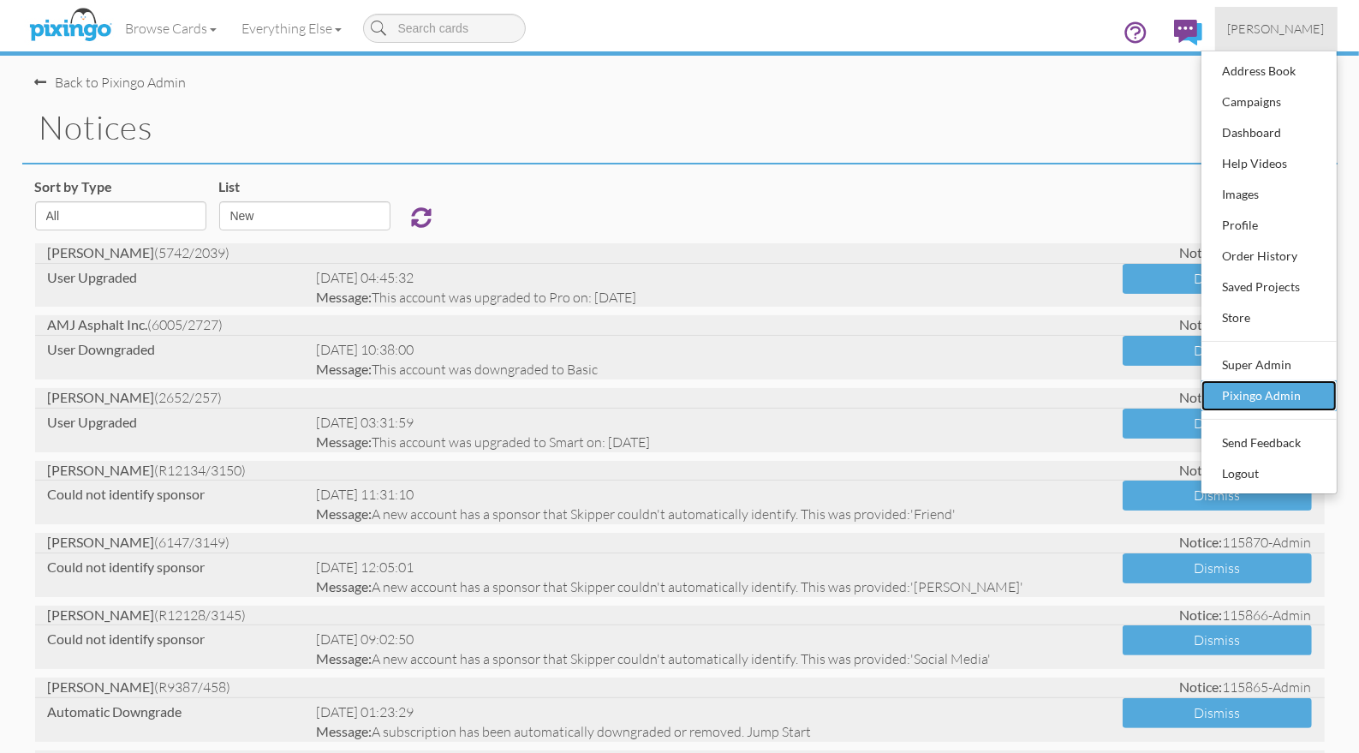
click at [1236, 397] on div "Pixingo Admin" at bounding box center [1269, 396] width 101 height 26
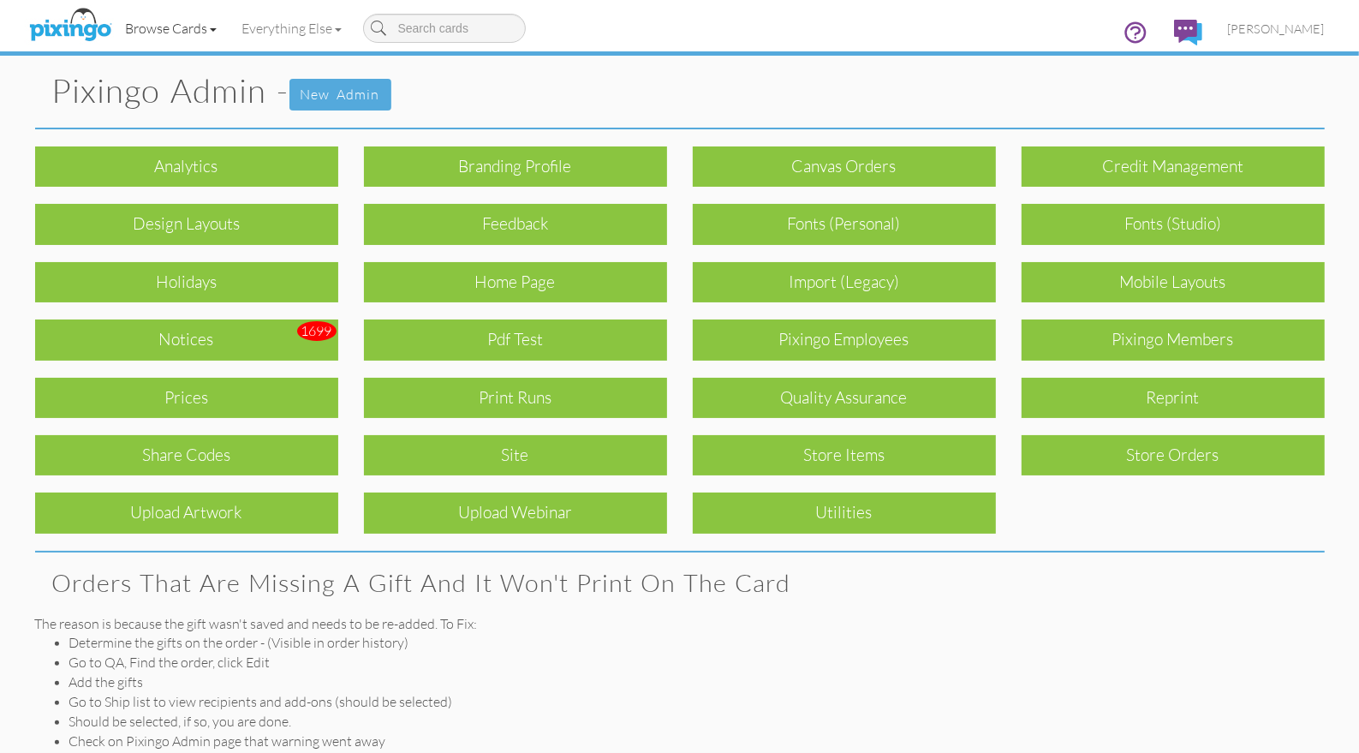
click at [173, 28] on link "Browse Cards" at bounding box center [171, 28] width 116 height 43
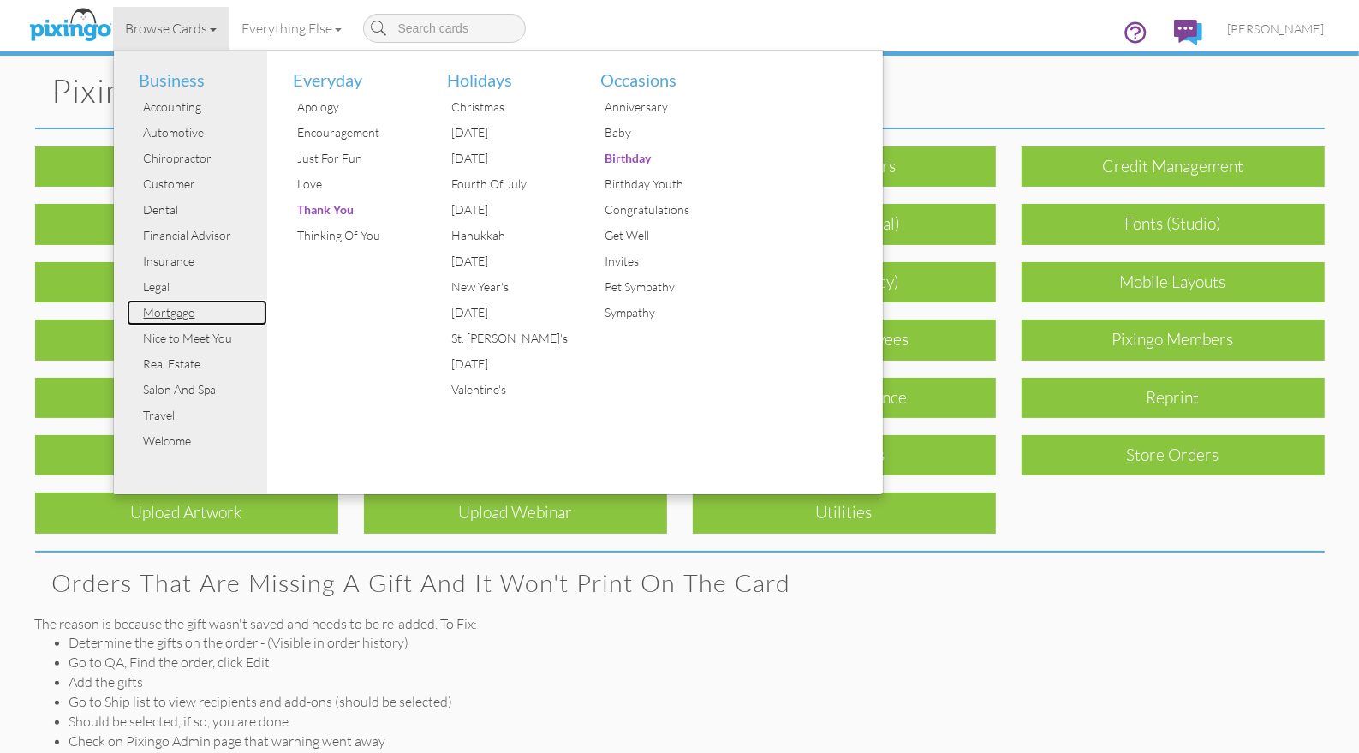
click at [188, 311] on div "Mortgage" at bounding box center [204, 313] width 128 height 26
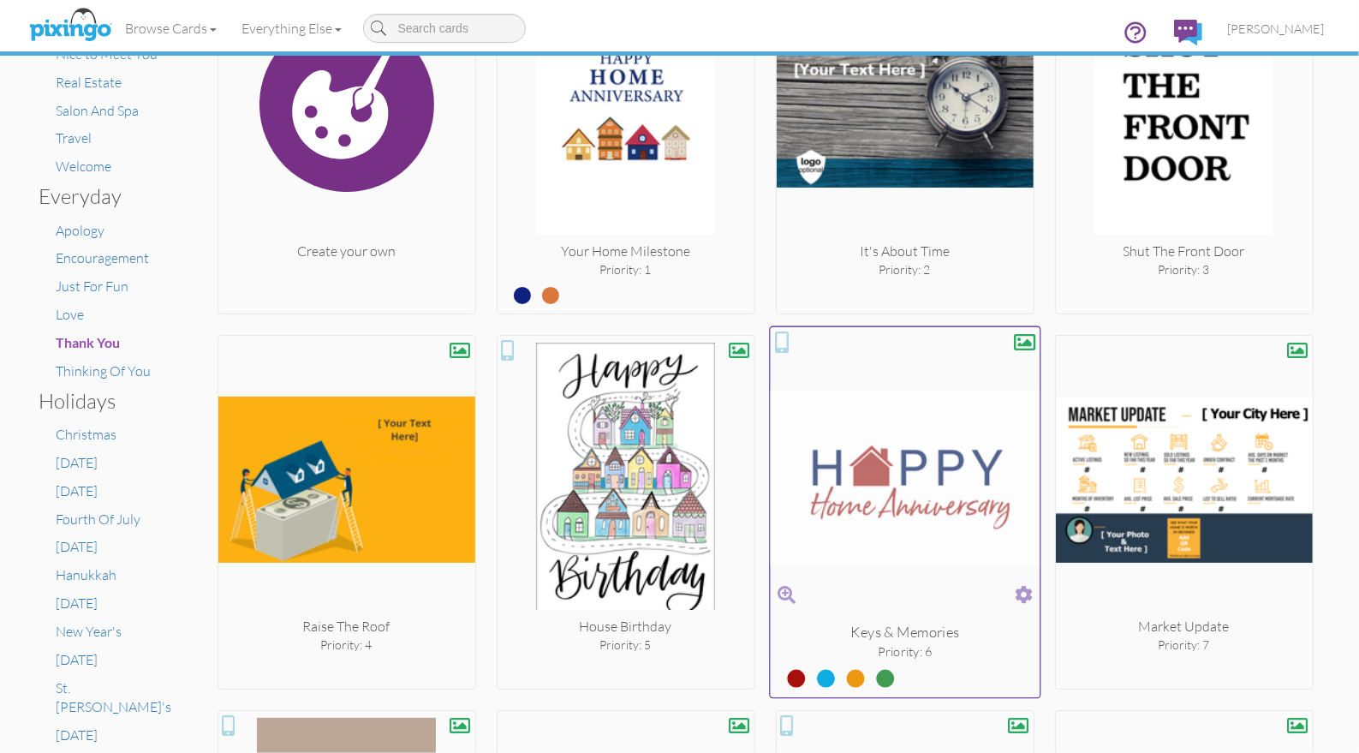
scroll to position [347, 0]
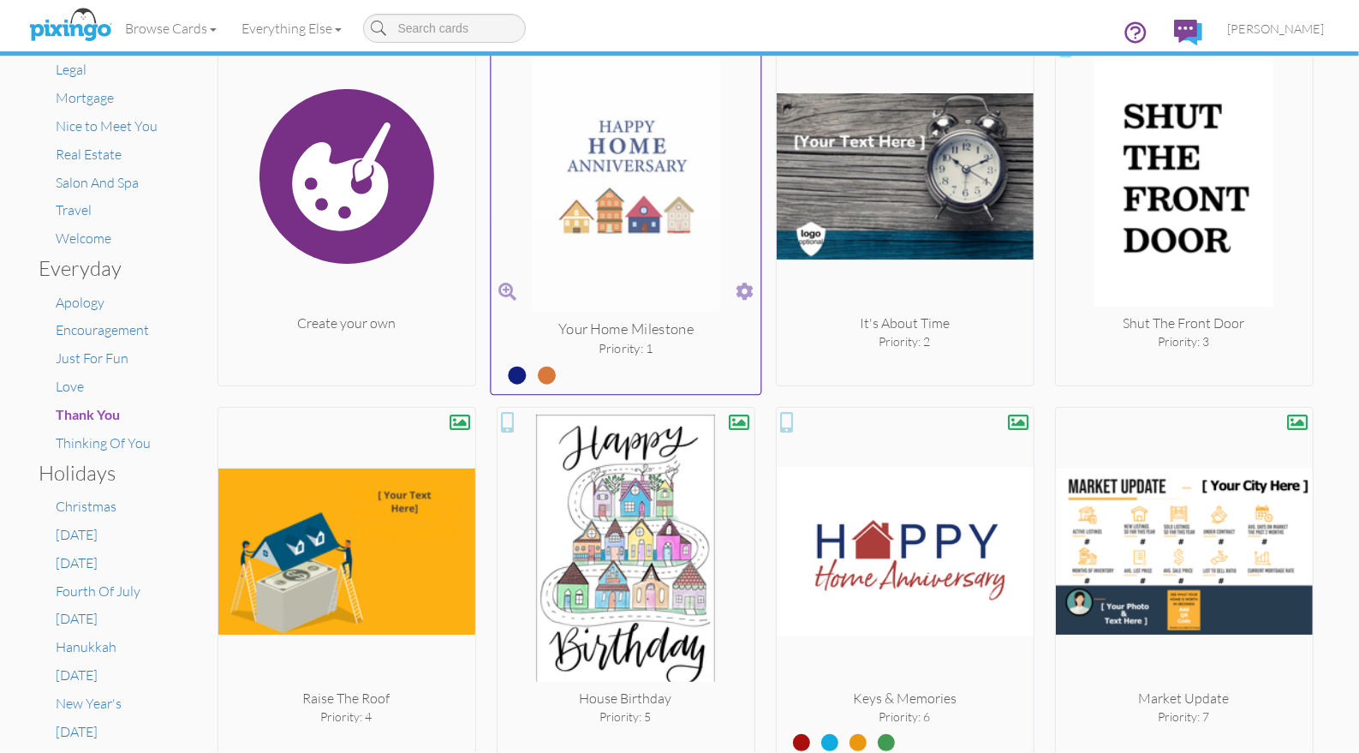
click at [664, 295] on img at bounding box center [626, 175] width 270 height 288
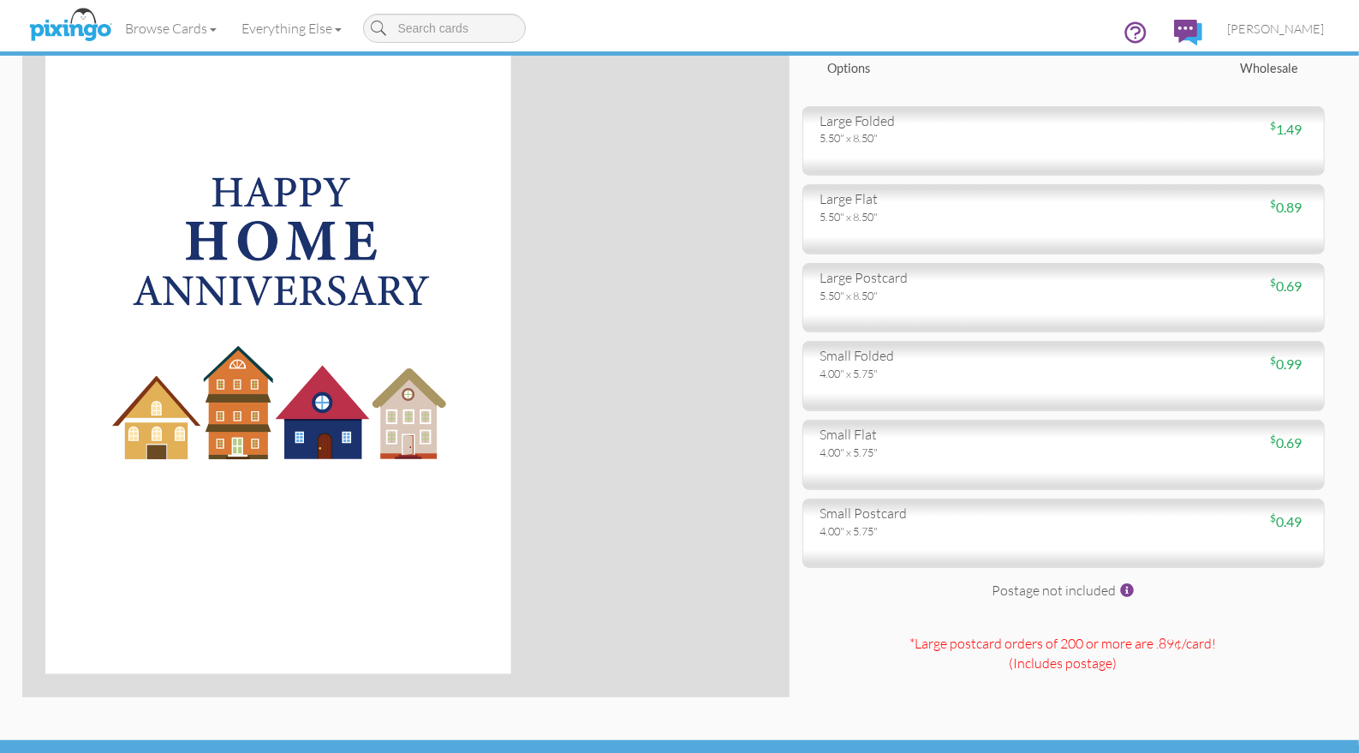
scroll to position [168, 0]
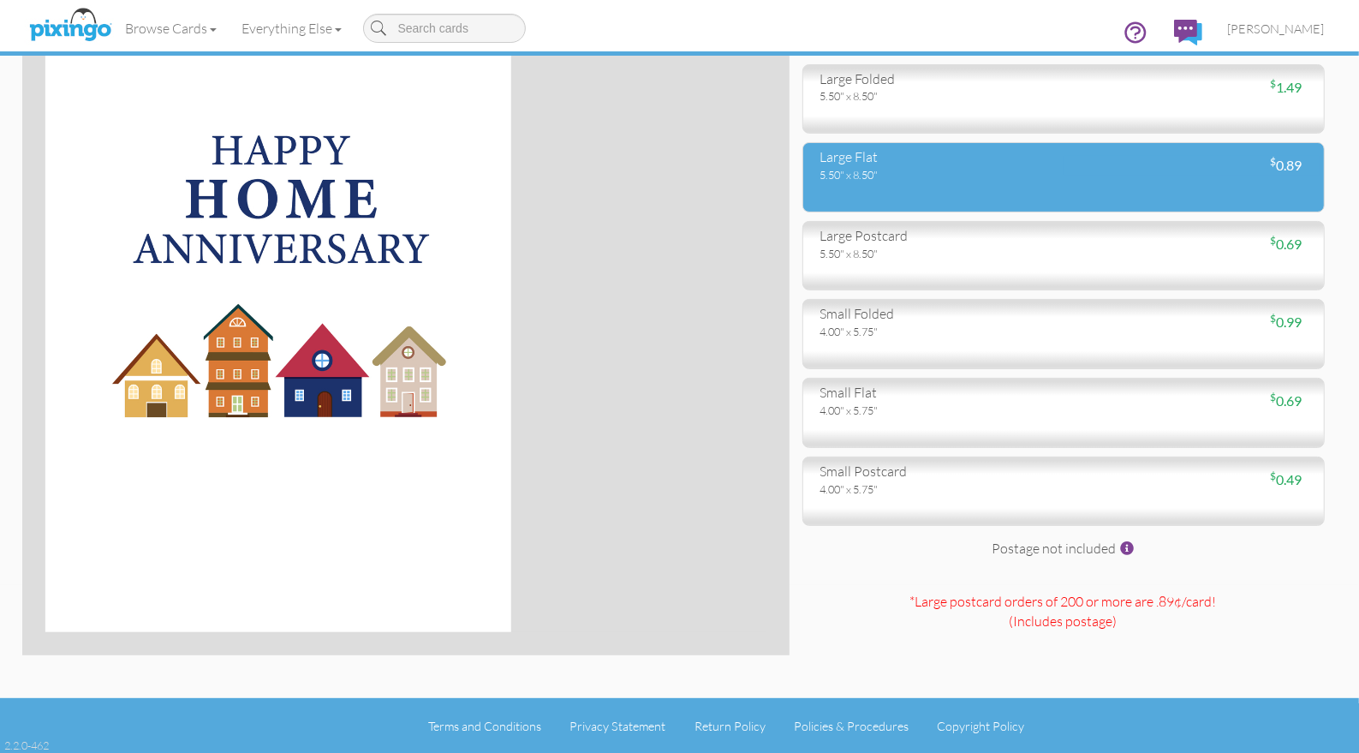
click at [890, 179] on div "5.50" x 8.50"" at bounding box center [935, 174] width 230 height 15
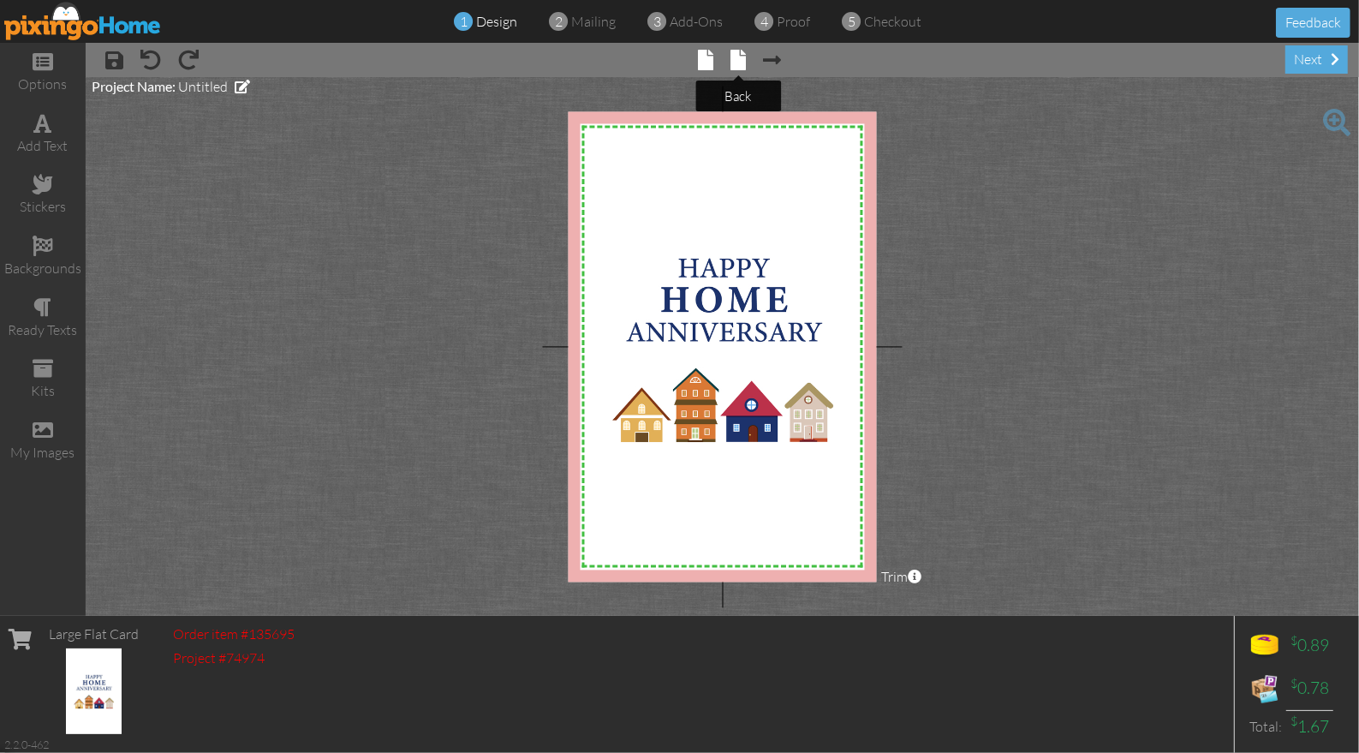
click at [737, 57] on span at bounding box center [737, 60] width 15 height 21
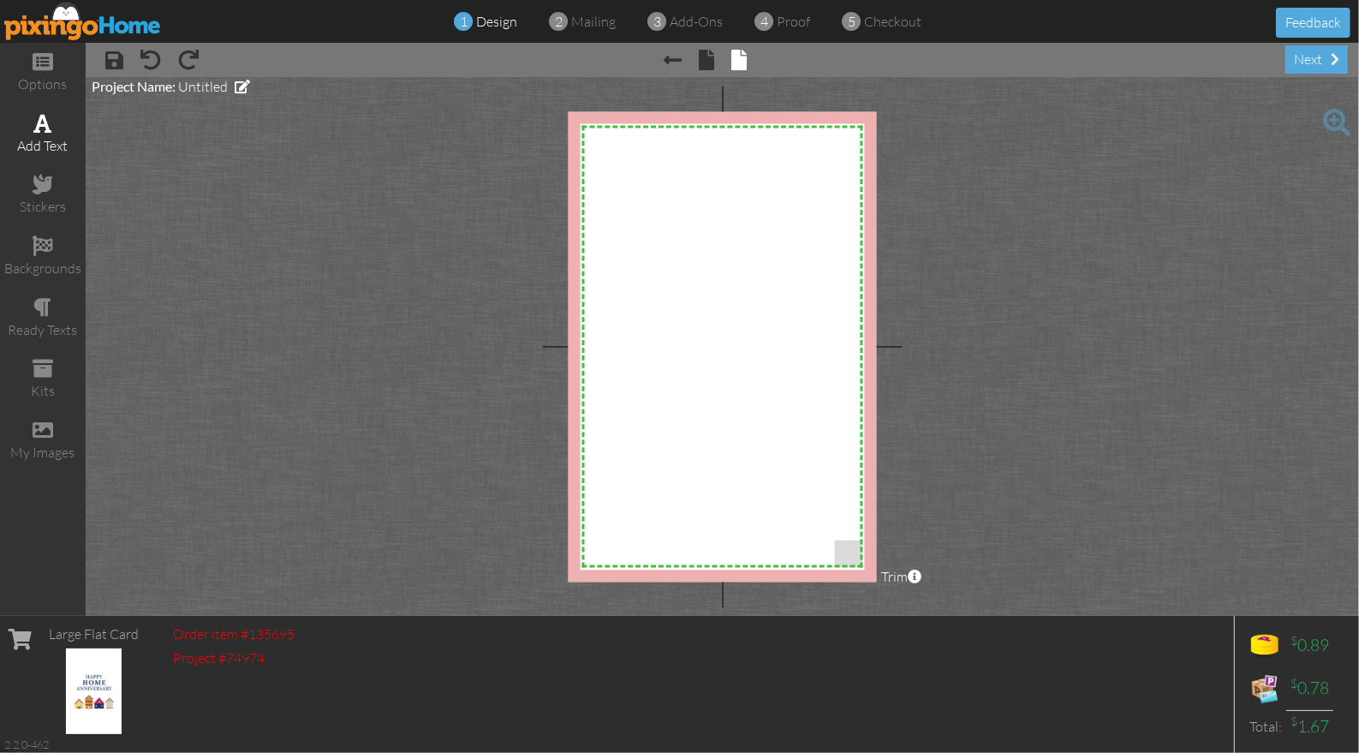
click at [50, 125] on span at bounding box center [43, 123] width 18 height 21
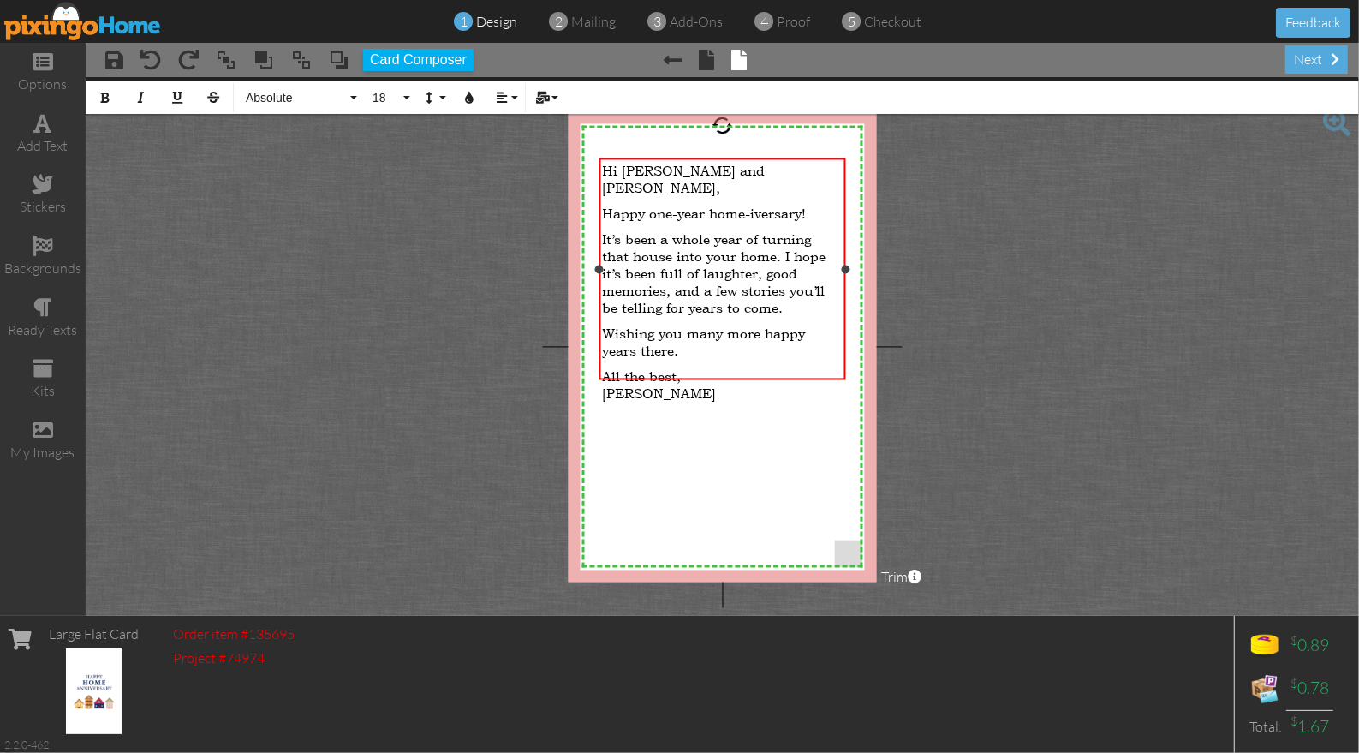
click at [694, 367] on p "All the best, Wilson" at bounding box center [723, 384] width 240 height 34
drag, startPoint x: 672, startPoint y: 378, endPoint x: 593, endPoint y: 378, distance: 79.6
click at [593, 378] on div "X X X X X X X X X X X X X X X X X X X X X X X X X X X X X X X X X X X X X X X X…" at bounding box center [722, 346] width 309 height 470
click at [749, 393] on p "​ Wilson" at bounding box center [723, 410] width 240 height 34
click at [713, 392] on div "Hi Sara and Mike, Happy one-year home-iversary! It’s been a whole year of turni…" at bounding box center [723, 299] width 240 height 274
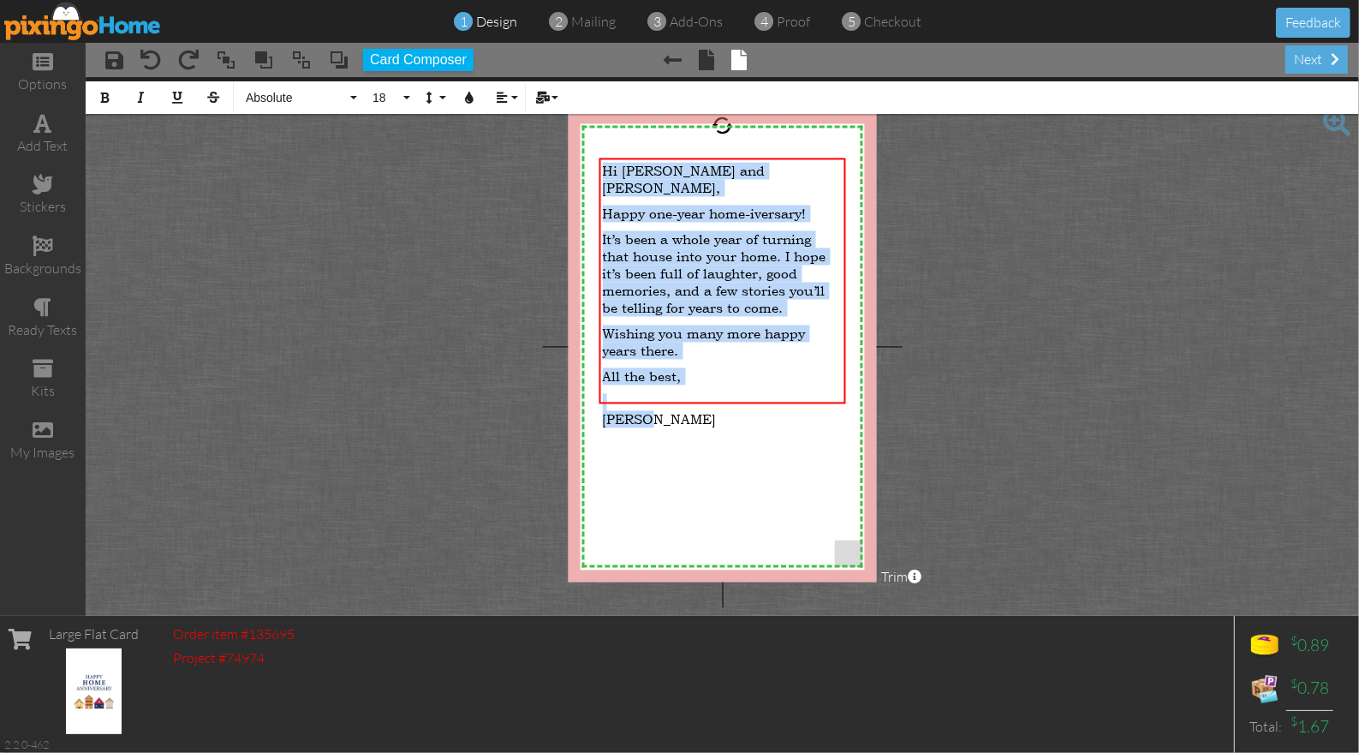
drag, startPoint x: 713, startPoint y: 390, endPoint x: 596, endPoint y: 153, distance: 264.6
click at [596, 153] on div "X X X X X X X X X X X X X X X X X X X X X X X X X X X X X X X X X X X X X X X X…" at bounding box center [722, 346] width 309 height 470
click at [313, 99] on span "Absolute" at bounding box center [295, 98] width 103 height 15
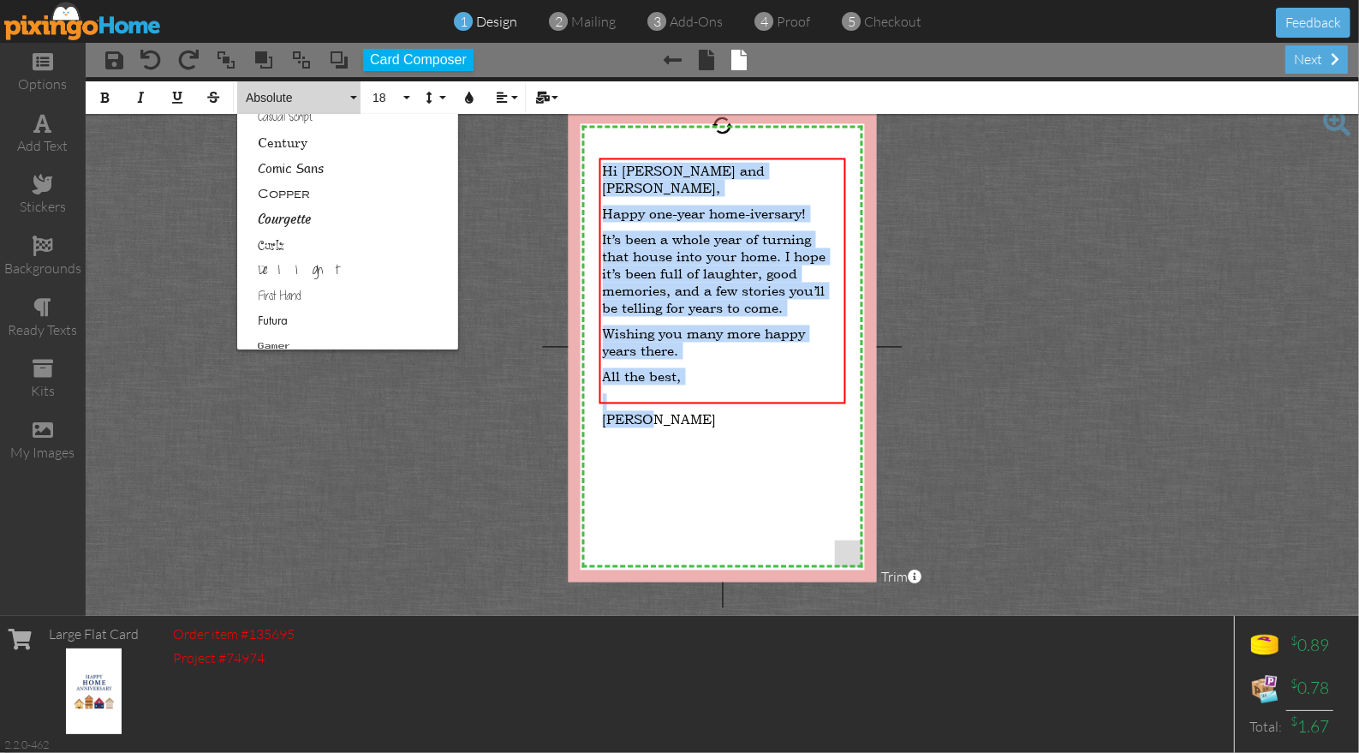
scroll to position [229, 0]
click at [280, 257] on link "Delight" at bounding box center [347, 257] width 221 height 26
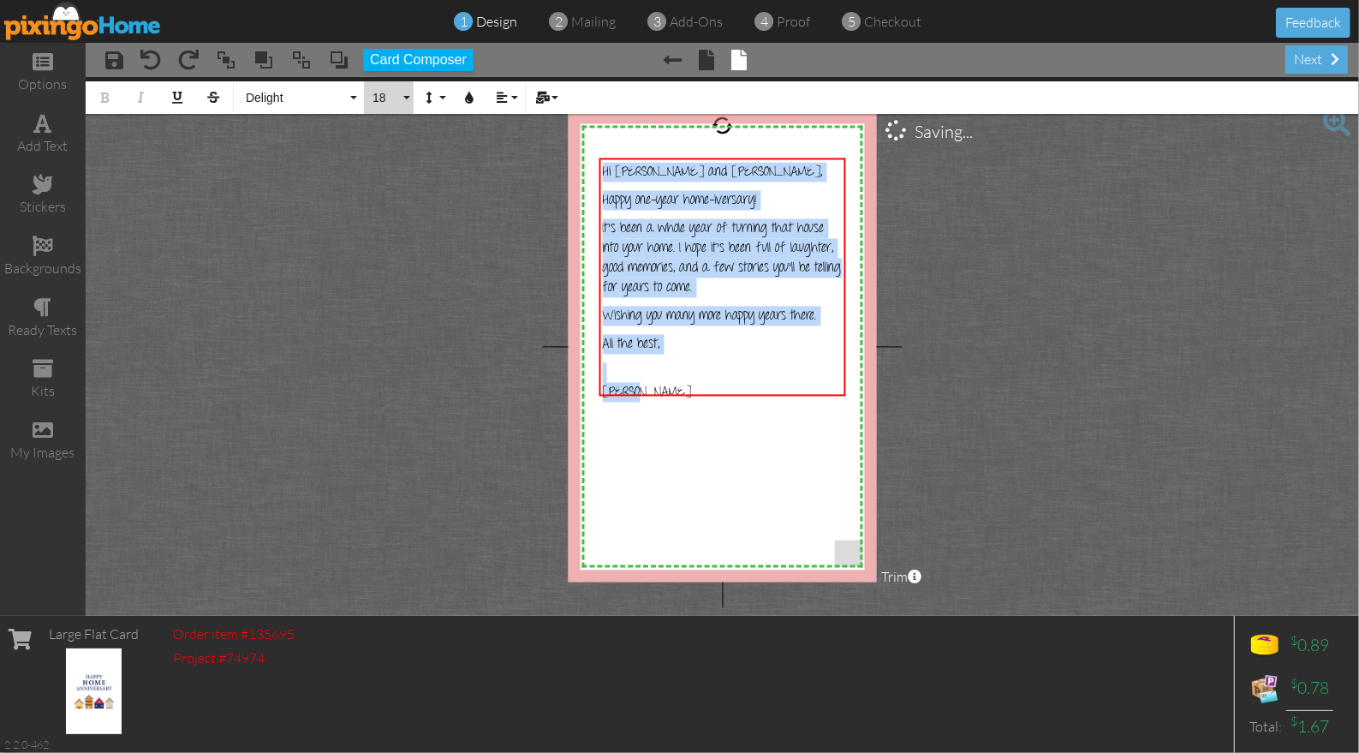
click at [373, 107] on button "18" at bounding box center [389, 97] width 50 height 33
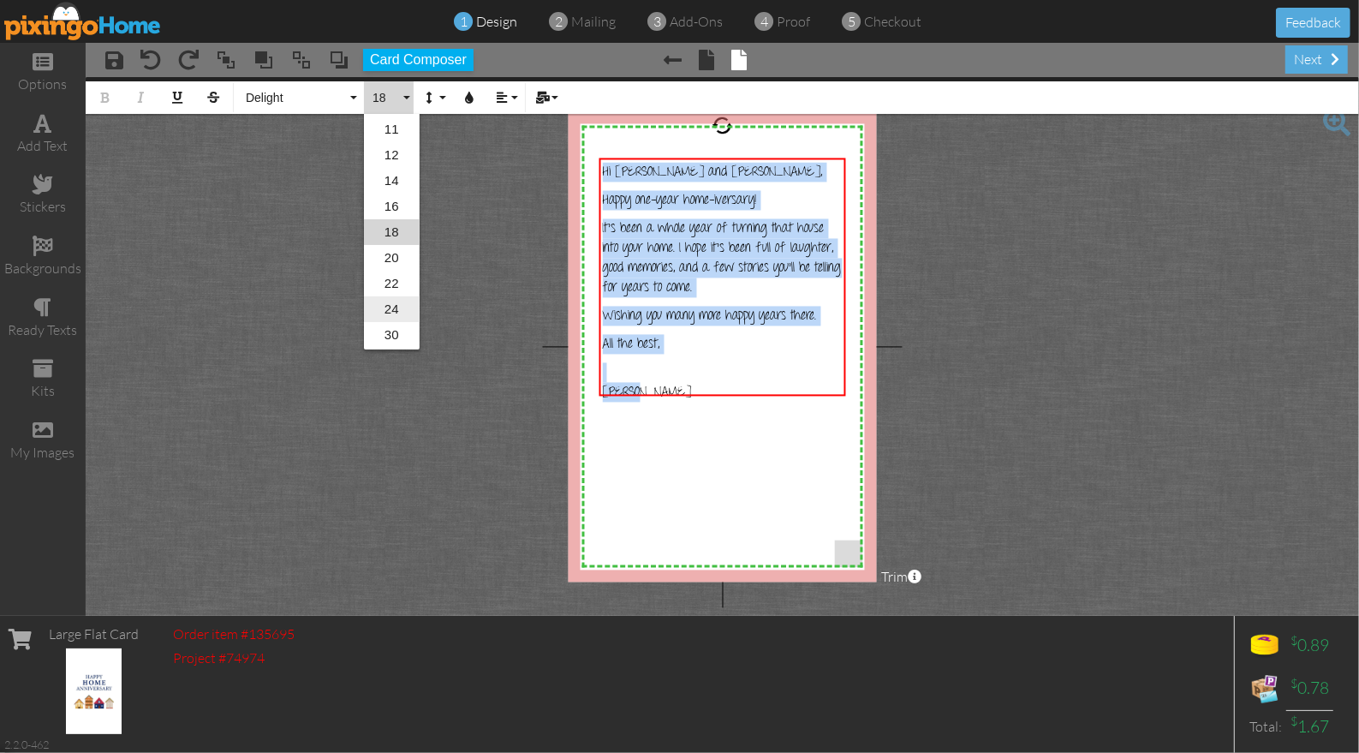
click at [390, 309] on link "24" at bounding box center [392, 309] width 56 height 26
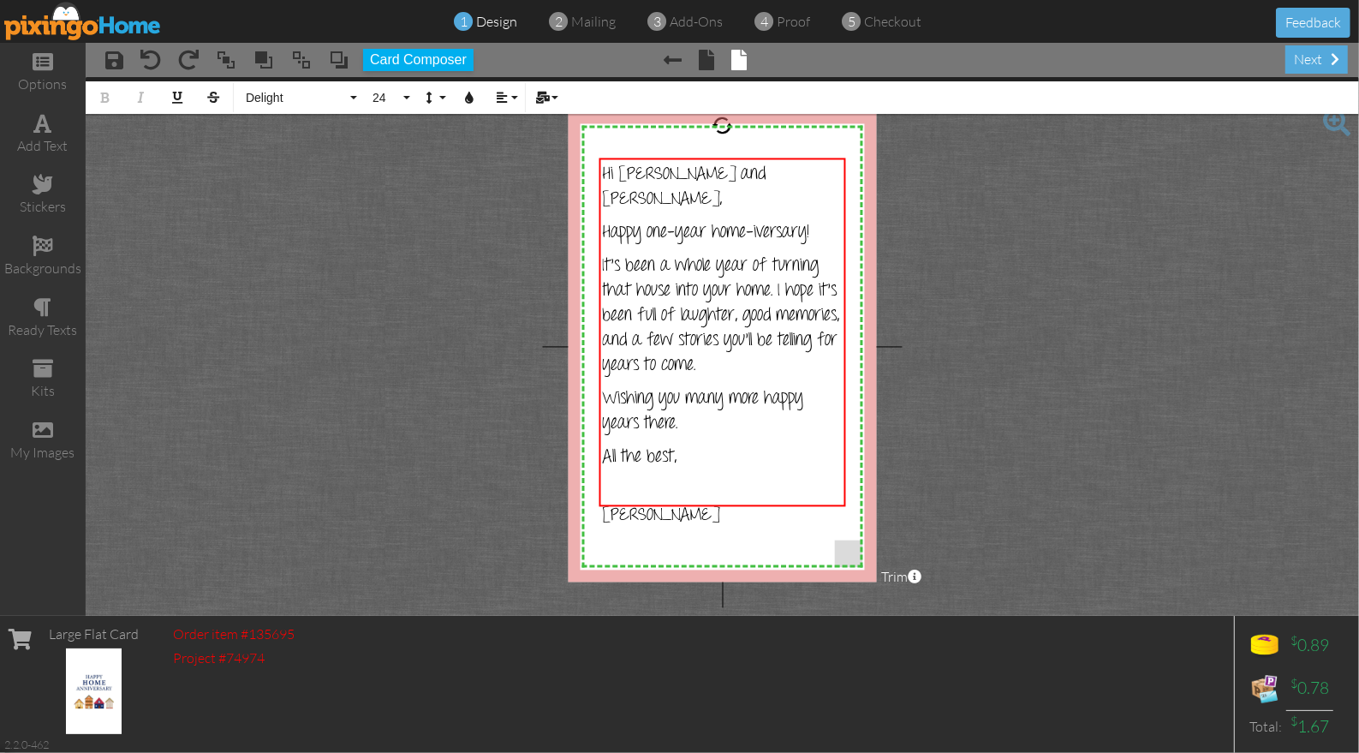
click at [999, 527] on project-studio-wrapper "X X X X X X X X X X X X X X X X X X X X X X X X X X X X X X X X X X X X X X X X…" at bounding box center [722, 346] width 1273 height 539
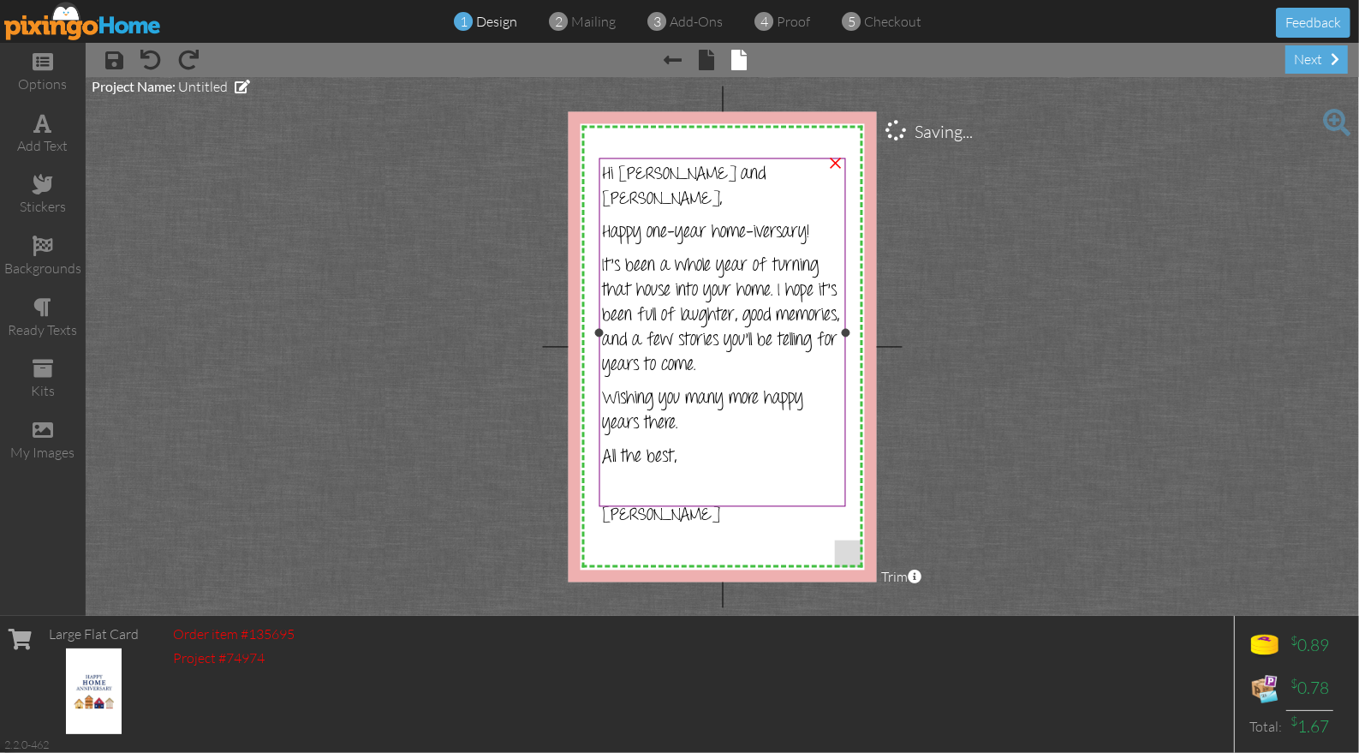
click at [663, 483] on p "Wilson" at bounding box center [723, 503] width 240 height 50
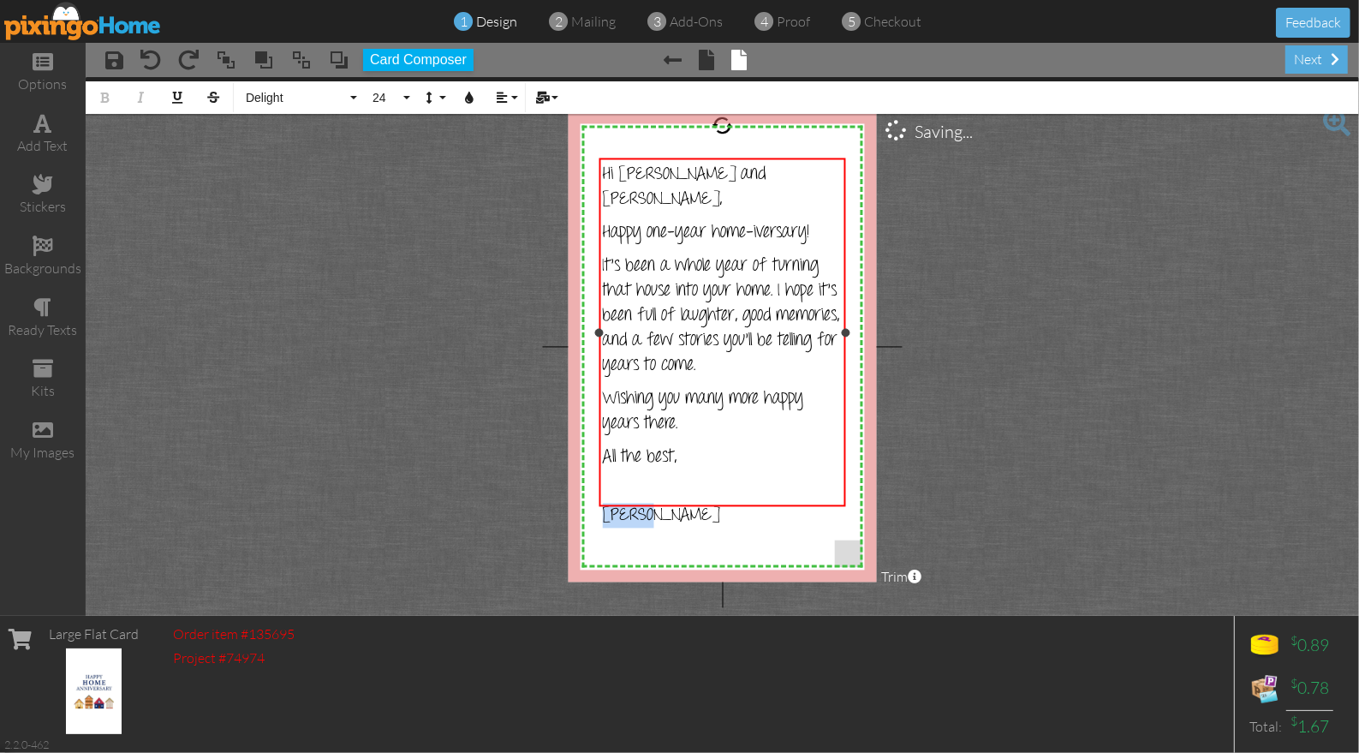
drag, startPoint x: 662, startPoint y: 482, endPoint x: 597, endPoint y: 478, distance: 65.2
click at [599, 478] on div "Hi Sara and Mike, Happy one-year home-iversary! It’s been a whole year of turni…" at bounding box center [722, 332] width 247 height 349
click at [386, 104] on span "24" at bounding box center [385, 98] width 29 height 15
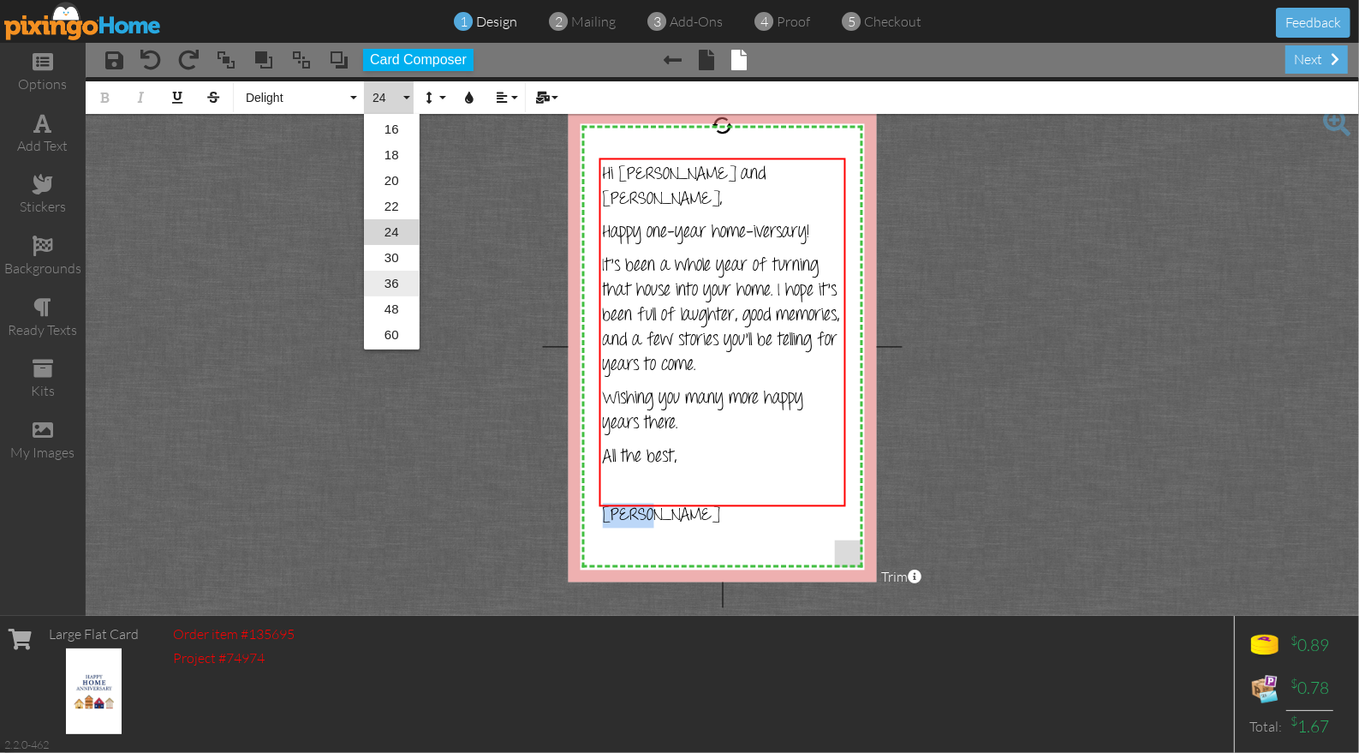
click at [390, 280] on link "36" at bounding box center [392, 284] width 56 height 26
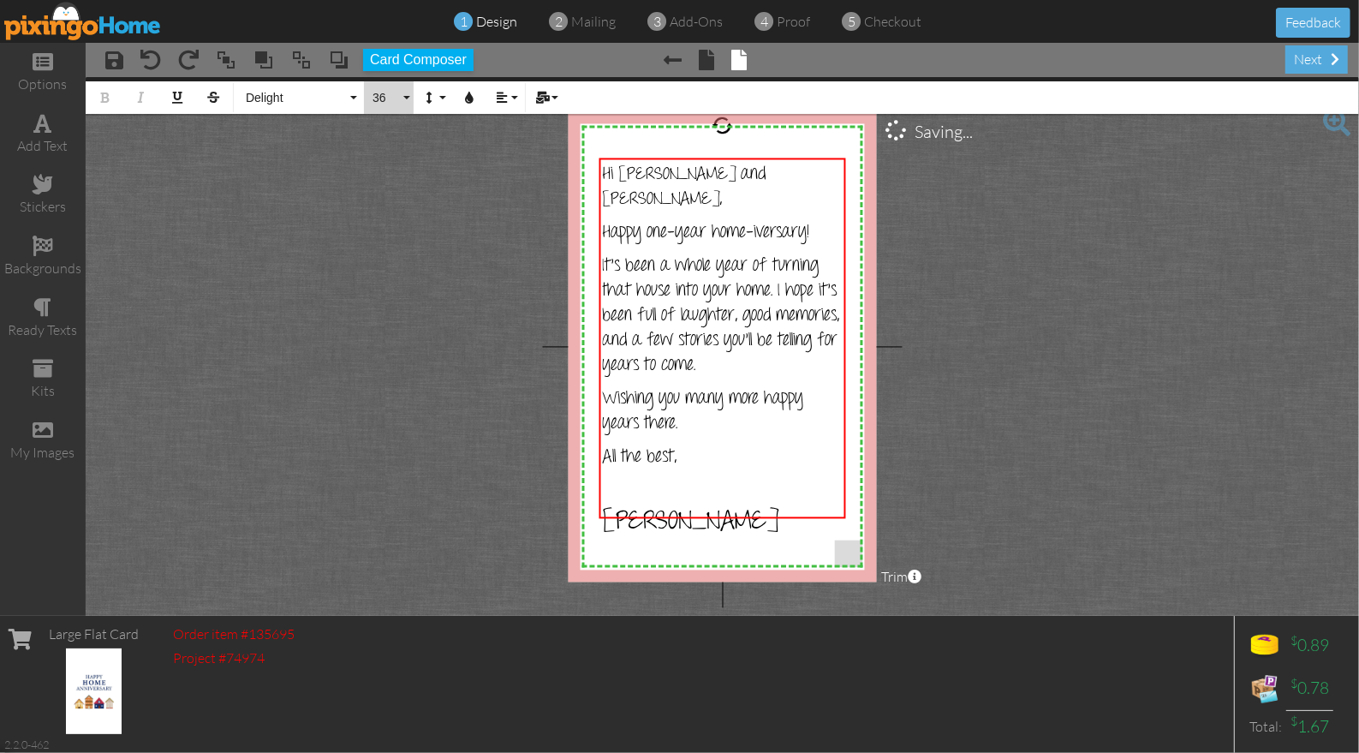
click at [412, 103] on button "36" at bounding box center [389, 97] width 50 height 33
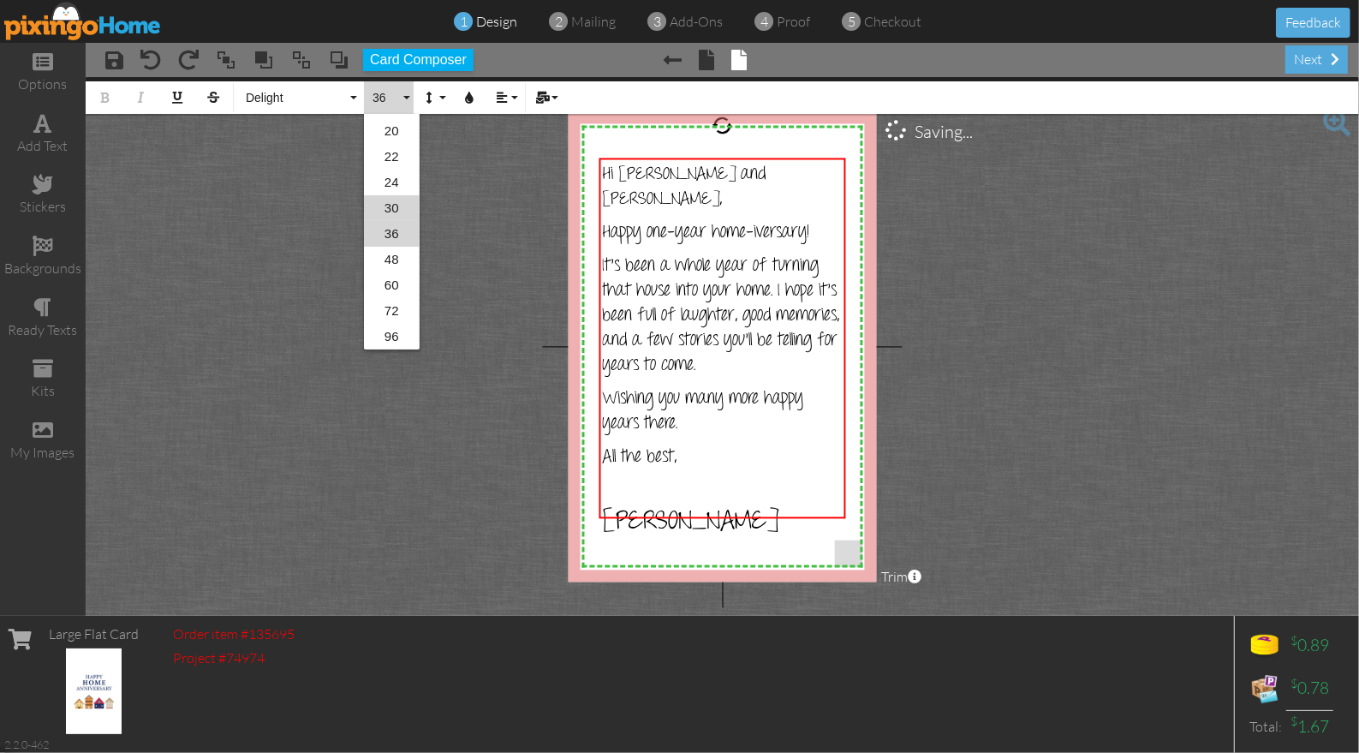
click at [396, 205] on link "30" at bounding box center [392, 208] width 56 height 26
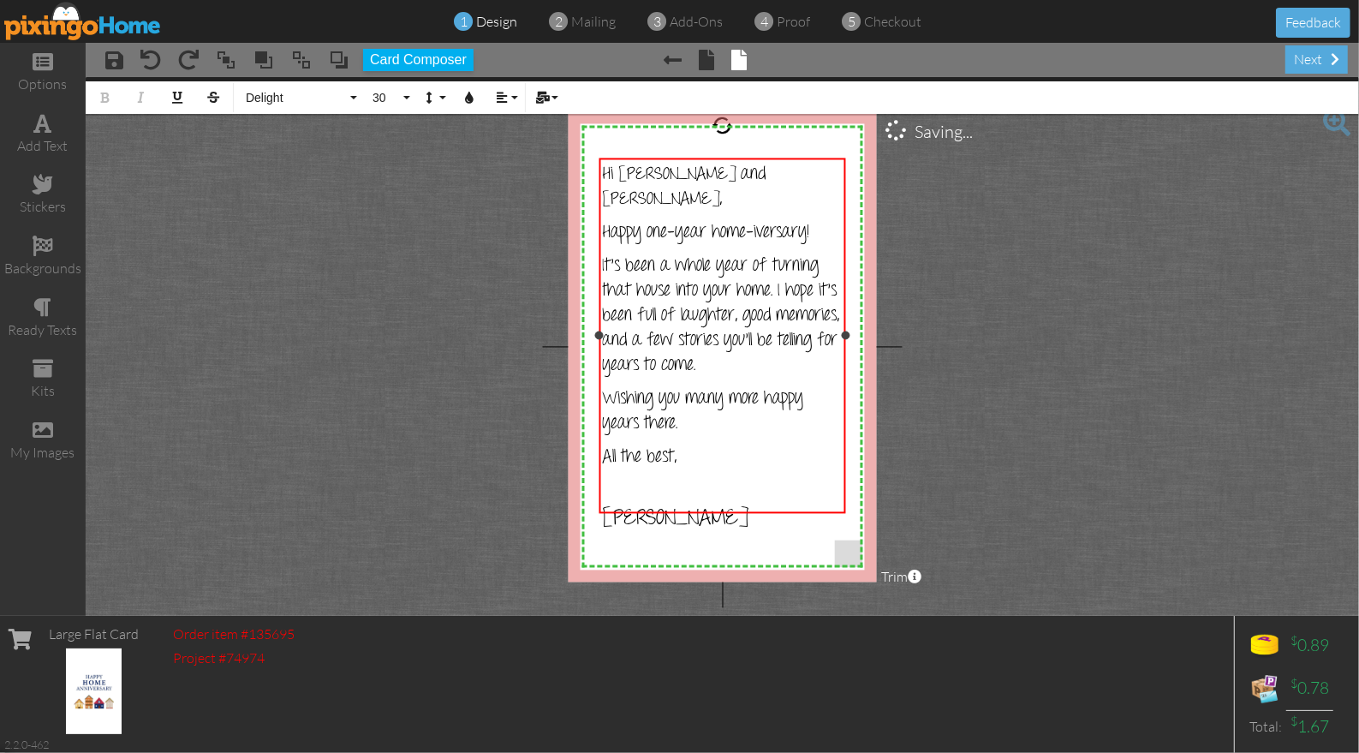
drag, startPoint x: 734, startPoint y: 449, endPoint x: 716, endPoint y: 454, distance: 18.7
click at [734, 478] on p "Wilson" at bounding box center [723, 506] width 240 height 56
click at [736, 470] on div "Hi Sara and Mike, Happy one-year home-iversary! It’s been a whole year of turni…" at bounding box center [723, 335] width 240 height 347
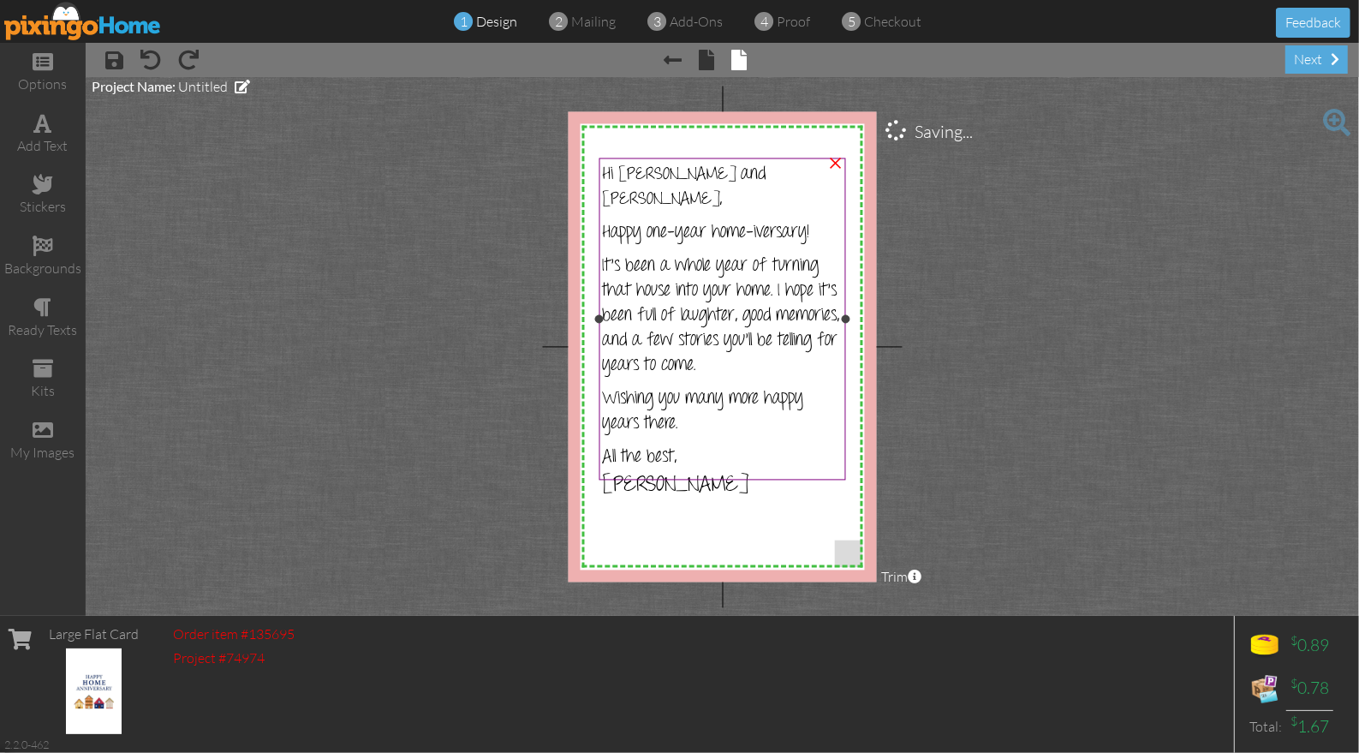
click at [707, 471] on div "Hi Sara and Mike, Happy one-year home-iversary! It’s been a whole year of turni…" at bounding box center [722, 335] width 247 height 355
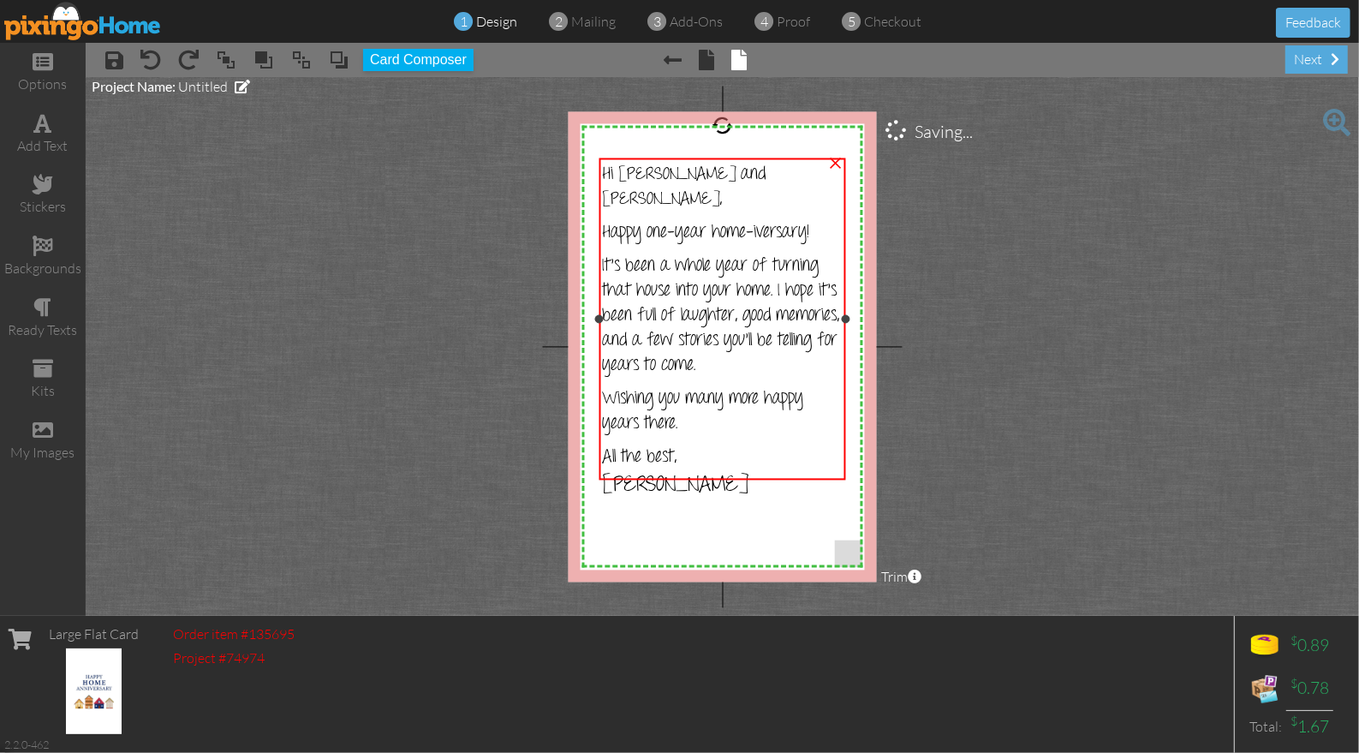
click at [666, 448] on p "All the best, Wilson" at bounding box center [723, 472] width 240 height 56
click at [668, 446] on p "All the best, Wilson" at bounding box center [723, 472] width 240 height 56
click at [671, 446] on p "All the best, Wilson" at bounding box center [723, 472] width 240 height 56
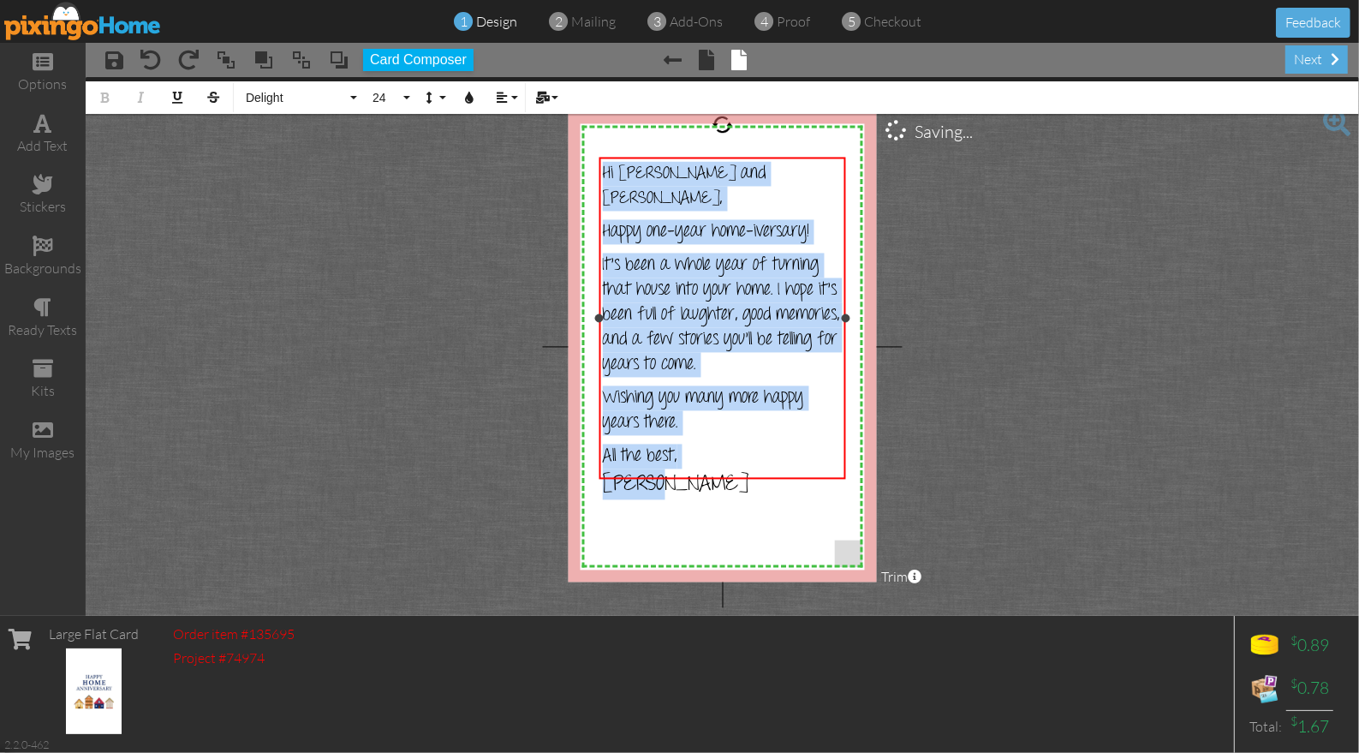
drag, startPoint x: 606, startPoint y: 184, endPoint x: 699, endPoint y: 444, distance: 275.5
click at [700, 447] on div "Hi Sara and Mike, Happy one-year home-iversary! It’s been a whole year of turni…" at bounding box center [723, 334] width 240 height 347
click at [432, 90] on button "Line Height" at bounding box center [433, 97] width 33 height 33
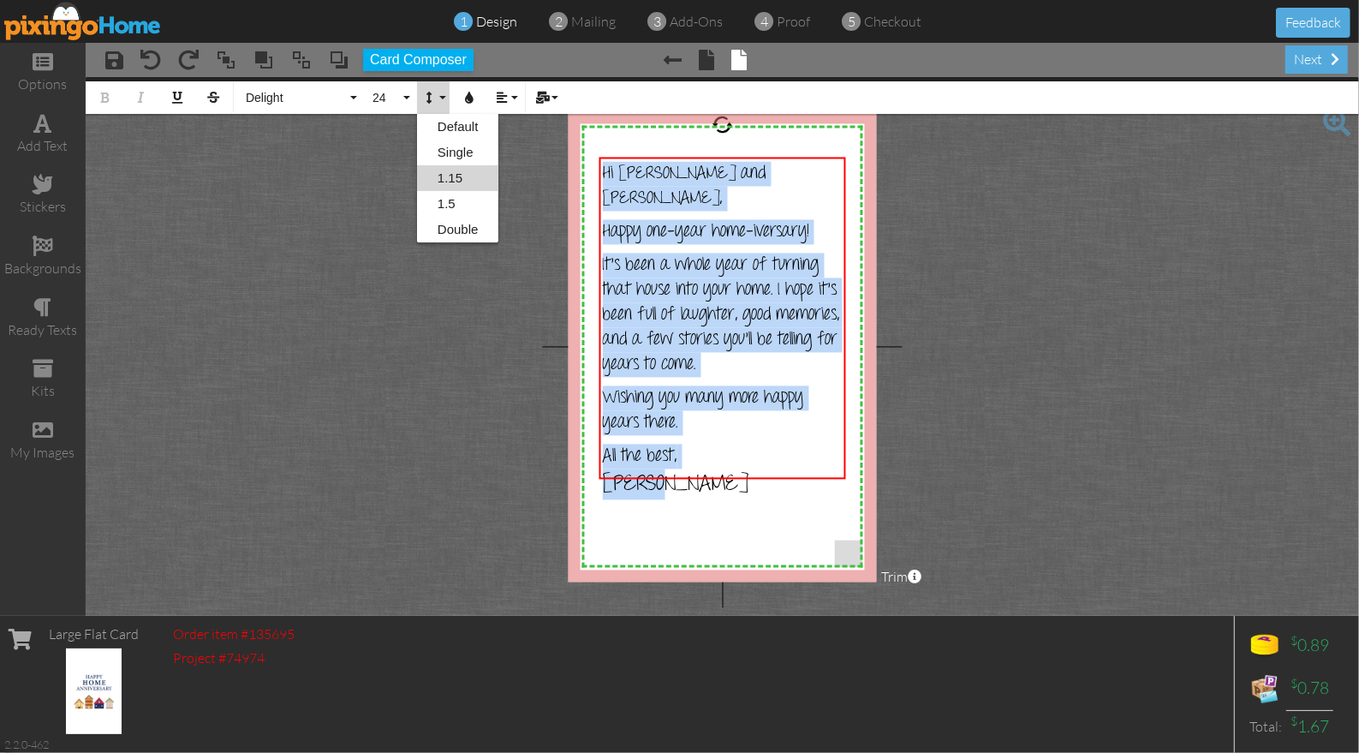
click at [468, 176] on link "1.15" at bounding box center [458, 178] width 82 height 26
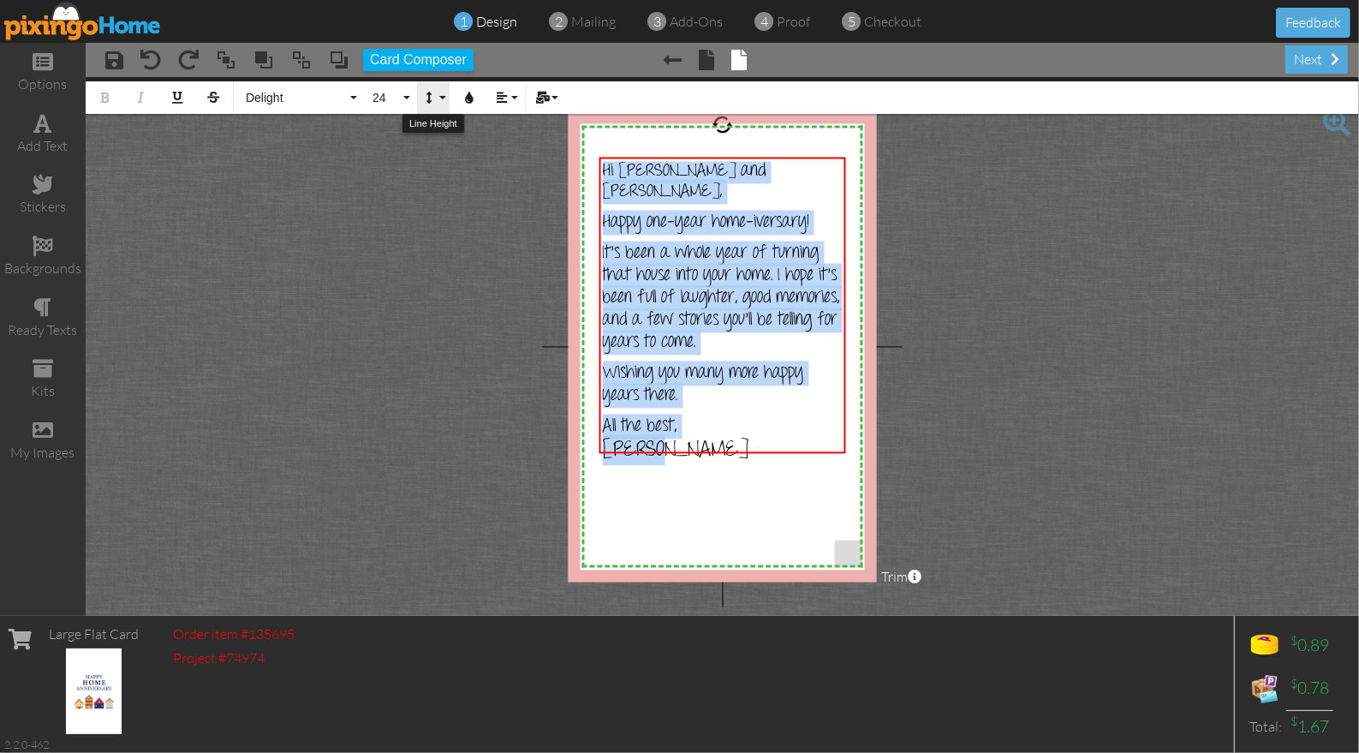
drag, startPoint x: 431, startPoint y: 94, endPoint x: 441, endPoint y: 99, distance: 11.5
click at [431, 94] on icon "button" at bounding box center [430, 98] width 12 height 12
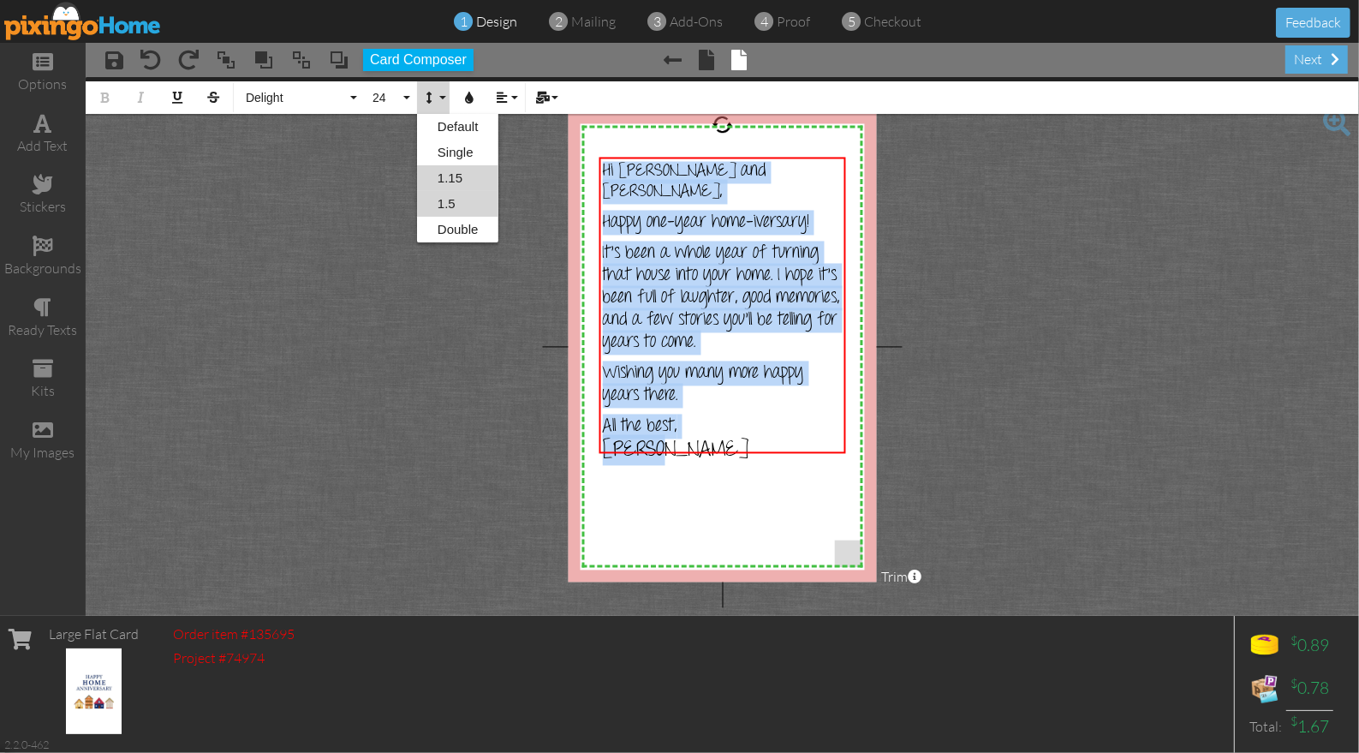
click at [461, 195] on link "1.5" at bounding box center [458, 204] width 82 height 26
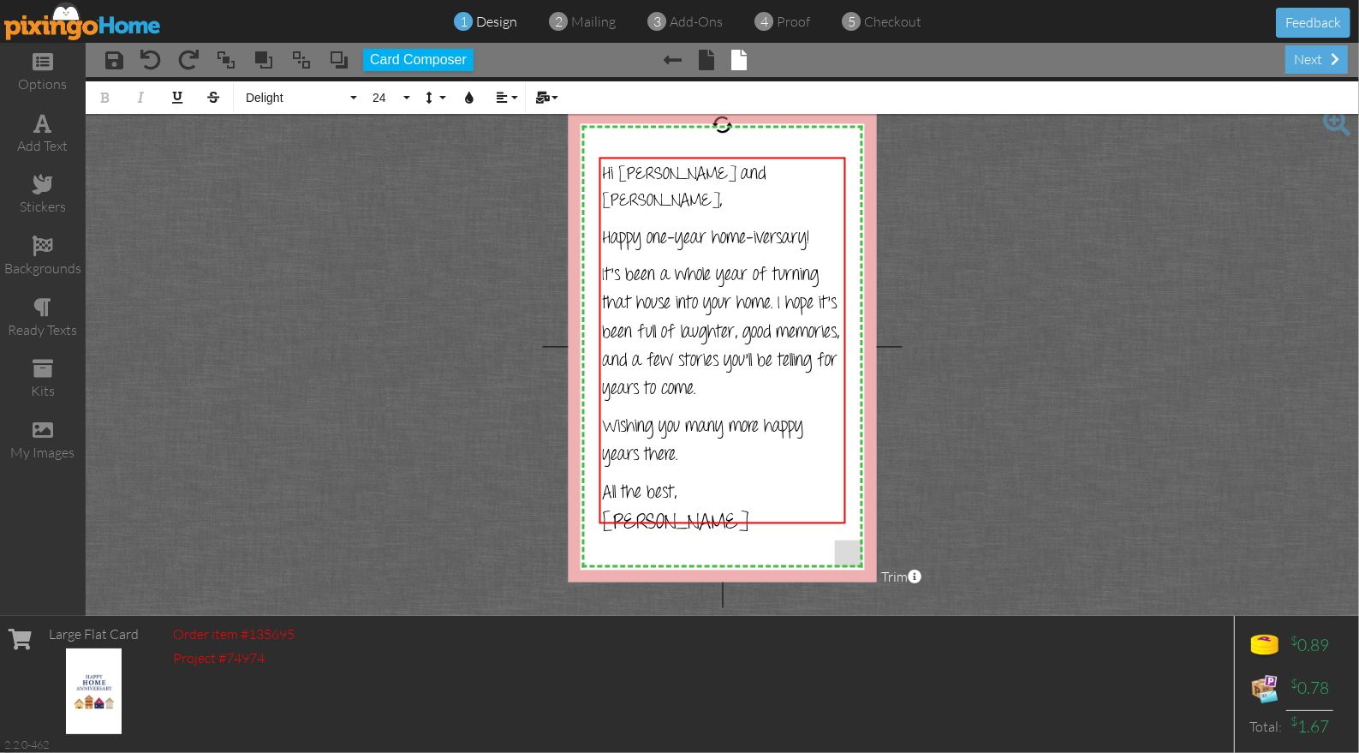
click at [1051, 310] on project-studio-wrapper "X X X X X X X X X X X X X X X X X X X X X X X X X X X X X X X X X X X X X X X X…" at bounding box center [722, 346] width 1273 height 539
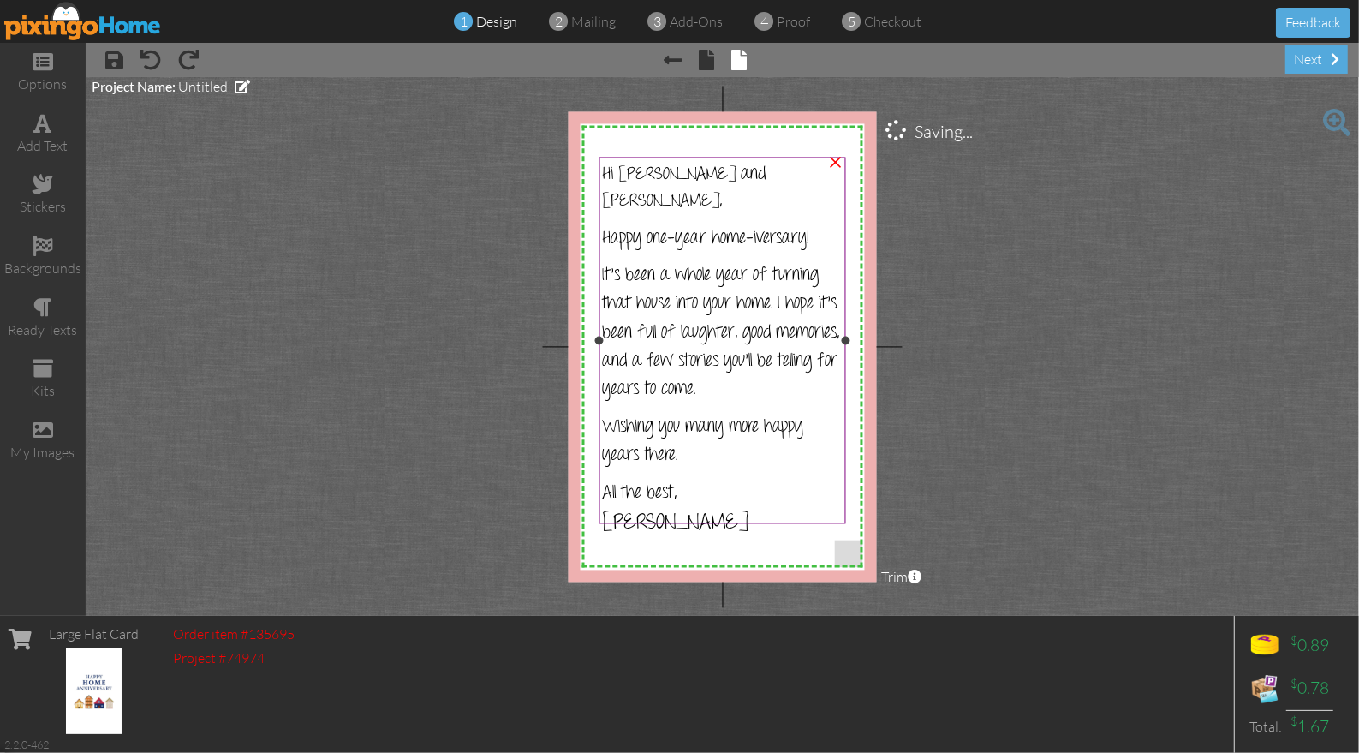
click at [663, 172] on span "Hi Sara and Mike," at bounding box center [685, 187] width 164 height 51
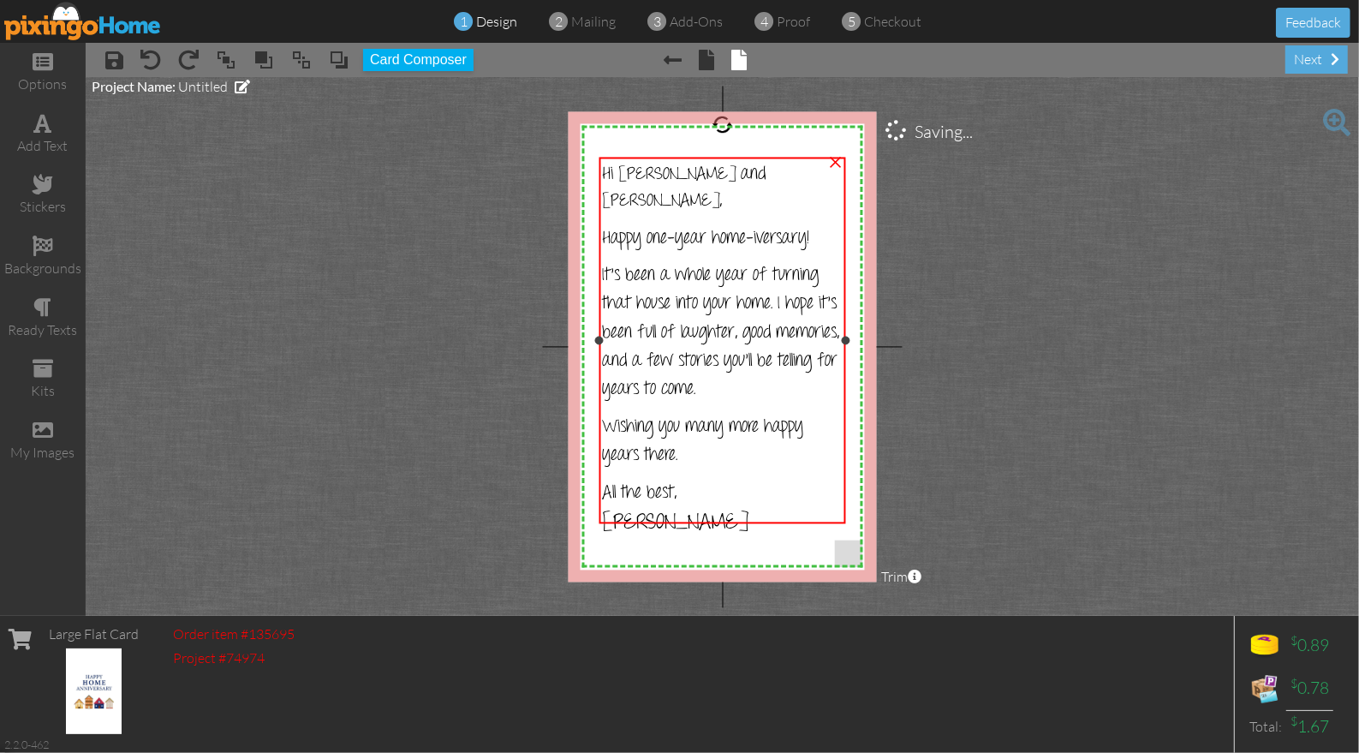
click at [663, 172] on span "Hi Sara and Mike," at bounding box center [685, 187] width 164 height 51
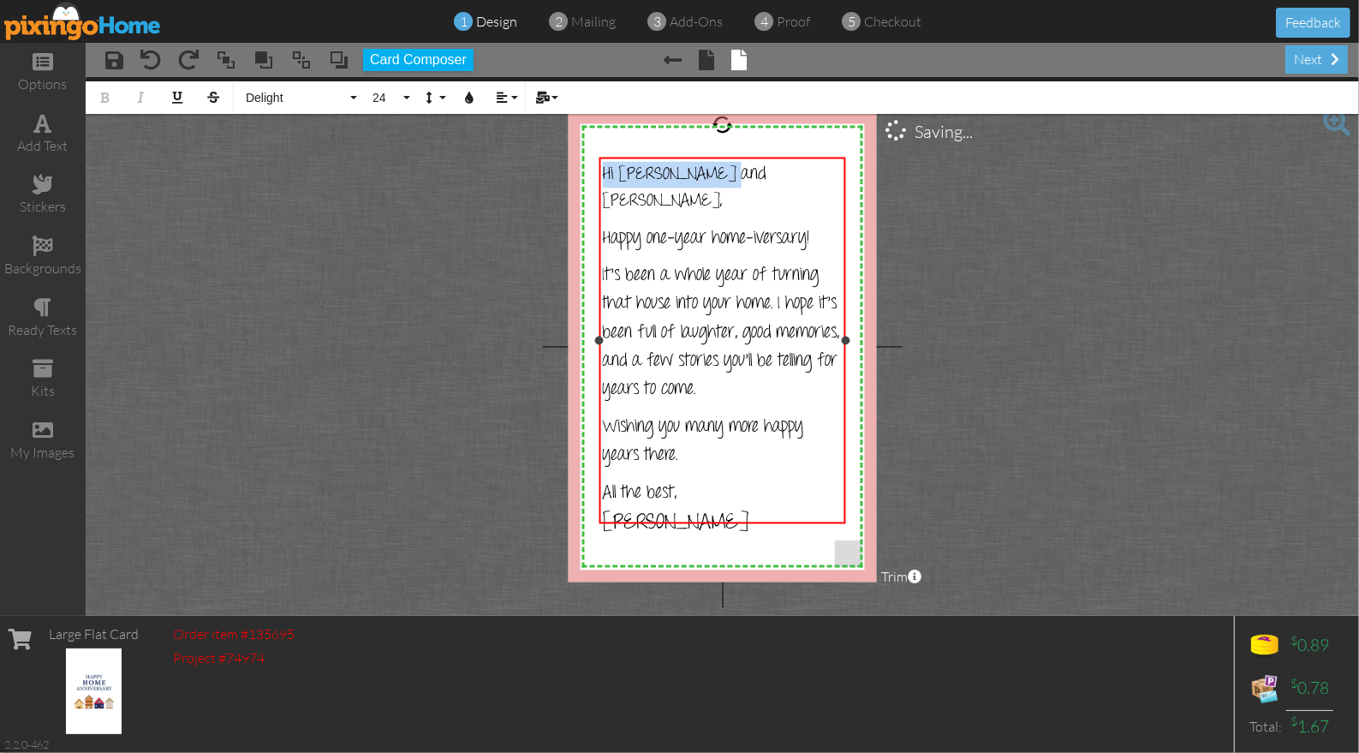
drag, startPoint x: 723, startPoint y: 171, endPoint x: 609, endPoint y: 174, distance: 113.9
click at [599, 168] on div "Hi Sara and Mike, Happy one-year home-iversary! It’s been a whole year of turni…" at bounding box center [722, 341] width 247 height 367
click at [390, 98] on span "24" at bounding box center [385, 98] width 29 height 15
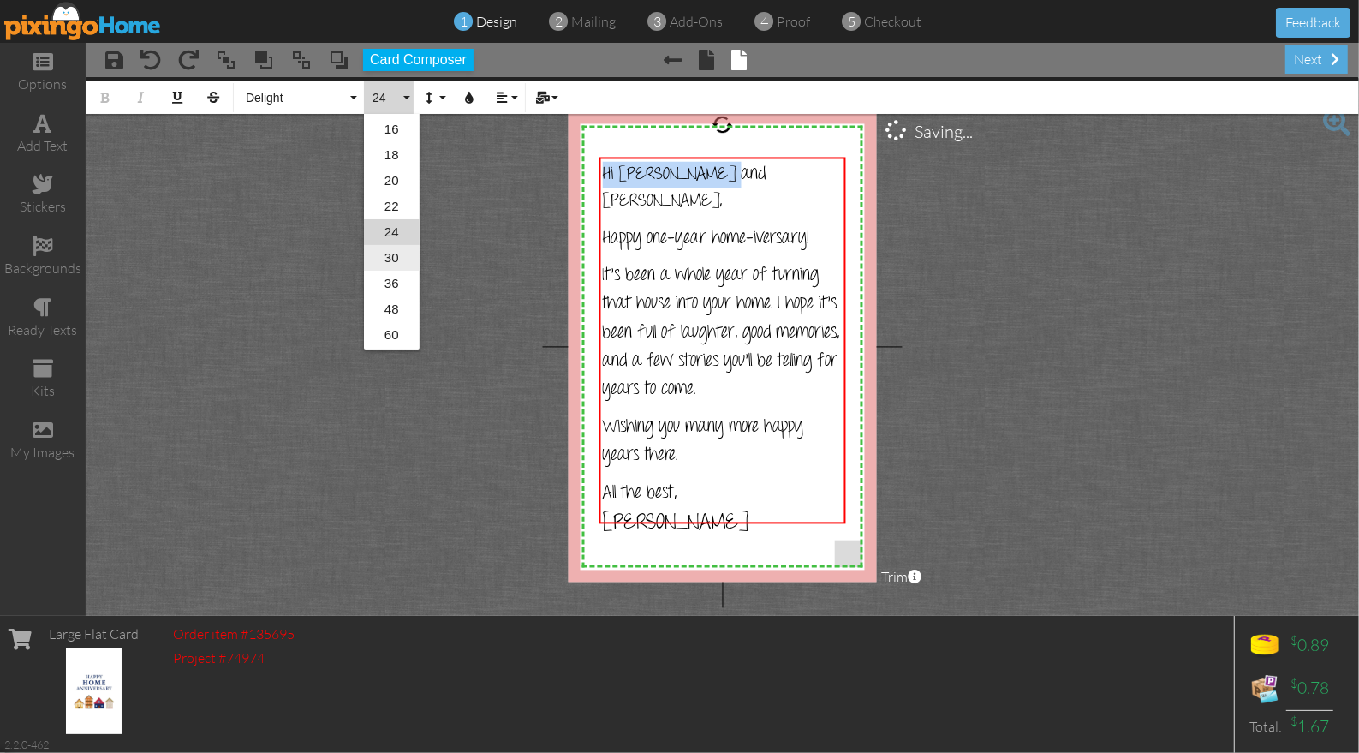
click at [387, 258] on link "30" at bounding box center [392, 258] width 56 height 26
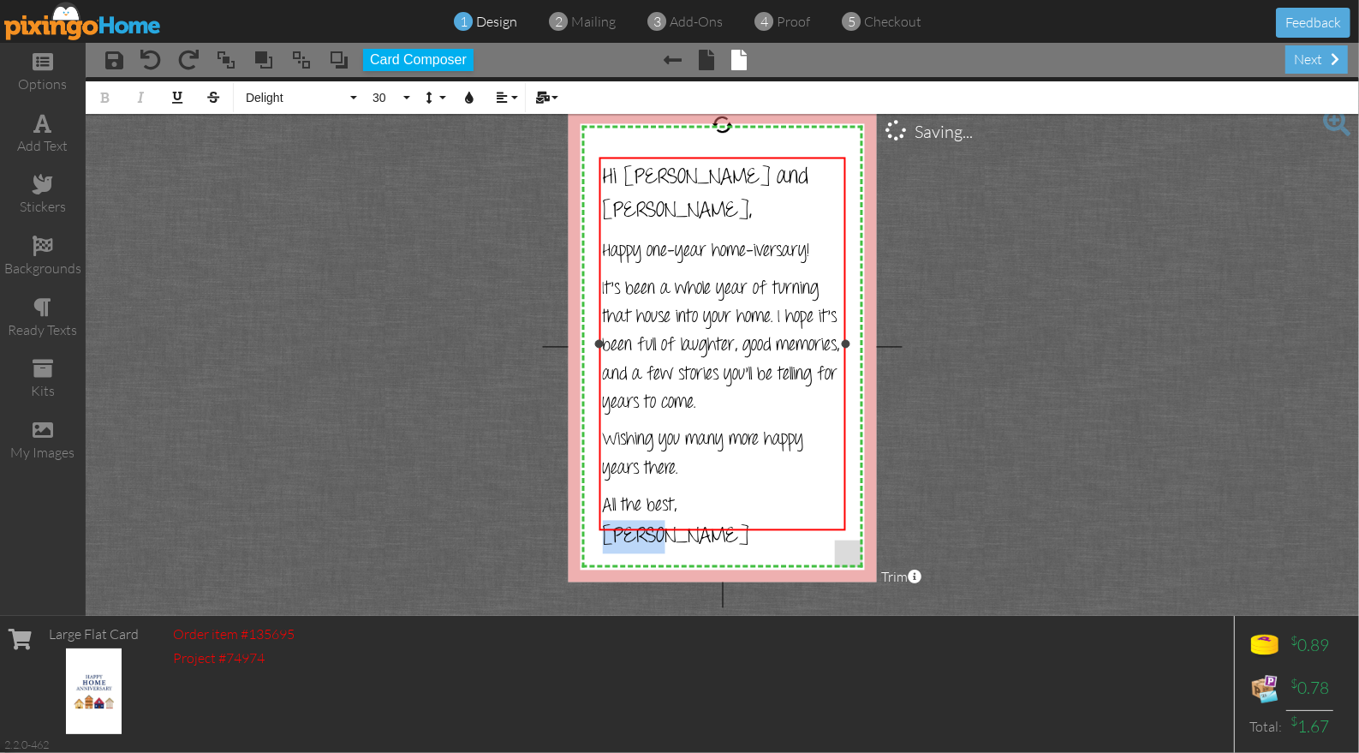
drag, startPoint x: 655, startPoint y: 498, endPoint x: 602, endPoint y: 500, distance: 53.2
click at [603, 500] on p "All the best, Wilson" at bounding box center [723, 523] width 240 height 63
click at [401, 99] on button "30" at bounding box center [389, 97] width 50 height 33
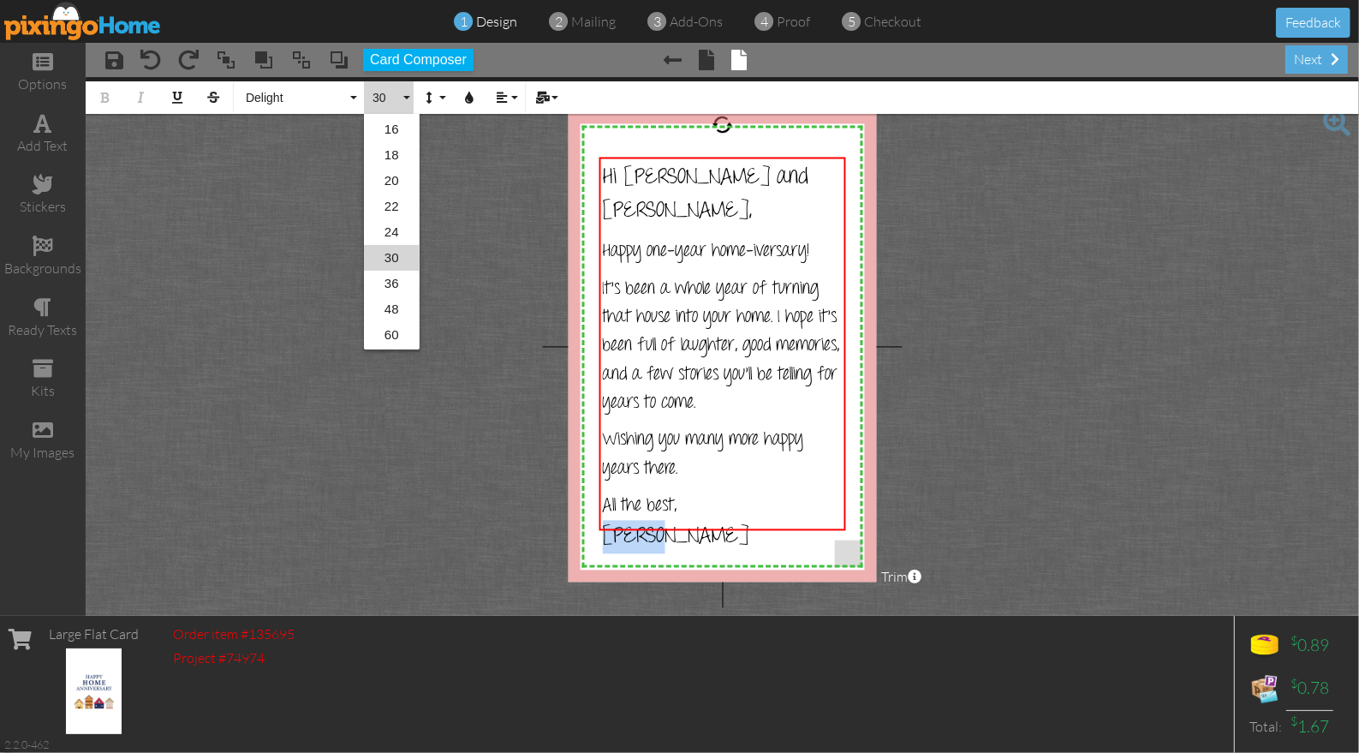
scroll to position [254, 0]
click at [392, 205] on link "24" at bounding box center [392, 207] width 56 height 26
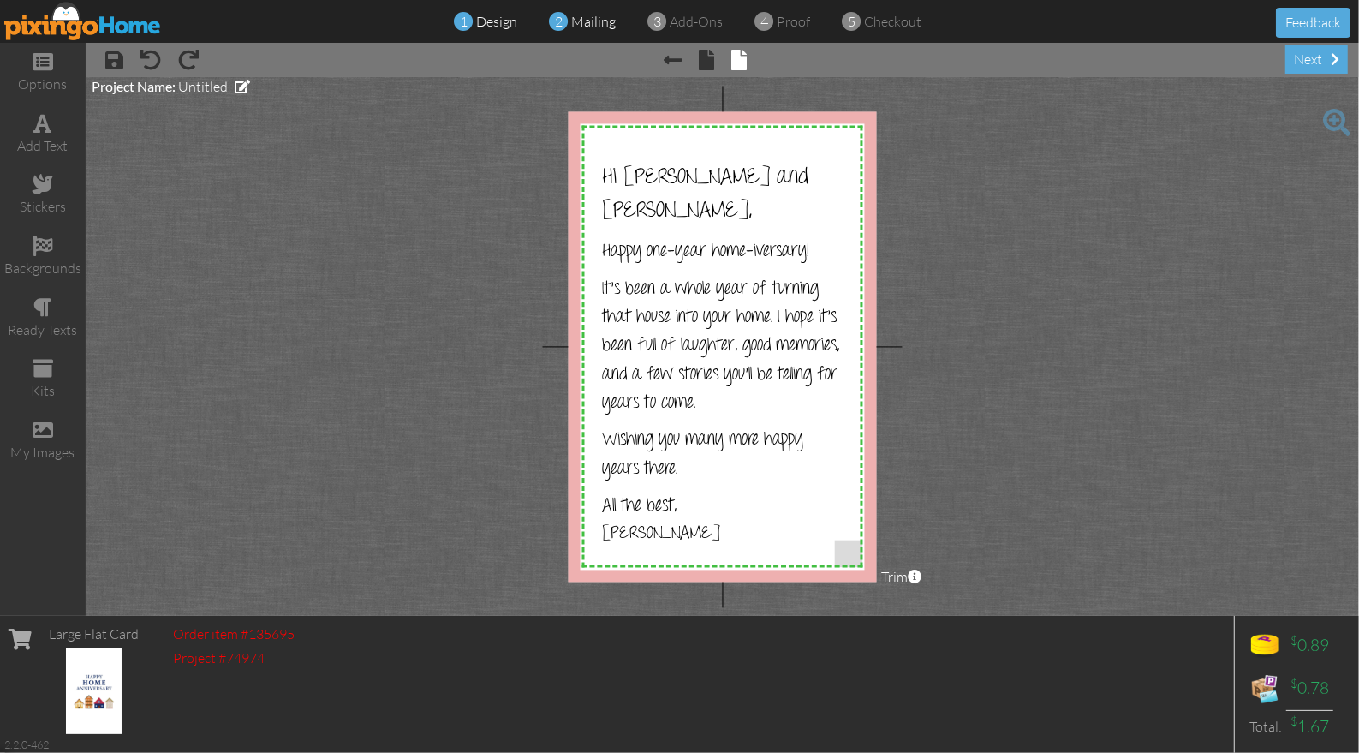
click at [592, 22] on span "mailing" at bounding box center [594, 21] width 45 height 17
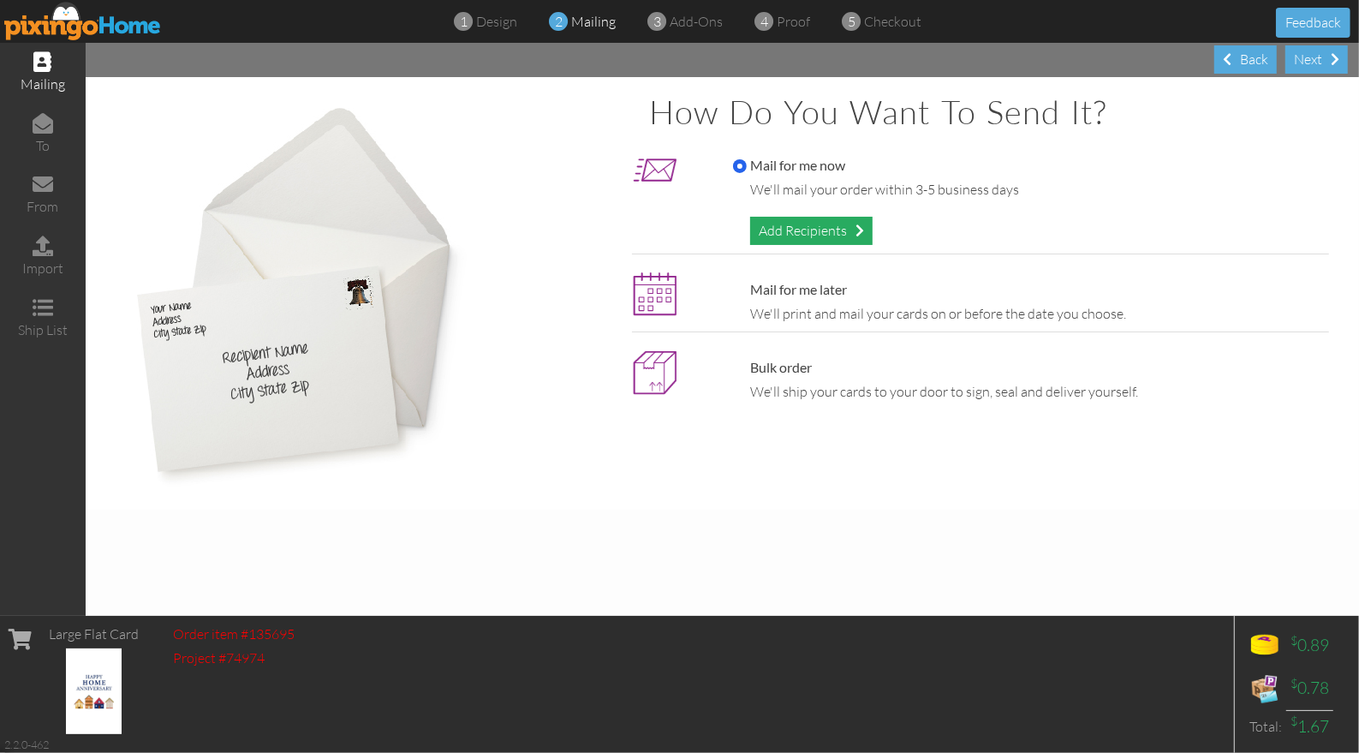
click at [794, 224] on div "Add Recipients" at bounding box center [811, 231] width 122 height 28
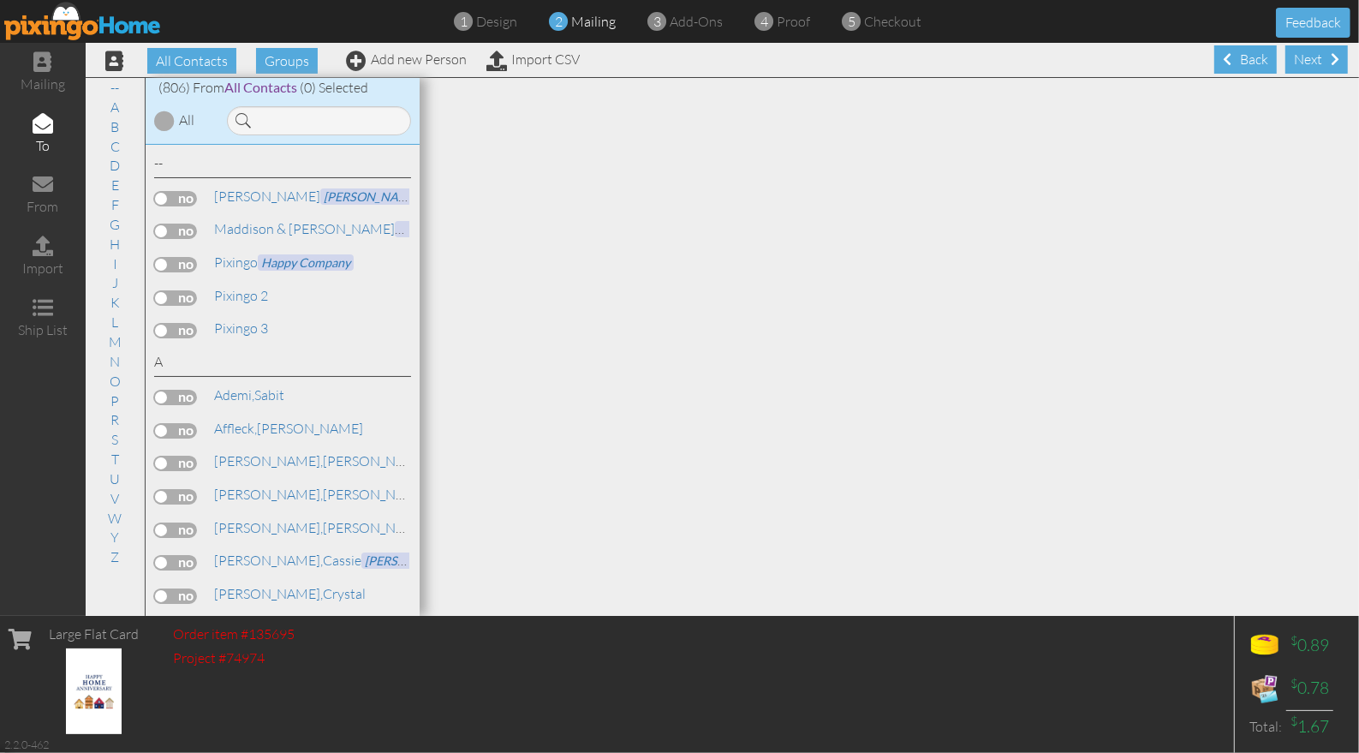
click at [589, 25] on span "mailing" at bounding box center [594, 21] width 45 height 17
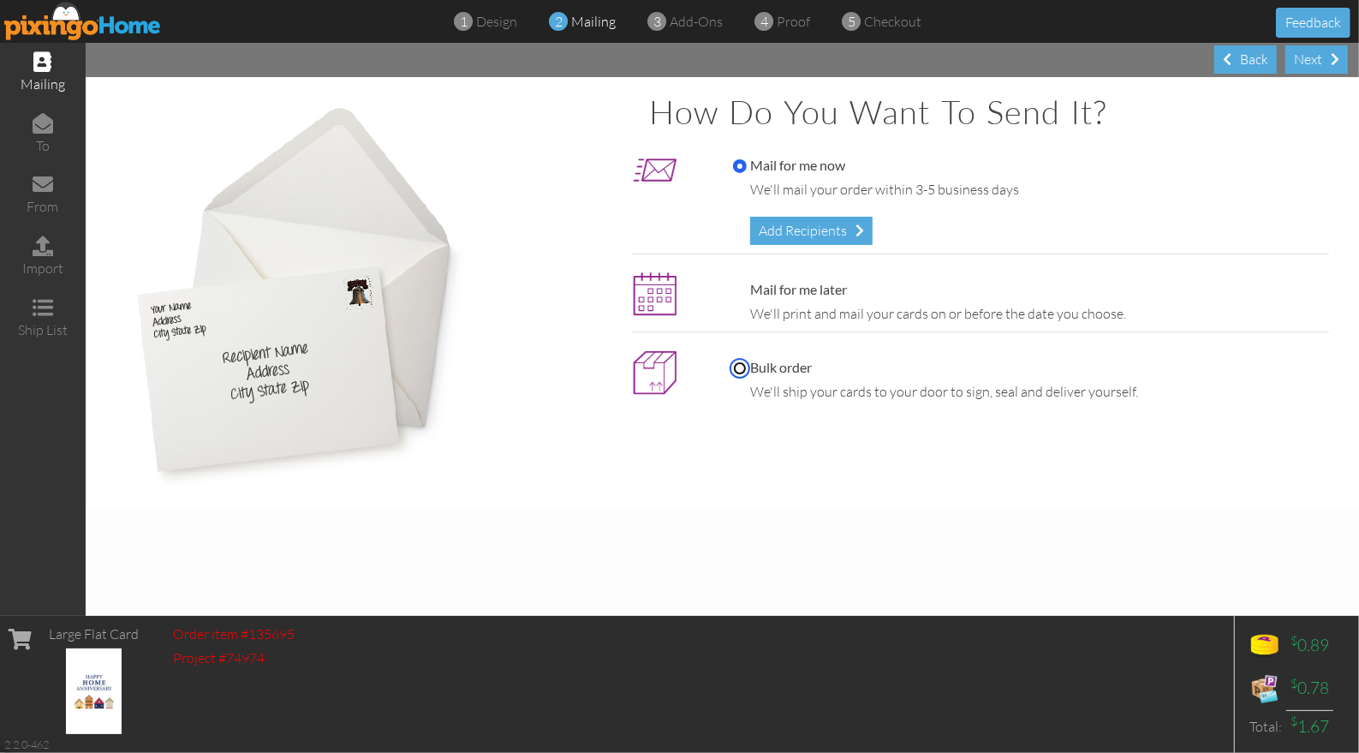
click at [742, 367] on input "Bulk order" at bounding box center [740, 368] width 14 height 14
radio input "true"
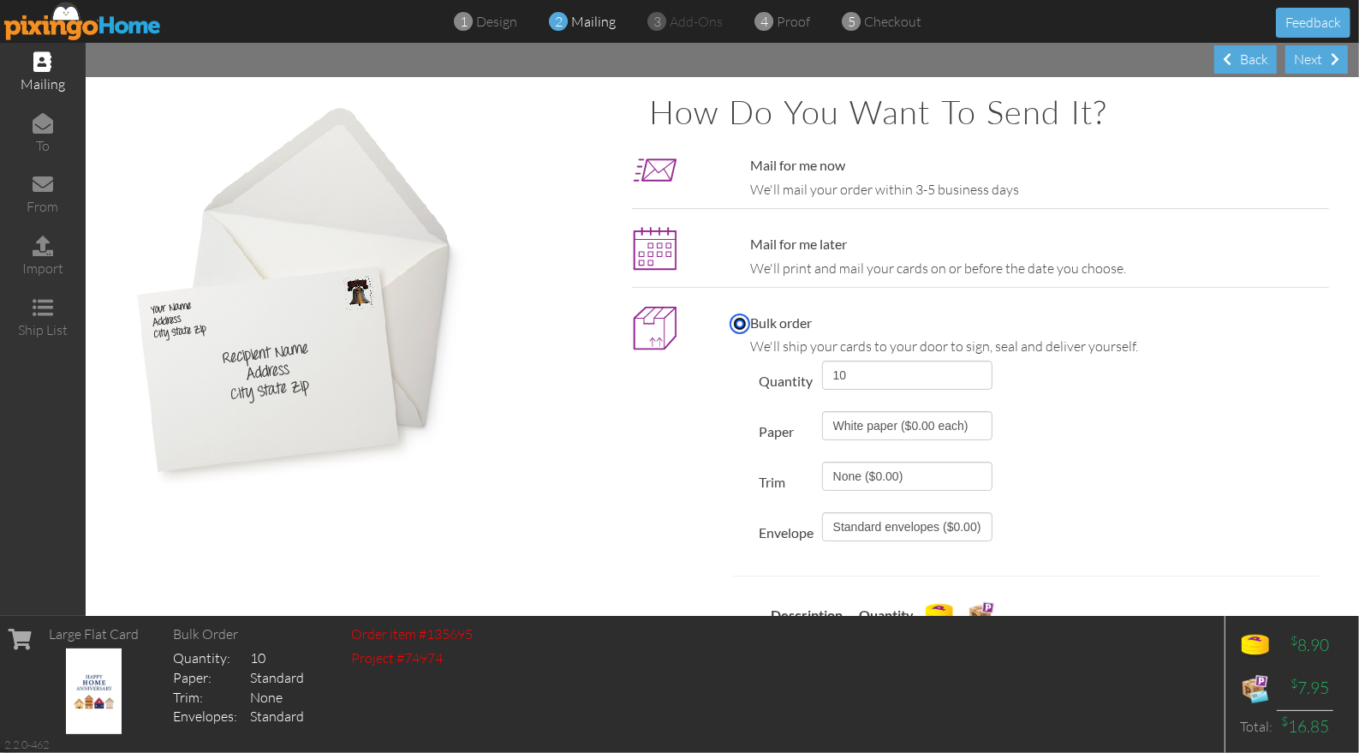
scroll to position [227, 0]
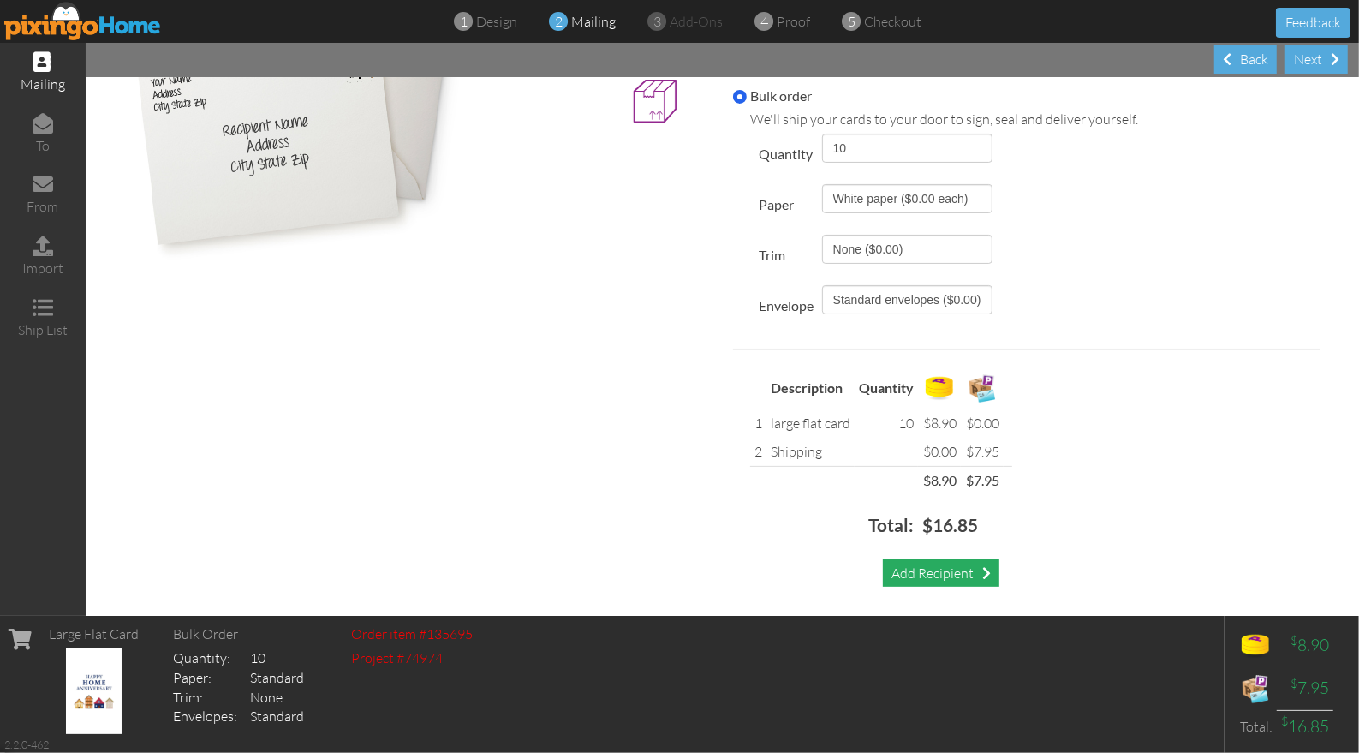
click at [927, 575] on div "Add Recipient" at bounding box center [941, 573] width 116 height 28
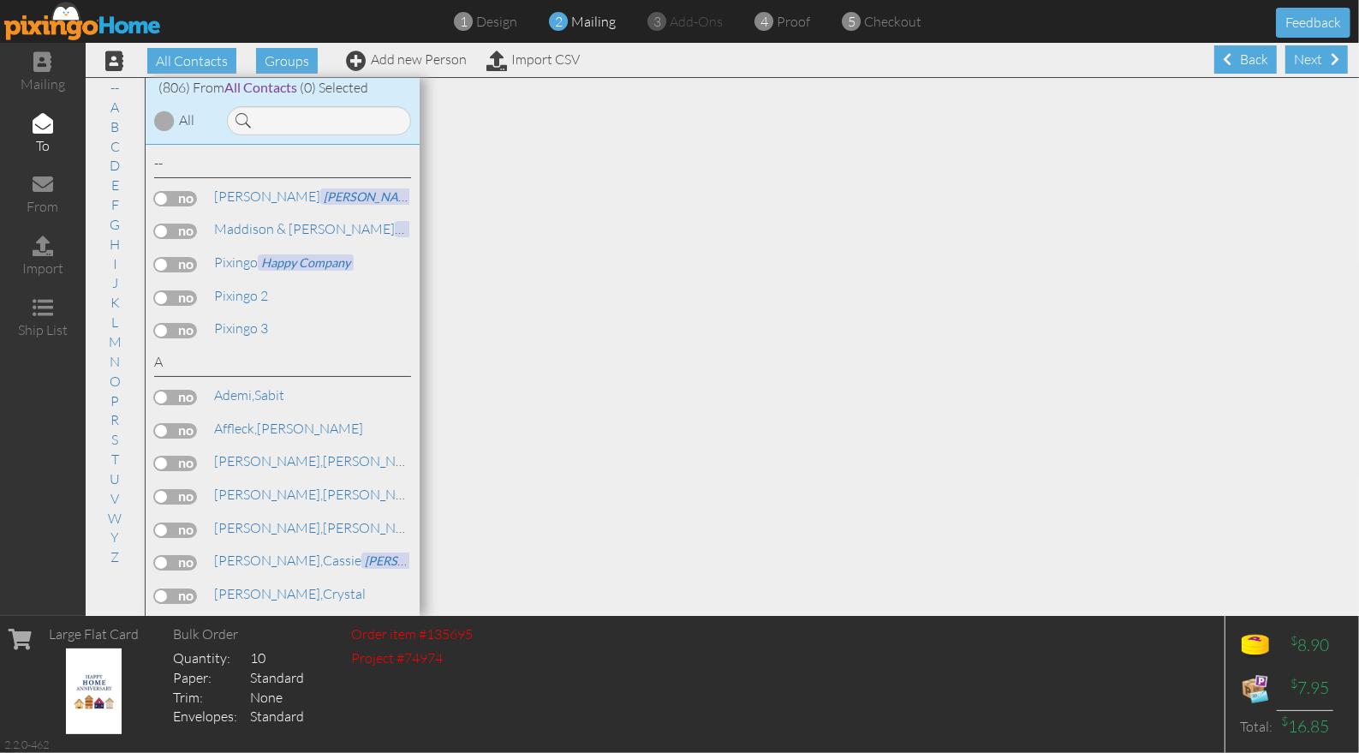
click at [182, 295] on label at bounding box center [175, 297] width 43 height 15
click at [0, 0] on input "checkbox" at bounding box center [0, 0] width 0 height 0
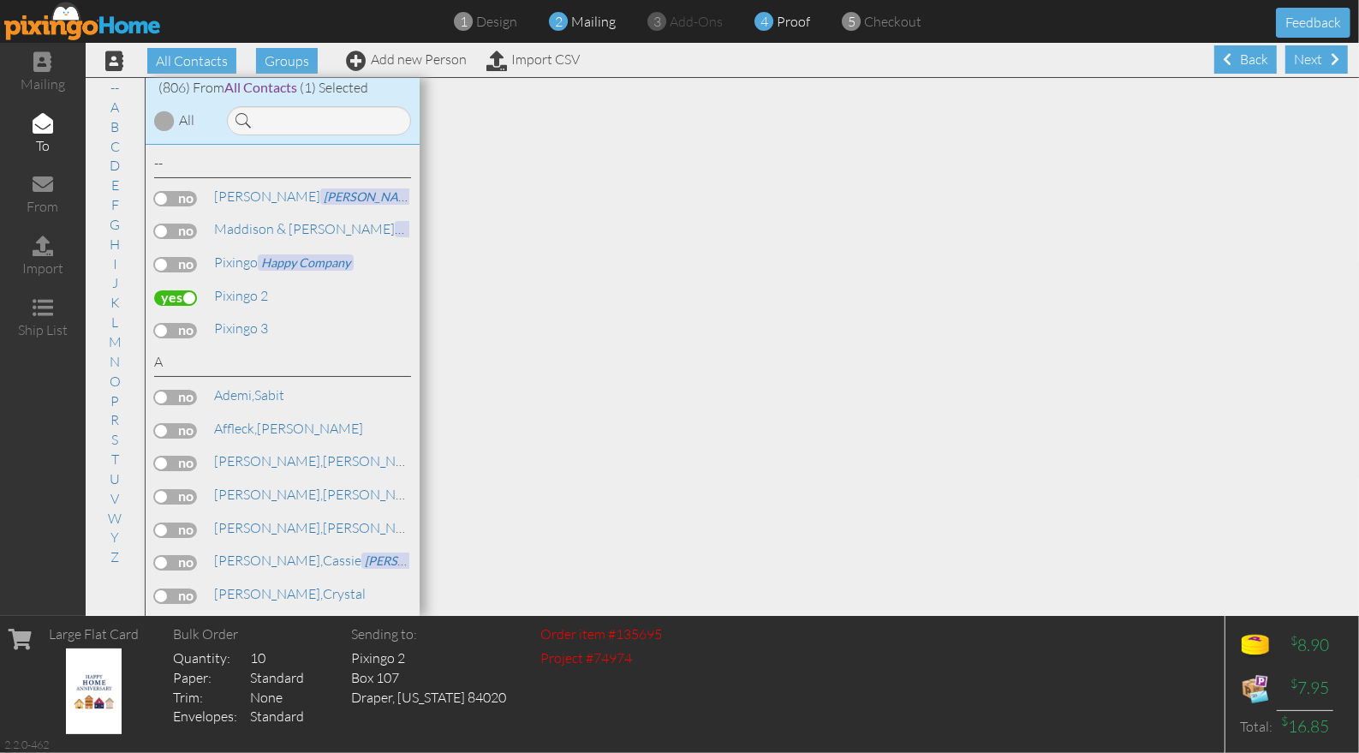
click at [788, 26] on span "proof" at bounding box center [794, 21] width 33 height 17
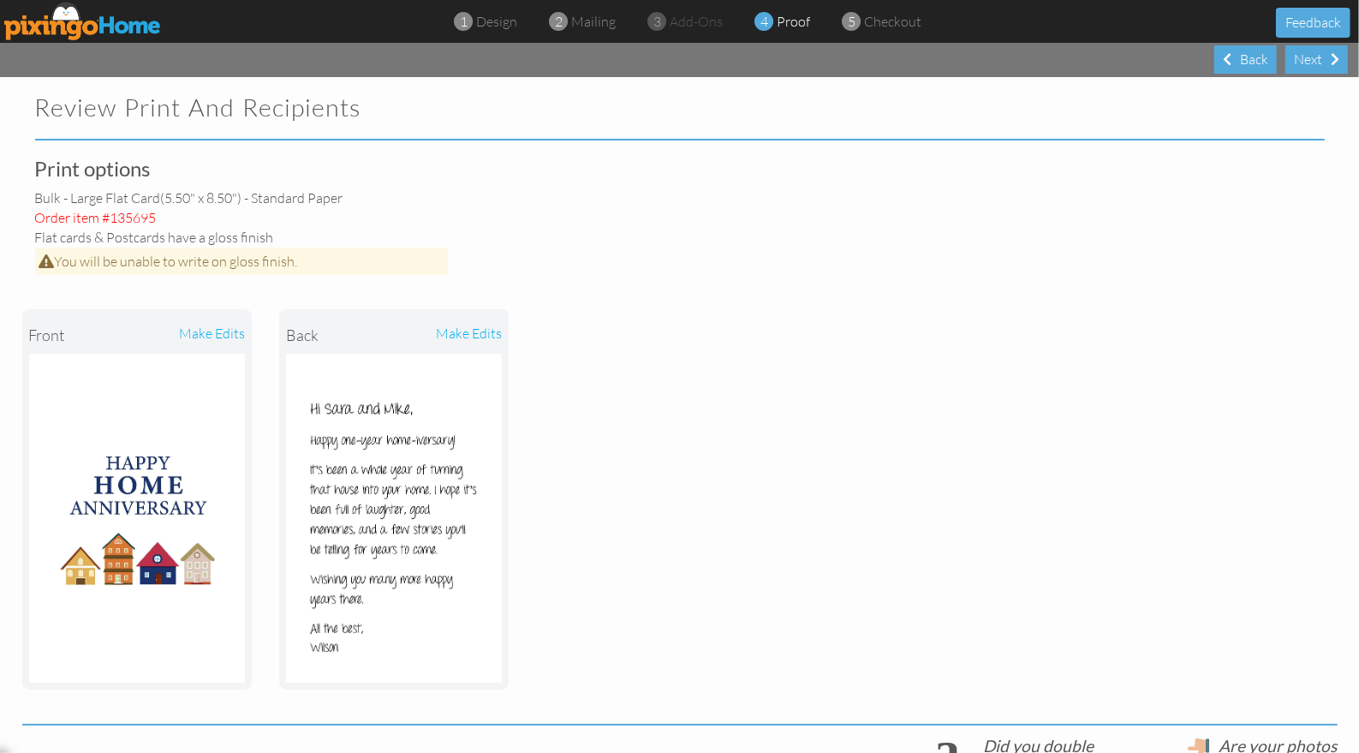
scroll to position [403, 0]
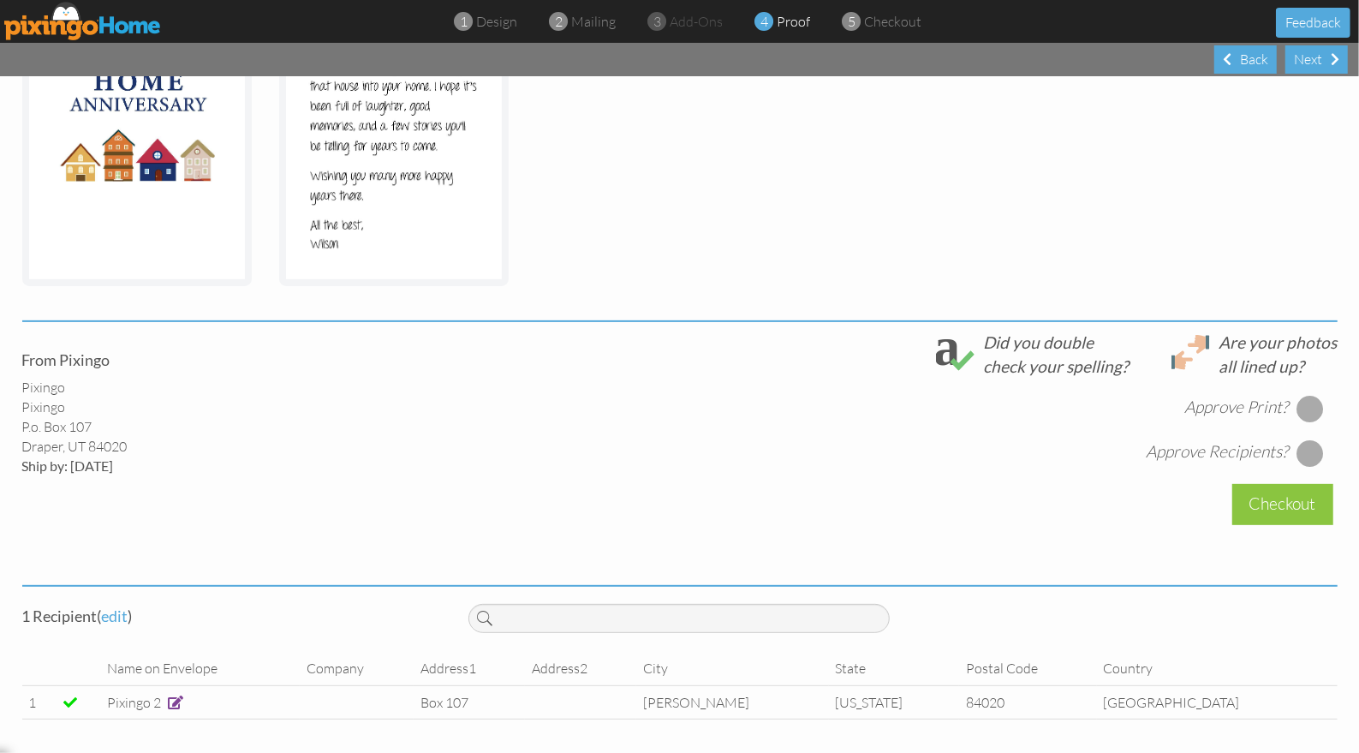
click at [1305, 408] on div at bounding box center [1309, 408] width 27 height 27
click at [1314, 457] on div at bounding box center [1309, 452] width 27 height 27
click at [1283, 504] on div "Checkout" at bounding box center [1282, 504] width 101 height 40
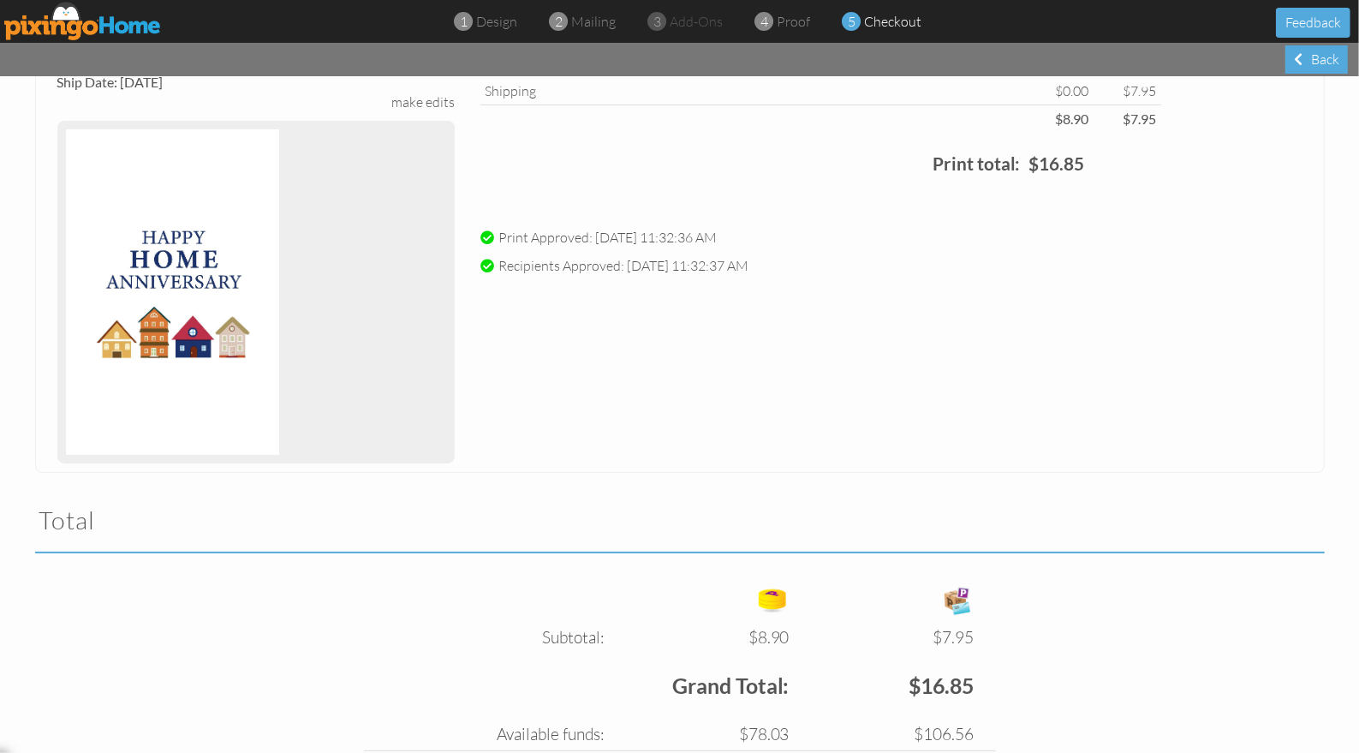
scroll to position [350, 0]
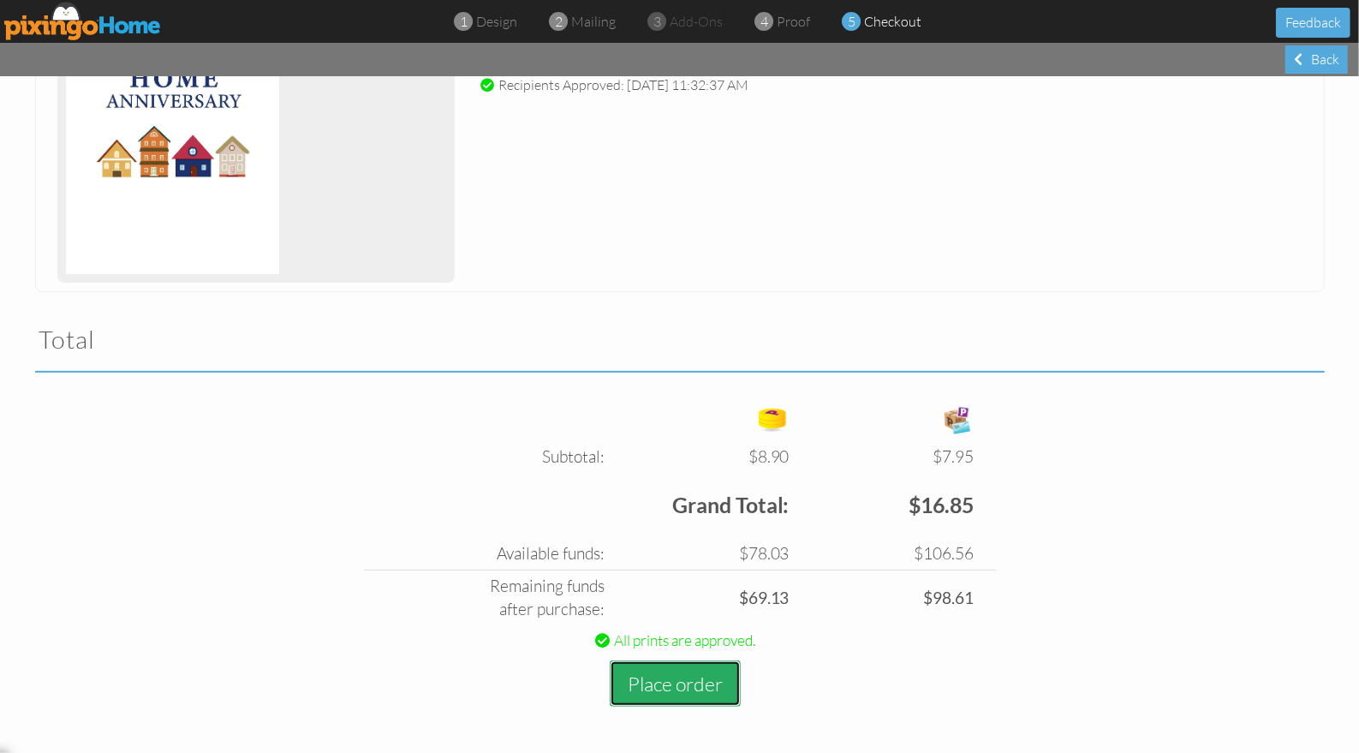
click at [664, 671] on button "Place order" at bounding box center [675, 683] width 131 height 47
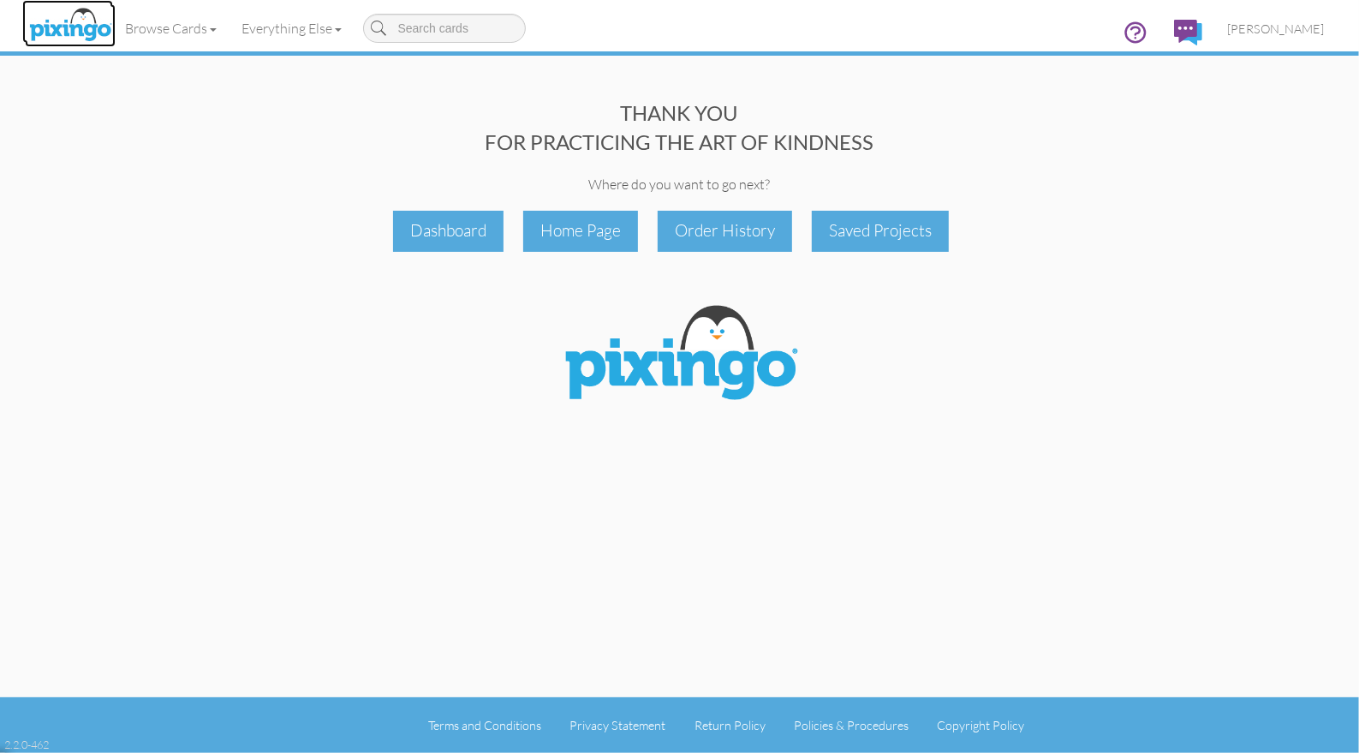
click at [61, 28] on img at bounding box center [70, 25] width 91 height 43
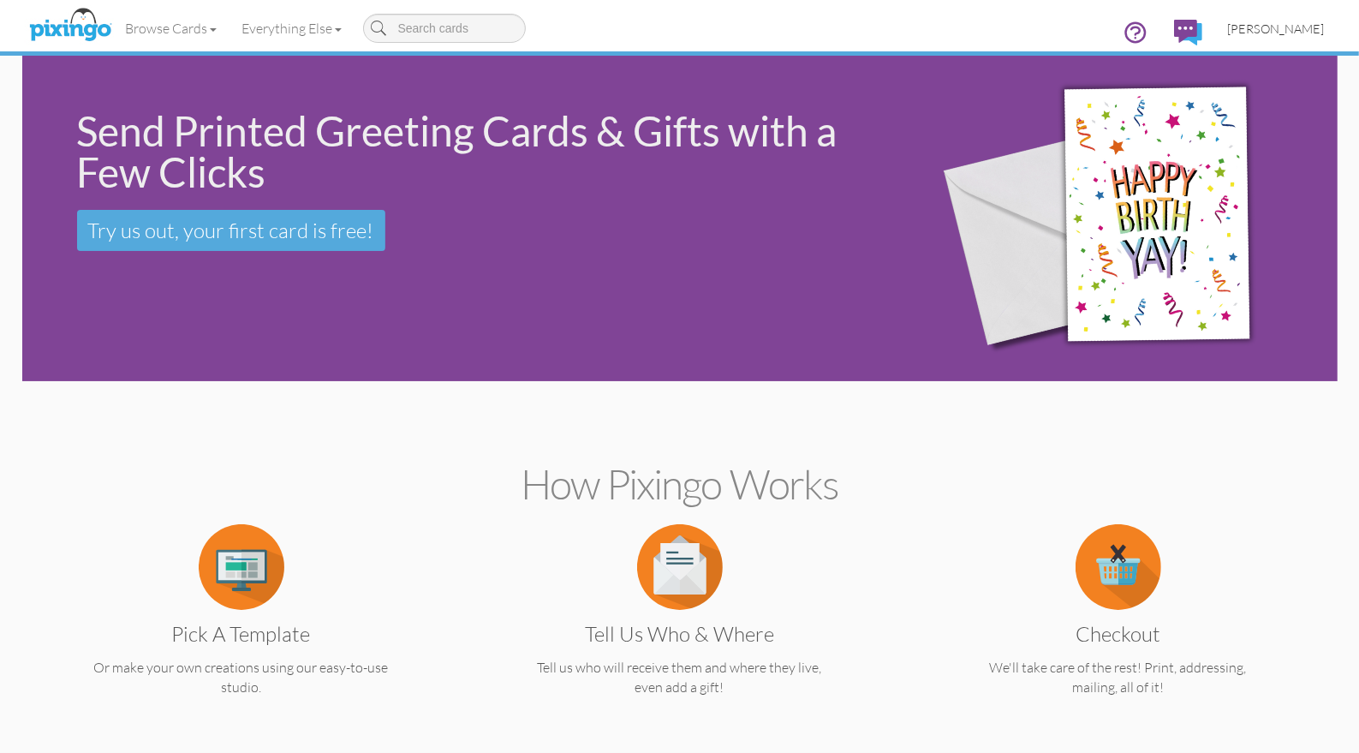
click at [1269, 33] on span "[PERSON_NAME]" at bounding box center [1276, 28] width 97 height 15
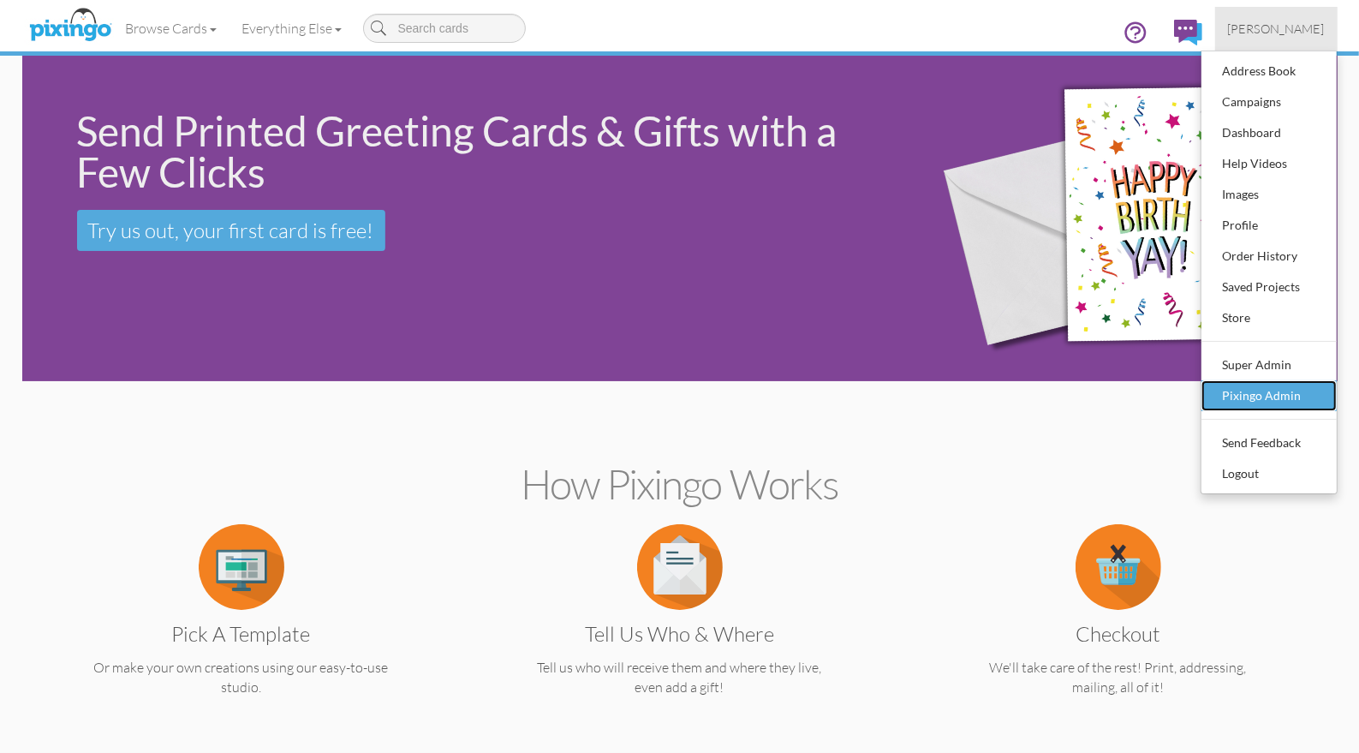
click at [1242, 396] on div "Pixingo Admin" at bounding box center [1269, 396] width 101 height 26
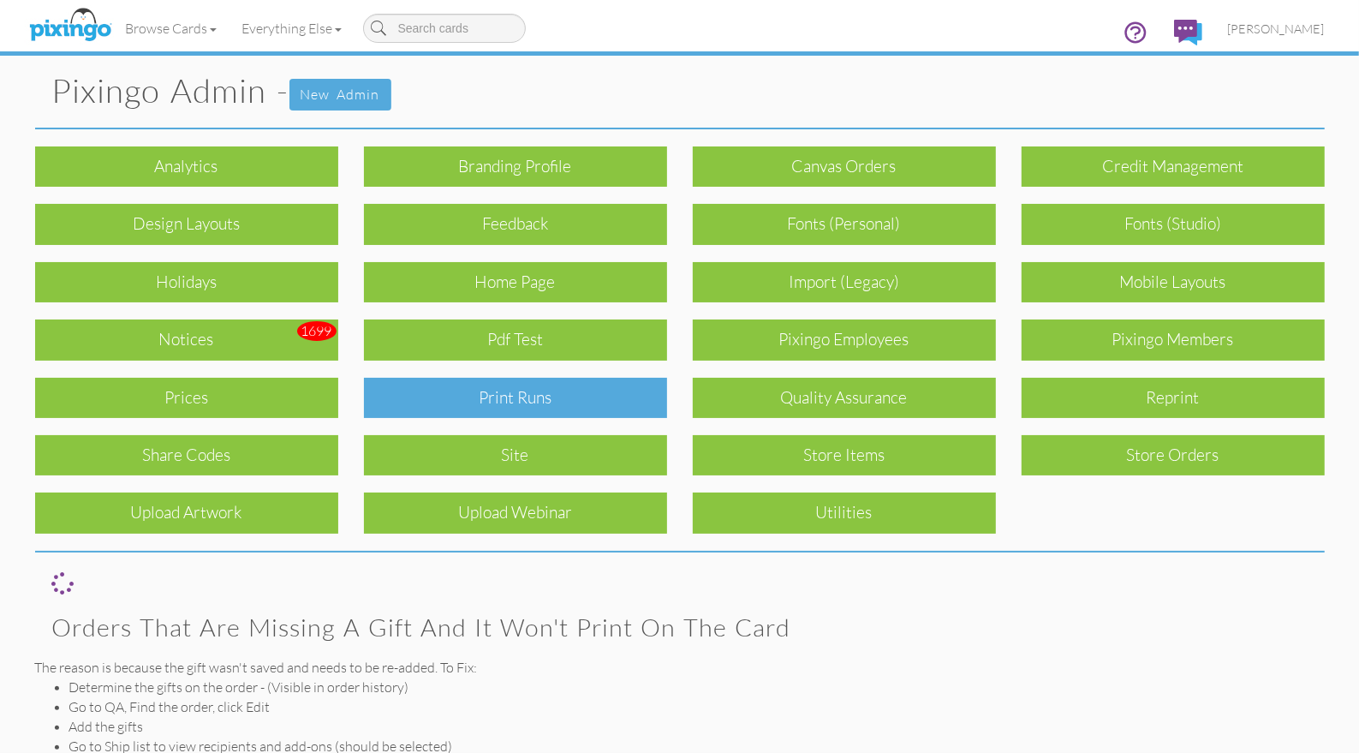
click at [578, 413] on div "Print Runs" at bounding box center [515, 398] width 303 height 40
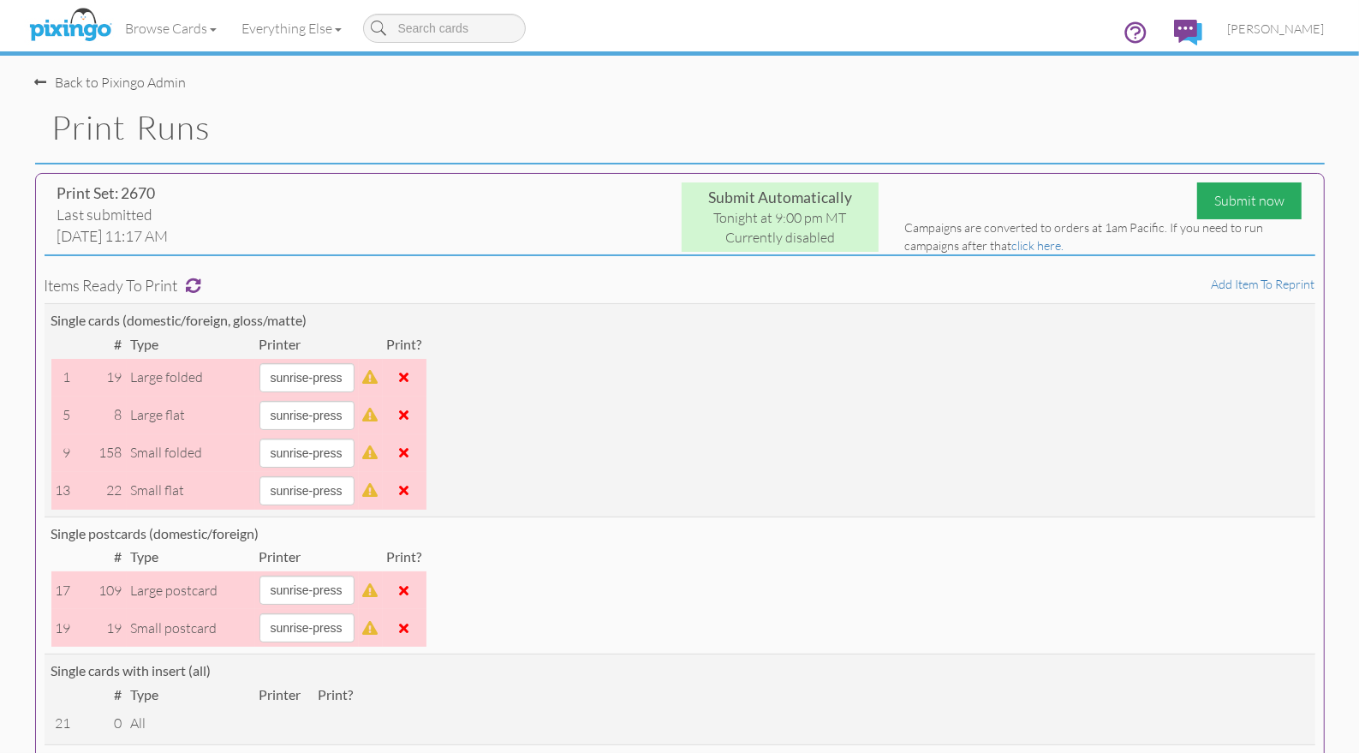
click at [1227, 204] on div "Submit now" at bounding box center [1249, 200] width 104 height 37
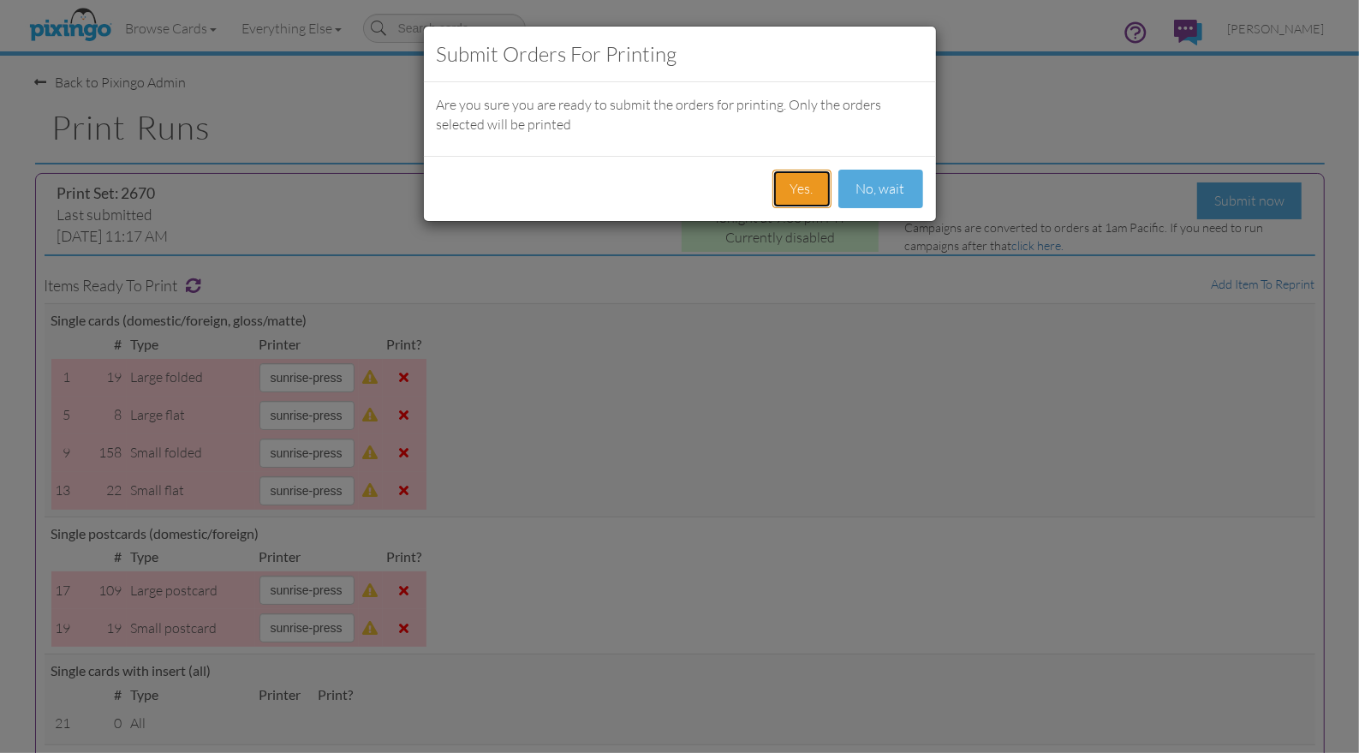
click at [798, 196] on button "Yes." at bounding box center [801, 189] width 59 height 39
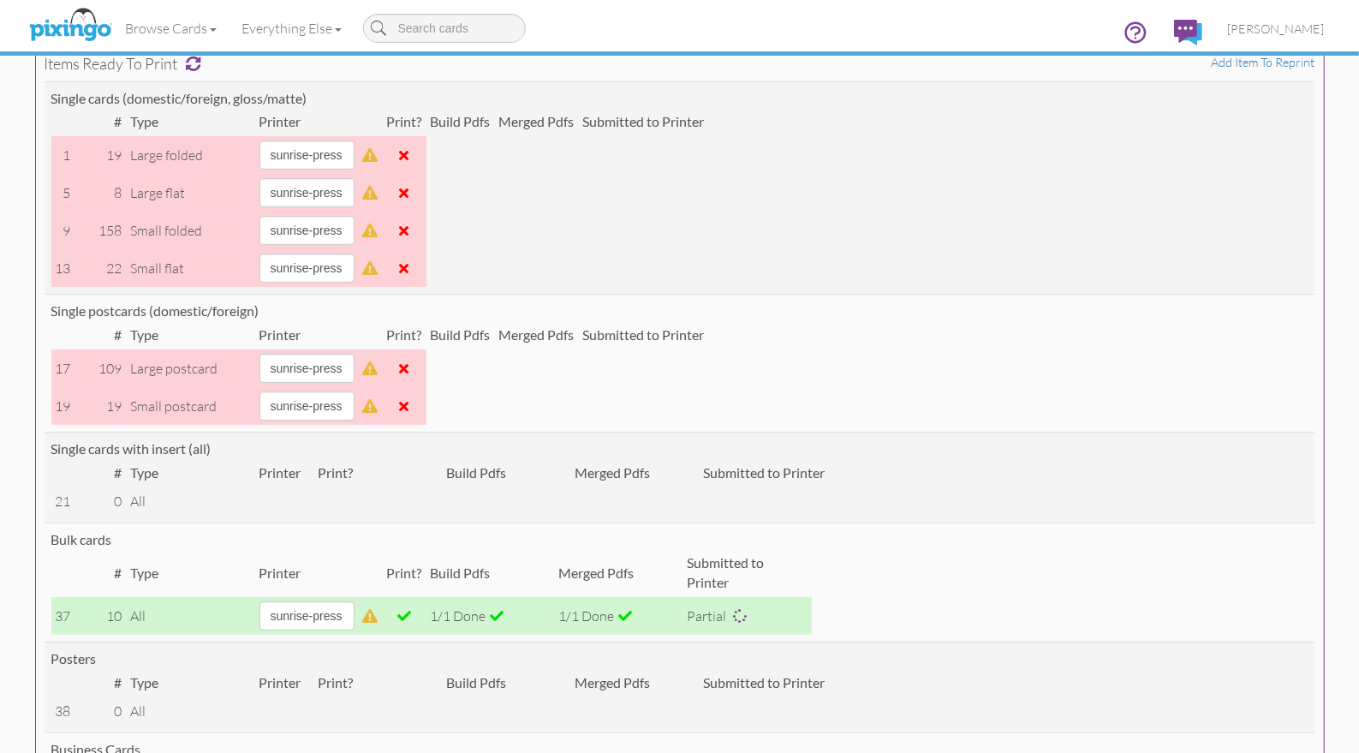
scroll to position [390, 0]
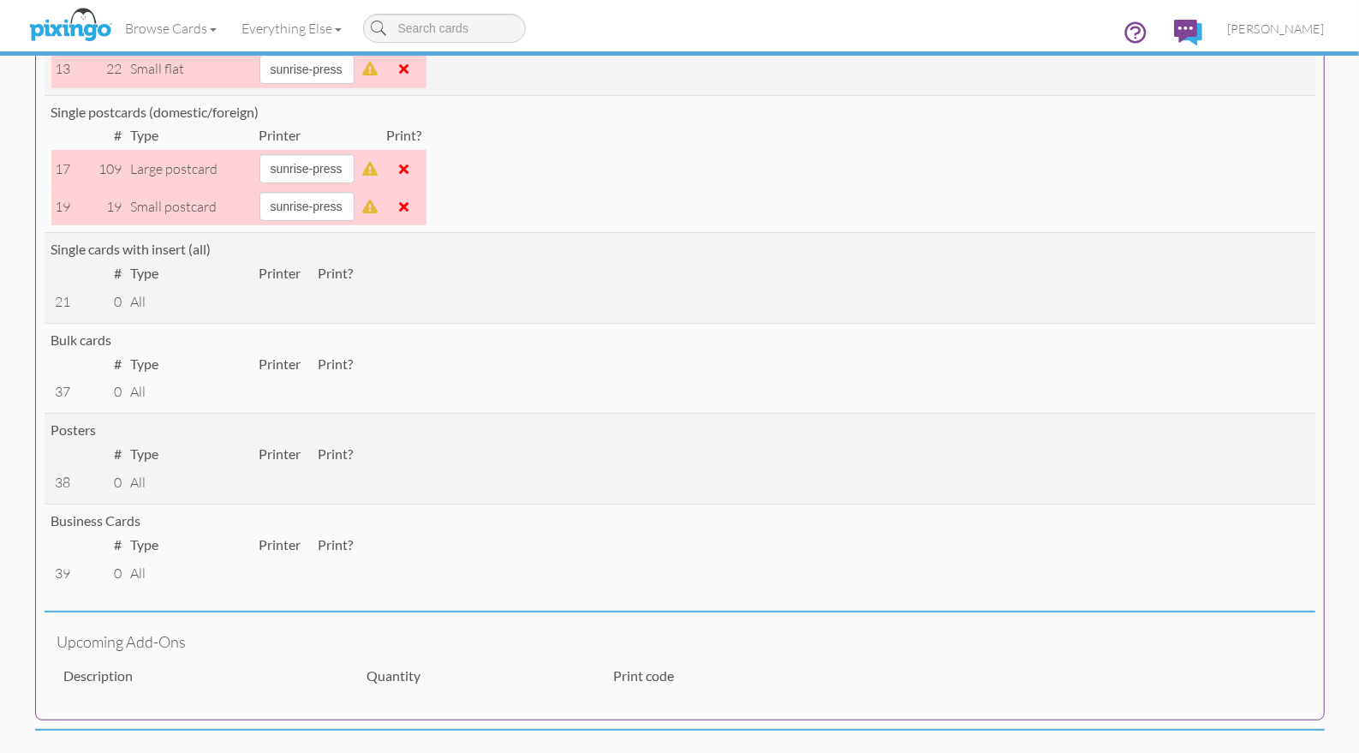
scroll to position [424, 0]
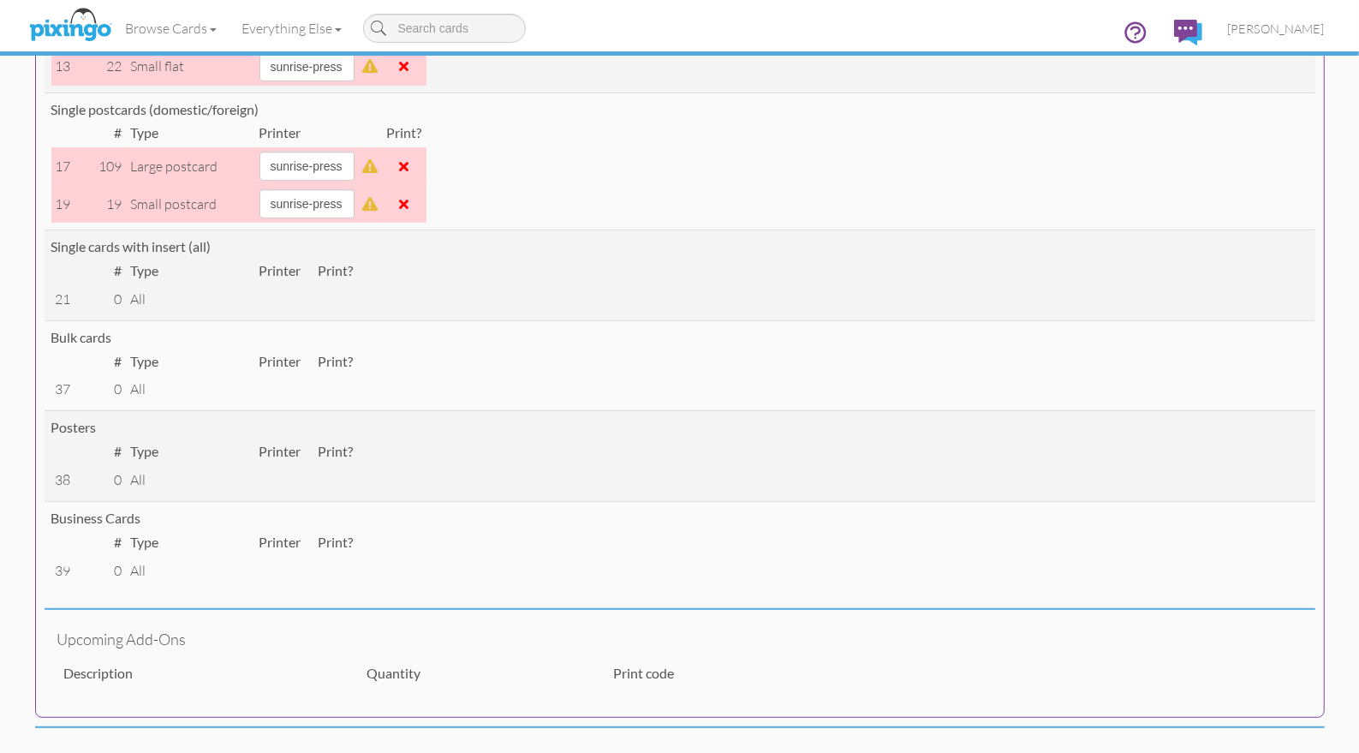
click at [426, 165] on td at bounding box center [405, 166] width 44 height 38
click at [409, 166] on span at bounding box center [404, 166] width 9 height 14
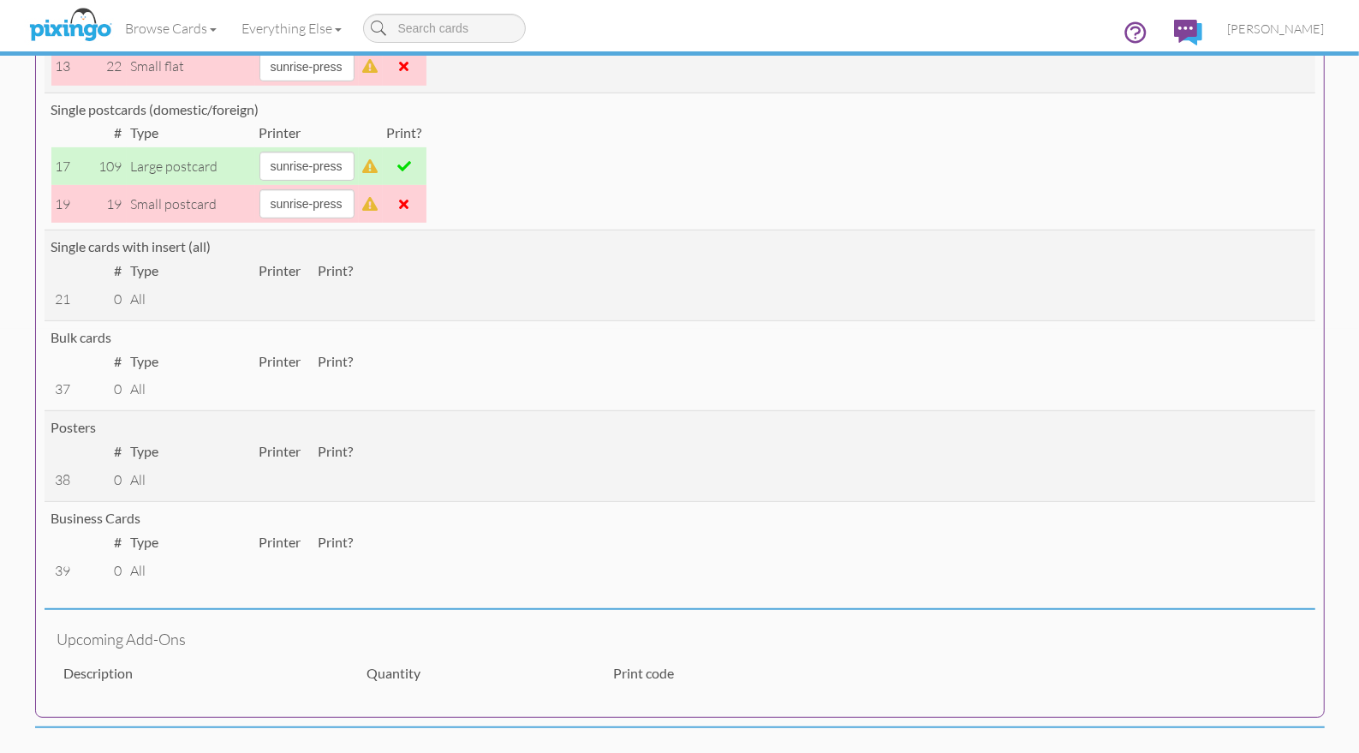
click at [409, 197] on span at bounding box center [404, 204] width 9 height 14
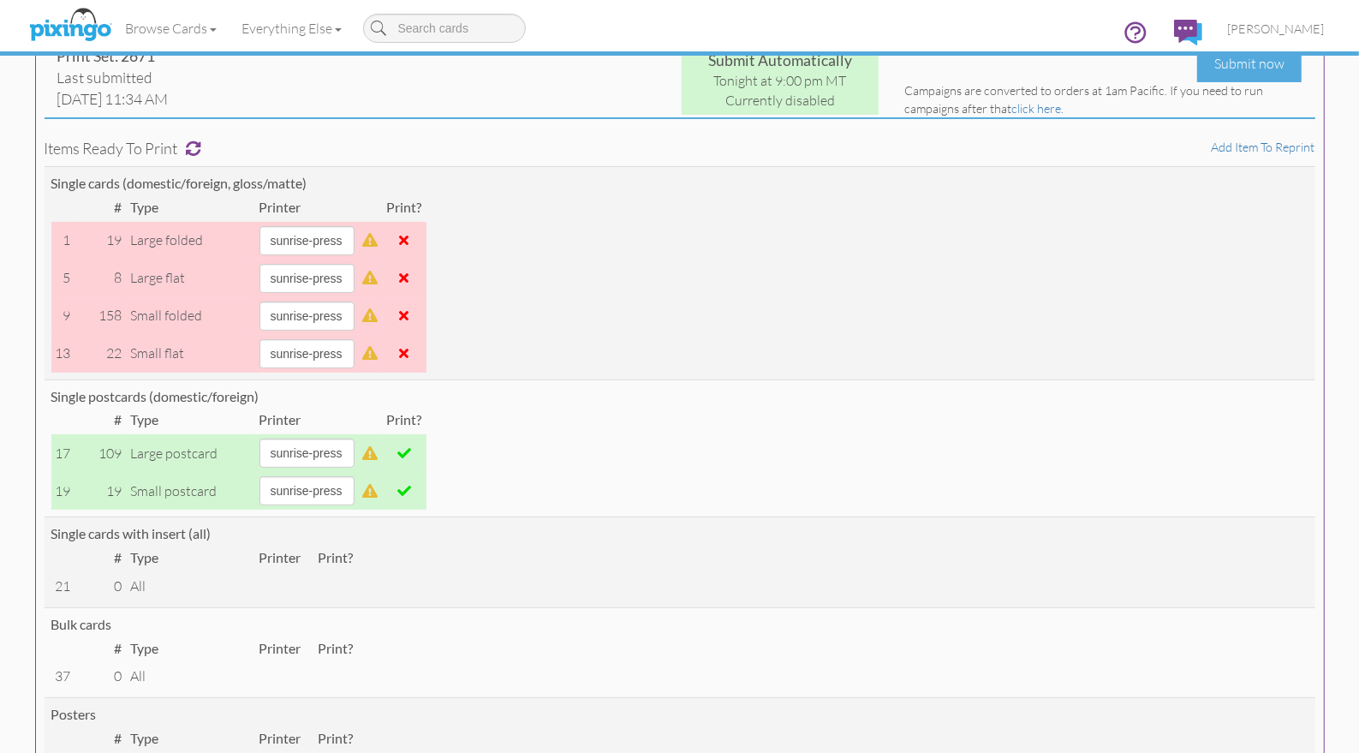
scroll to position [0, 0]
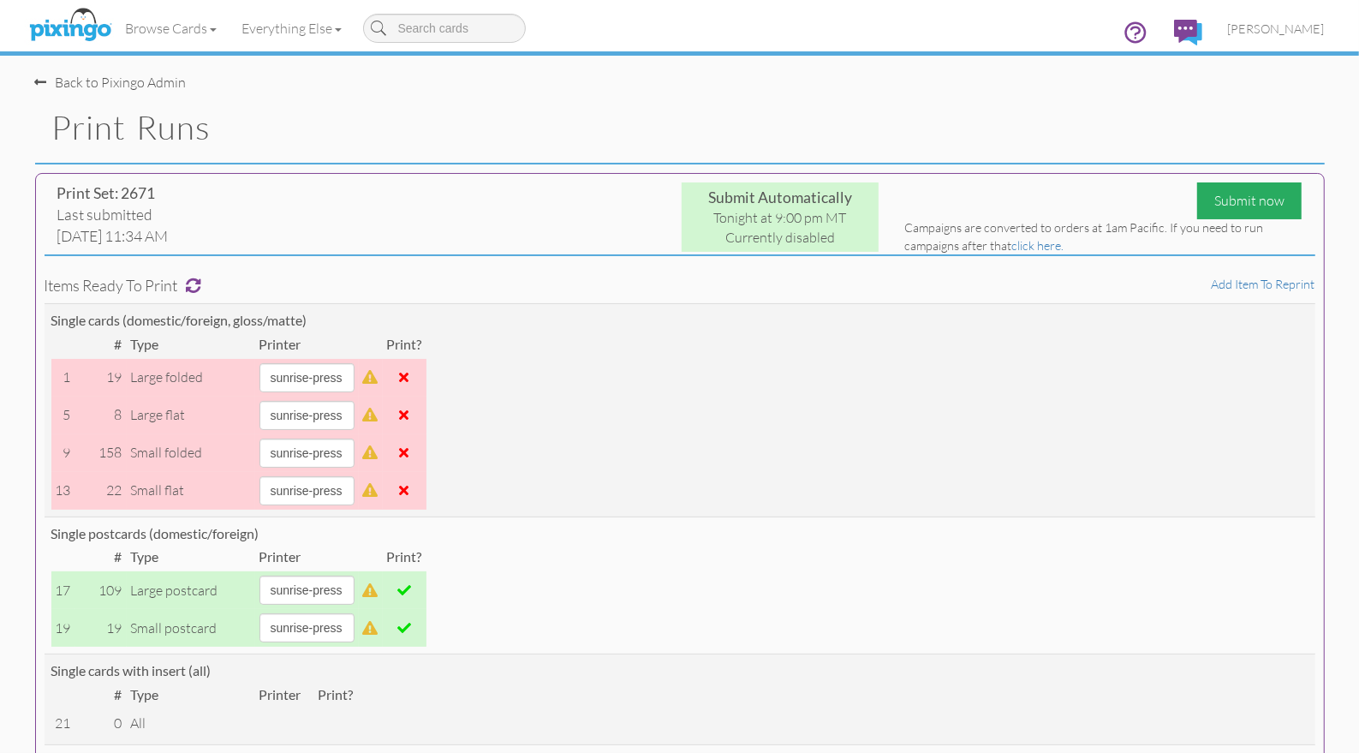
click at [1239, 202] on div "Submit now" at bounding box center [1249, 200] width 104 height 37
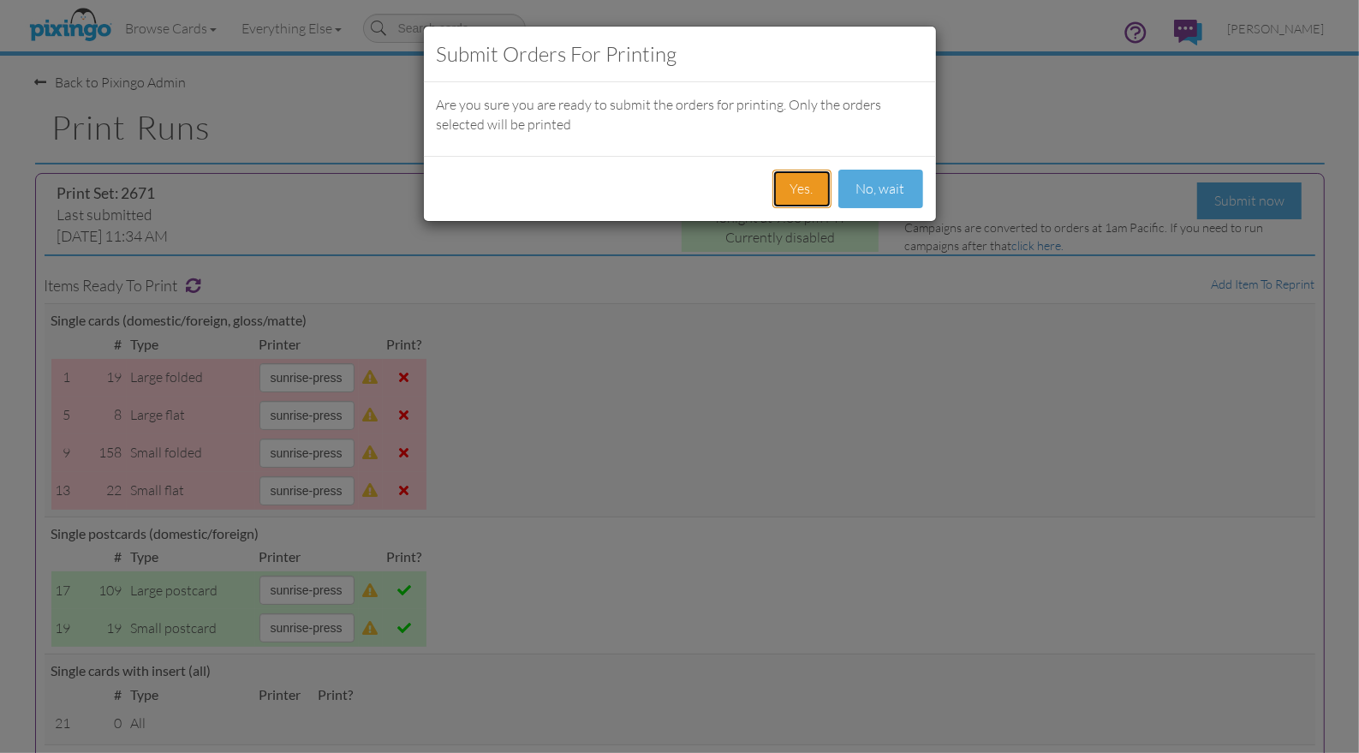
click at [801, 183] on button "Yes." at bounding box center [801, 189] width 59 height 39
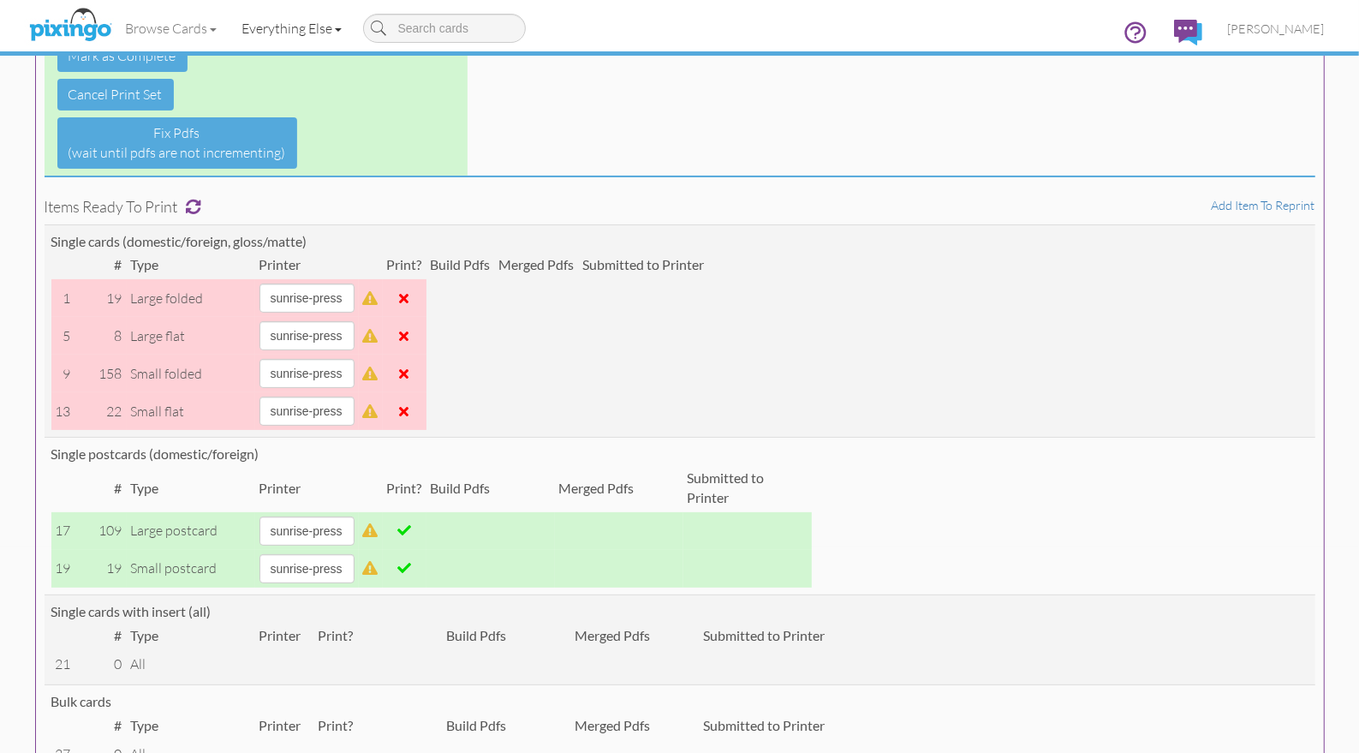
scroll to position [209, 0]
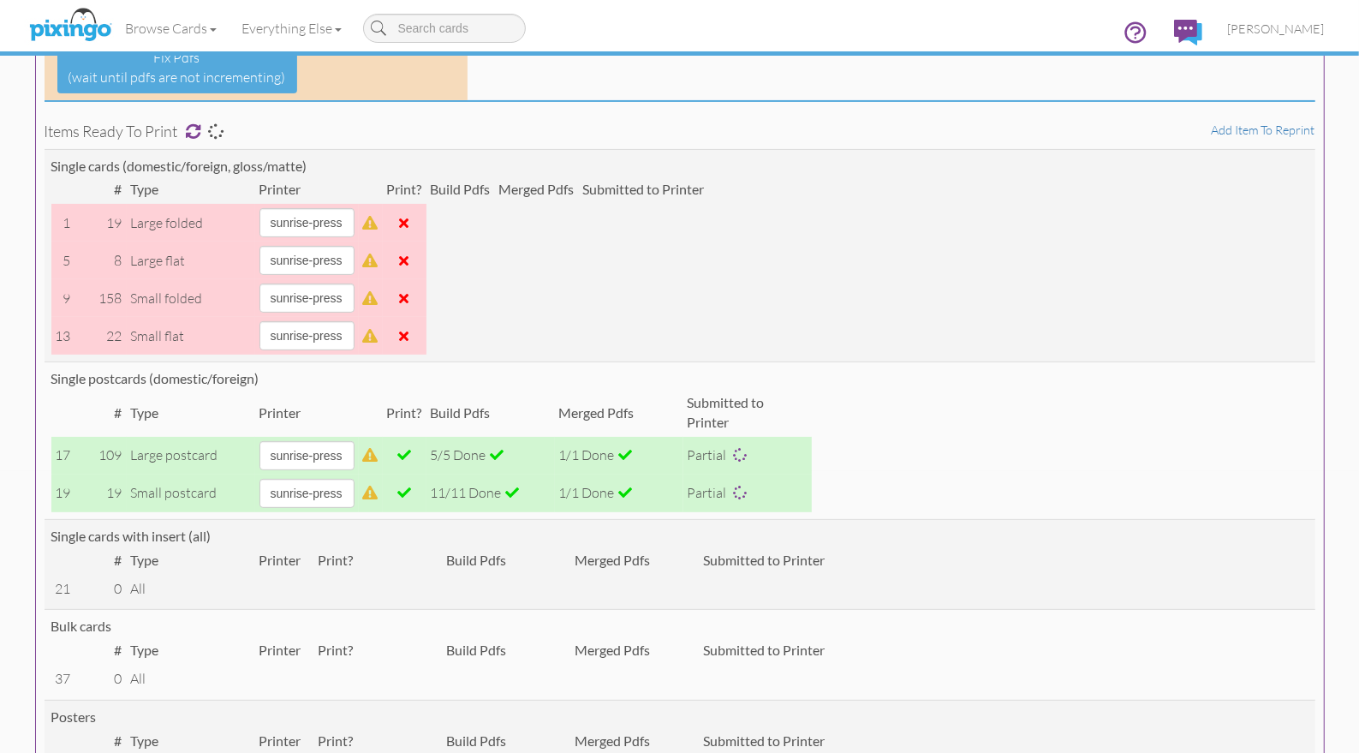
scroll to position [259, 0]
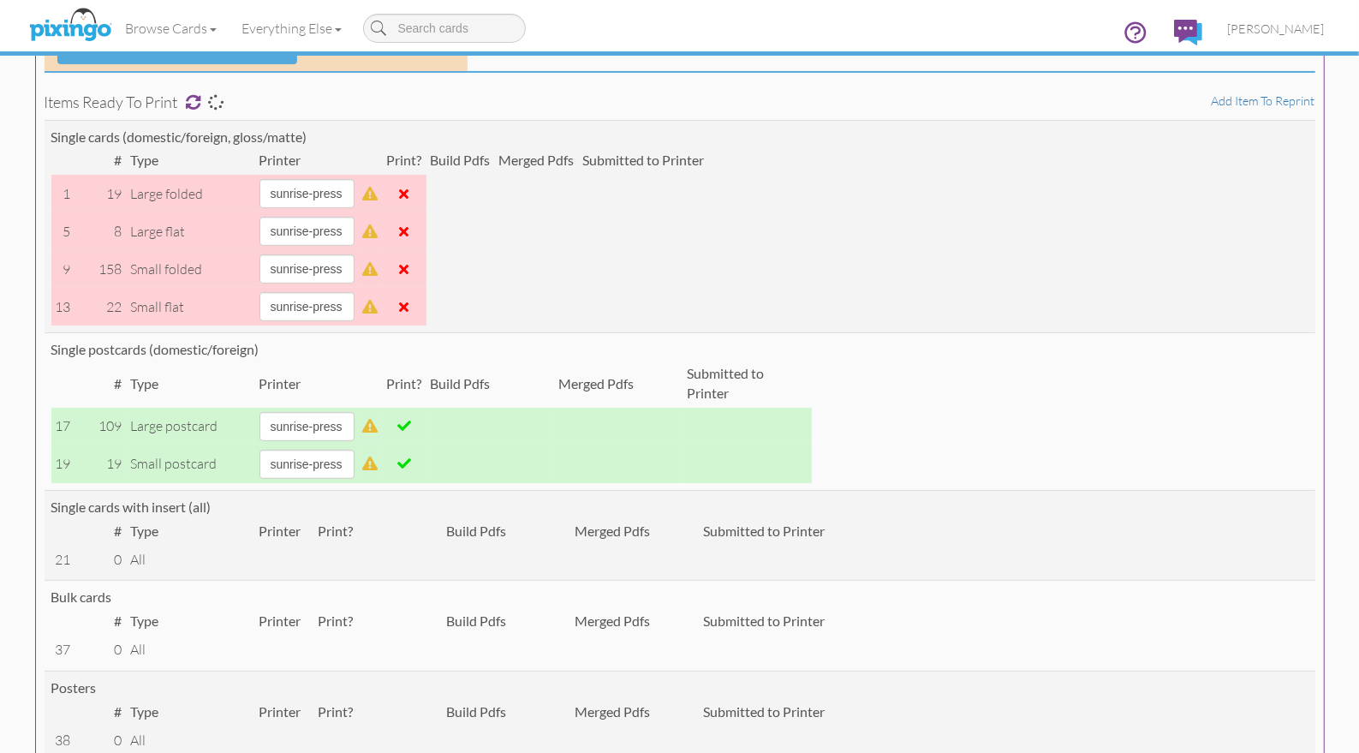
scroll to position [335, 0]
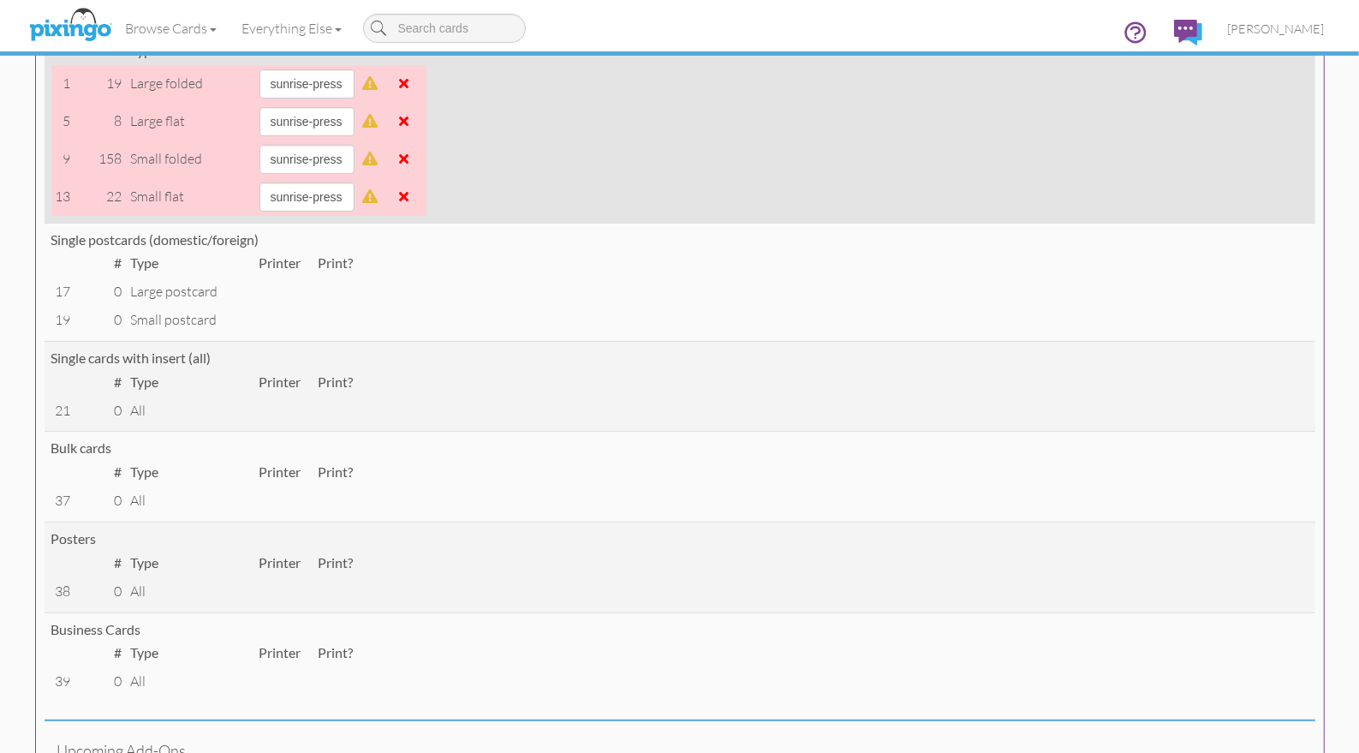
scroll to position [289, 0]
click at [409, 201] on span at bounding box center [404, 201] width 9 height 14
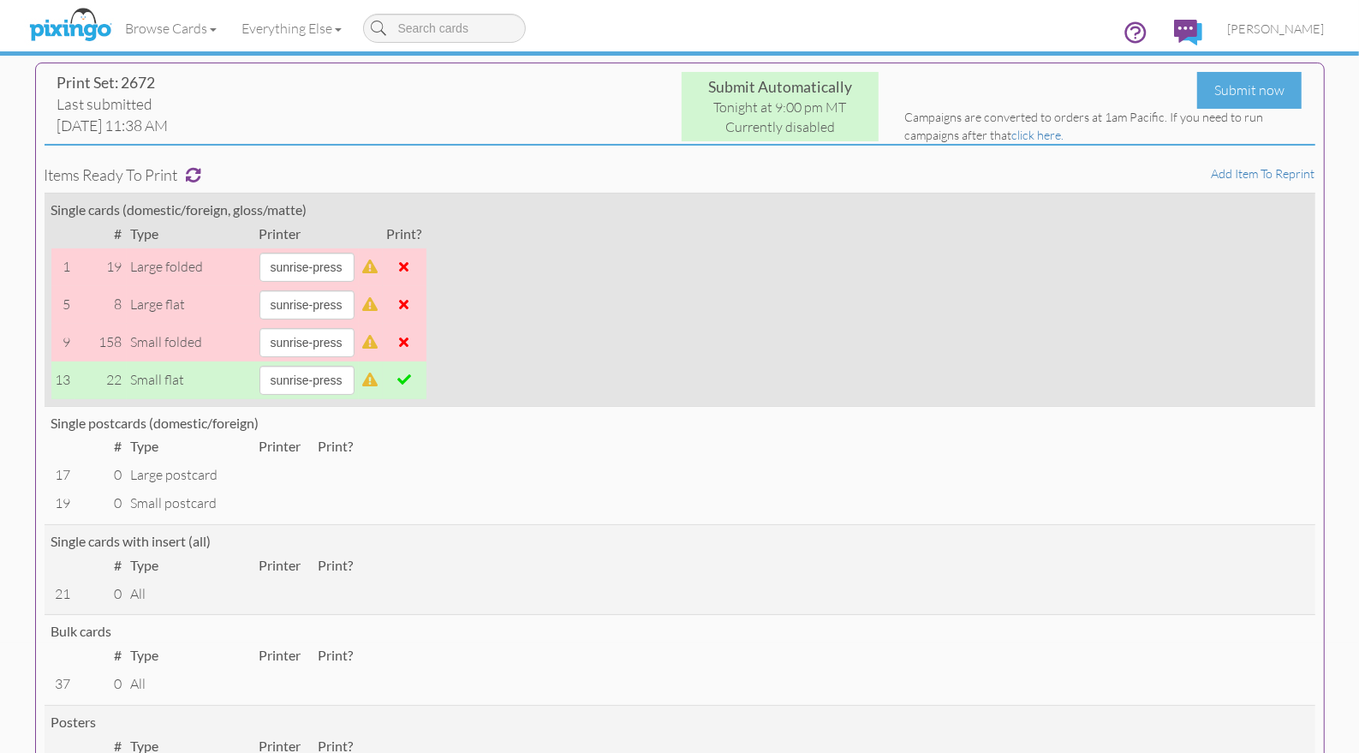
scroll to position [107, 0]
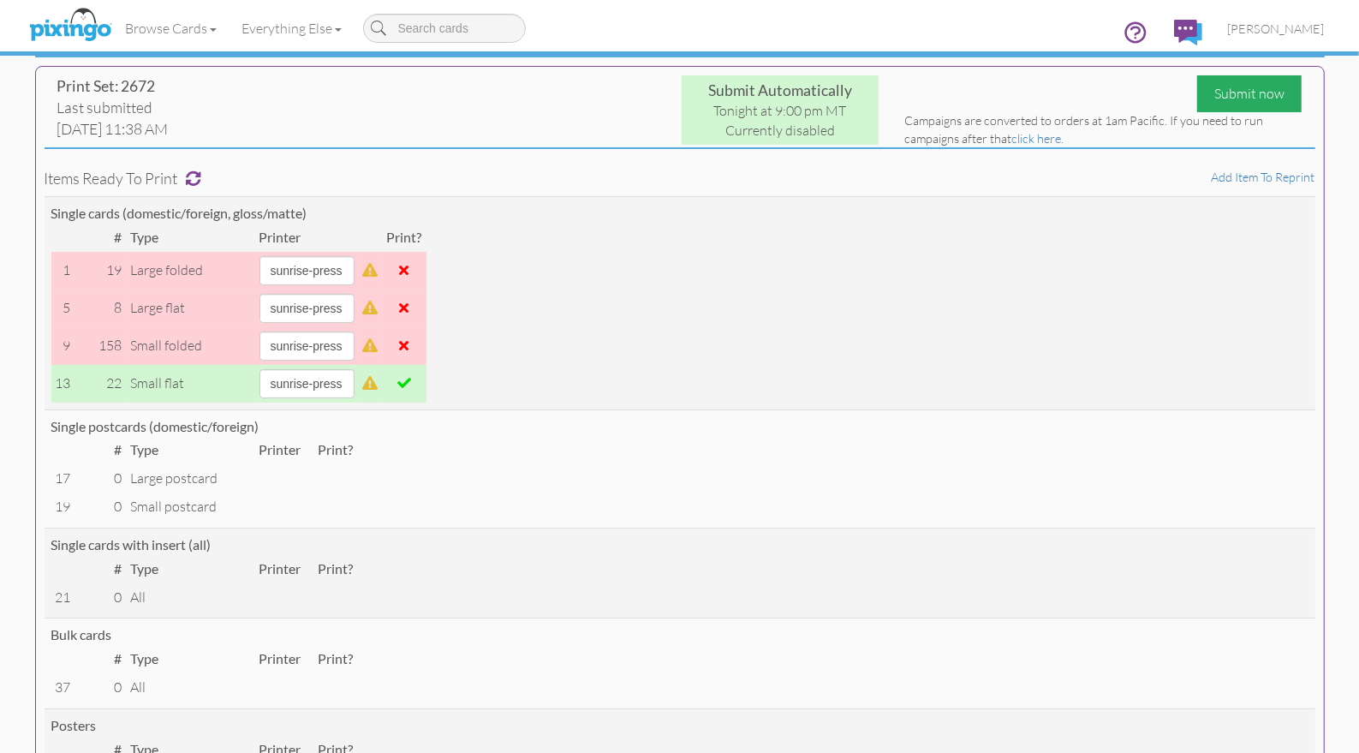
click at [1235, 92] on div "Submit now" at bounding box center [1249, 93] width 104 height 37
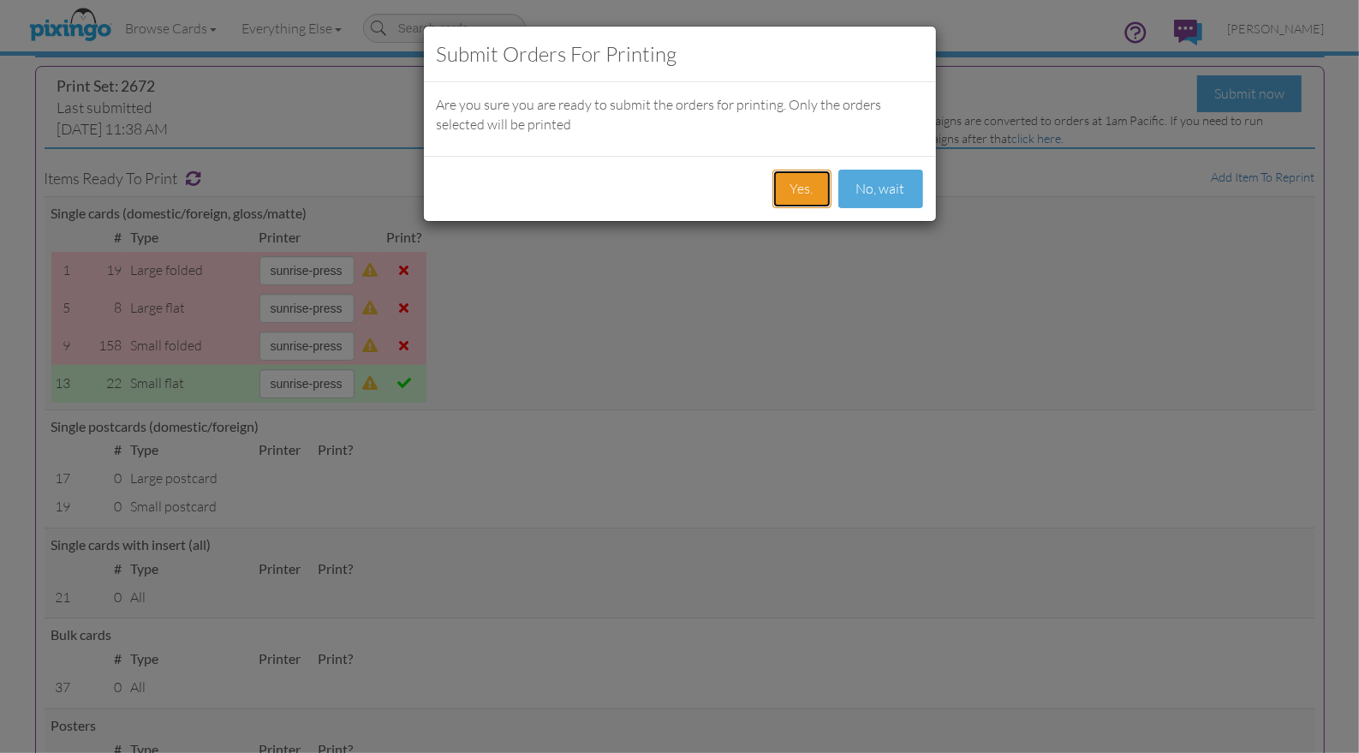
click at [815, 182] on button "Yes." at bounding box center [801, 189] width 59 height 39
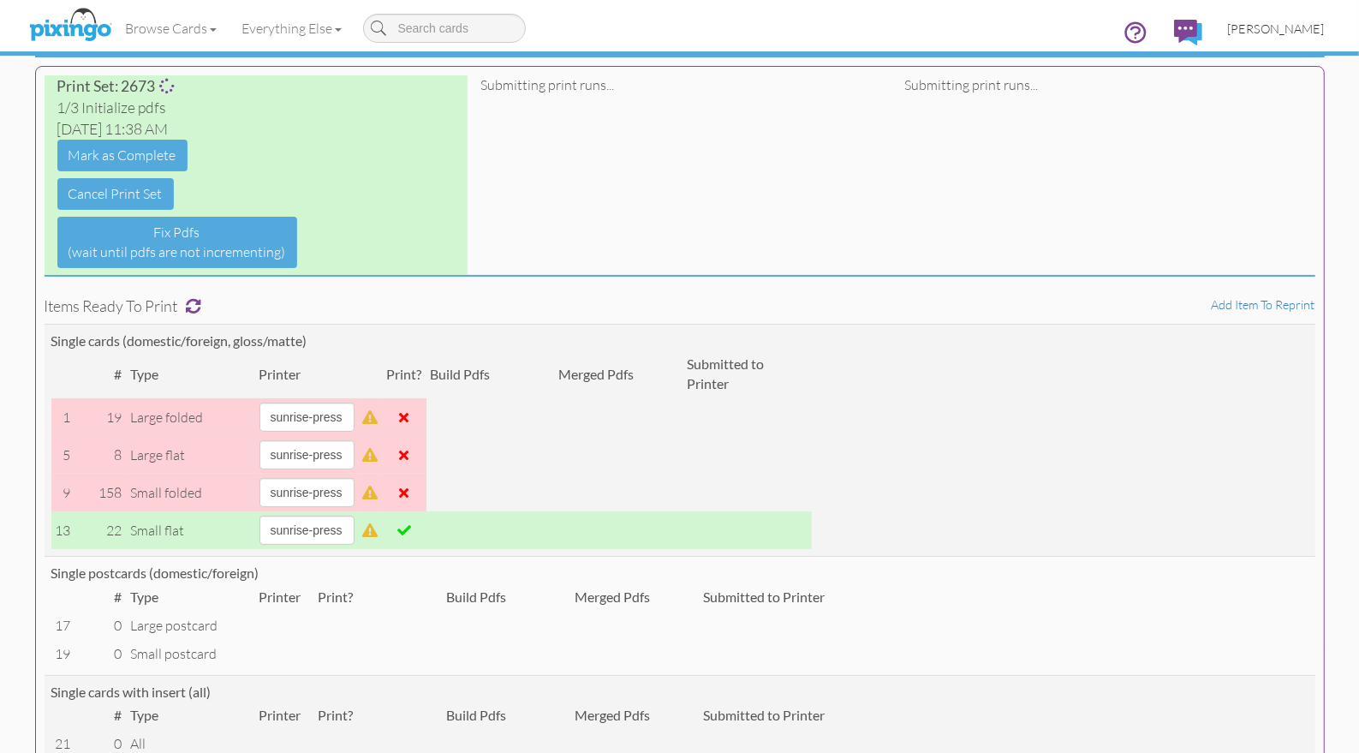
click at [1268, 27] on span "[PERSON_NAME]" at bounding box center [1276, 28] width 97 height 15
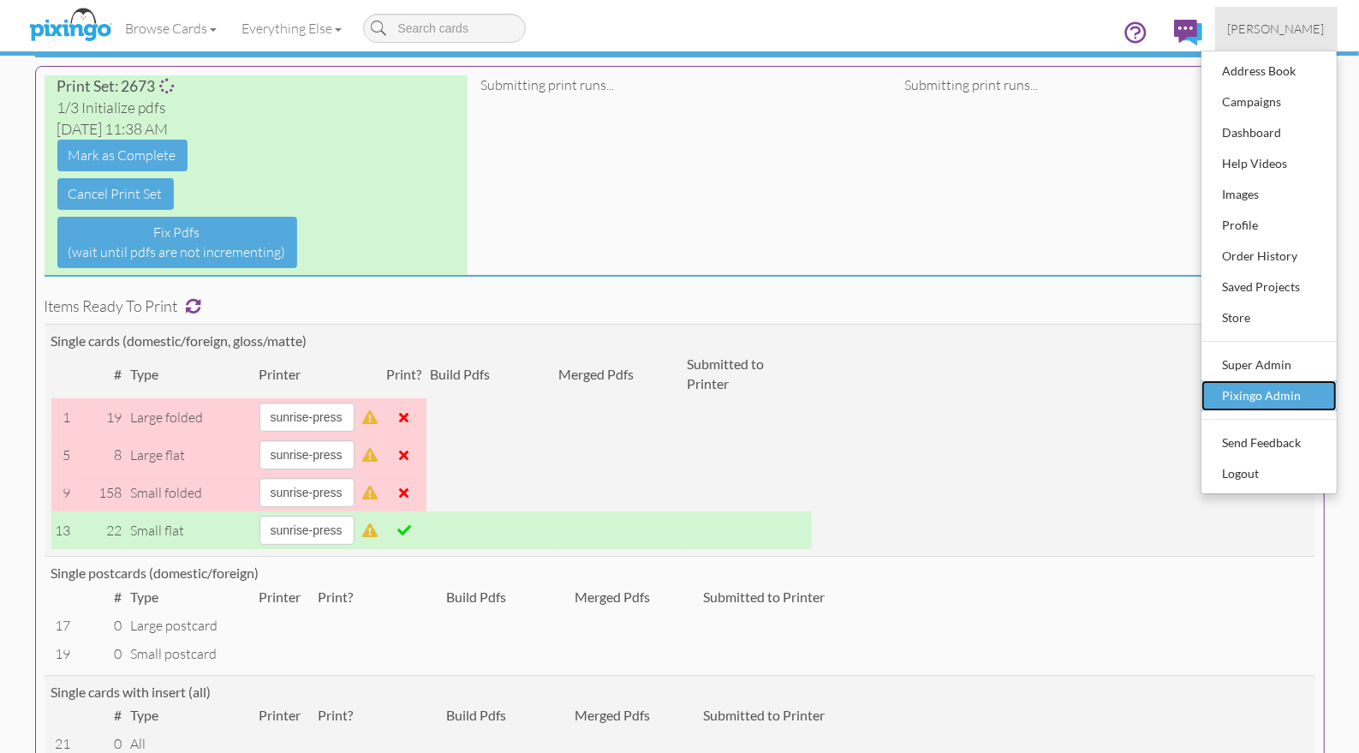
click at [1249, 385] on div "Pixingo Admin" at bounding box center [1269, 396] width 101 height 26
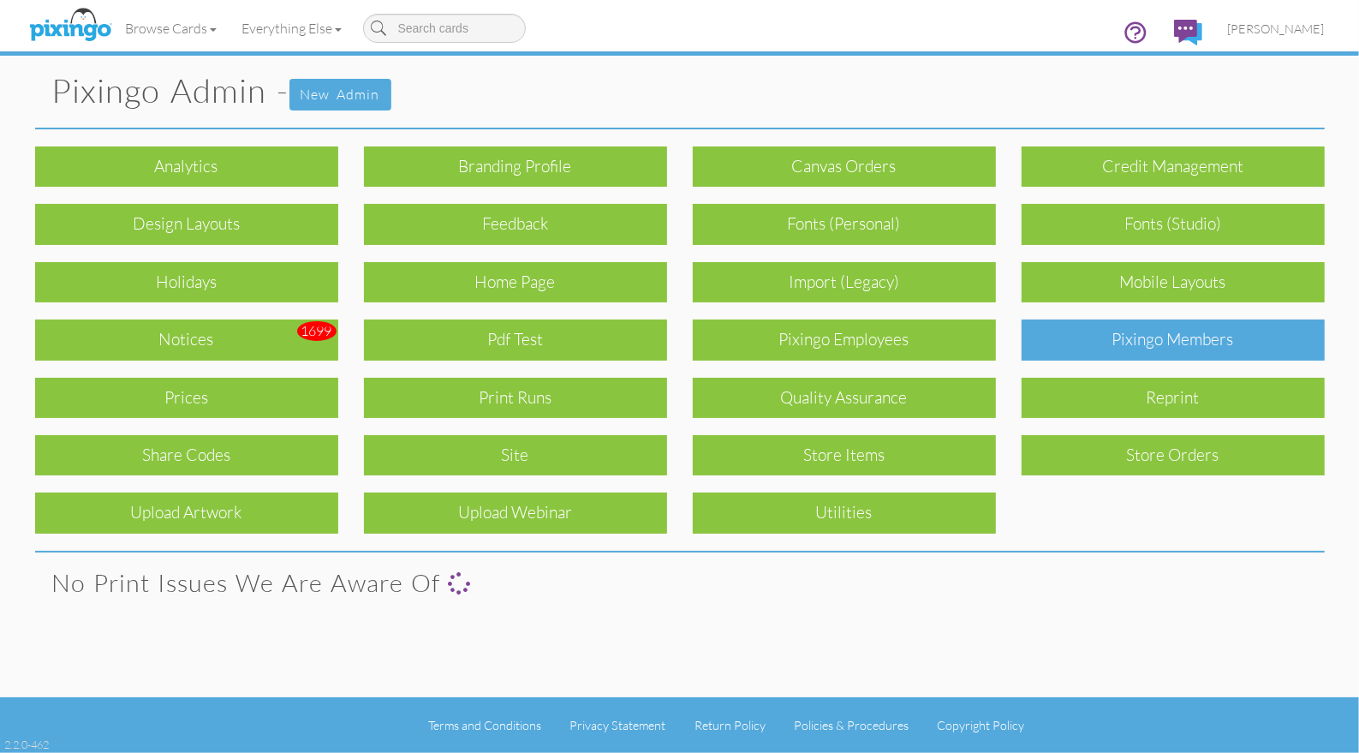
click at [1185, 334] on div "Pixingo Members" at bounding box center [1173, 339] width 303 height 40
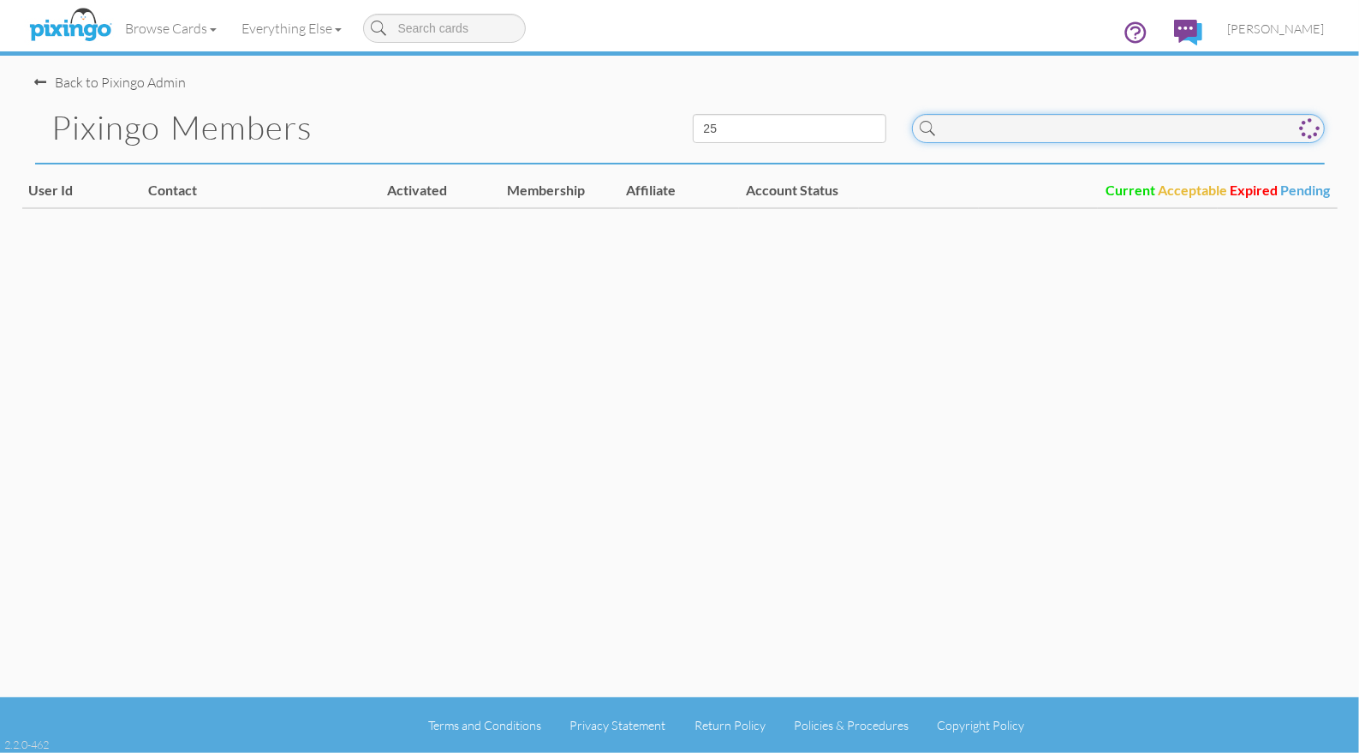
click at [1004, 133] on input at bounding box center [1118, 128] width 413 height 29
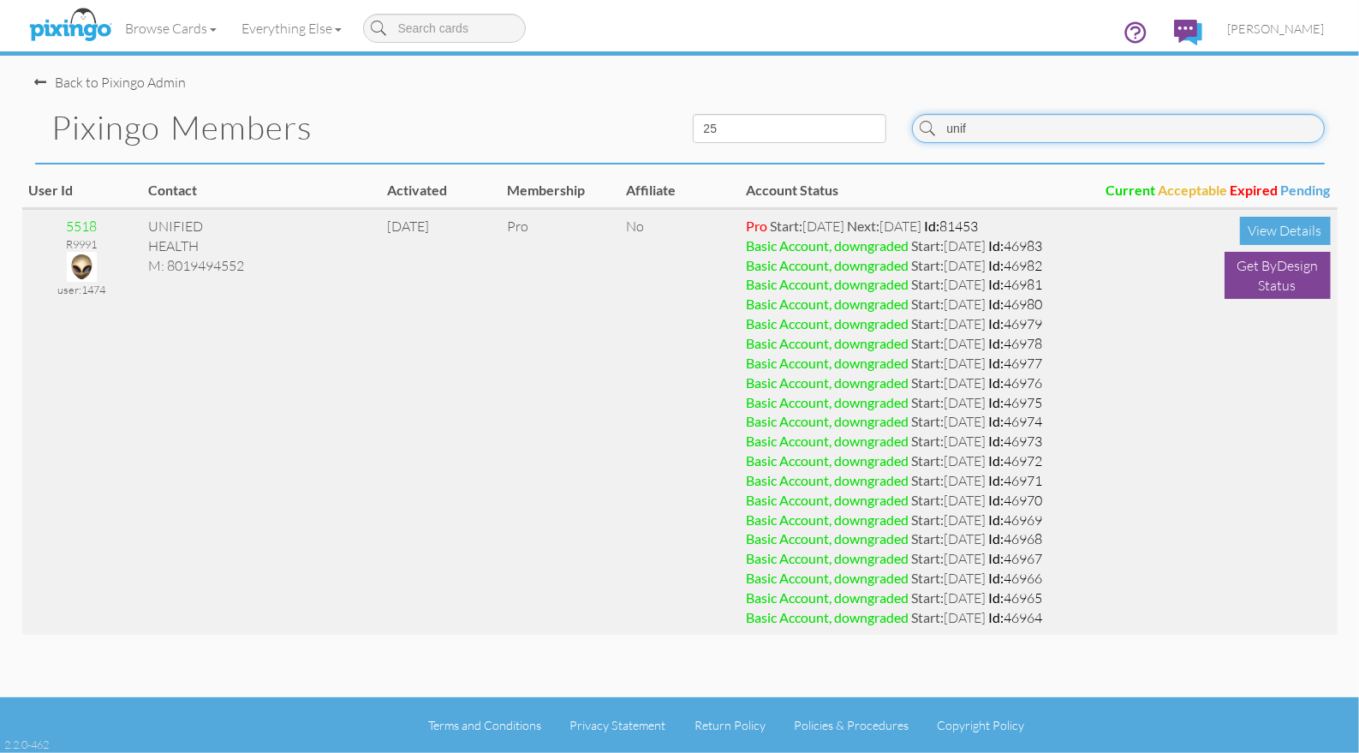
type input "unif"
click at [88, 265] on img at bounding box center [82, 267] width 30 height 30
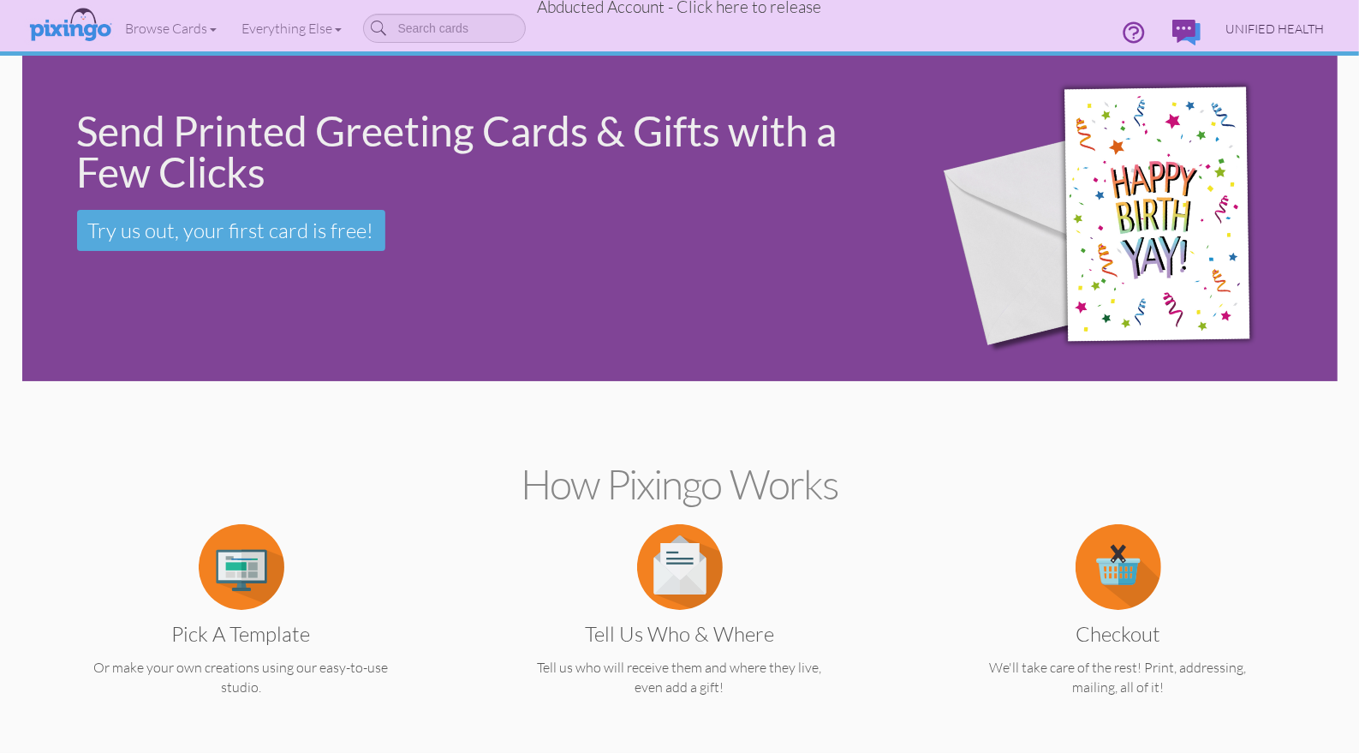
click at [1267, 21] on span "UNIFIED HEALTH" at bounding box center [1275, 28] width 98 height 15
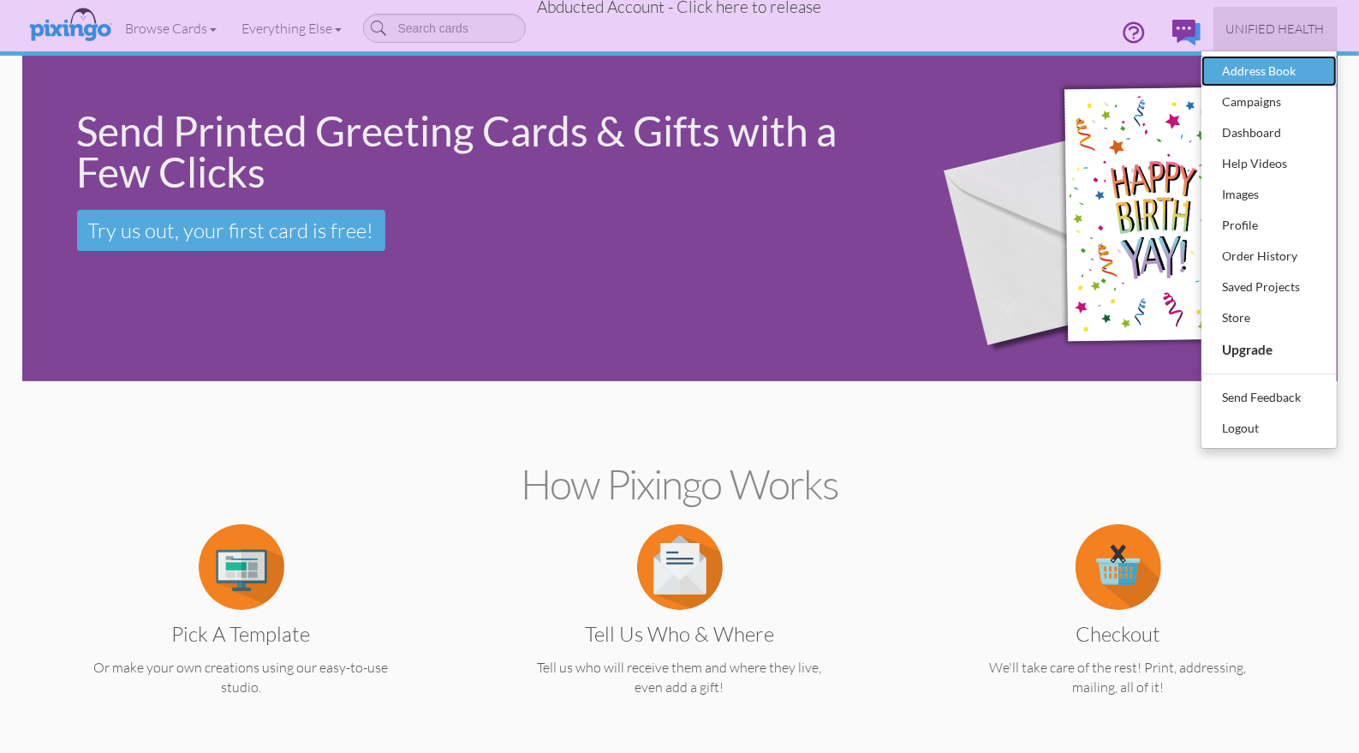
click at [1232, 76] on div "Address Book" at bounding box center [1269, 71] width 101 height 26
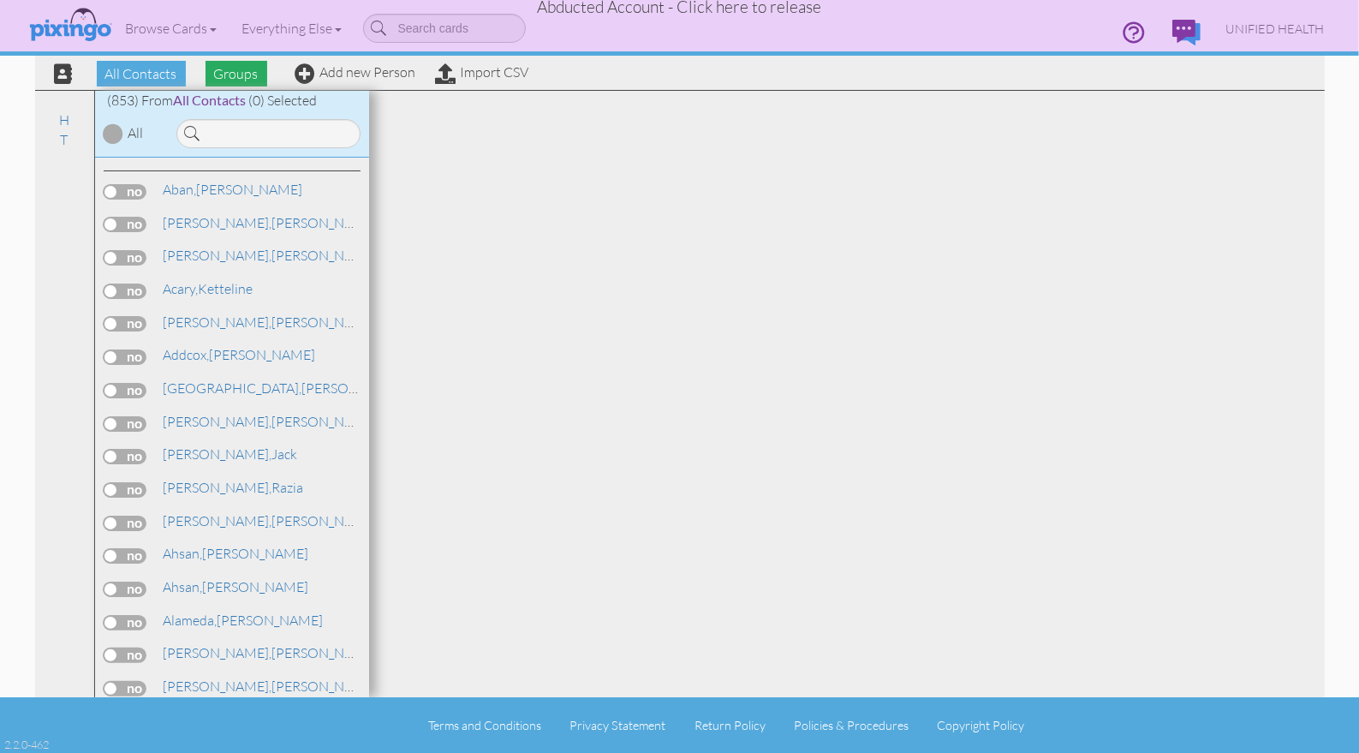
click at [229, 80] on span "Groups" at bounding box center [237, 74] width 62 height 26
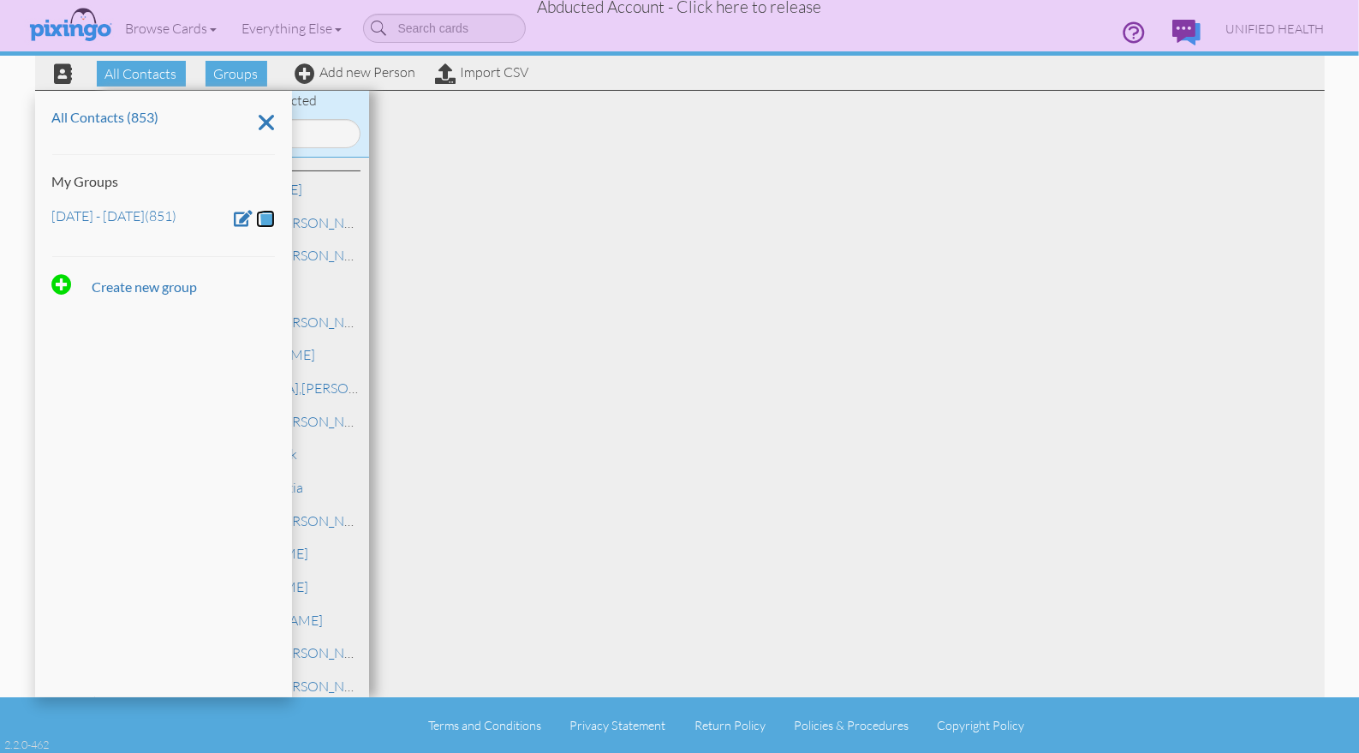
click at [271, 219] on span at bounding box center [267, 218] width 15 height 16
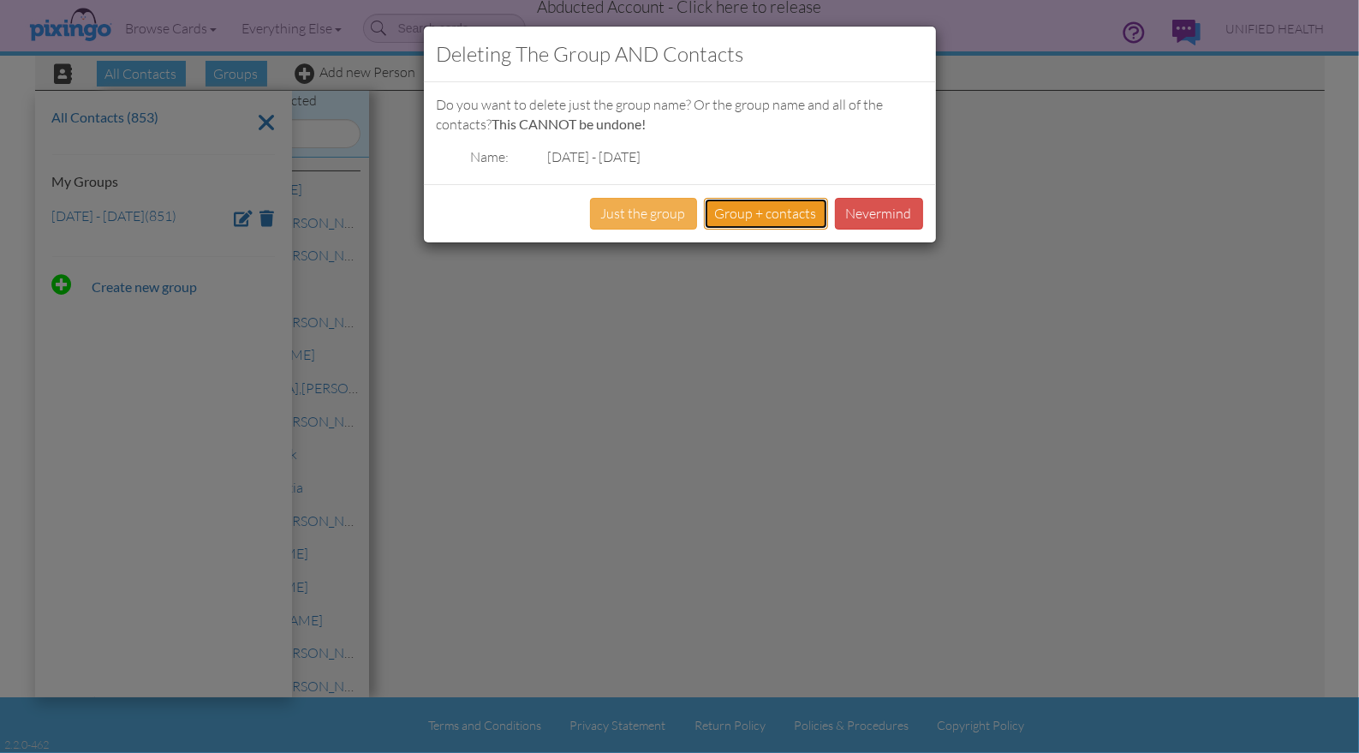
click at [736, 217] on button "Group + contacts" at bounding box center [766, 214] width 124 height 32
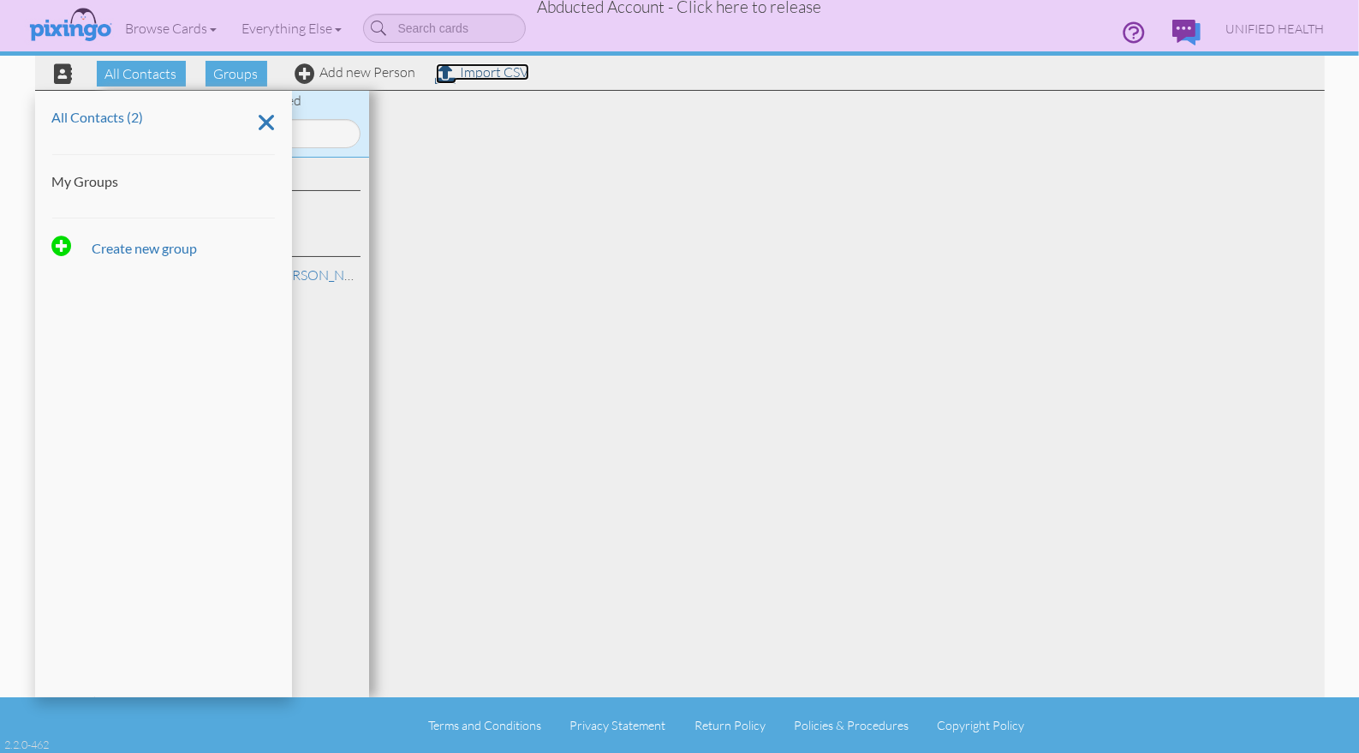
click at [507, 70] on link "Import CSV" at bounding box center [482, 71] width 93 height 17
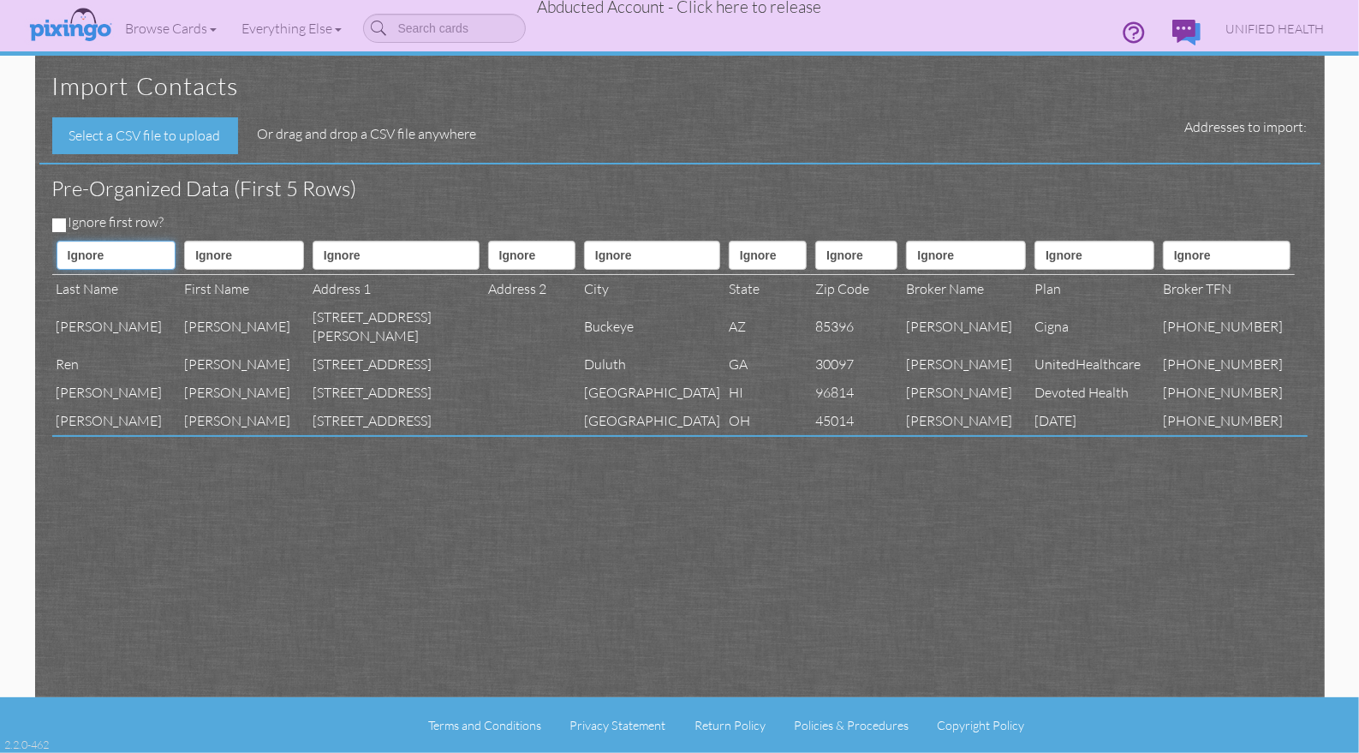
click at [74, 253] on select "Ignore ---------- First name Last name ---------- Address 1 Address 2 City Stat…" at bounding box center [117, 255] width 120 height 29
select select "object:9326"
click at [57, 241] on select "Ignore ---------- First name Last name ---------- Address 1 Address 2 City Stat…" at bounding box center [117, 255] width 120 height 29
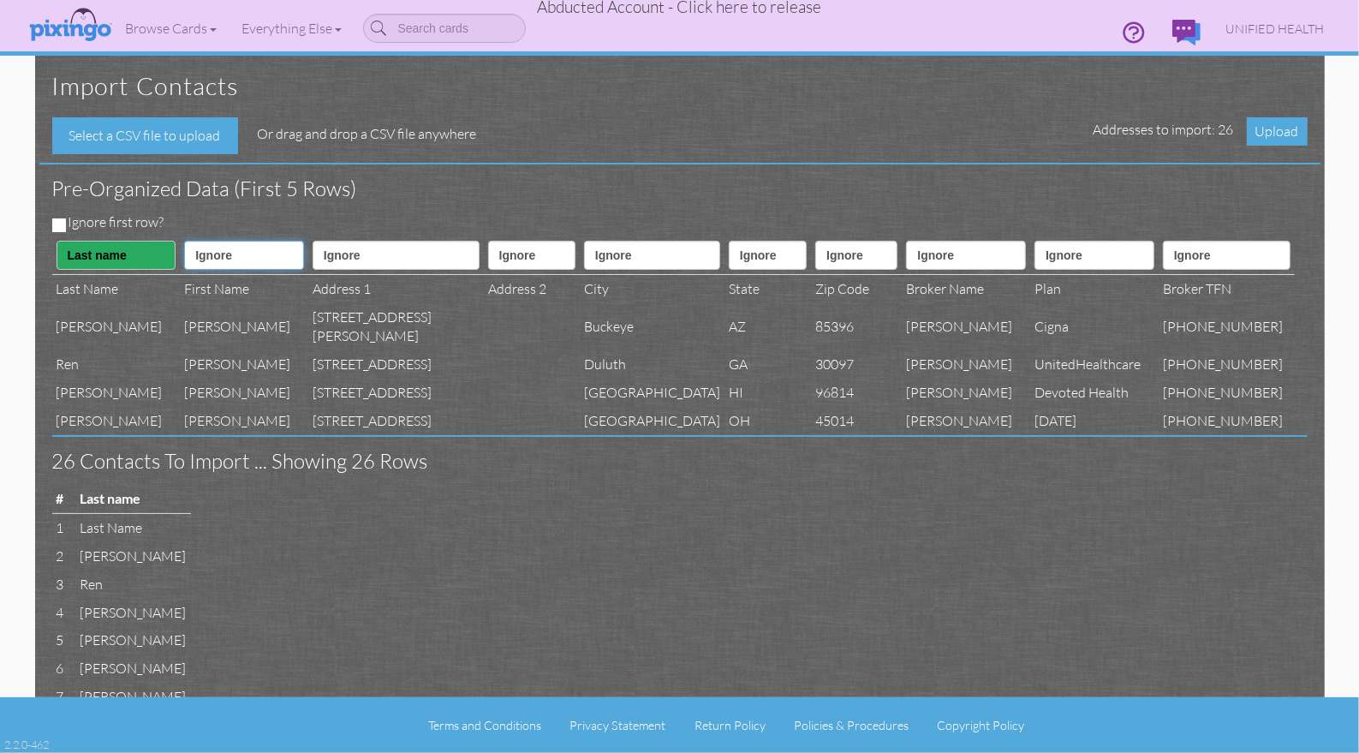
click at [218, 242] on select "Ignore ---------- First name Last name ---------- Address 1 Address 2 City Stat…" at bounding box center [244, 255] width 120 height 29
select select "object:9325"
click at [184, 241] on select "Ignore ---------- First name Last name ---------- Address 1 Address 2 City Stat…" at bounding box center [244, 255] width 120 height 29
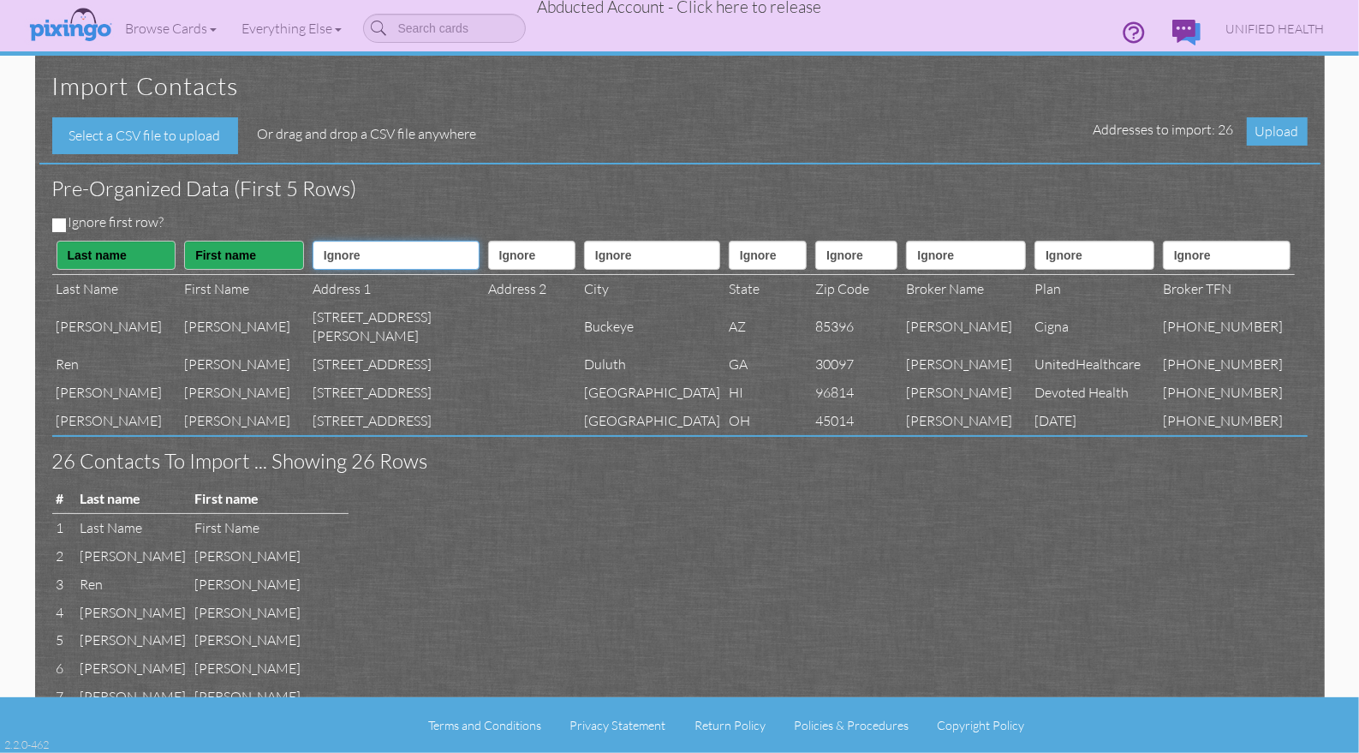
click at [374, 257] on select "Ignore ---------- First name Last name ---------- Address 1 Address 2 City Stat…" at bounding box center [396, 255] width 167 height 29
select select "object:9328"
click at [313, 241] on select "Ignore ---------- First name Last name ---------- Address 1 Address 2 City Stat…" at bounding box center [396, 255] width 167 height 29
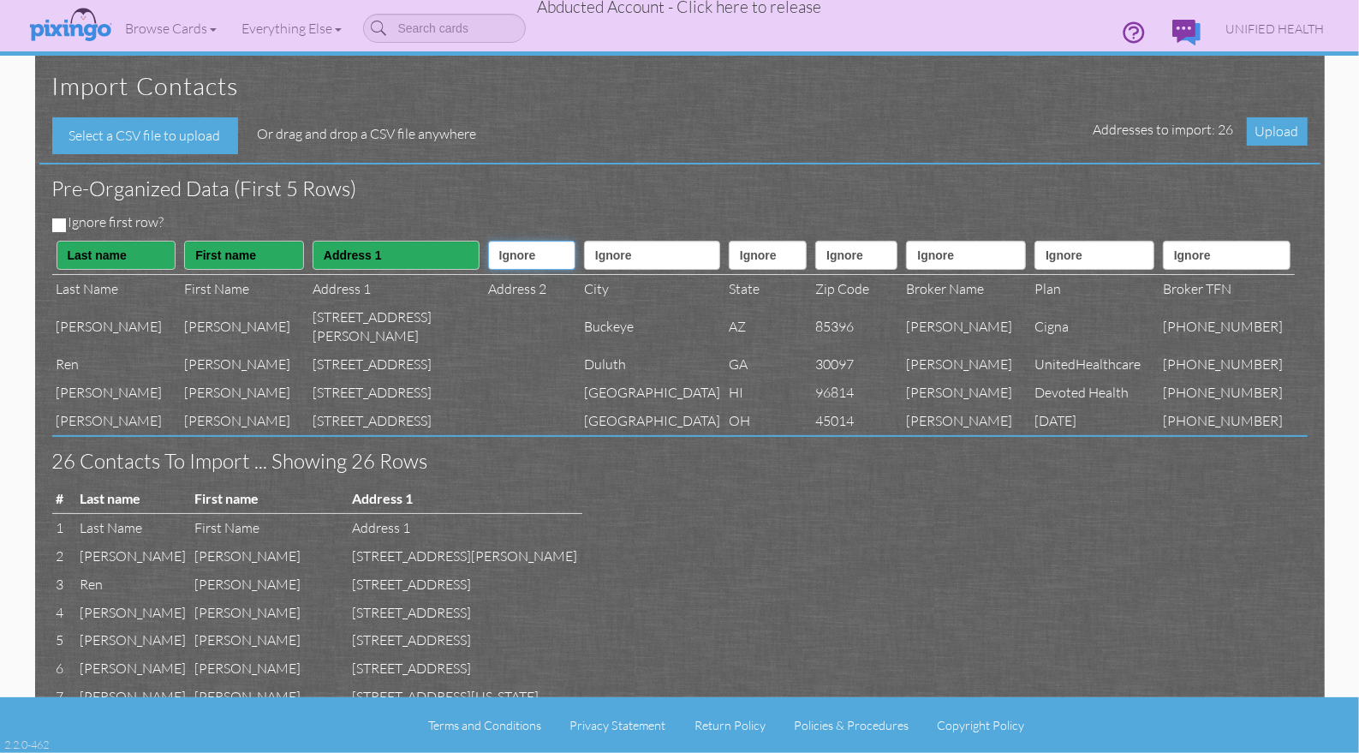
click at [503, 257] on select "Ignore ---------- First name Last name ---------- Address 1 Address 2 City Stat…" at bounding box center [531, 255] width 87 height 29
select select "object:9329"
click at [488, 241] on select "Ignore ---------- First name Last name ---------- Address 1 Address 2 City Stat…" at bounding box center [531, 255] width 87 height 29
click at [648, 250] on select "Ignore ---------- First name Last name ---------- Address 1 Address 2 City Stat…" at bounding box center [652, 255] width 136 height 29
select select "object:9330"
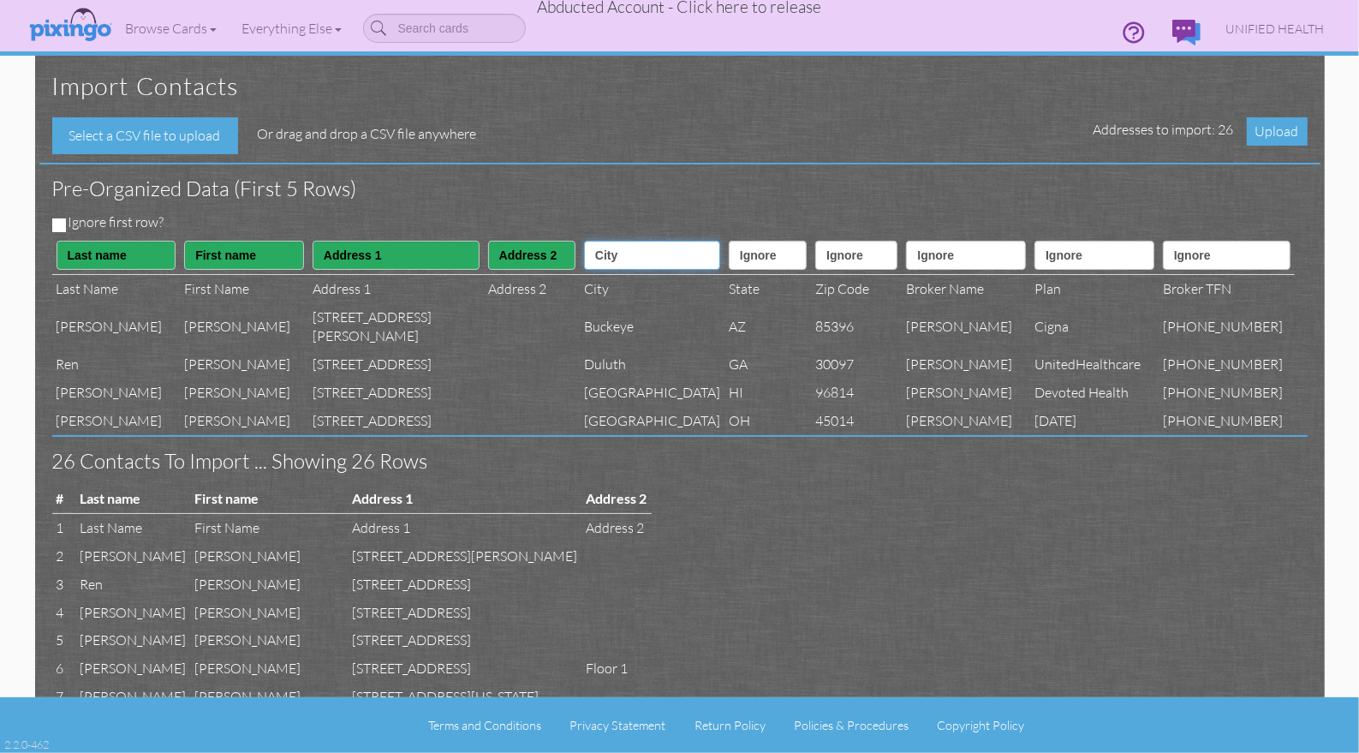
click at [584, 241] on select "Ignore ---------- First name Last name ---------- Address 1 Address 2 City Stat…" at bounding box center [652, 255] width 136 height 29
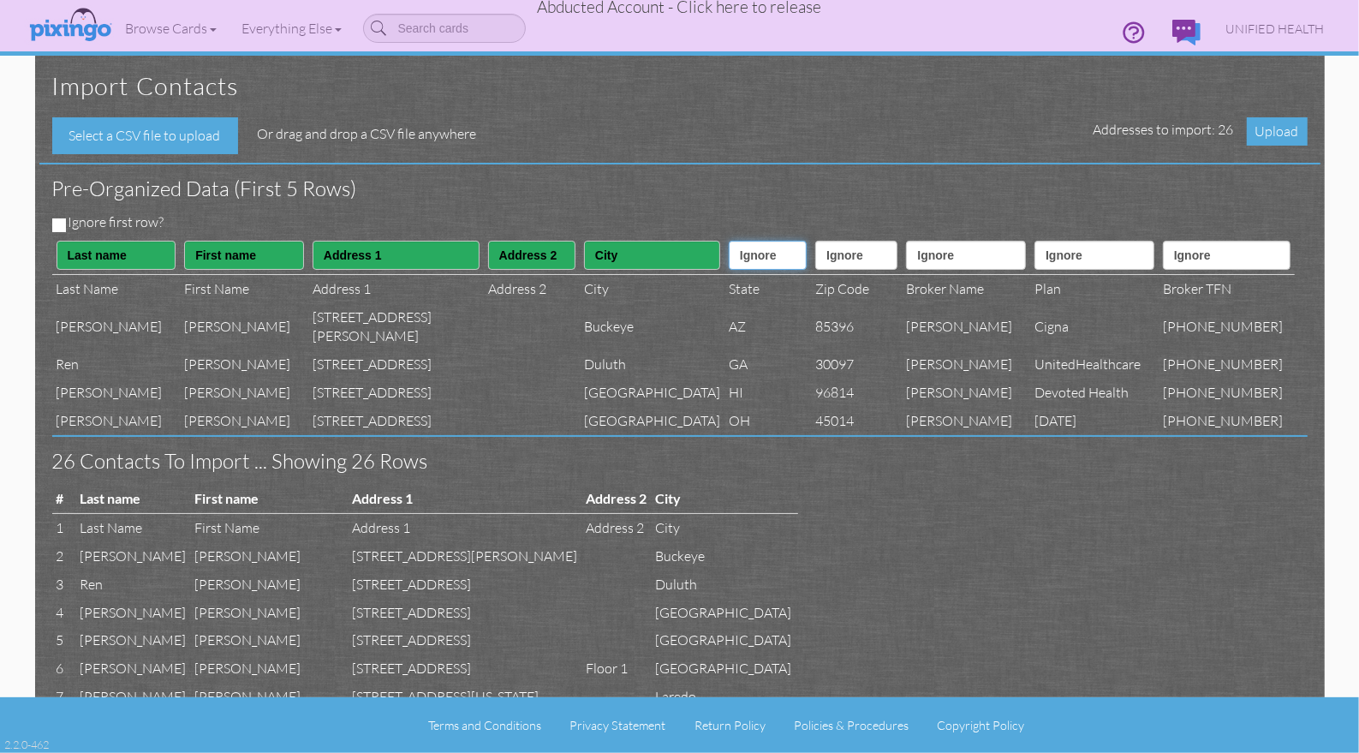
click at [757, 255] on select "Ignore ---------- First name Last name ---------- Address 1 Address 2 City Stat…" at bounding box center [768, 255] width 78 height 29
select select "object:9331"
click at [729, 241] on select "Ignore ---------- First name Last name ---------- Address 1 Address 2 City Stat…" at bounding box center [768, 255] width 78 height 29
click at [837, 251] on select "Ignore ---------- First name Last name ---------- Address 1 Address 2 City Stat…" at bounding box center [856, 255] width 82 height 29
select select "object:9332"
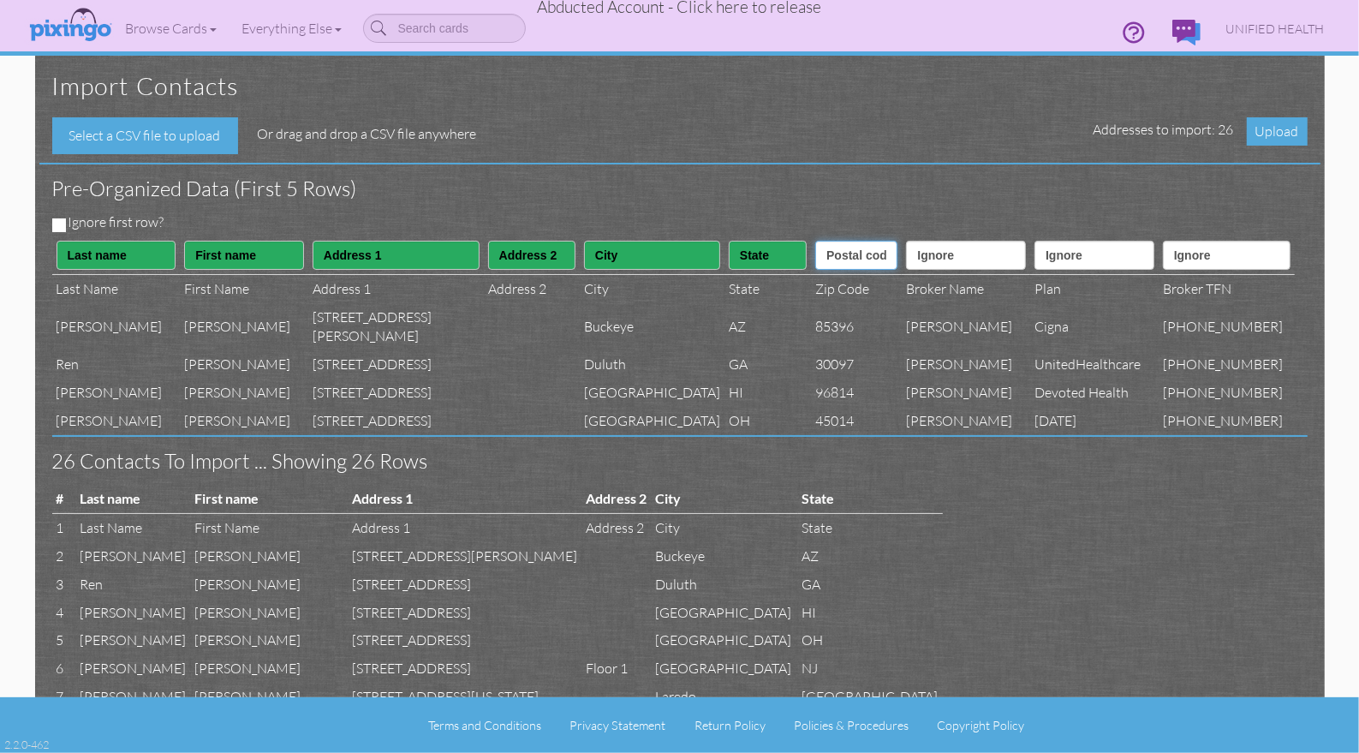
click at [815, 241] on select "Ignore ---------- First name Last name ---------- Address 1 Address 2 City Stat…" at bounding box center [856, 255] width 82 height 29
click at [954, 259] on select "Ignore ---------- First name Last name ---------- Address 1 Address 2 City Stat…" at bounding box center [966, 255] width 120 height 29
select select "object:9346"
click at [914, 241] on select "Ignore ---------- First name Last name ---------- Address 1 Address 2 City Stat…" at bounding box center [966, 255] width 120 height 29
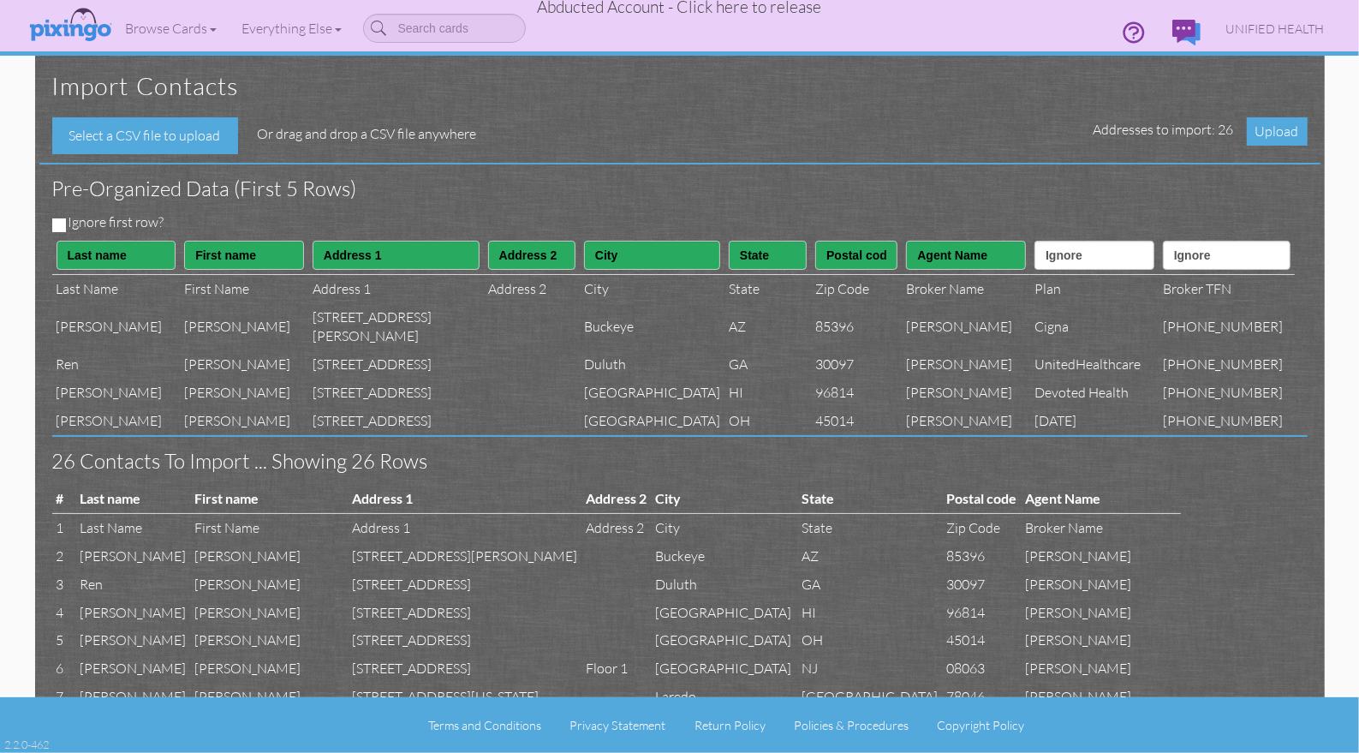
click at [1072, 270] on th "Ignore ---------- First name Last name ---------- Address 1 Address 2 City Stat…" at bounding box center [1094, 255] width 128 height 39
click at [1069, 266] on select "Ignore ---------- First name Last name ---------- Address 1 Address 2 City Stat…" at bounding box center [1094, 255] width 120 height 29
select select "object:9345"
click at [1043, 241] on select "Ignore ---------- First name Last name ---------- Address 1 Address 2 City Stat…" at bounding box center [1094, 255] width 120 height 29
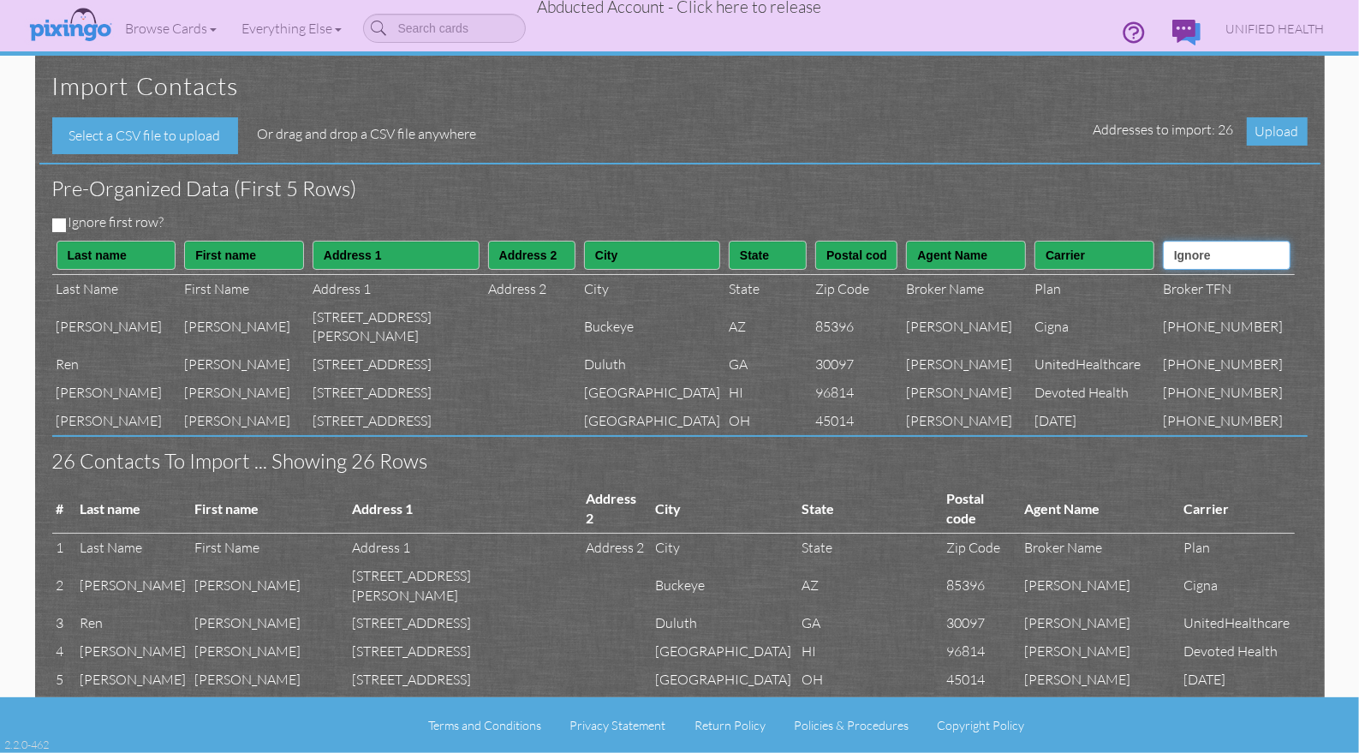
click at [1217, 265] on select "Ignore ---------- First name Last name ---------- Address 1 Address 2 City Stat…" at bounding box center [1227, 255] width 128 height 29
select select "object:9347"
click at [1184, 241] on select "Ignore ---------- First name Last name ---------- Address 1 Address 2 City Stat…" at bounding box center [1227, 255] width 128 height 29
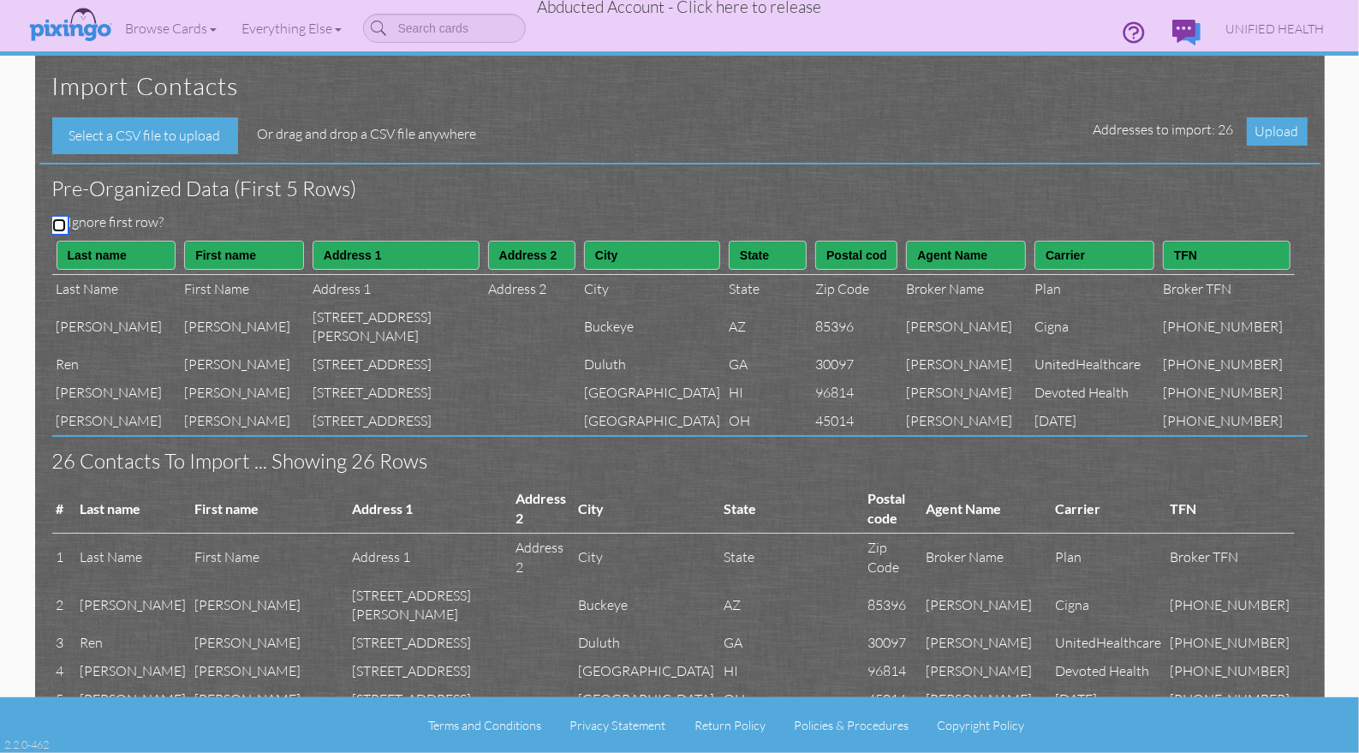
click at [58, 219] on input "Ignore first row?" at bounding box center [59, 225] width 14 height 14
checkbox input "true"
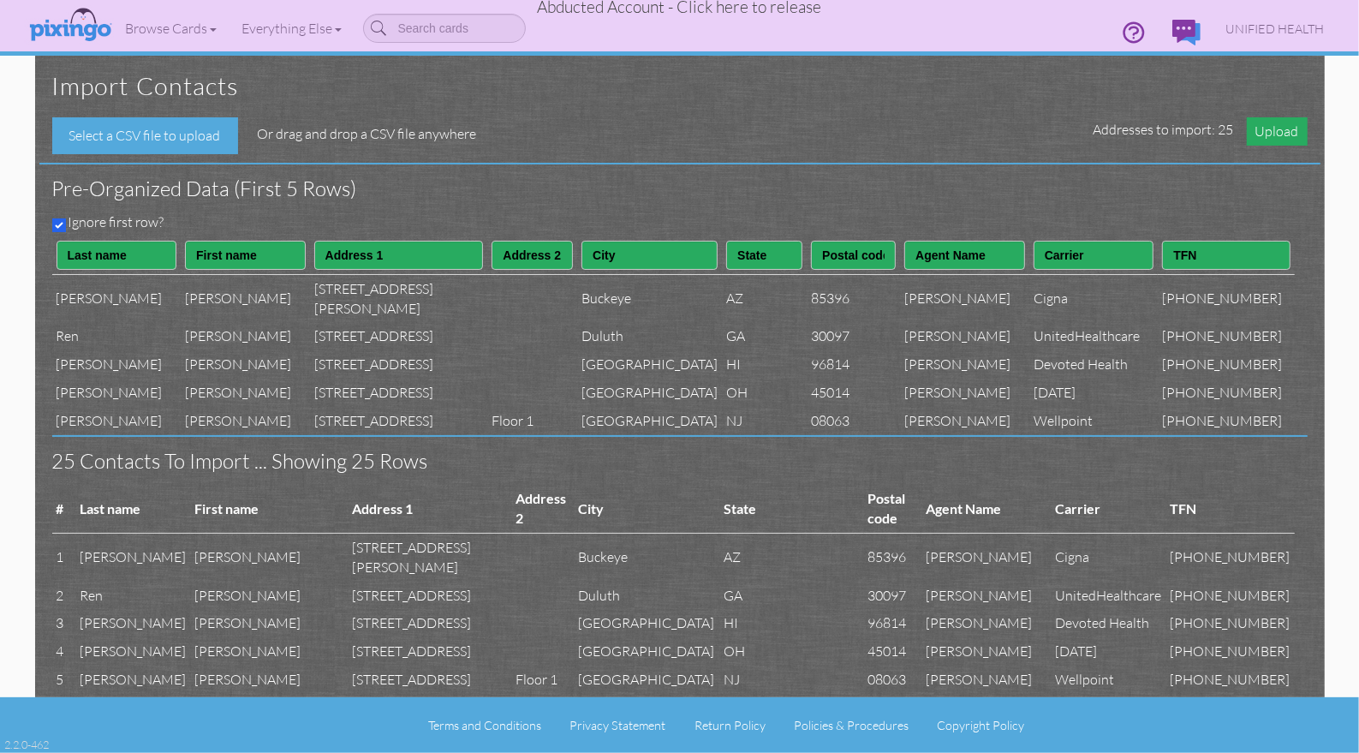
click at [1273, 135] on span "Upload" at bounding box center [1277, 131] width 61 height 28
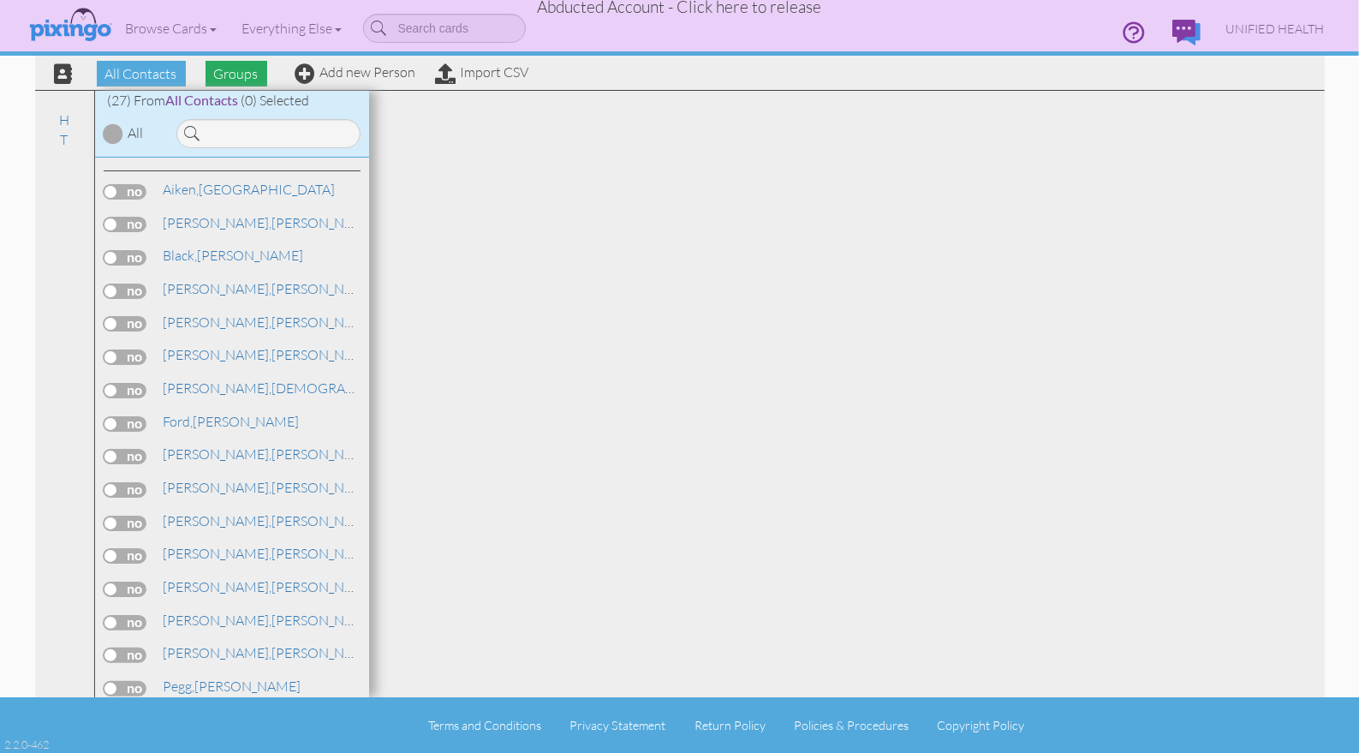
click at [249, 73] on span "Groups" at bounding box center [237, 74] width 62 height 26
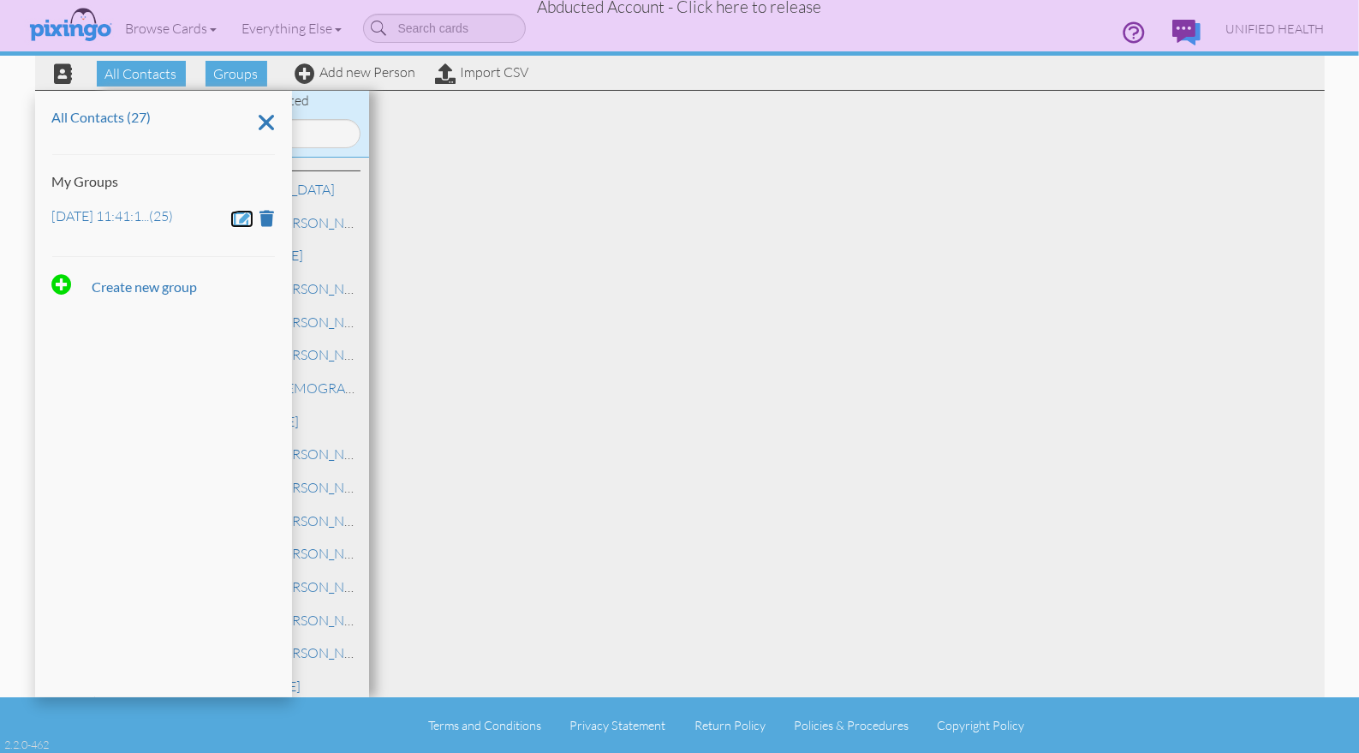
click at [242, 212] on span at bounding box center [244, 218] width 19 height 16
drag, startPoint x: 231, startPoint y: 213, endPoint x: 48, endPoint y: 209, distance: 183.3
click at [48, 211] on div "All Contacts (27) My Groups Sep 12, 11:41:10 AM Create new group" at bounding box center [163, 394] width 257 height 606
type input "March 22"
click at [92, 263] on div at bounding box center [102, 267] width 101 height 41
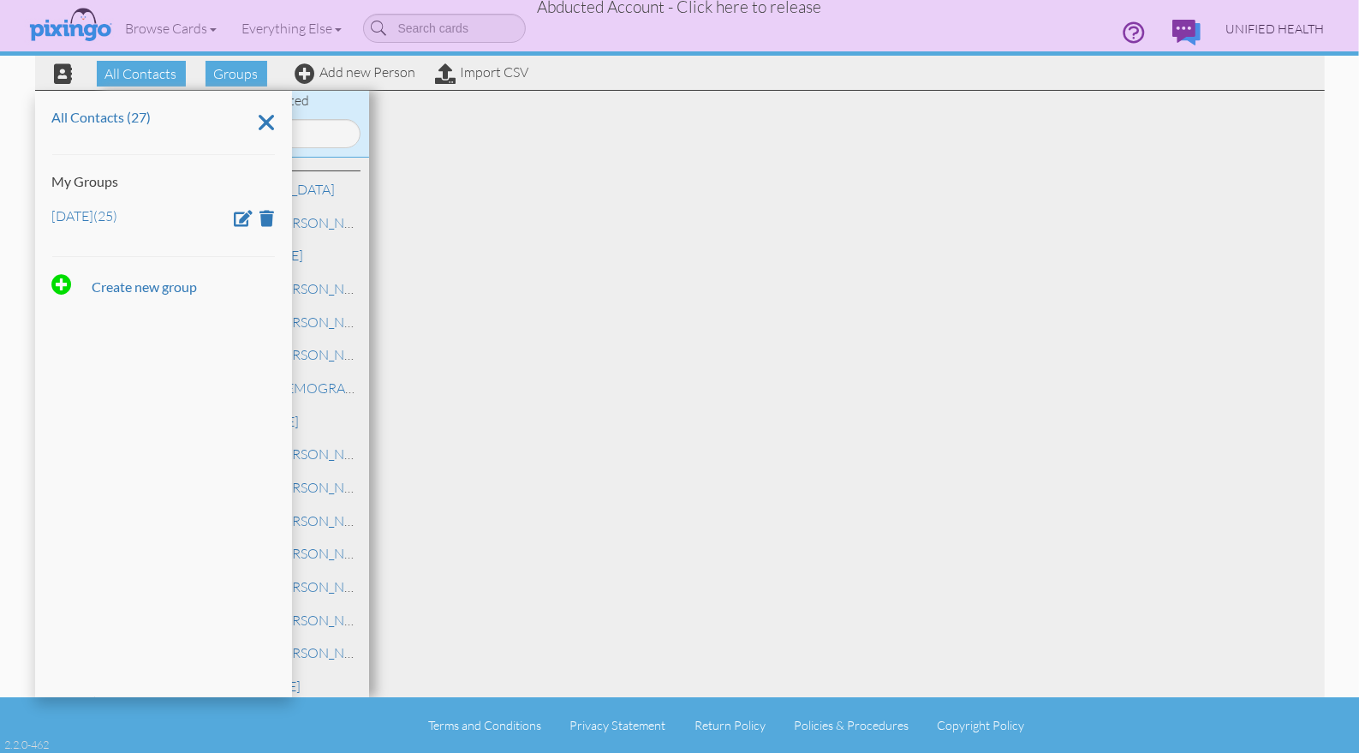
click at [1250, 36] on link "UNIFIED HEALTH" at bounding box center [1275, 29] width 124 height 44
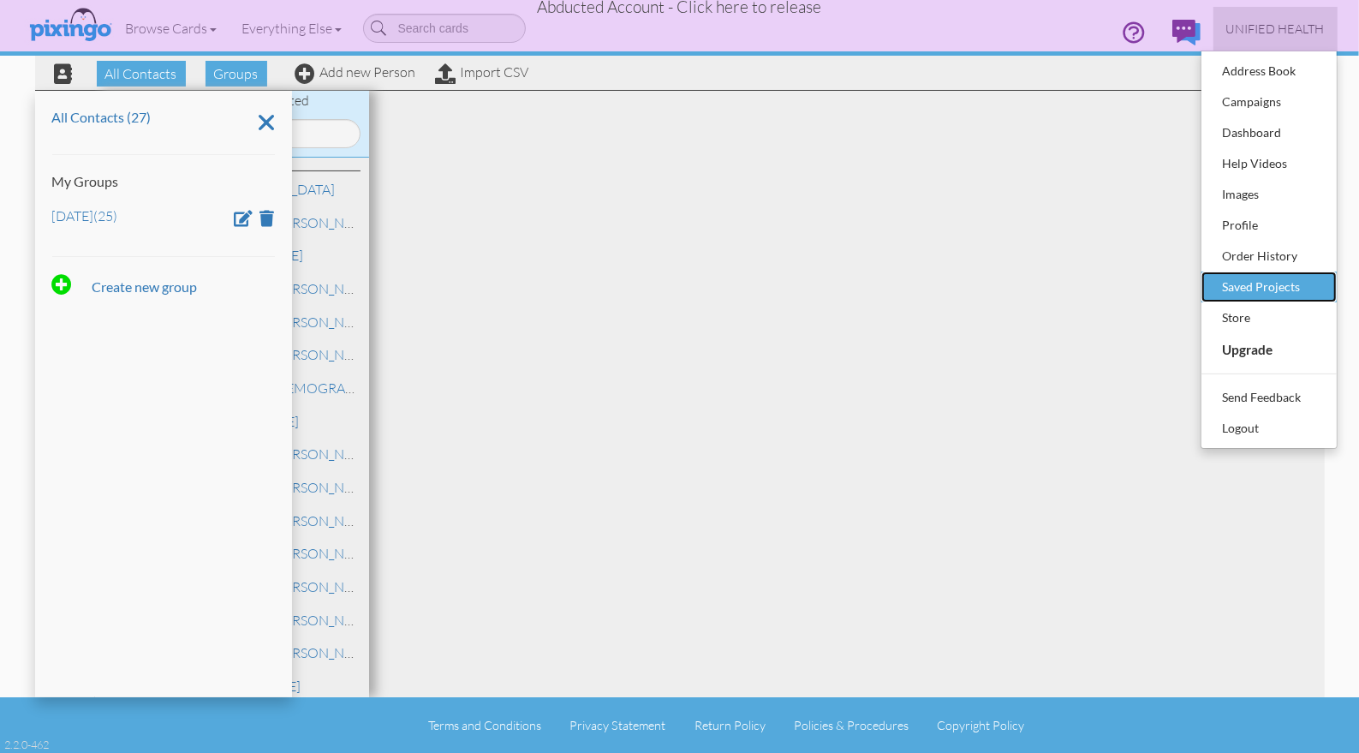
click at [1275, 279] on div "Saved Projects" at bounding box center [1269, 287] width 101 height 26
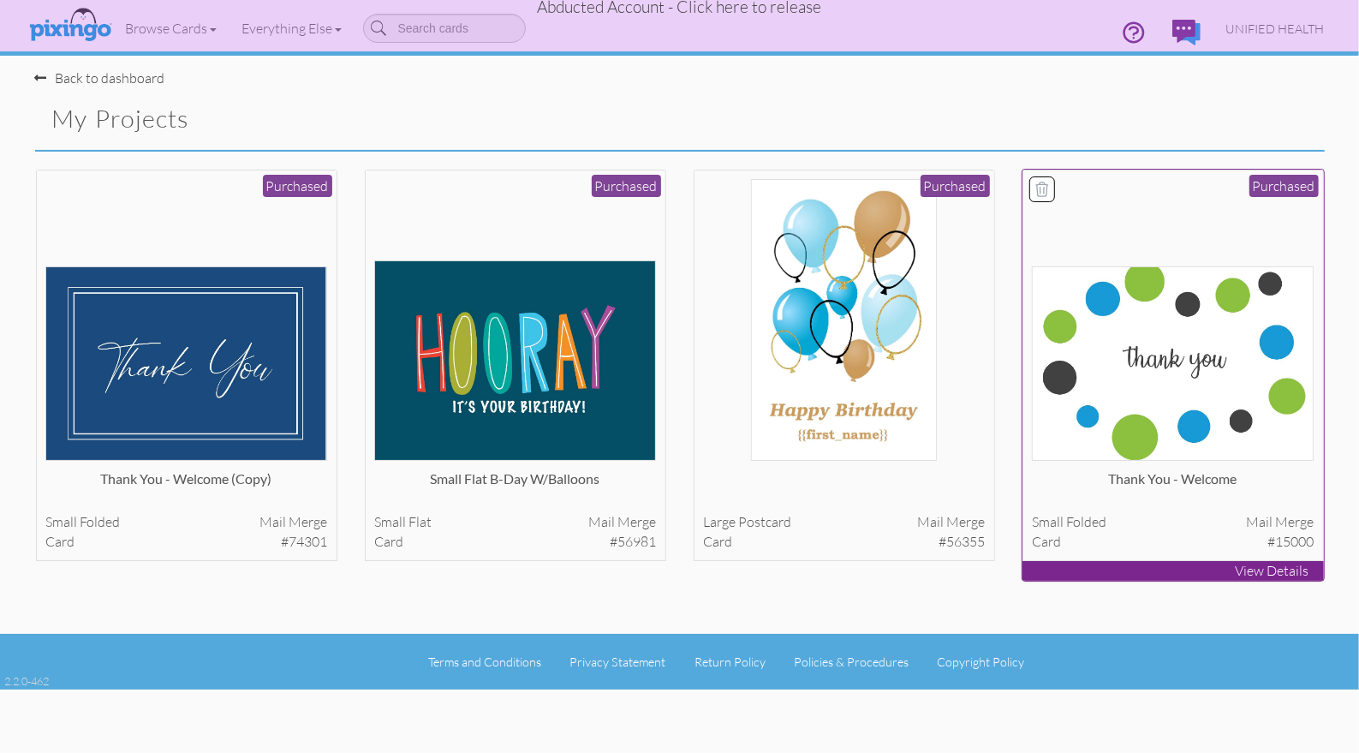
click at [1208, 294] on img at bounding box center [1173, 363] width 282 height 194
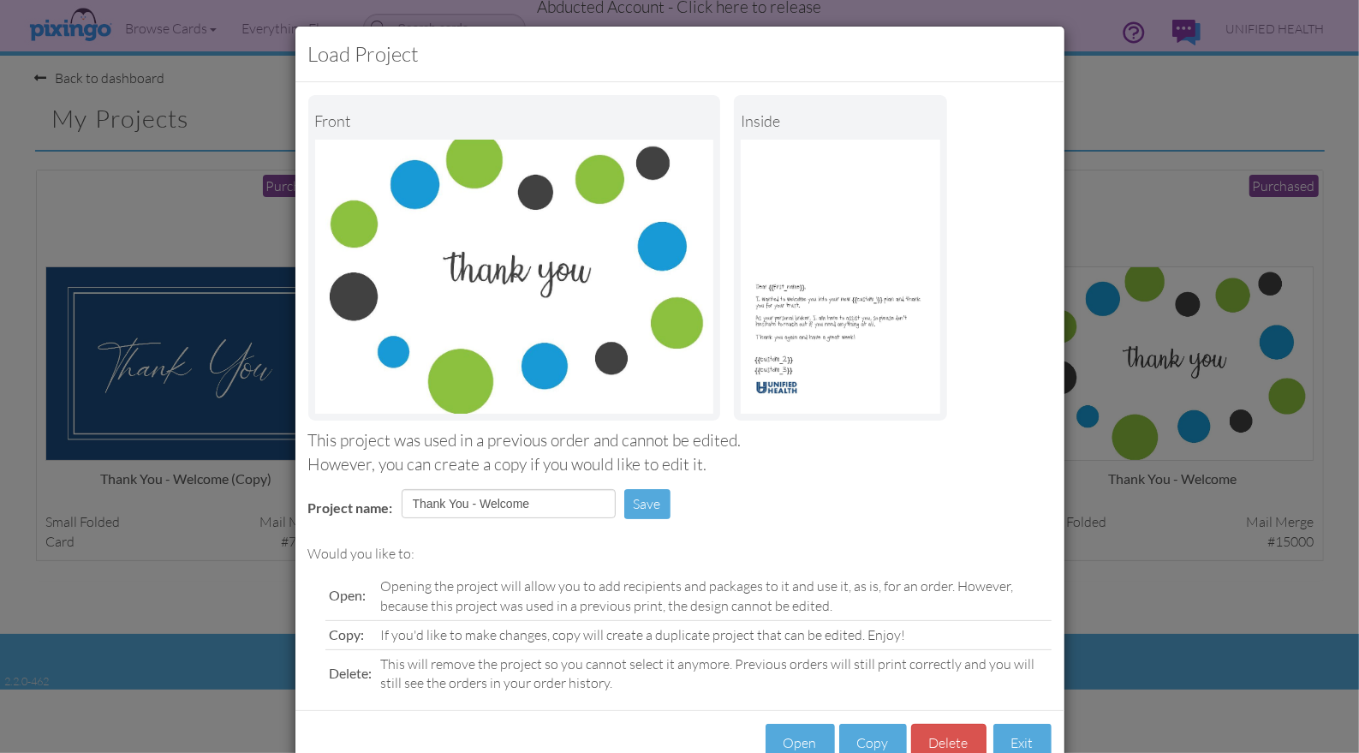
scroll to position [48, 0]
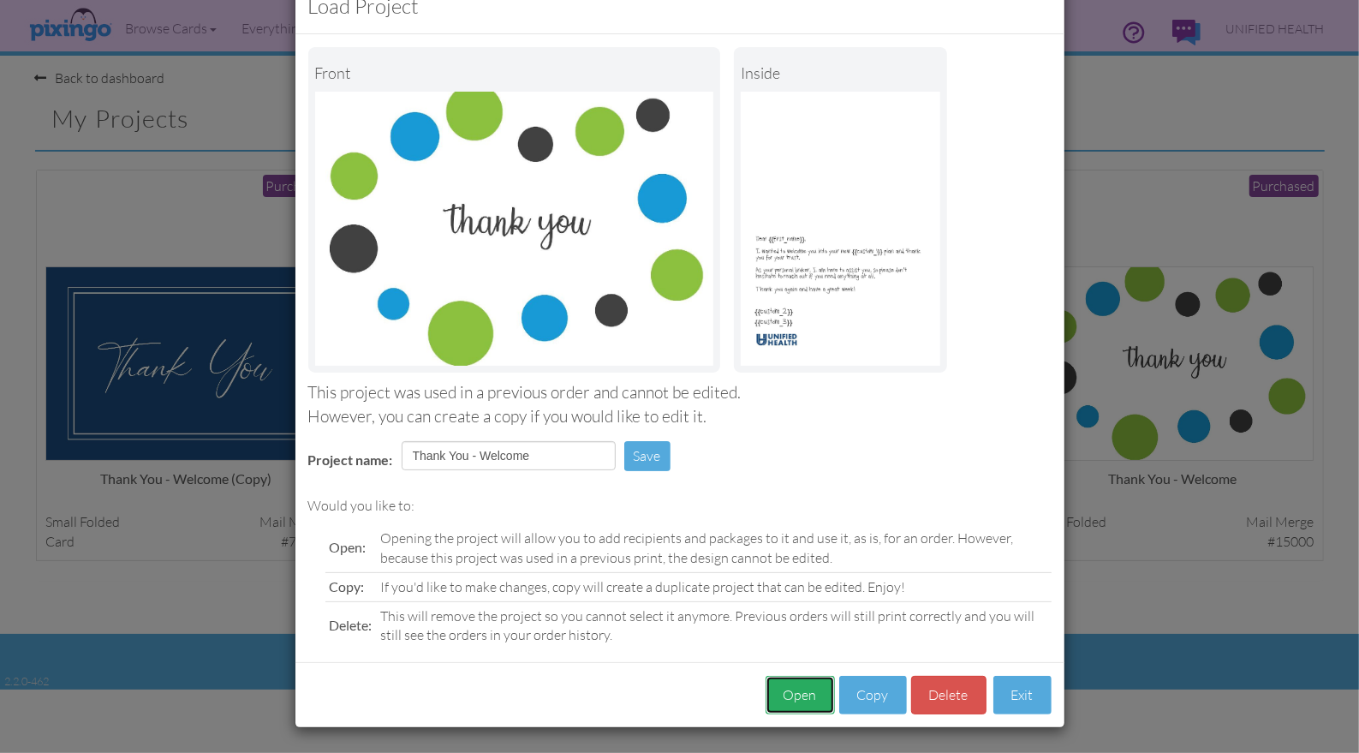
click at [794, 699] on button "Open" at bounding box center [800, 695] width 69 height 39
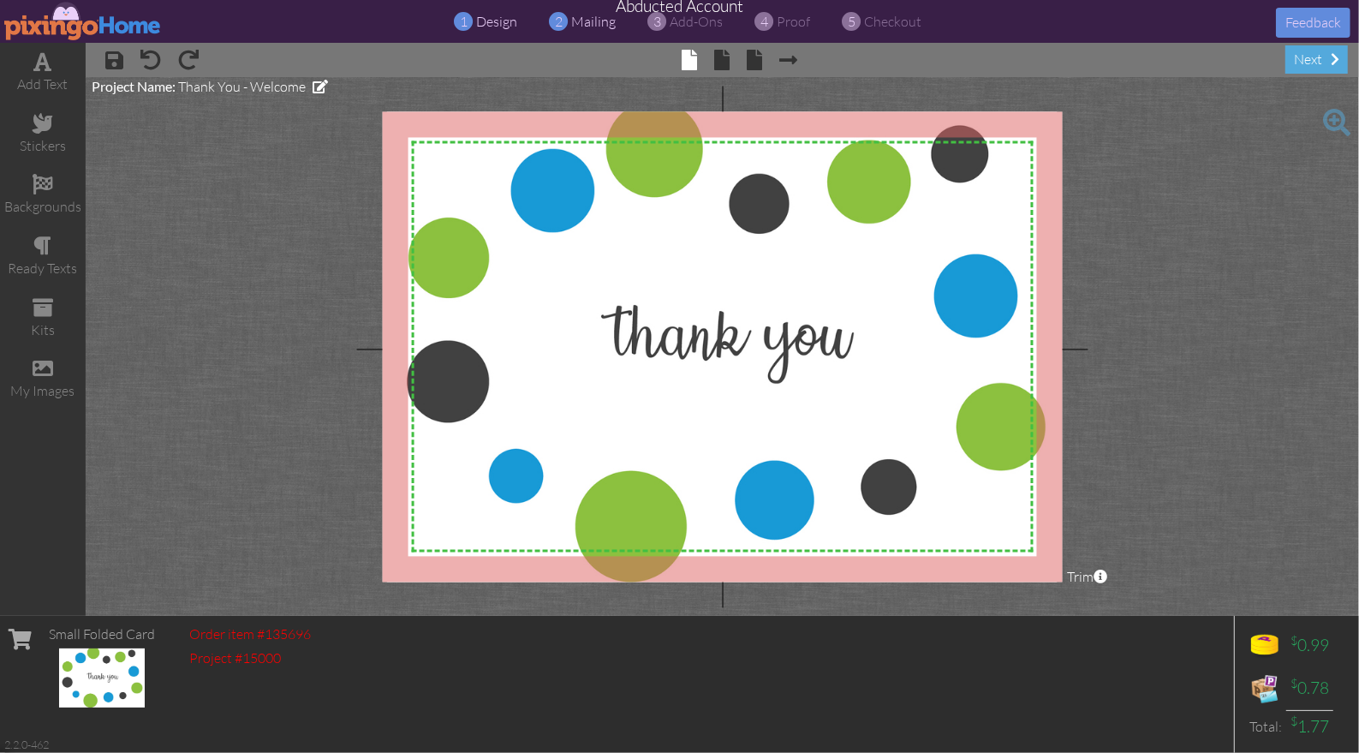
click at [583, 18] on span "mailing" at bounding box center [594, 21] width 45 height 17
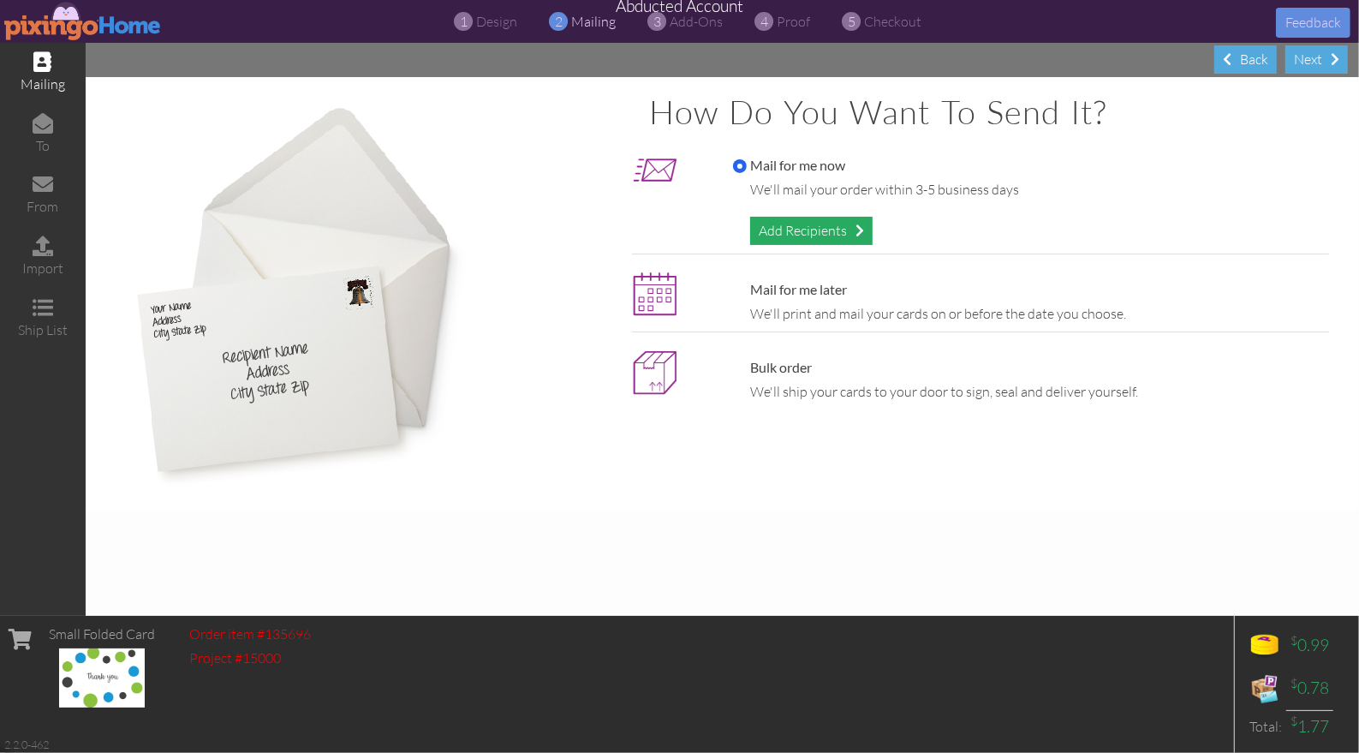
click at [793, 240] on div "Add Recipients" at bounding box center [811, 231] width 122 height 28
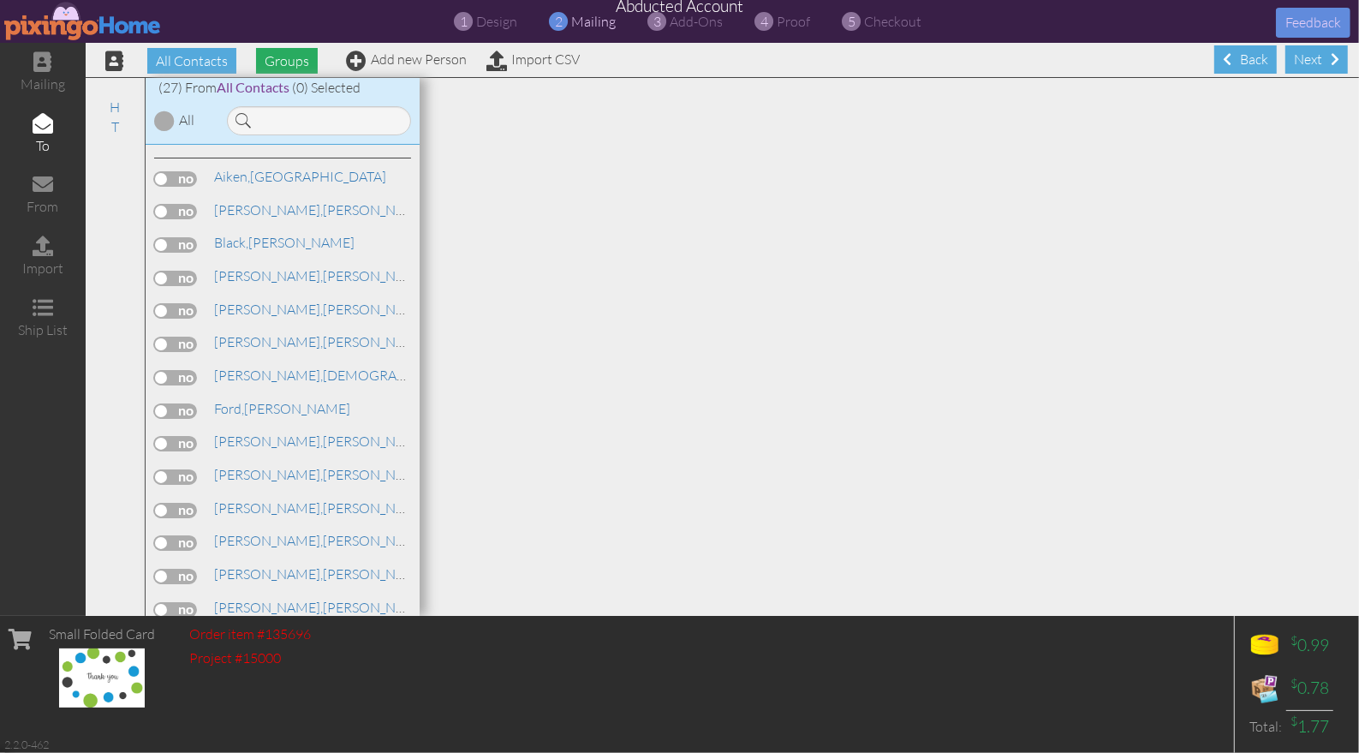
click at [276, 63] on span "Groups" at bounding box center [287, 61] width 62 height 26
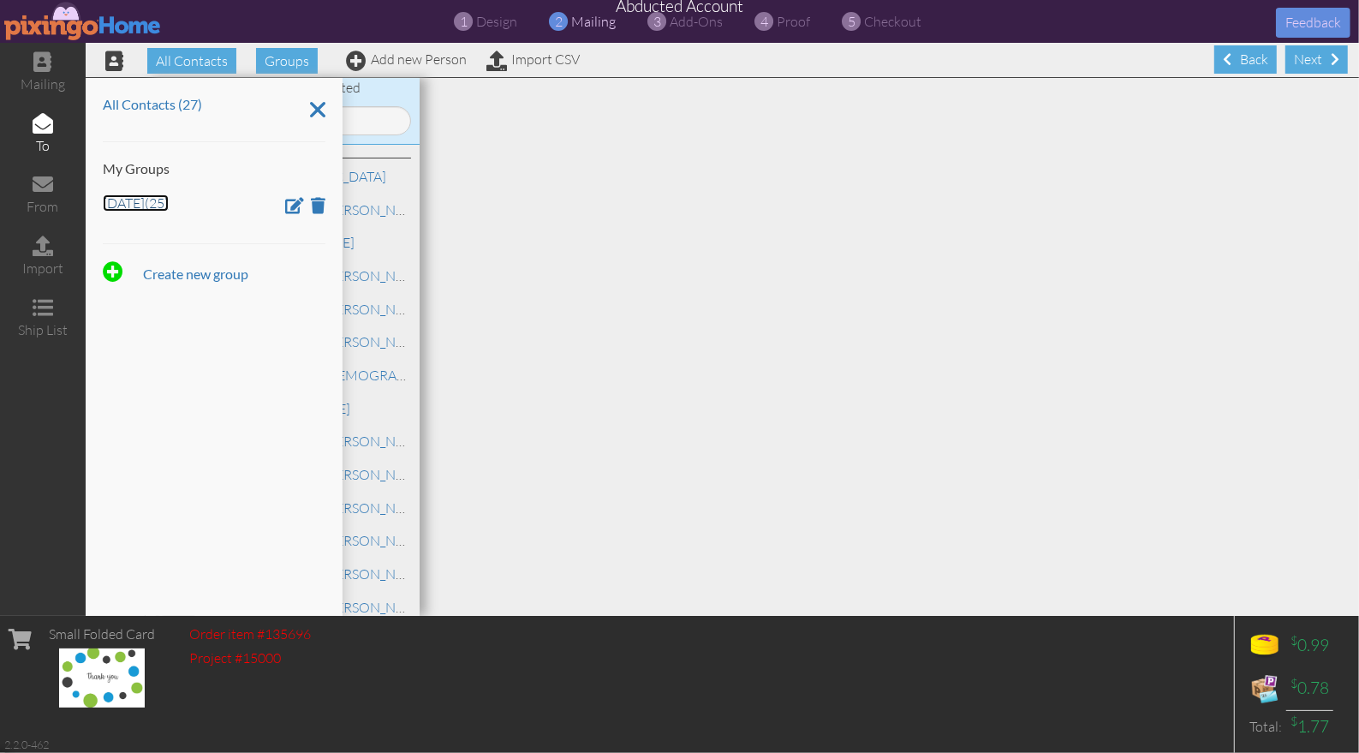
click at [161, 200] on link "March 22 (25)" at bounding box center [136, 202] width 66 height 17
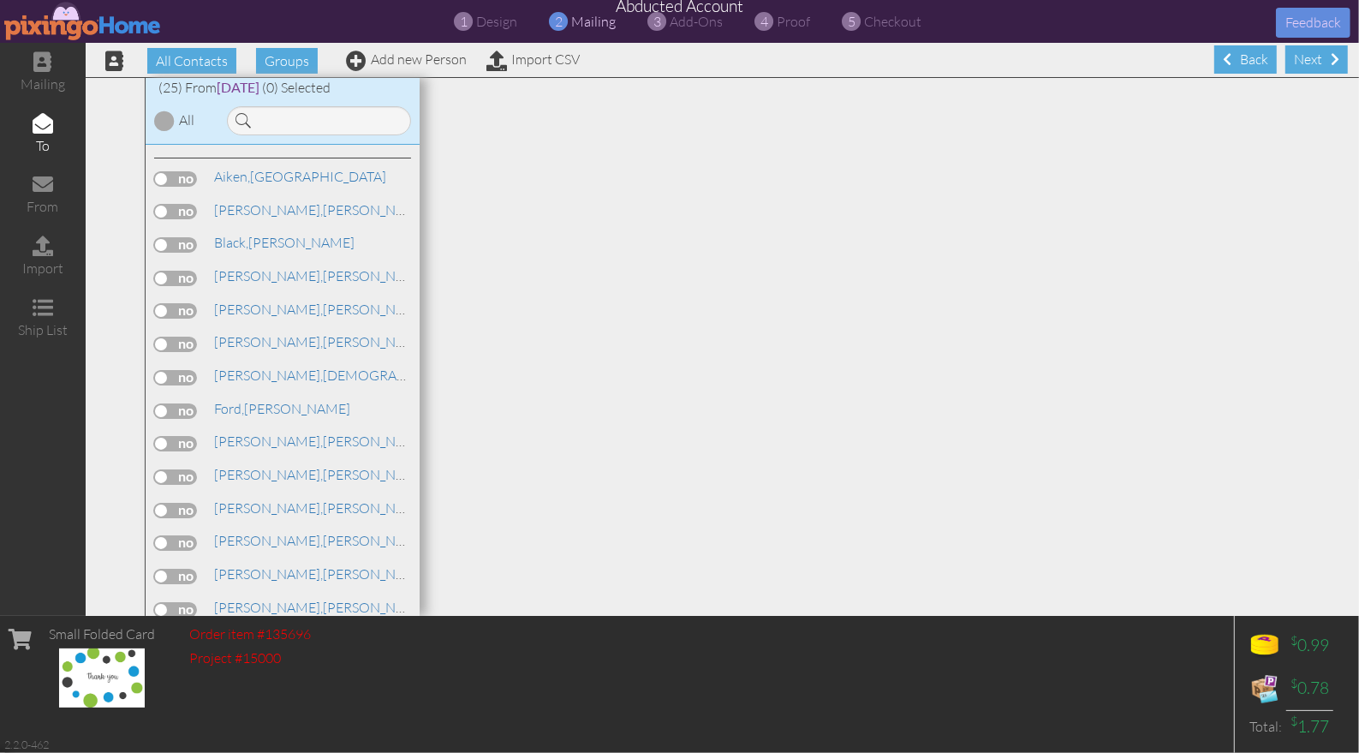
click at [164, 122] on div at bounding box center [164, 120] width 21 height 21
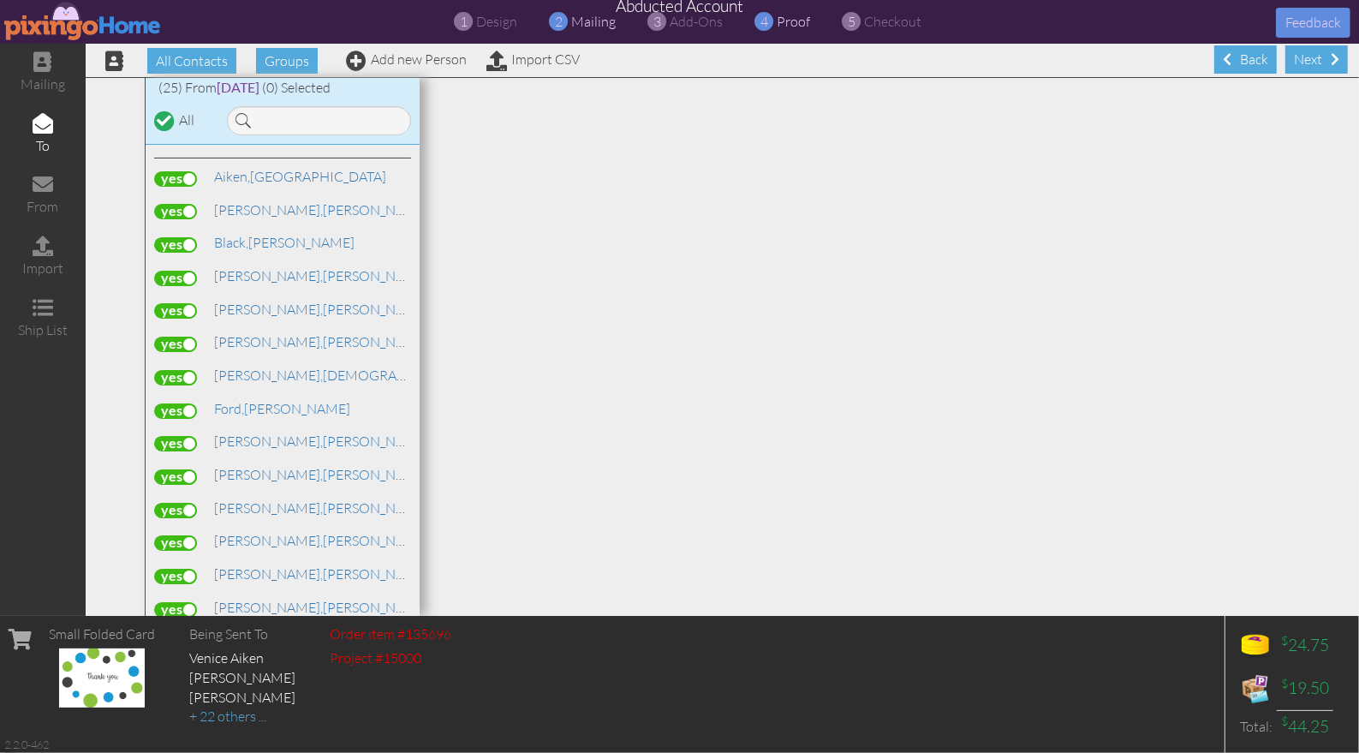
click at [797, 21] on span "proof" at bounding box center [794, 21] width 33 height 17
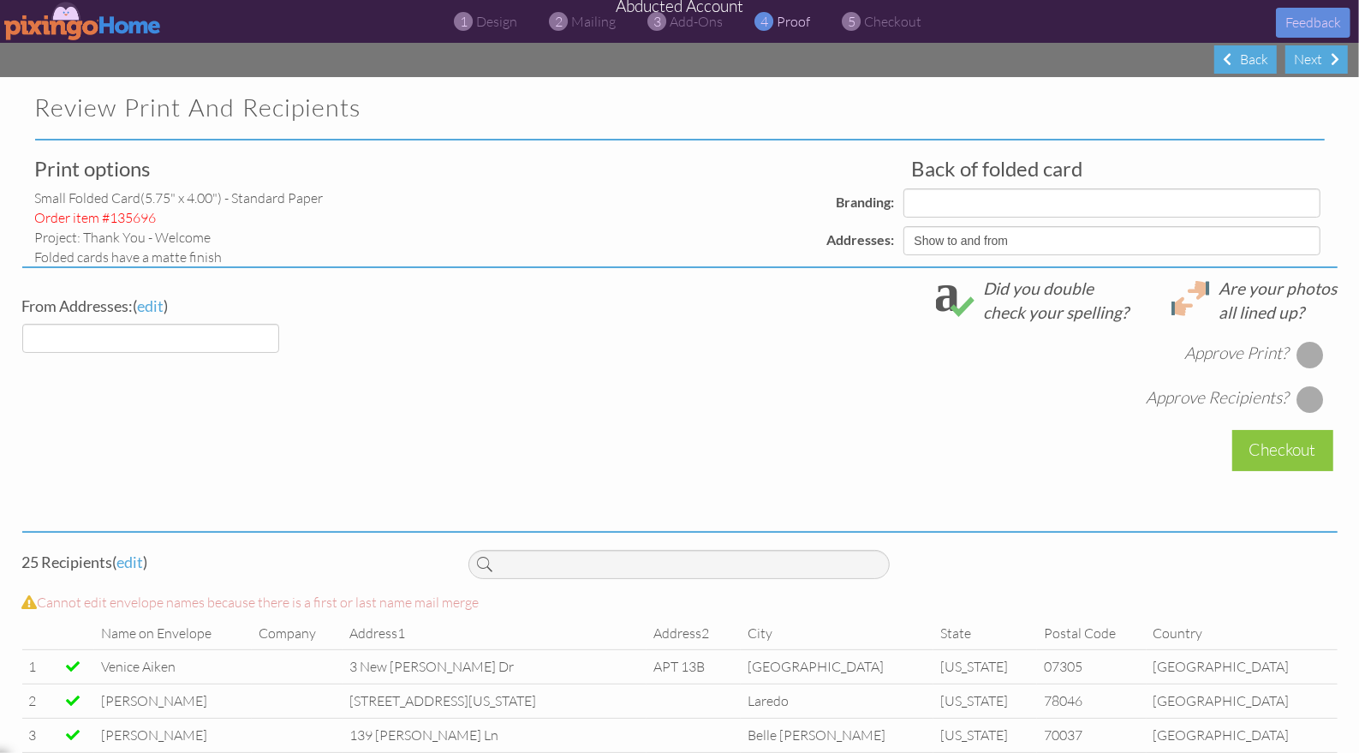
select select "object:12036"
select select "object:12039"
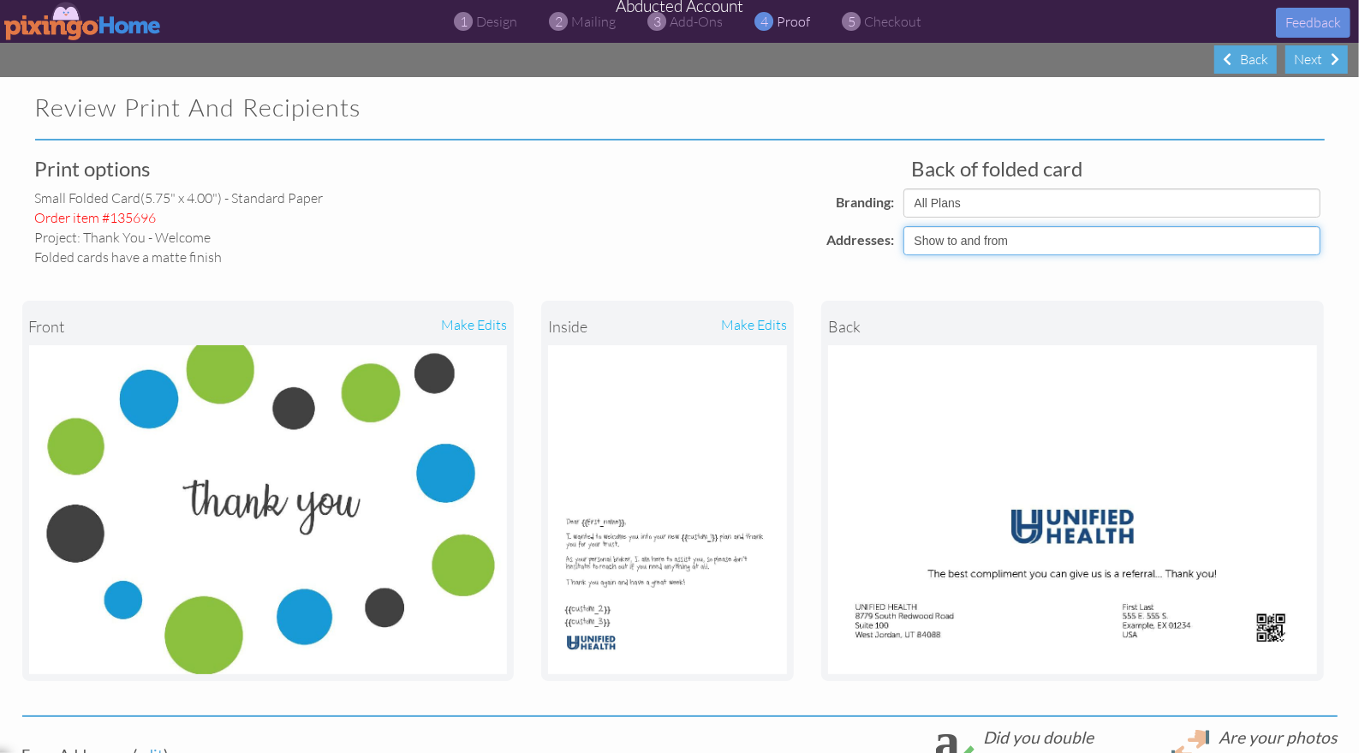
click at [997, 226] on select "Show to and from Show from only Hide to and from" at bounding box center [1111, 240] width 417 height 29
select select "object:12035"
click at [903, 226] on select "Show to and from Show from only Hide to and from" at bounding box center [1111, 240] width 417 height 29
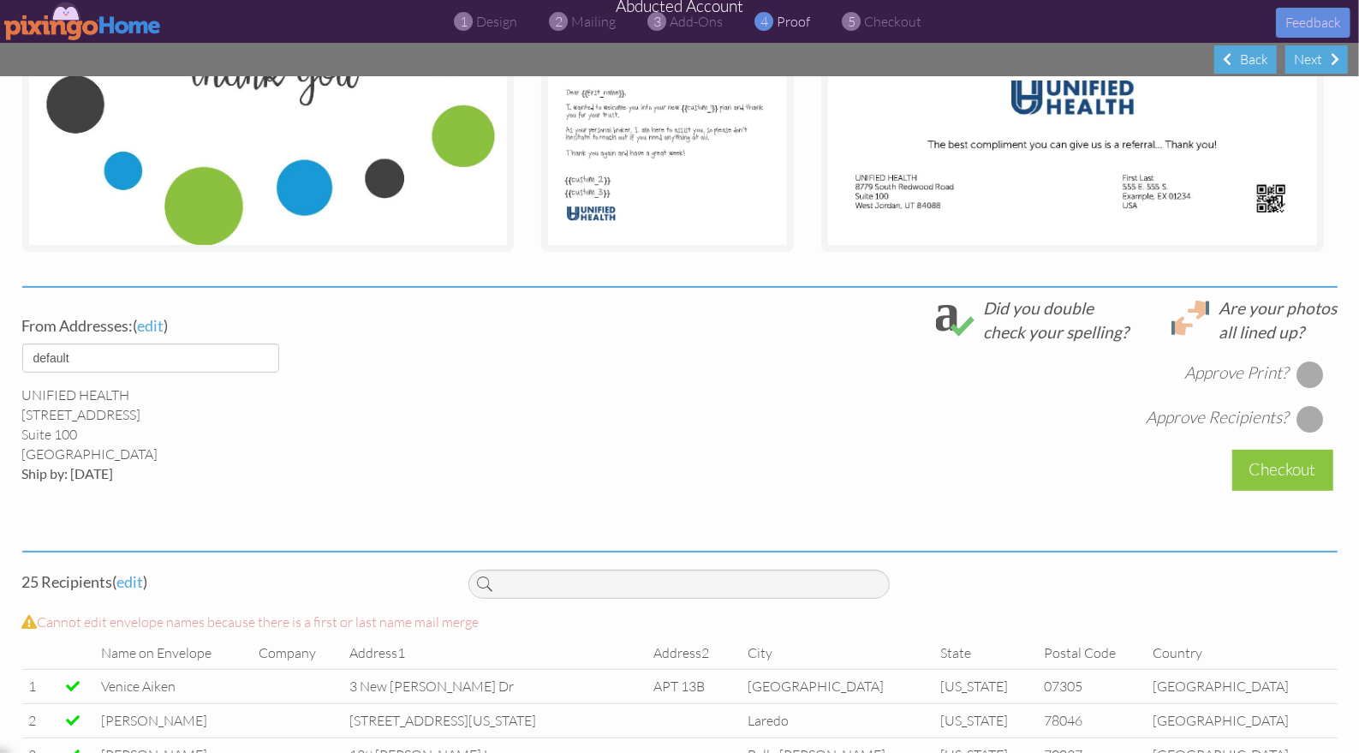
scroll to position [453, 0]
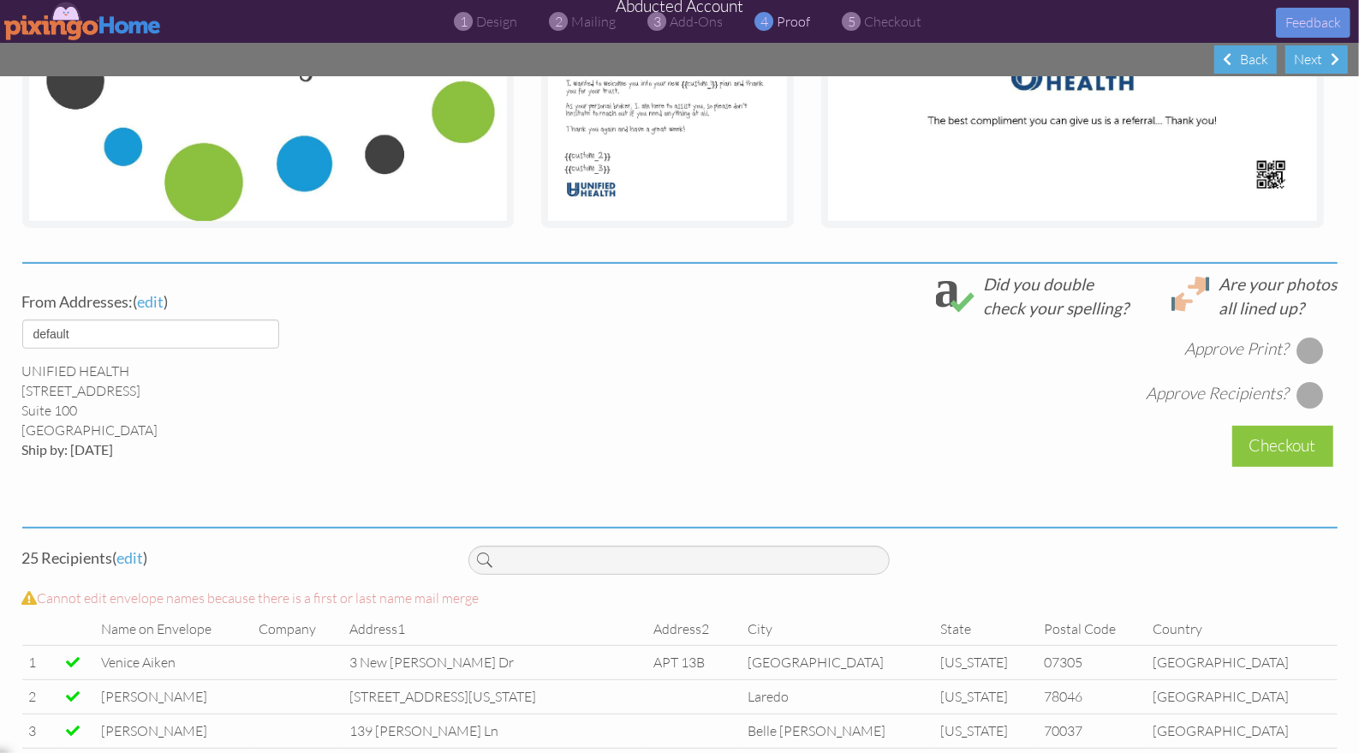
click at [1311, 354] on div at bounding box center [1309, 350] width 27 height 27
click at [1312, 398] on div at bounding box center [1309, 394] width 27 height 27
click at [1300, 443] on div "Checkout" at bounding box center [1282, 446] width 101 height 40
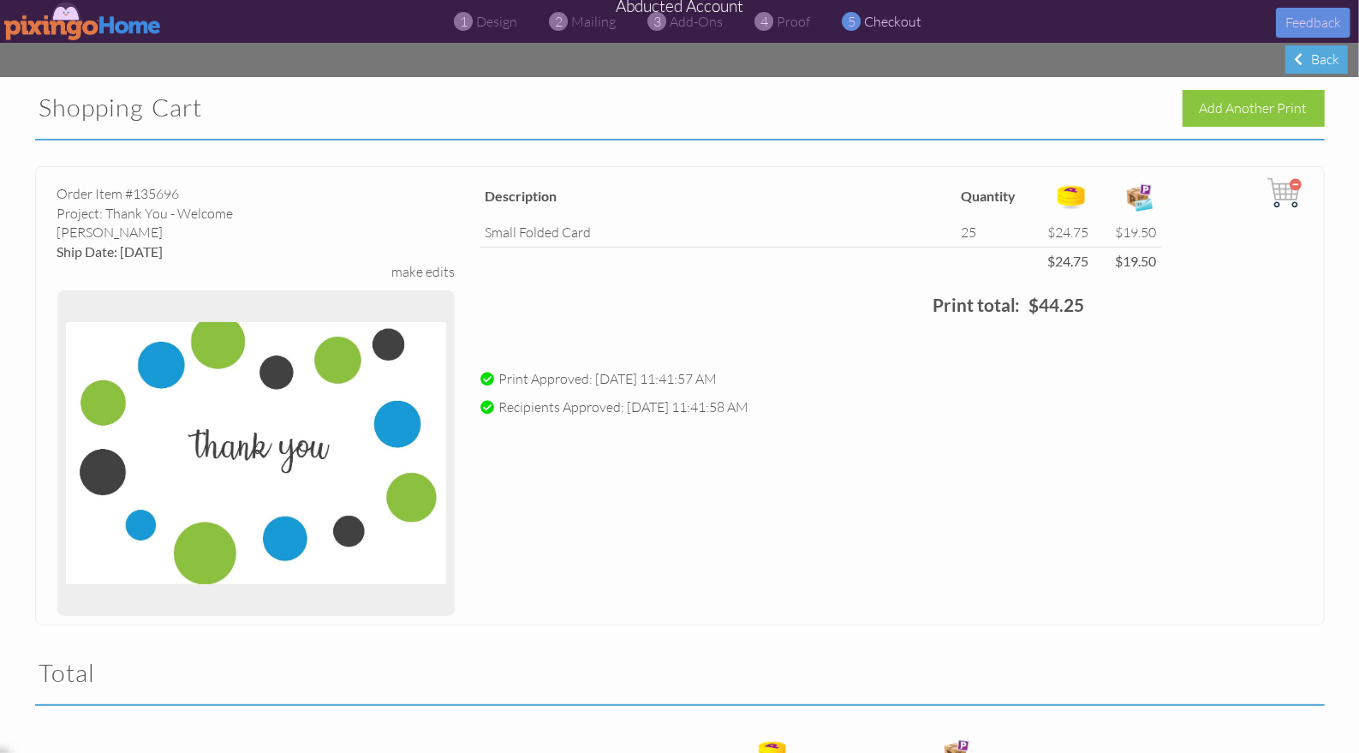
scroll to position [333, 0]
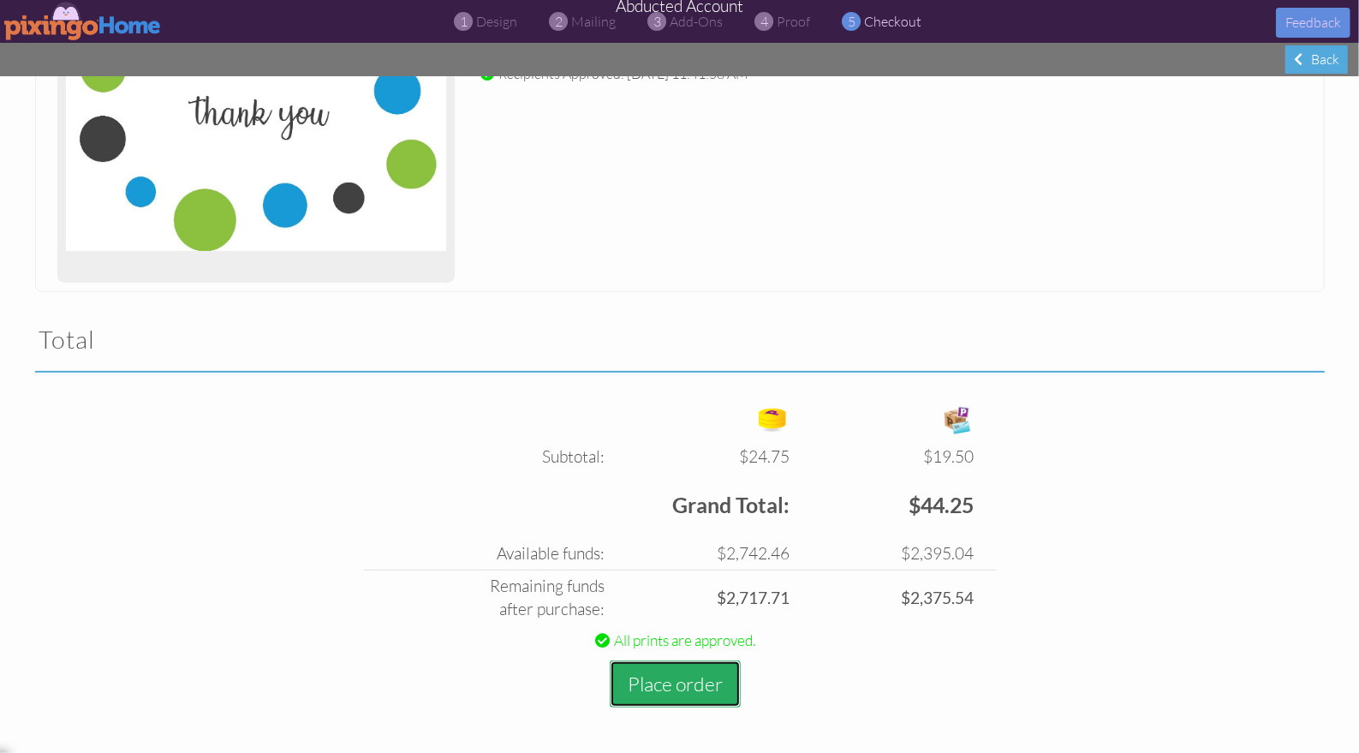
click at [674, 693] on button "Place order" at bounding box center [675, 683] width 131 height 47
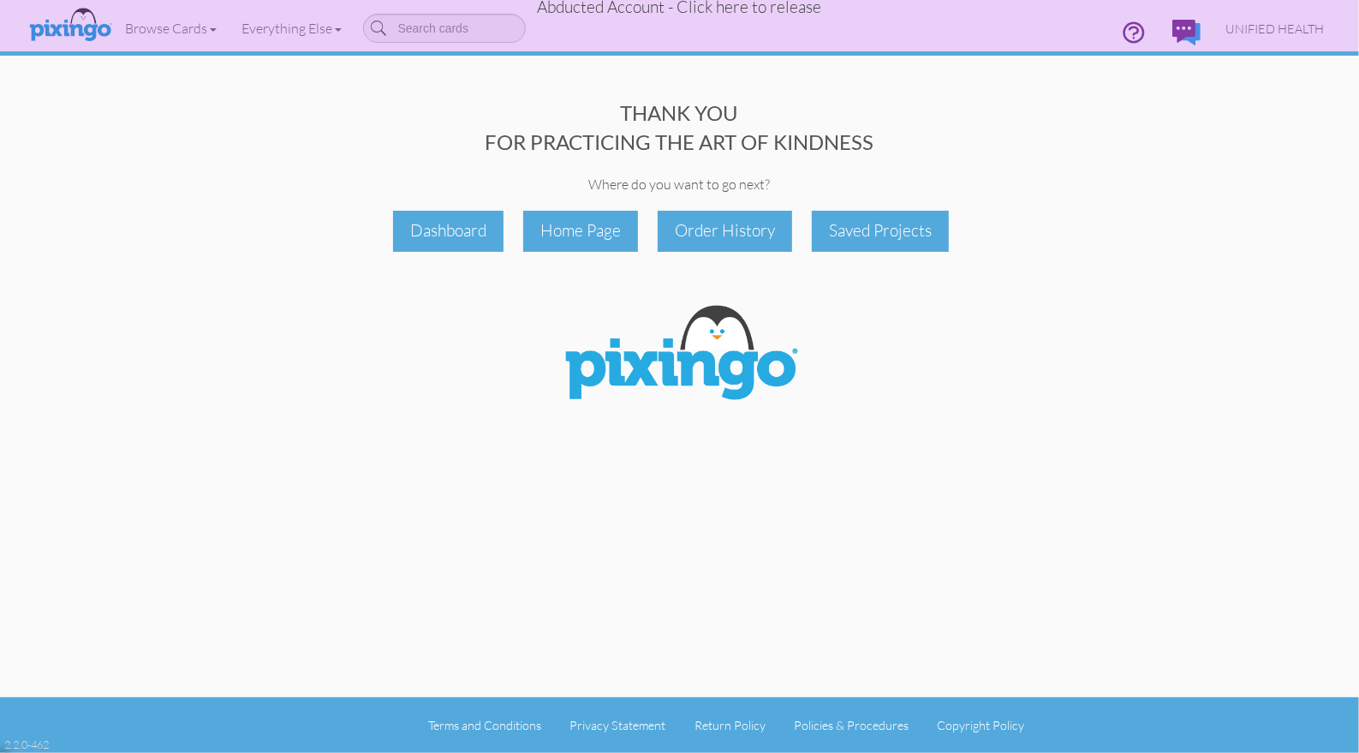
click at [730, 11] on span "Abducted Account - Click here to release" at bounding box center [680, 7] width 284 height 21
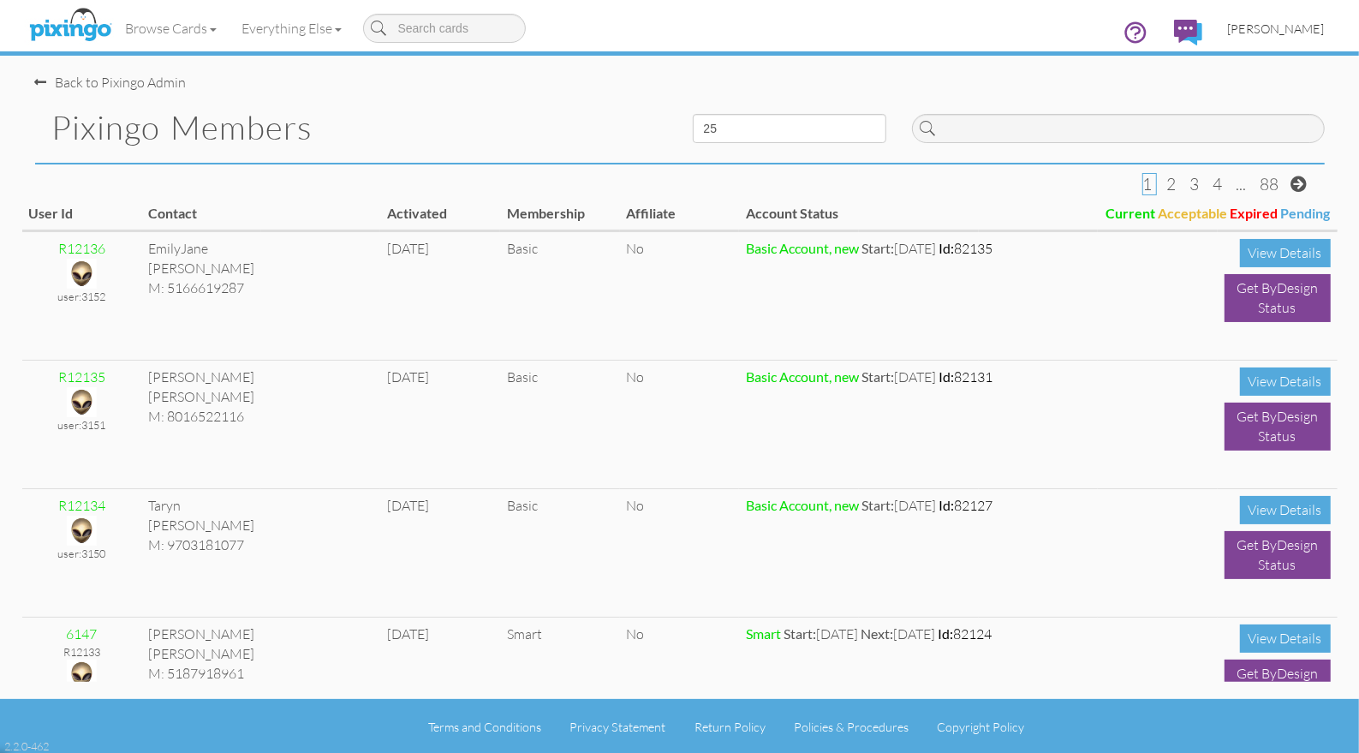
click at [1258, 26] on span "[PERSON_NAME]" at bounding box center [1276, 28] width 97 height 15
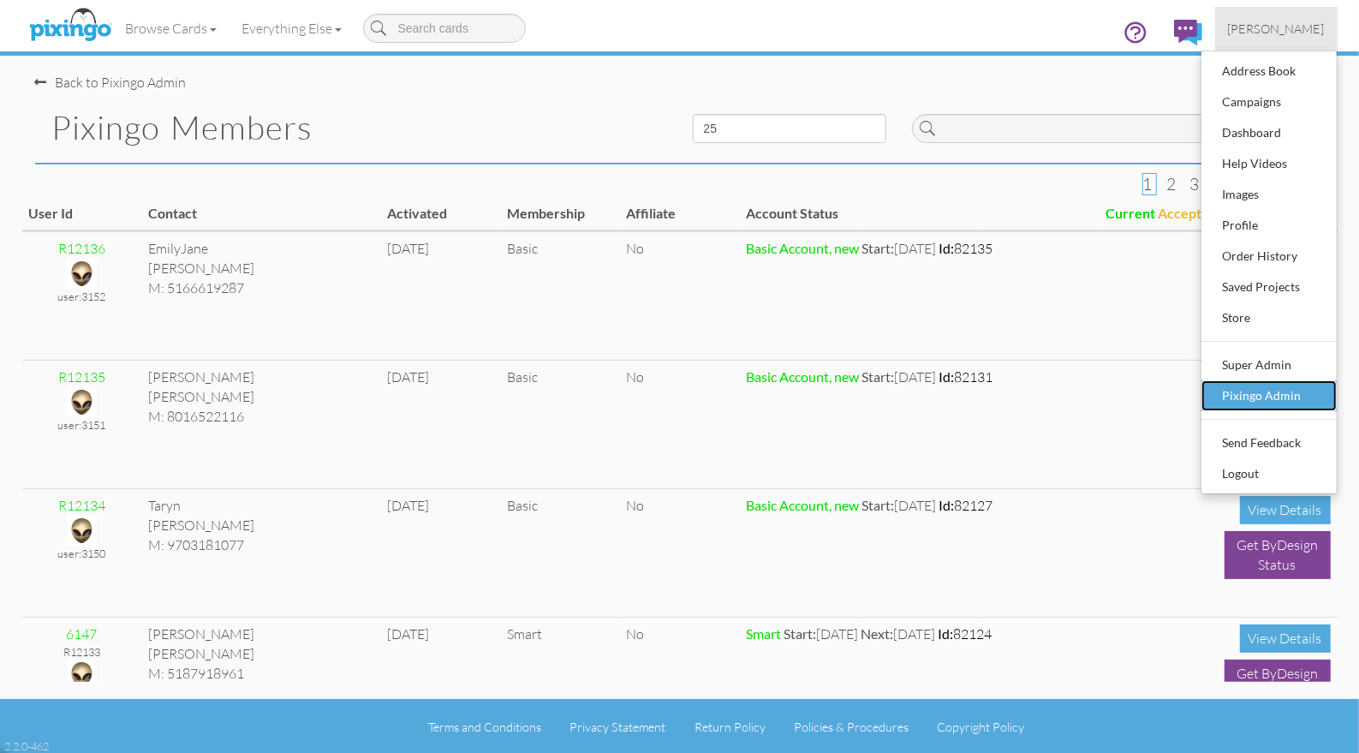
click at [1228, 401] on div "Pixingo Admin" at bounding box center [1269, 396] width 101 height 26
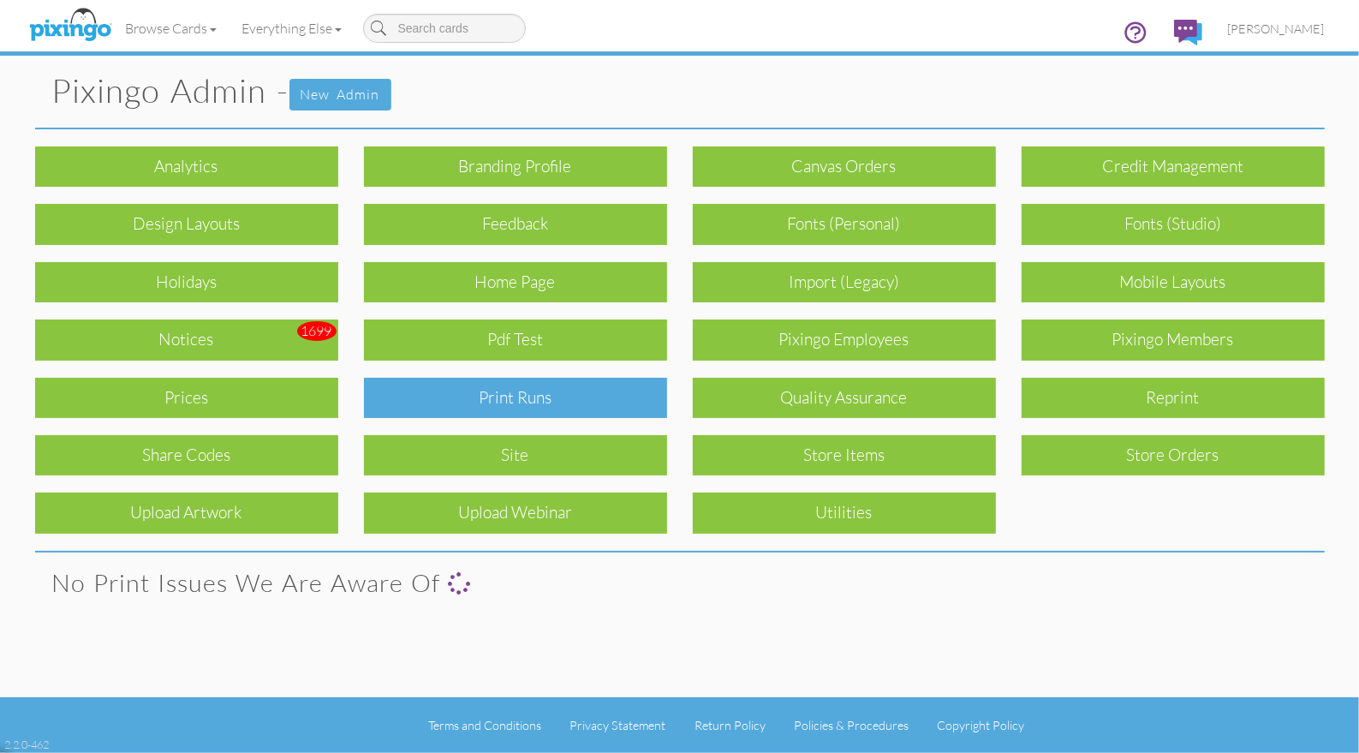
click at [623, 402] on div "Print Runs" at bounding box center [515, 398] width 303 height 40
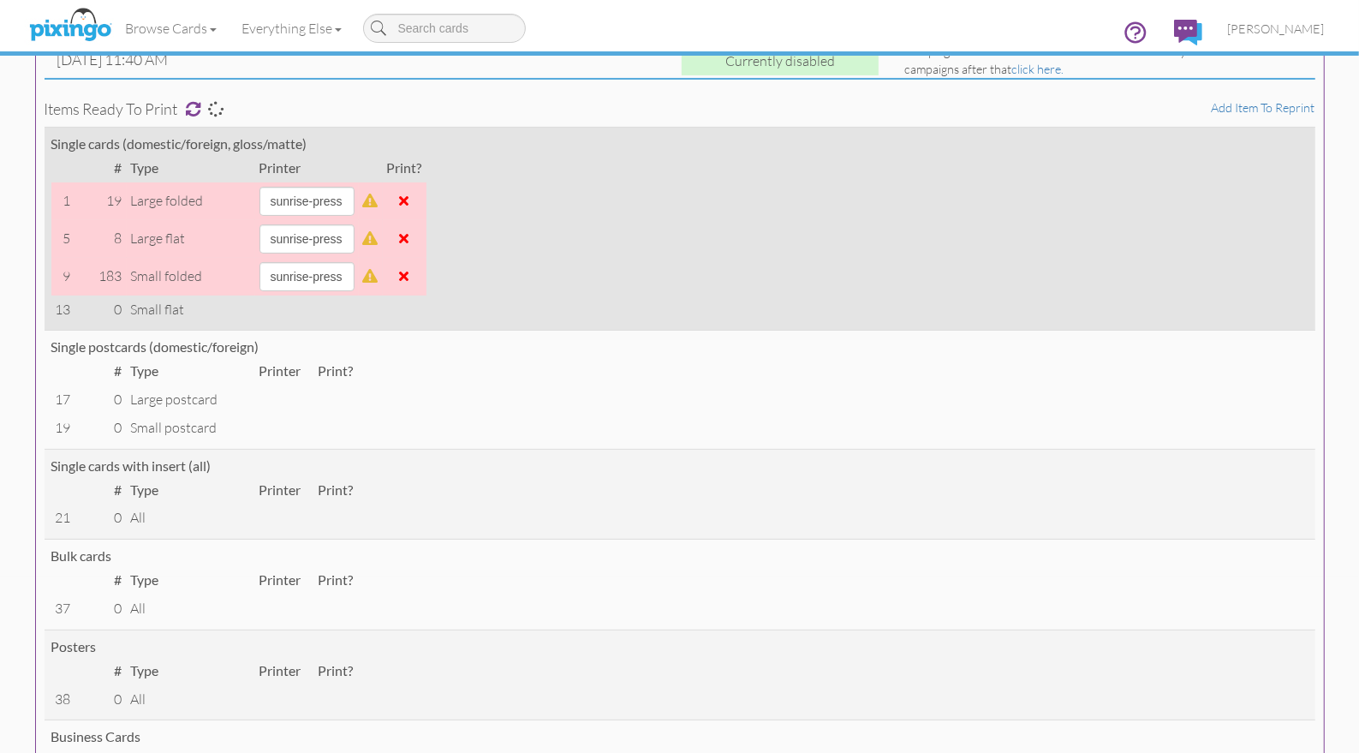
scroll to position [182, 0]
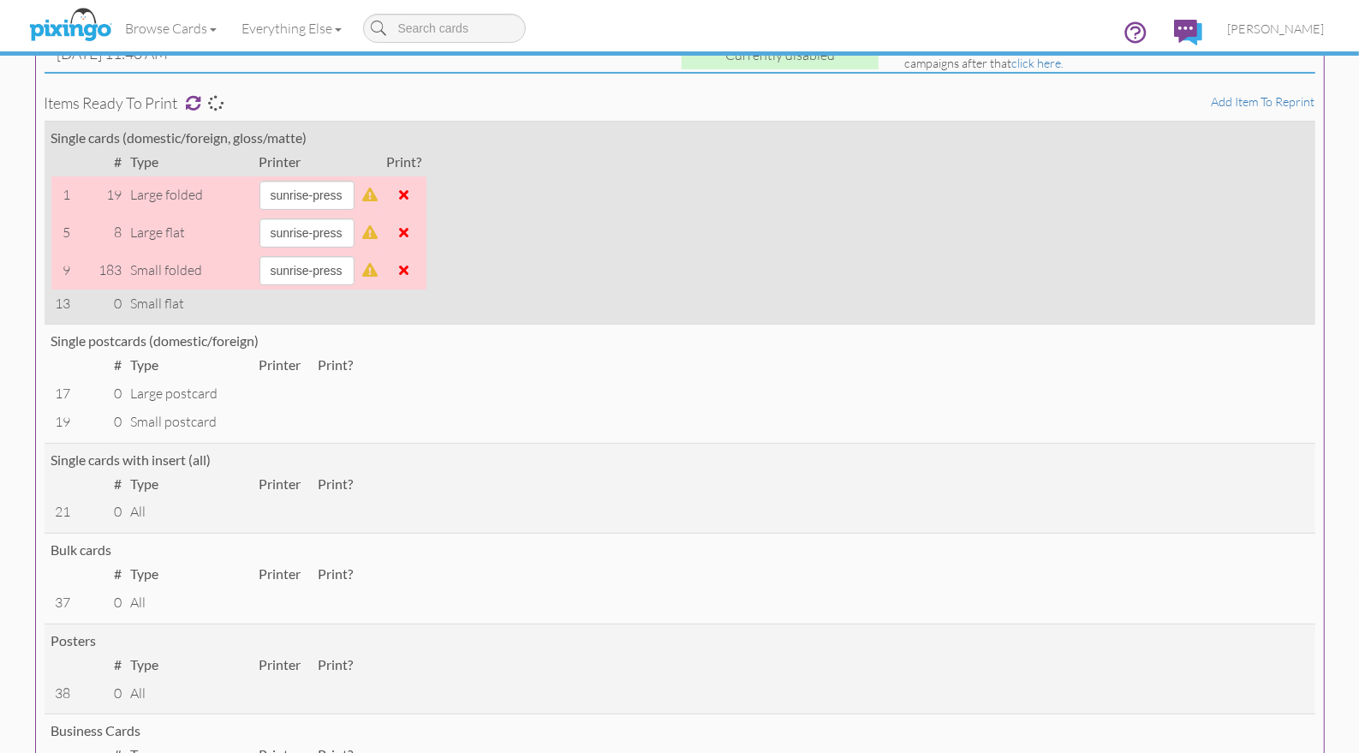
click at [409, 269] on span at bounding box center [404, 270] width 9 height 14
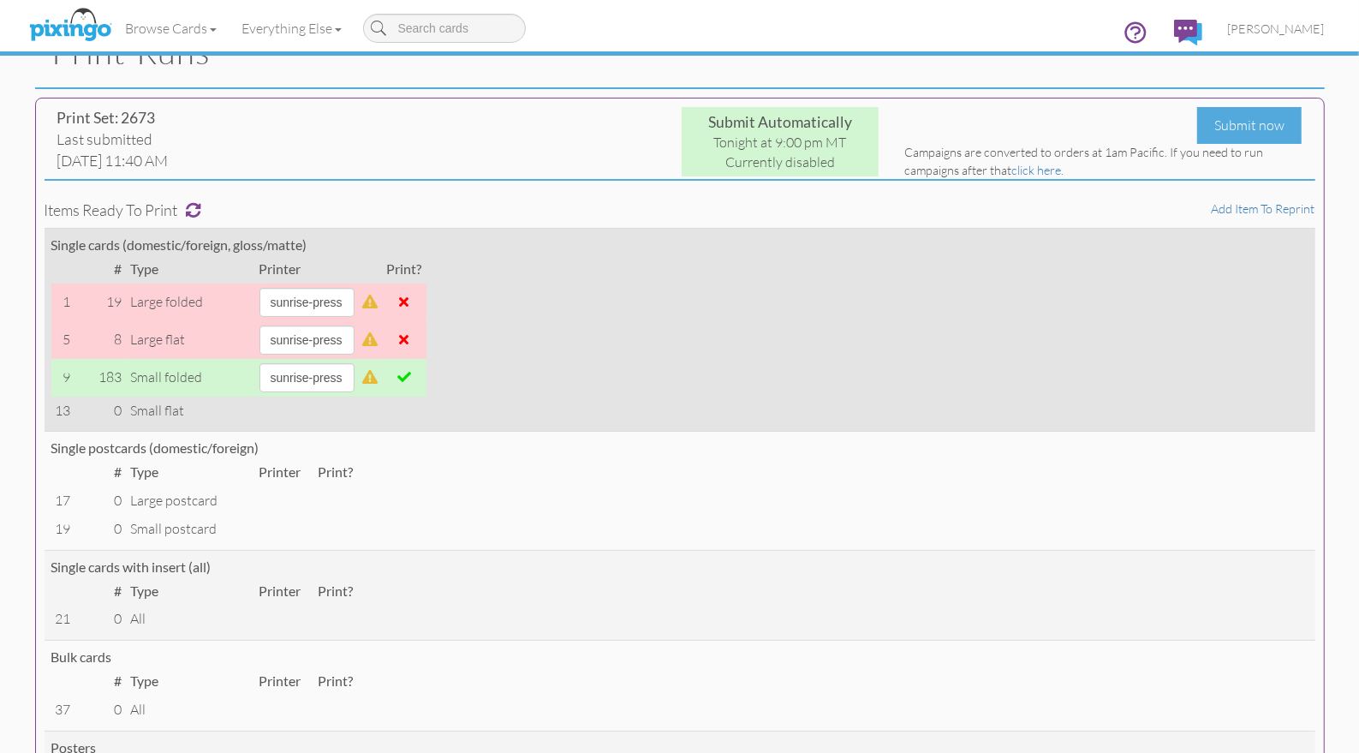
scroll to position [74, 0]
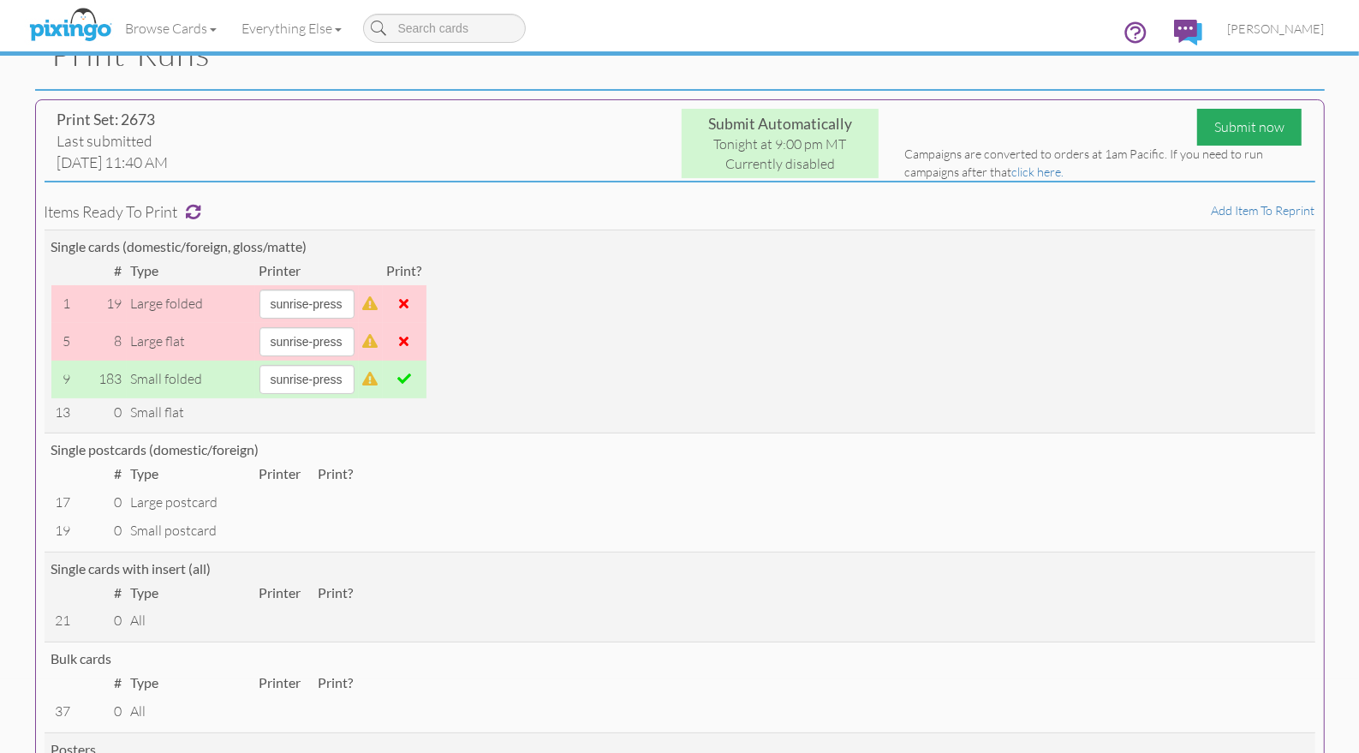
click at [1239, 132] on div "Submit now" at bounding box center [1249, 127] width 104 height 37
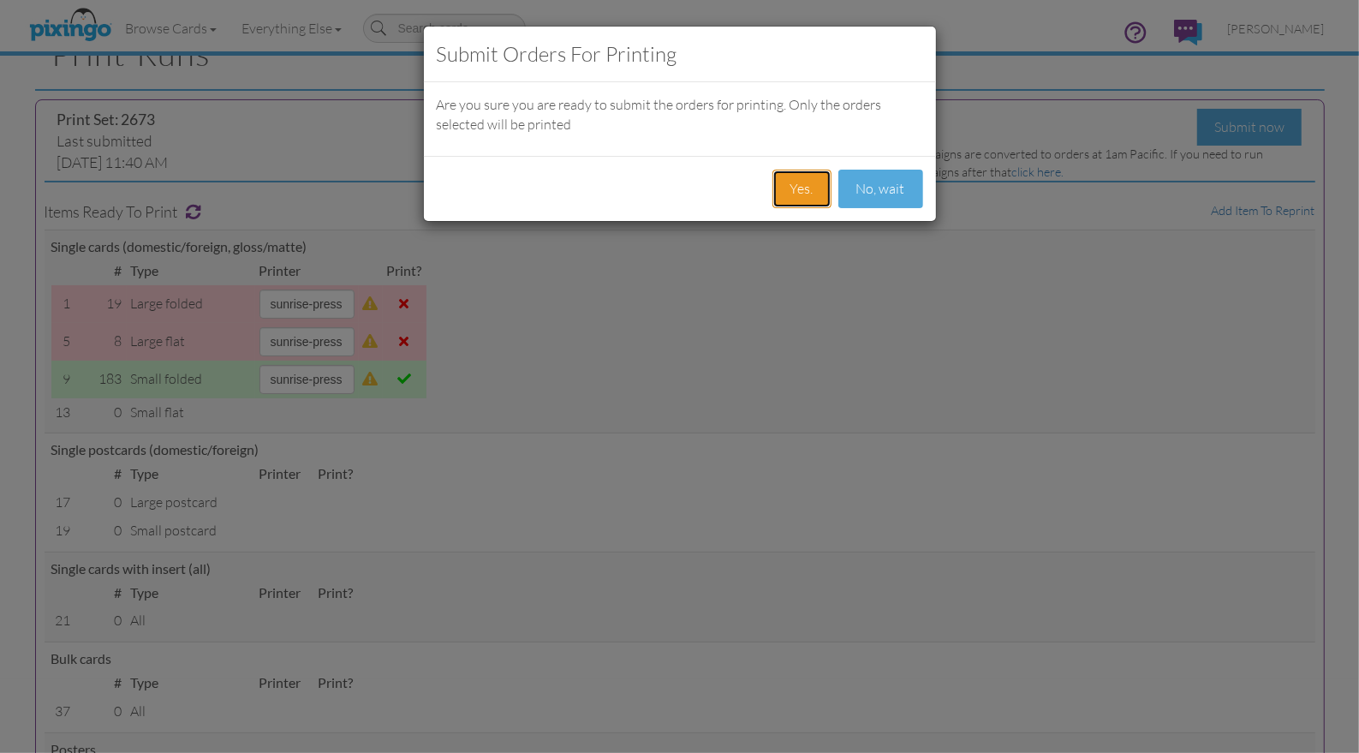
click at [801, 187] on button "Yes." at bounding box center [801, 189] width 59 height 39
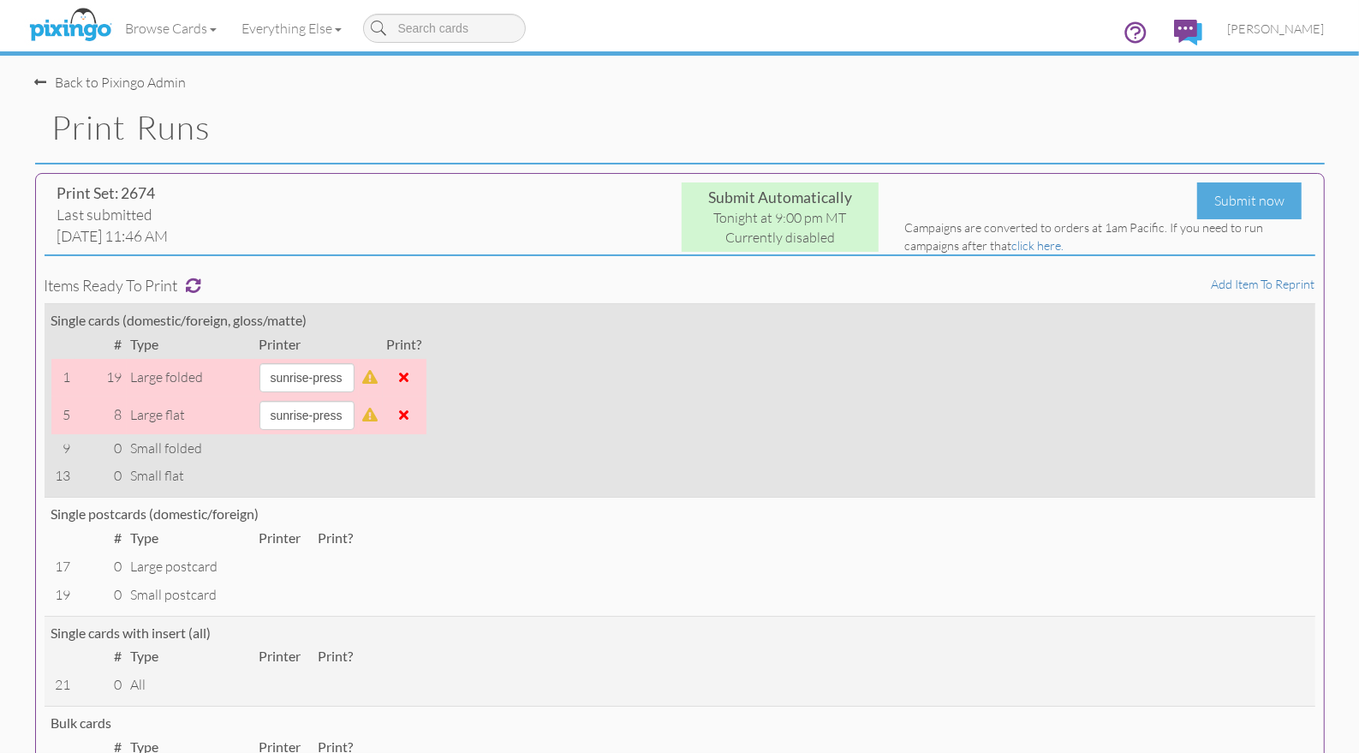
click at [599, 375] on td "Single cards (domestic/foreign, gloss/matte) # Type Printer Print? 1 19 large f…" at bounding box center [680, 400] width 1271 height 194
click at [409, 414] on span at bounding box center [404, 415] width 9 height 14
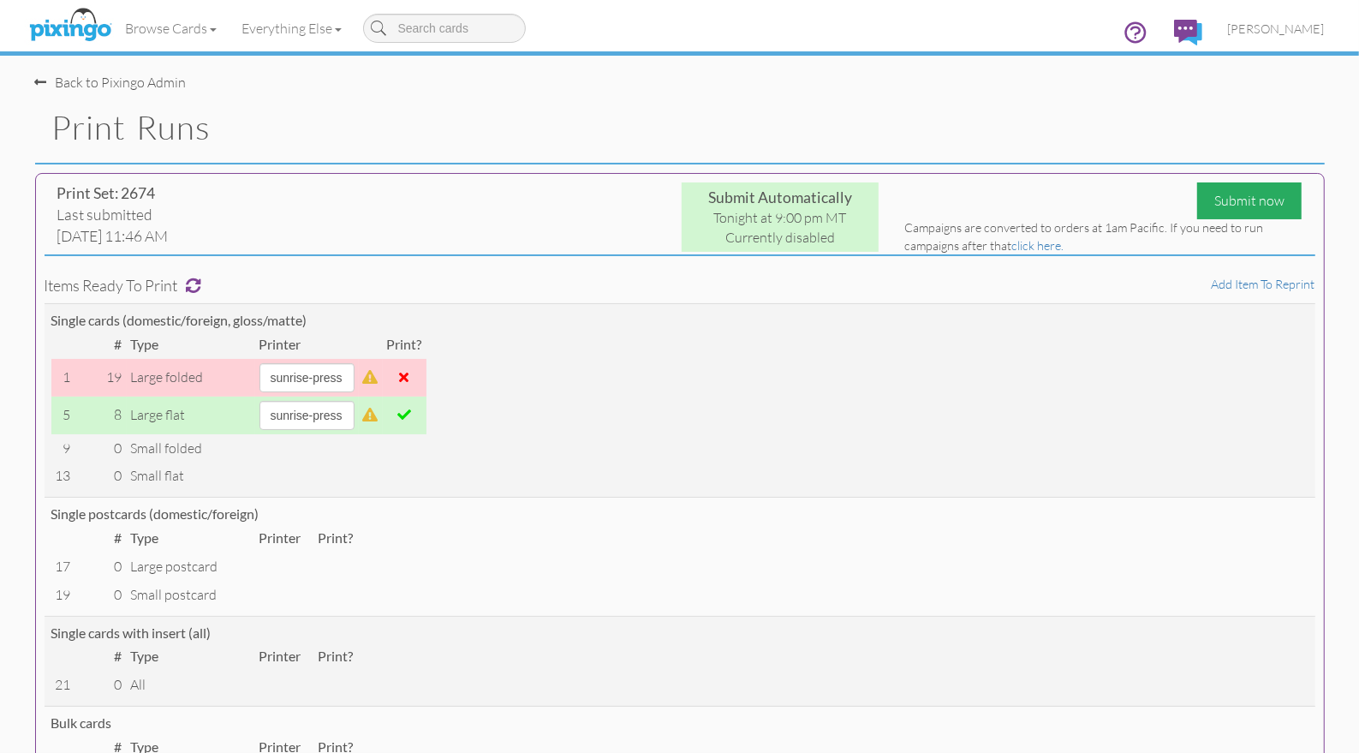
click at [1225, 201] on div "Submit now" at bounding box center [1249, 200] width 104 height 37
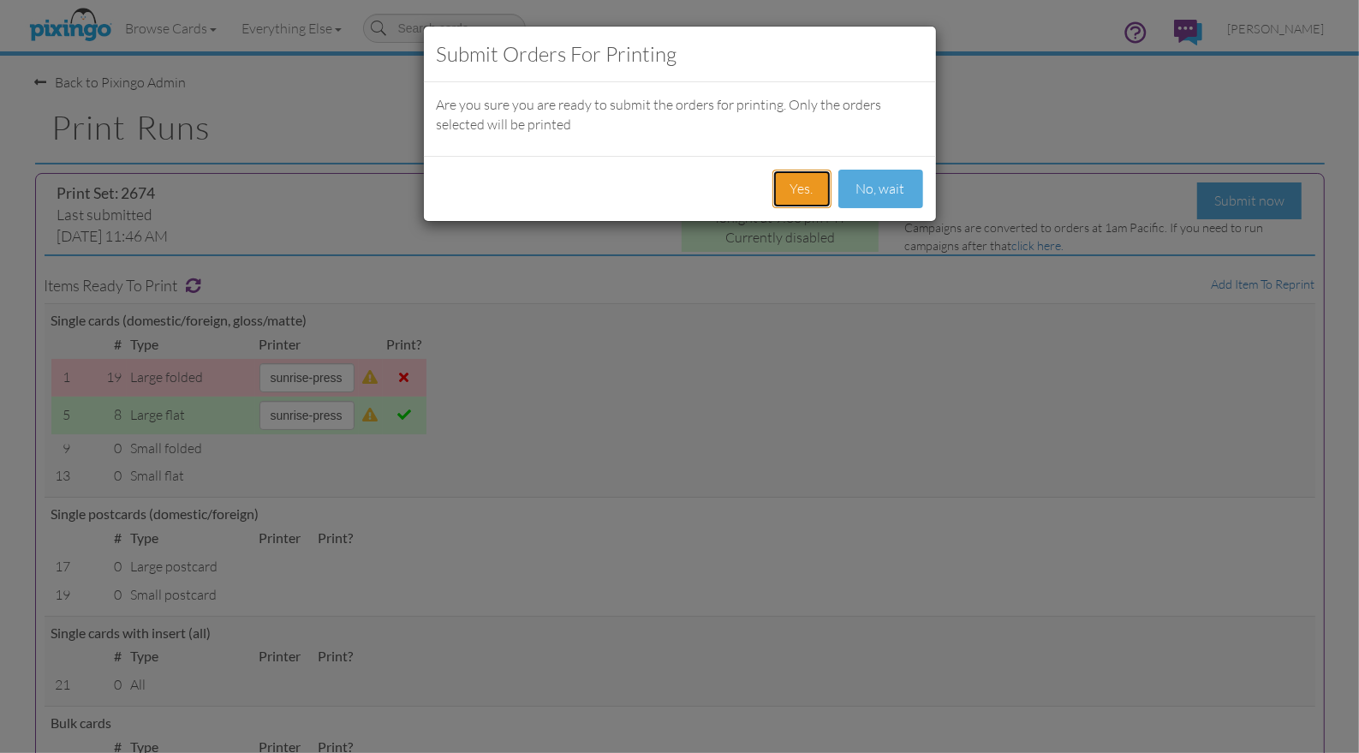
click at [788, 188] on button "Yes." at bounding box center [801, 189] width 59 height 39
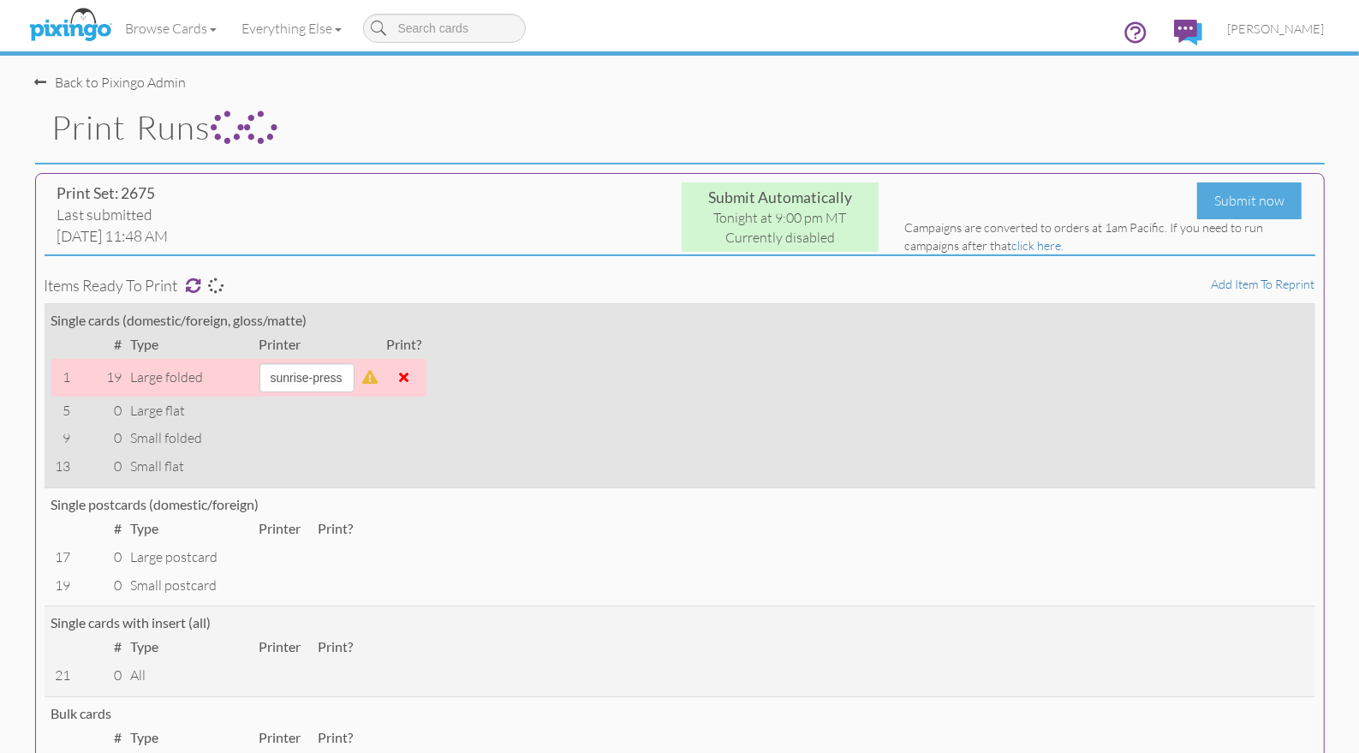
click at [409, 378] on span at bounding box center [404, 377] width 9 height 14
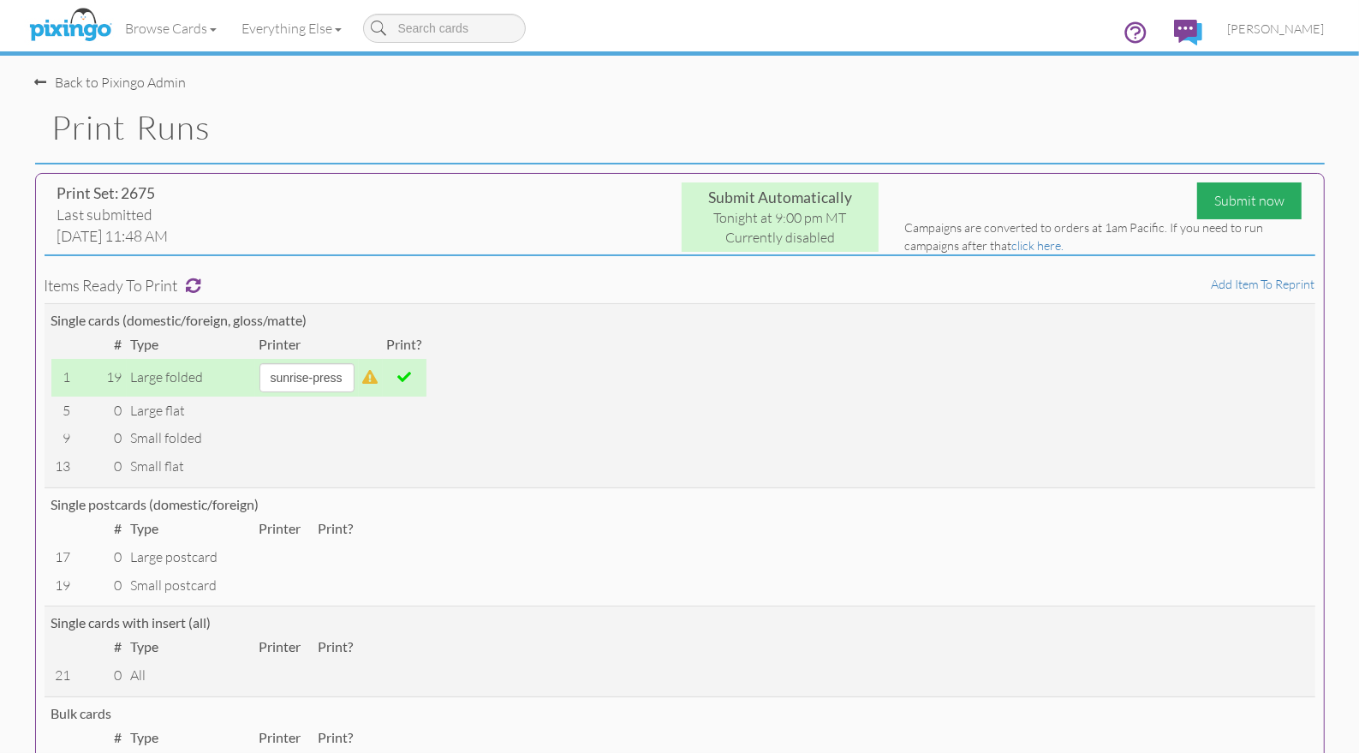
click at [1221, 200] on div "Submit now" at bounding box center [1249, 200] width 104 height 37
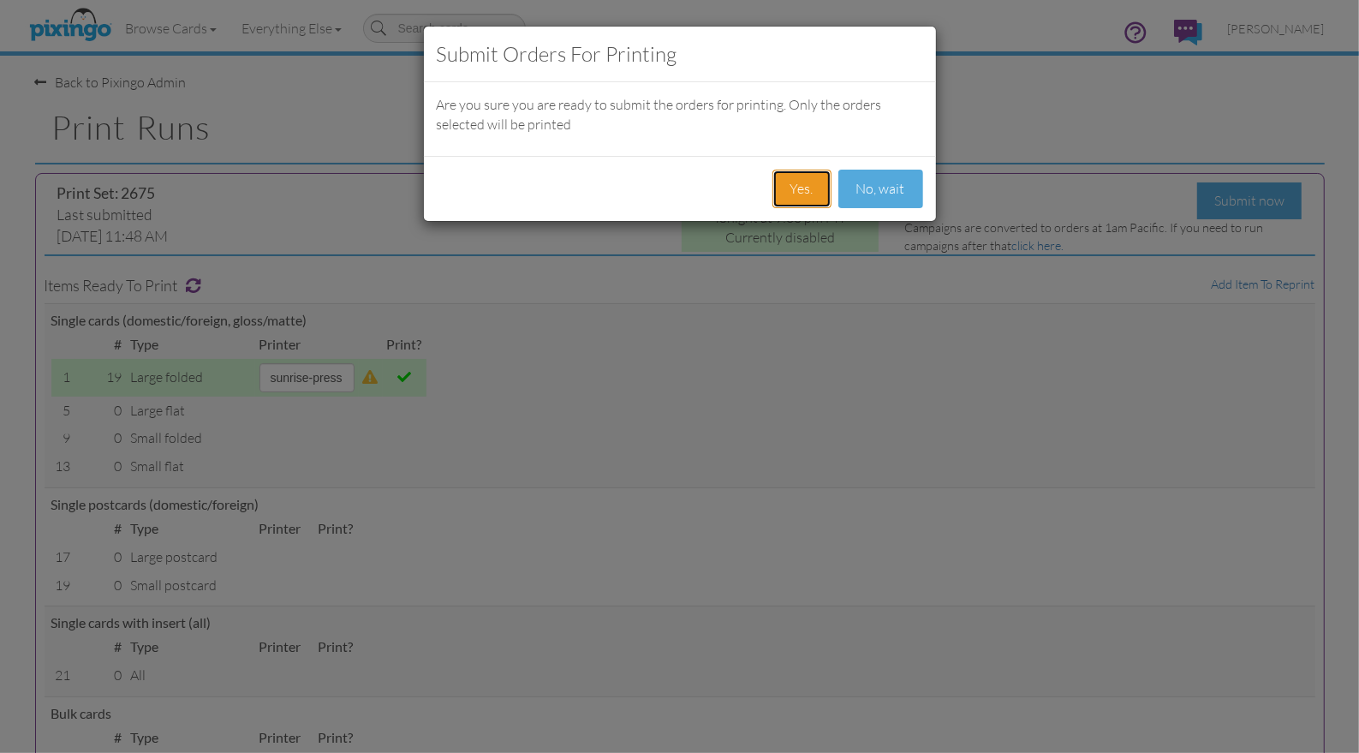
click at [801, 187] on button "Yes." at bounding box center [801, 189] width 59 height 39
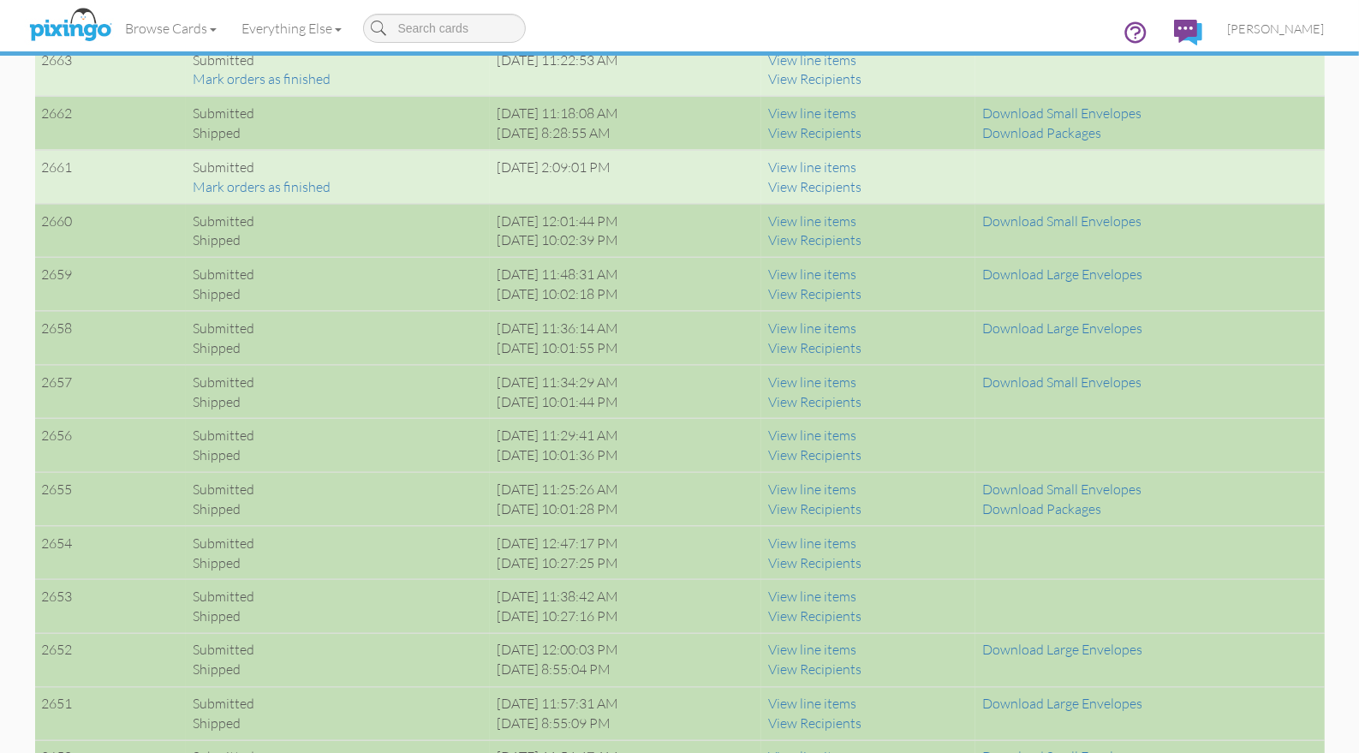
scroll to position [1775, 0]
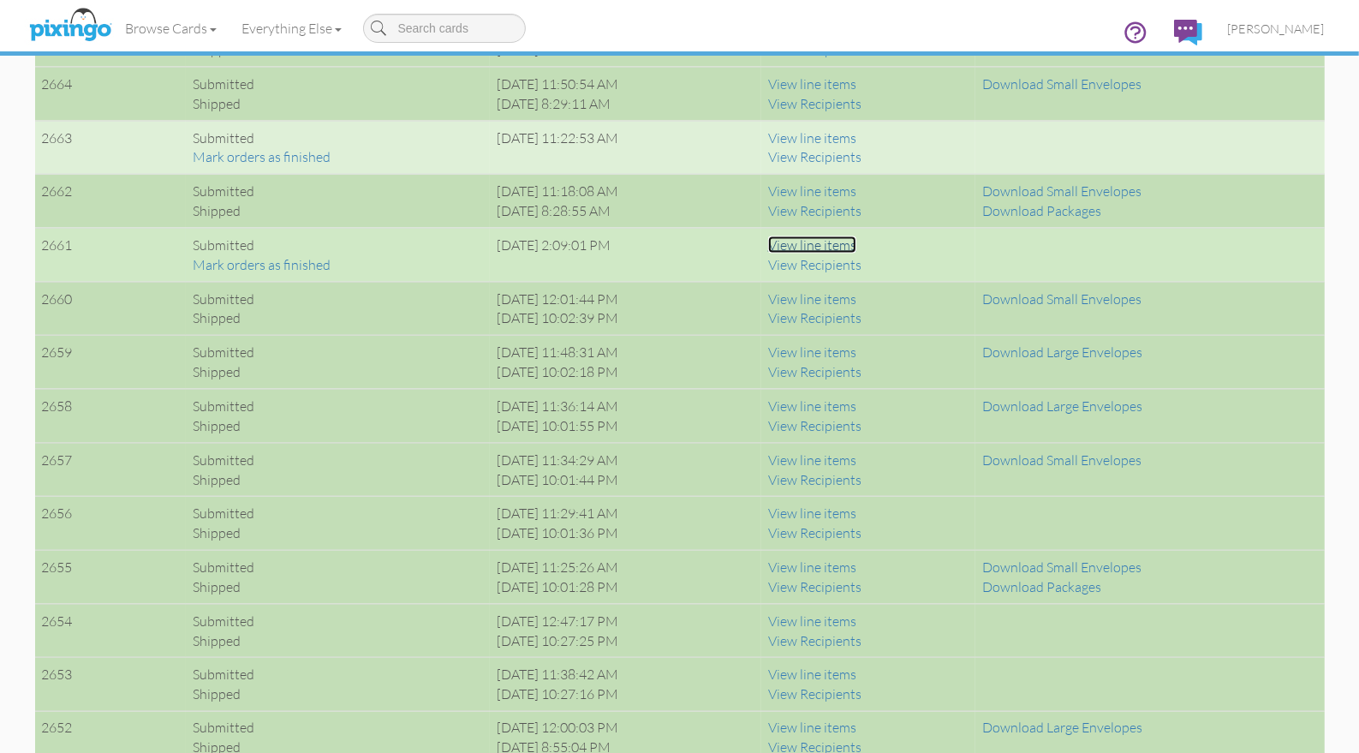
click at [850, 244] on link "View line items" at bounding box center [812, 244] width 88 height 17
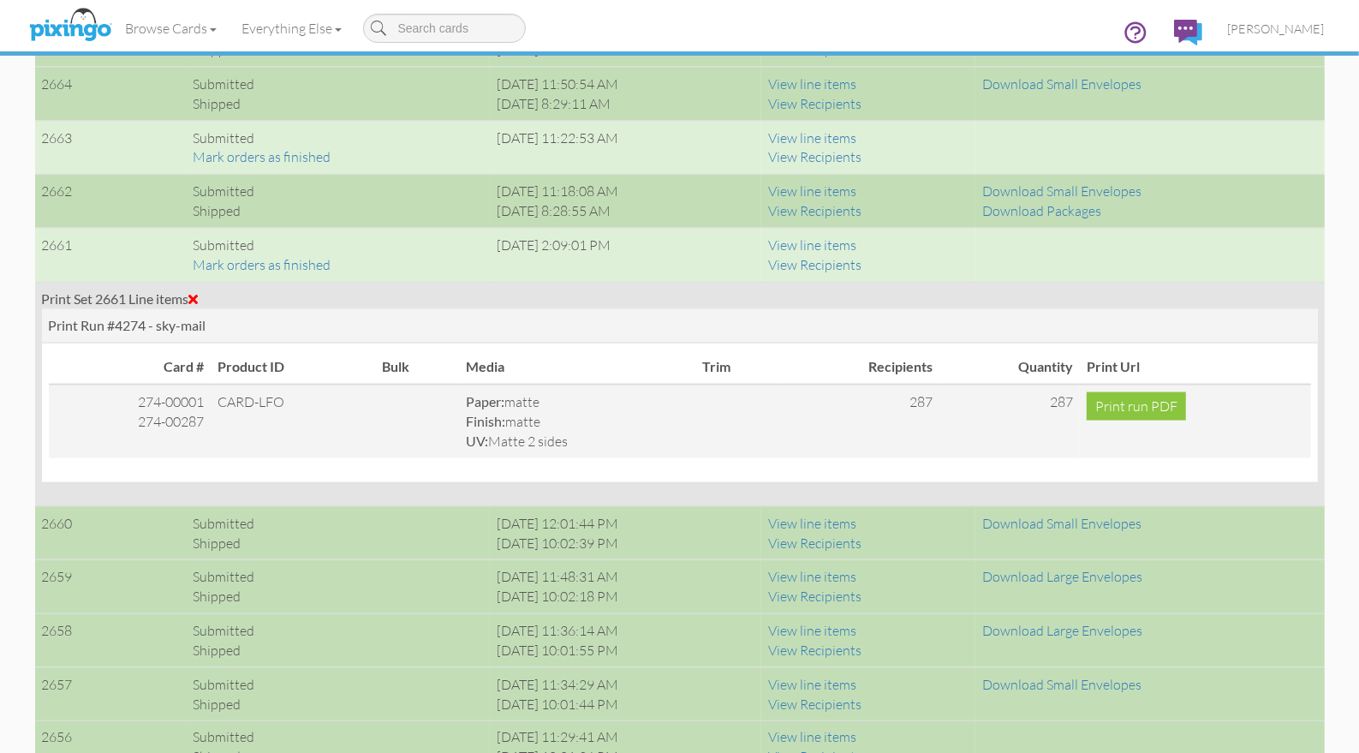
drag, startPoint x: 45, startPoint y: 297, endPoint x: 130, endPoint y: 301, distance: 85.7
click at [130, 301] on div "Print Set 2661 Line items" at bounding box center [680, 299] width 1276 height 20
